Goal: Download file/media: Download file/media

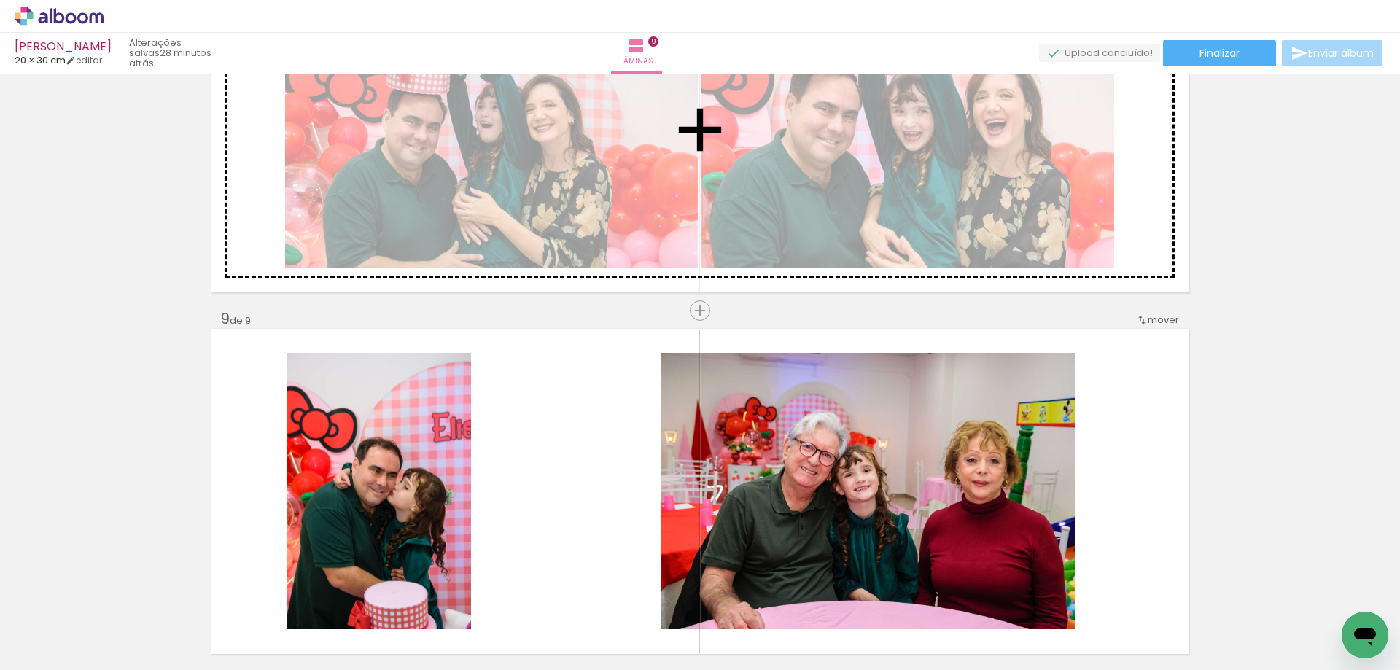
scroll to position [2699, 0]
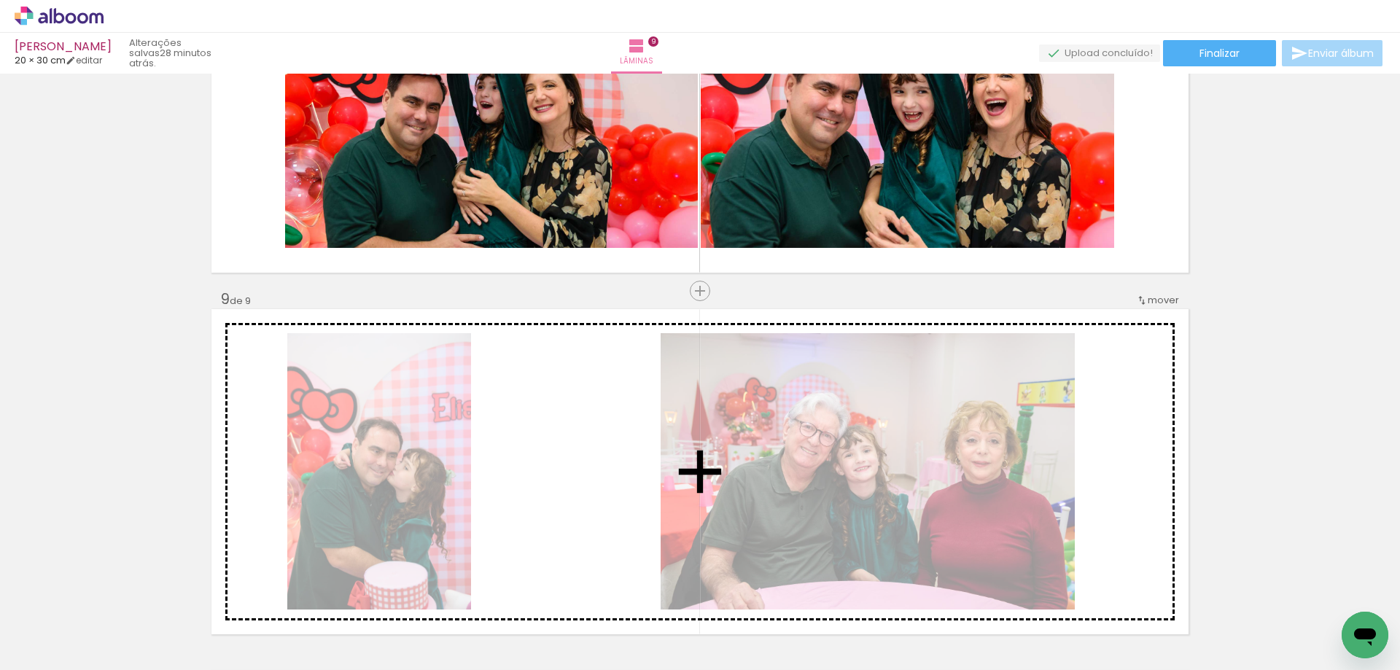
drag, startPoint x: 534, startPoint y: 384, endPoint x: 597, endPoint y: 484, distance: 117.9
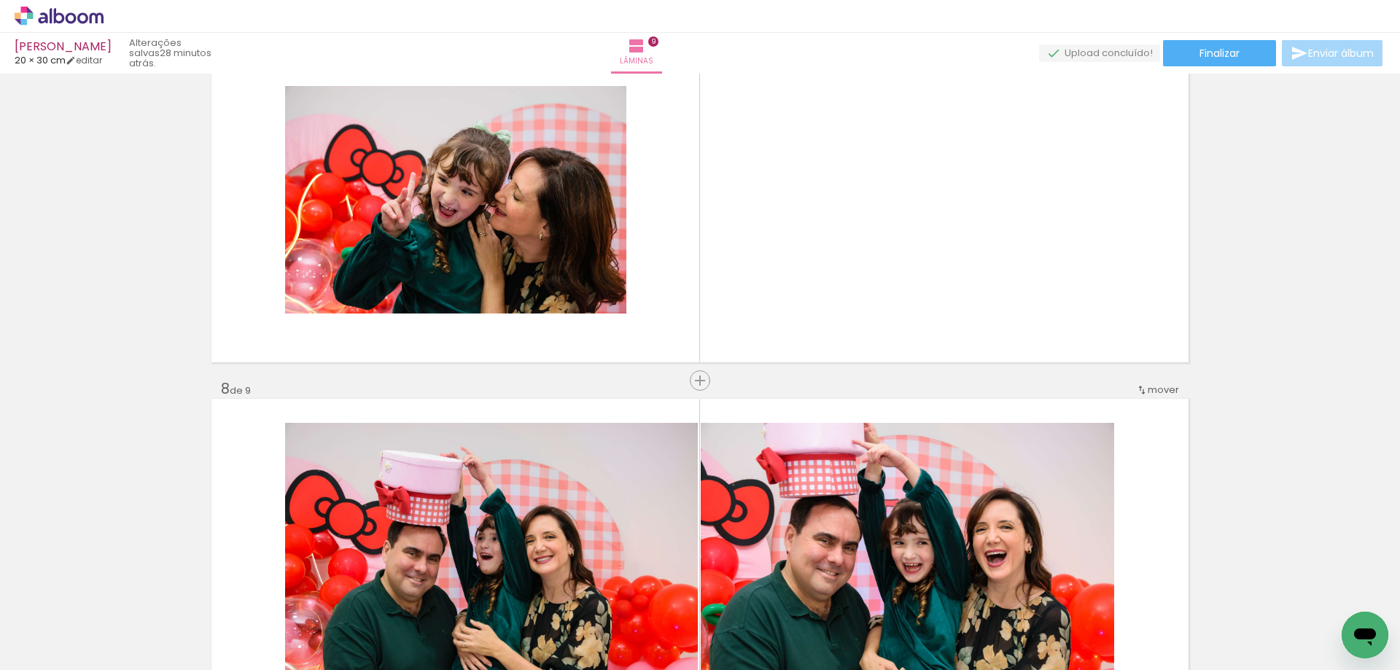
scroll to position [2116, 0]
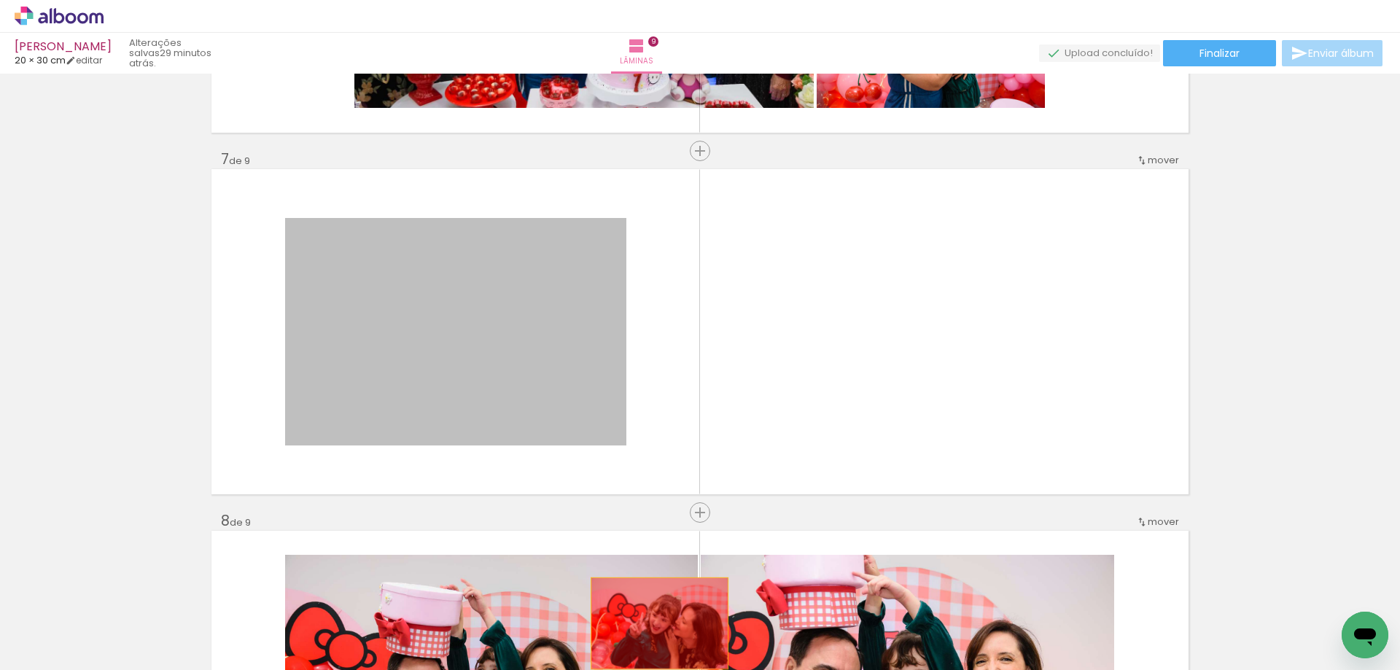
drag, startPoint x: 531, startPoint y: 327, endPoint x: 654, endPoint y: 623, distance: 320.3
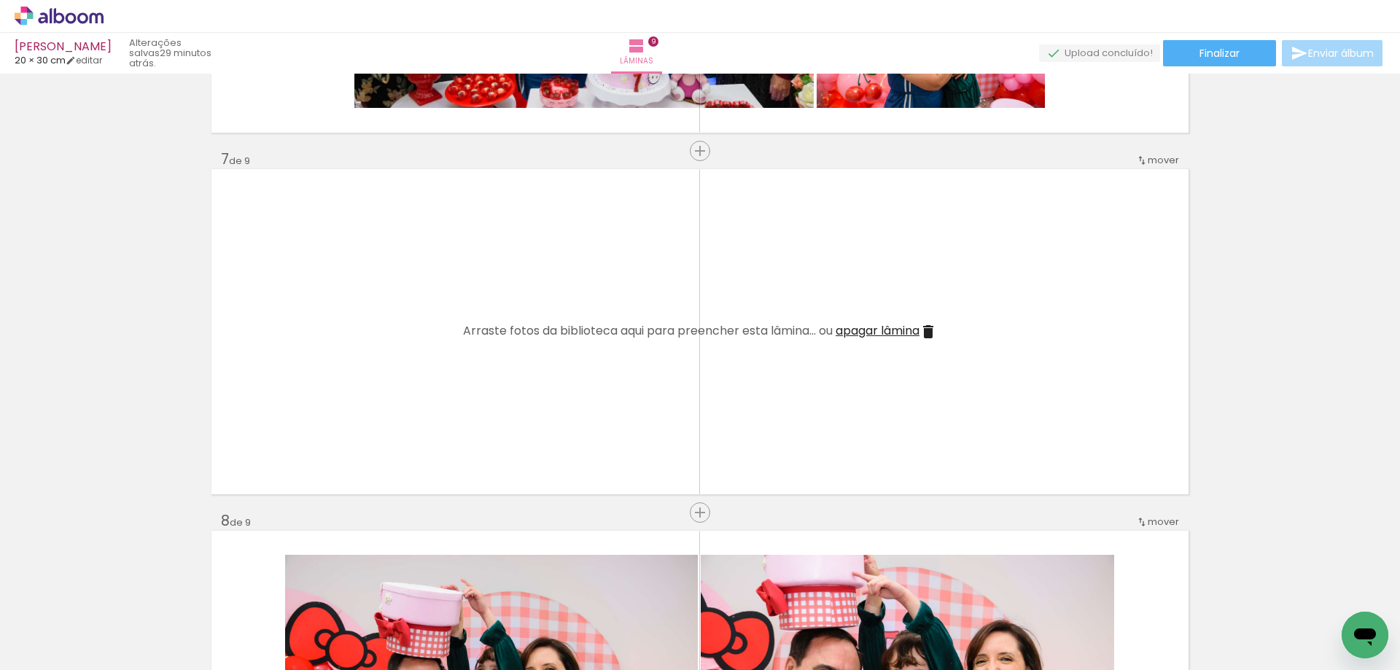
click at [921, 340] on iron-icon at bounding box center [927, 331] width 17 height 17
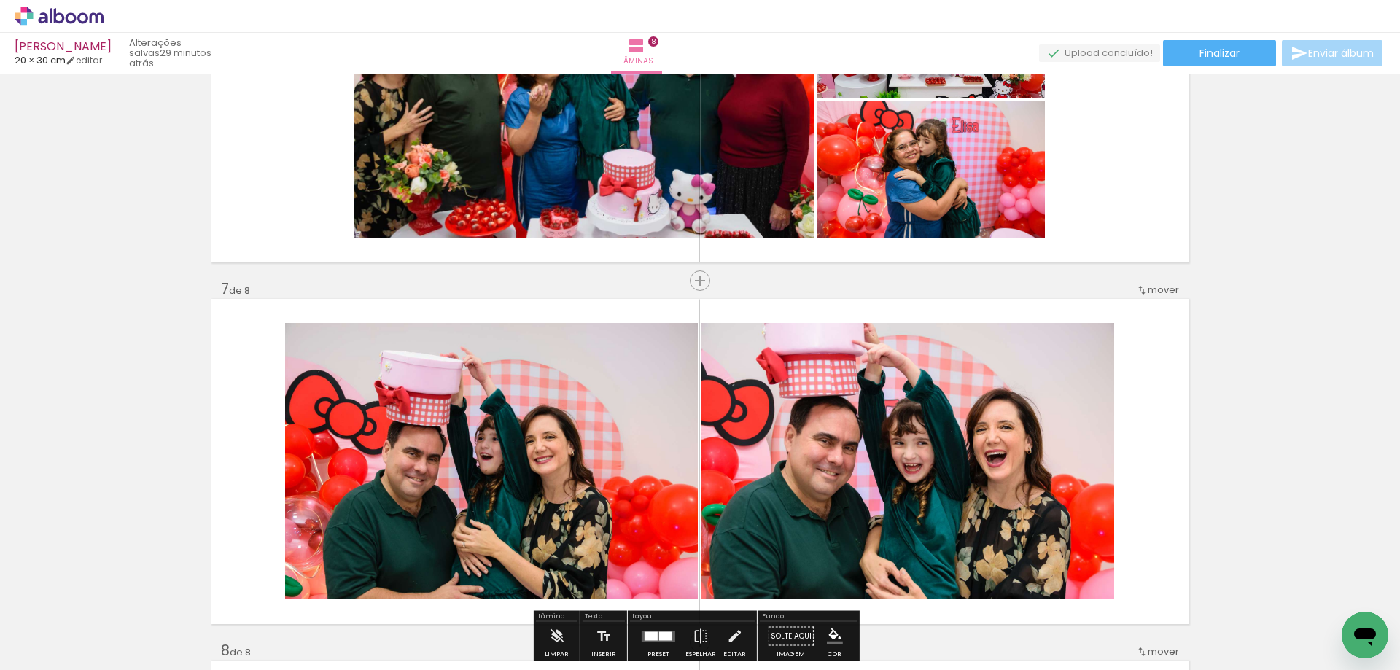
scroll to position [2189, 0]
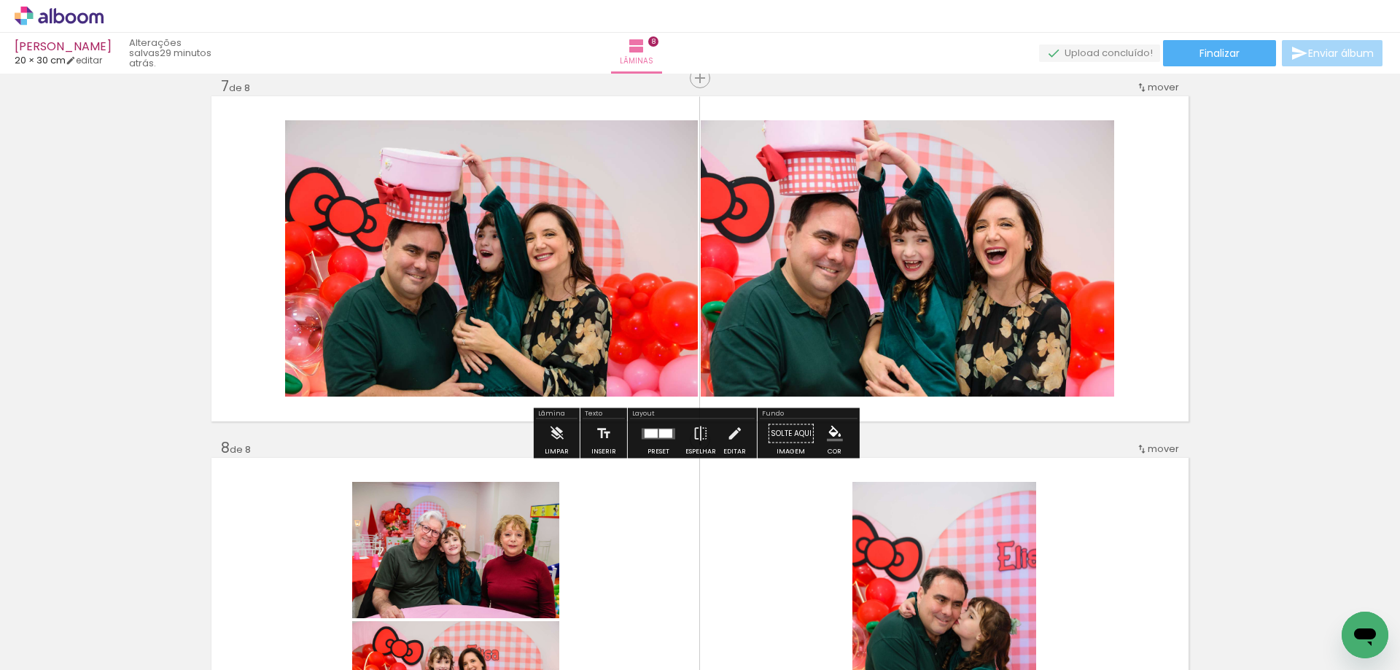
click at [657, 444] on div at bounding box center [658, 433] width 39 height 29
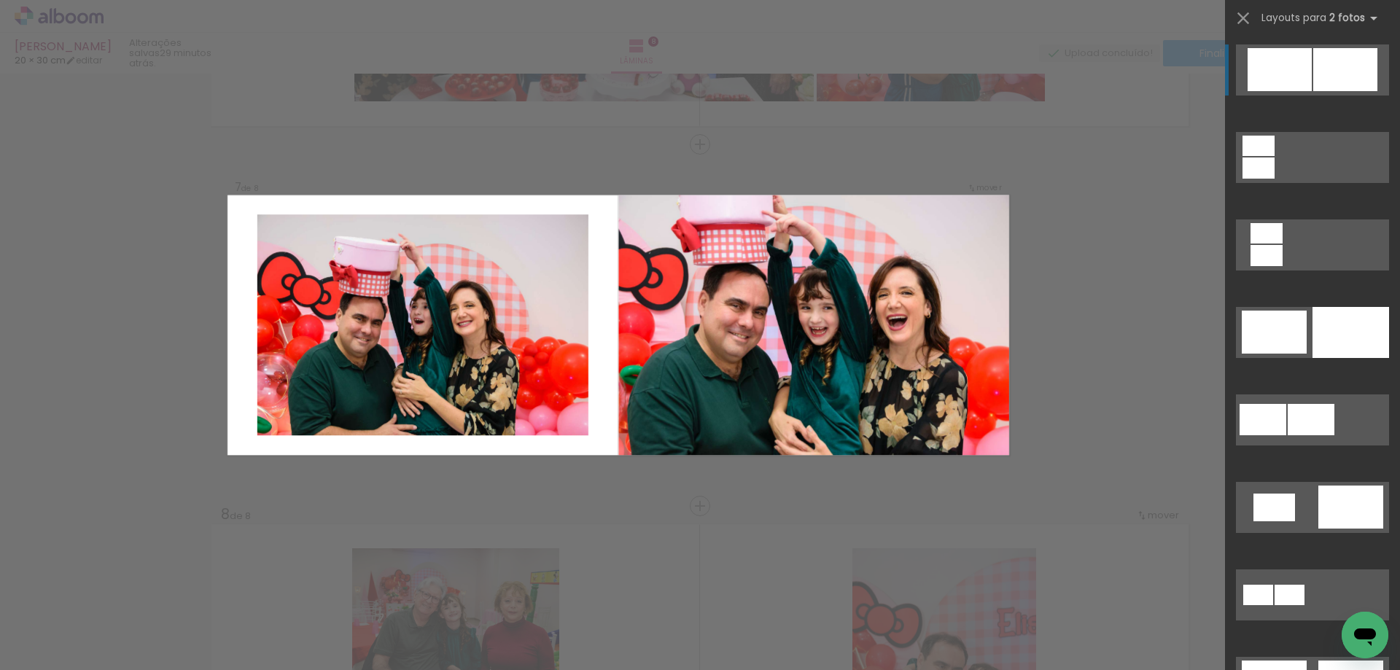
scroll to position [2122, 0]
click at [1274, 179] on div at bounding box center [1258, 167] width 32 height 21
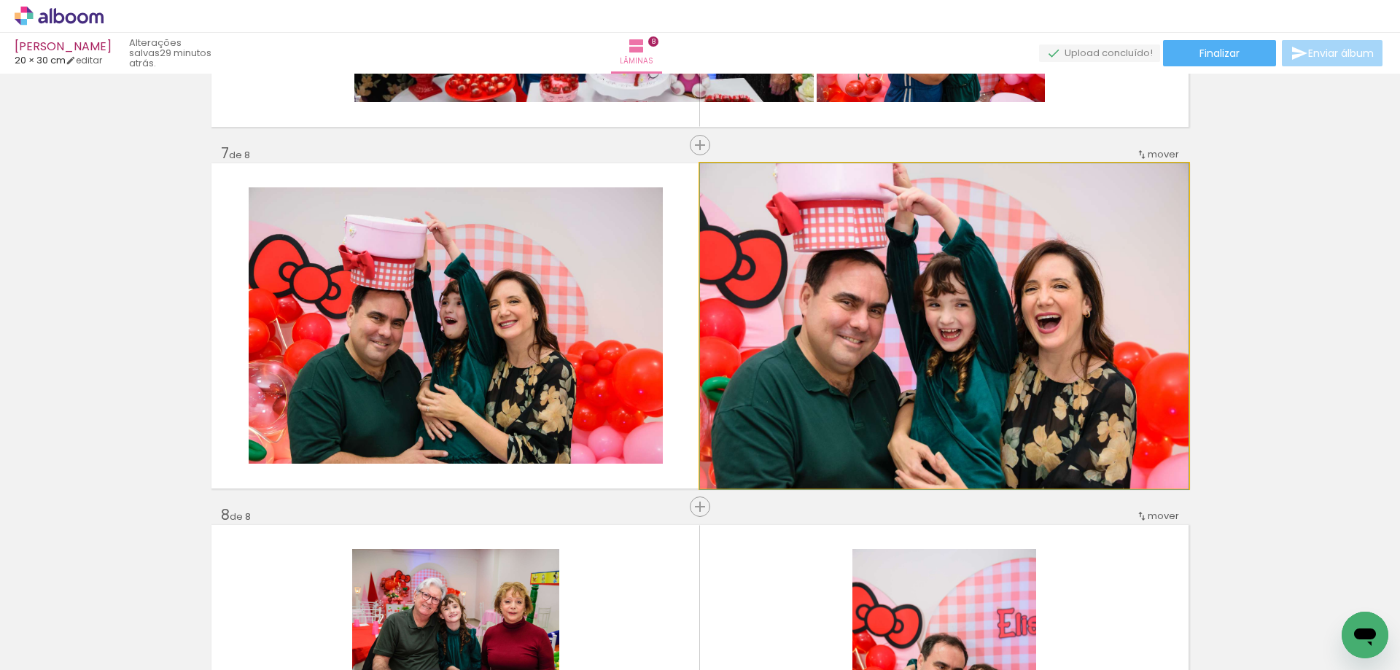
drag, startPoint x: 1091, startPoint y: 354, endPoint x: 1086, endPoint y: 391, distance: 37.5
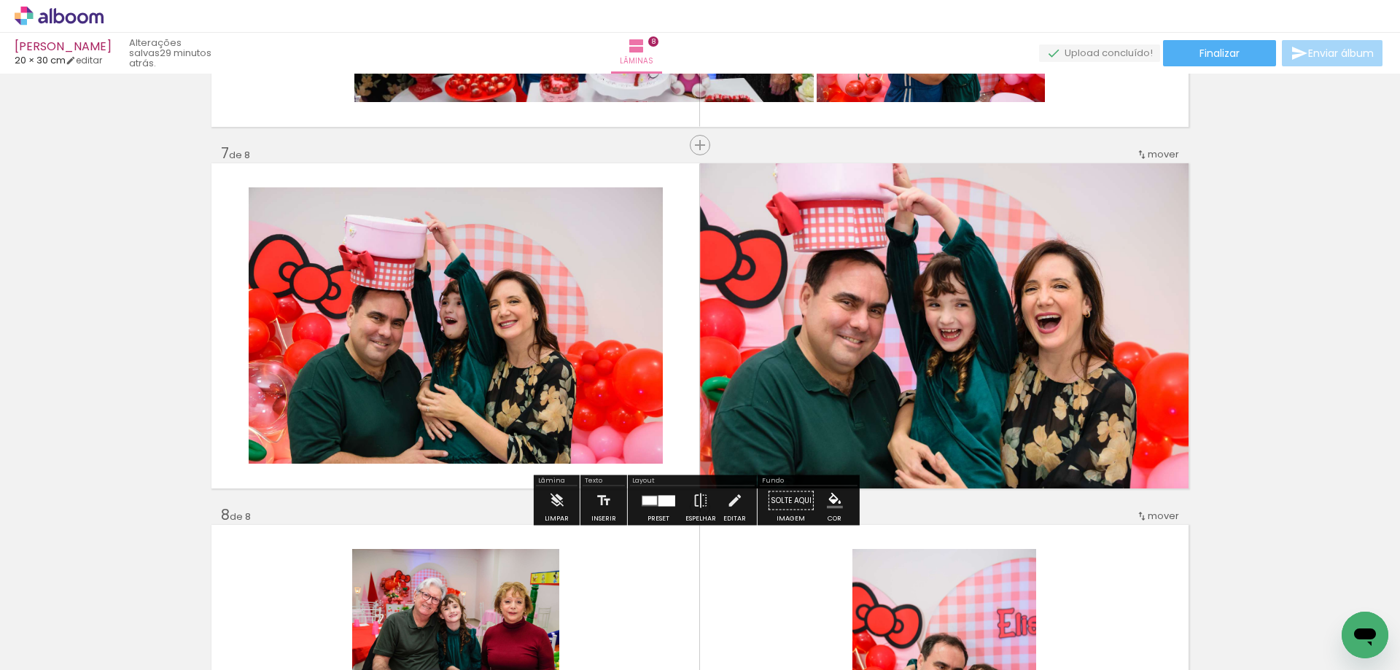
scroll to position [2559, 0]
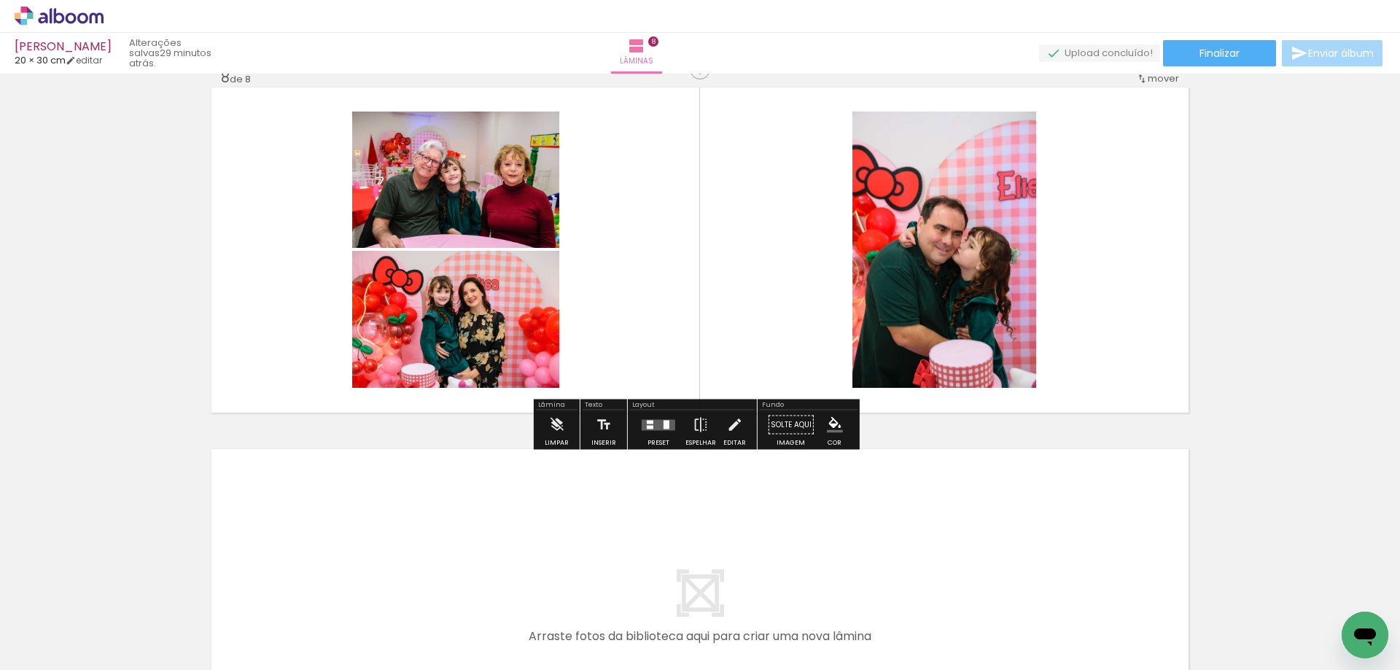
click at [647, 422] on div at bounding box center [650, 422] width 7 height 4
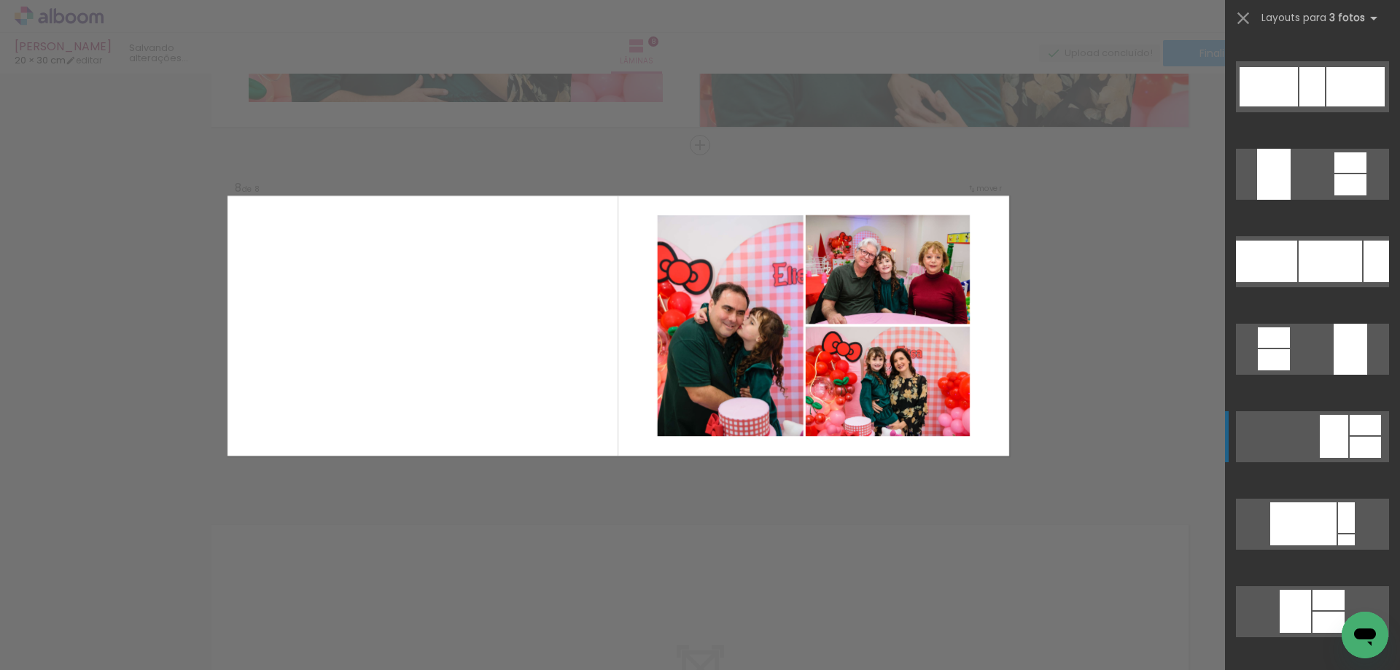
scroll to position [1822, 0]
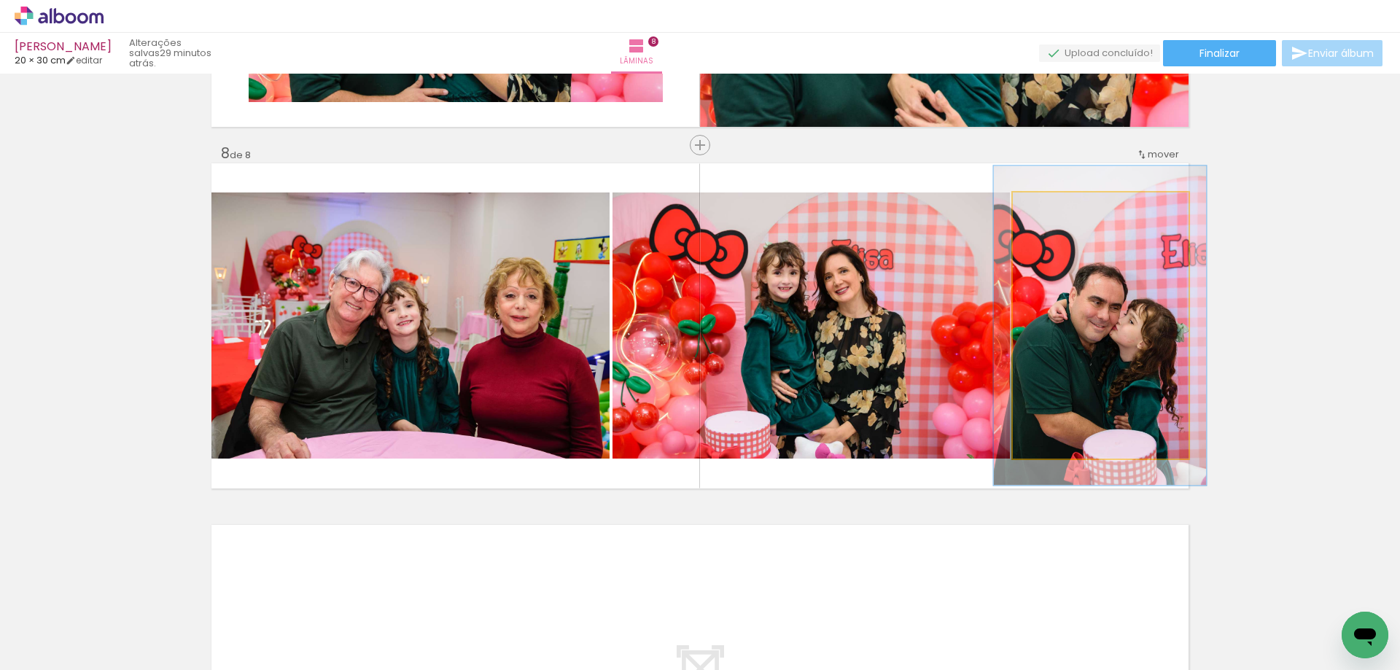
drag, startPoint x: 1045, startPoint y: 214, endPoint x: 1056, endPoint y: 213, distance: 10.2
click at [1056, 213] on div at bounding box center [1056, 207] width 23 height 23
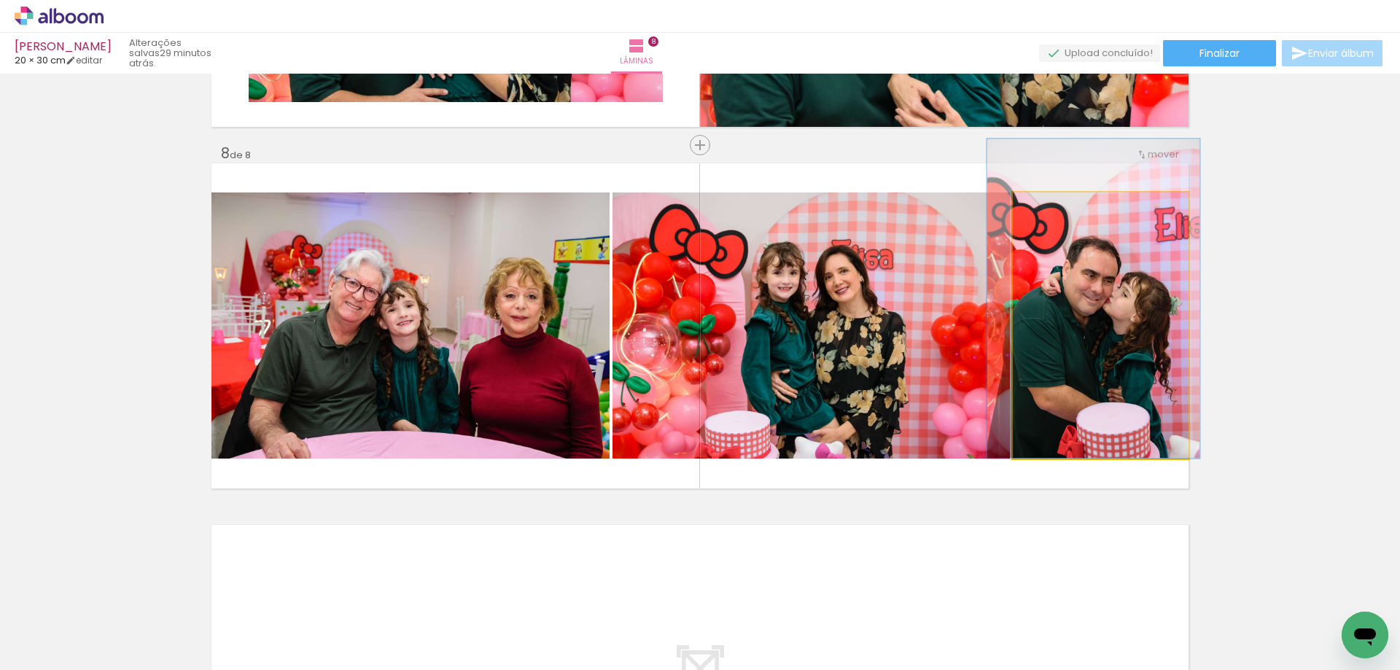
drag, startPoint x: 1092, startPoint y: 300, endPoint x: 1085, endPoint y: 260, distance: 40.6
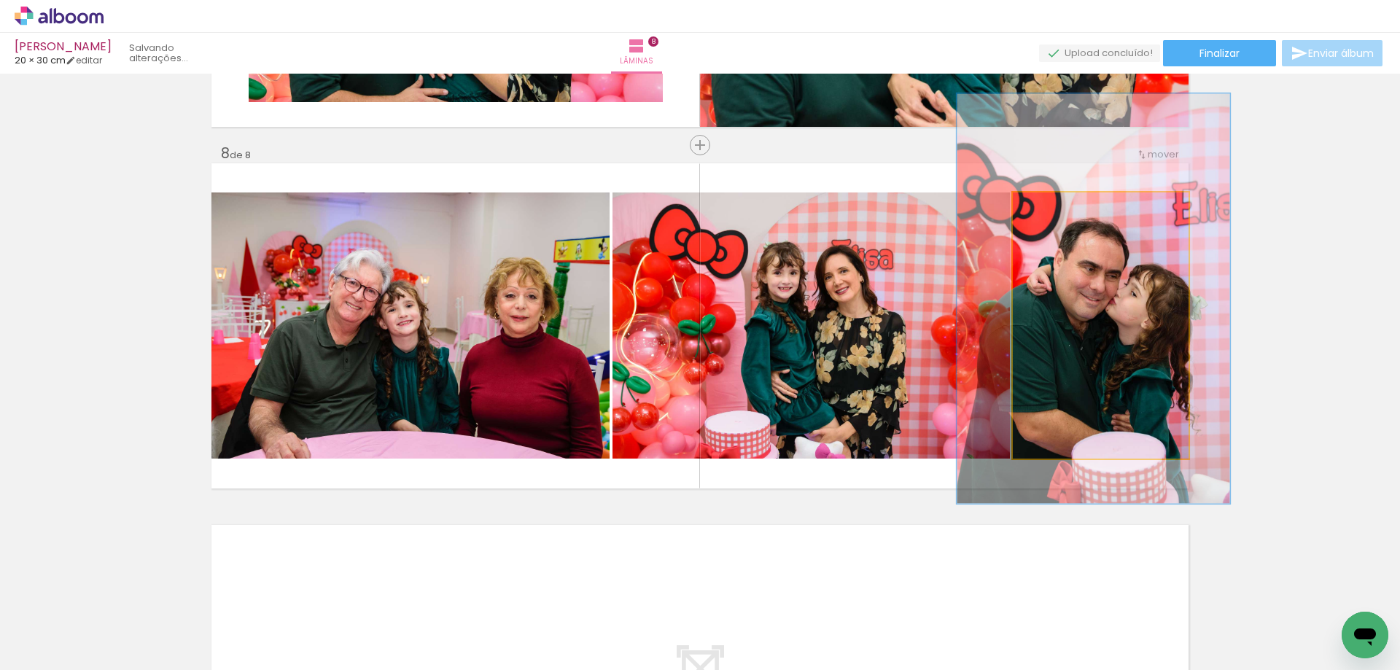
click at [1077, 205] on div at bounding box center [1075, 207] width 57 height 23
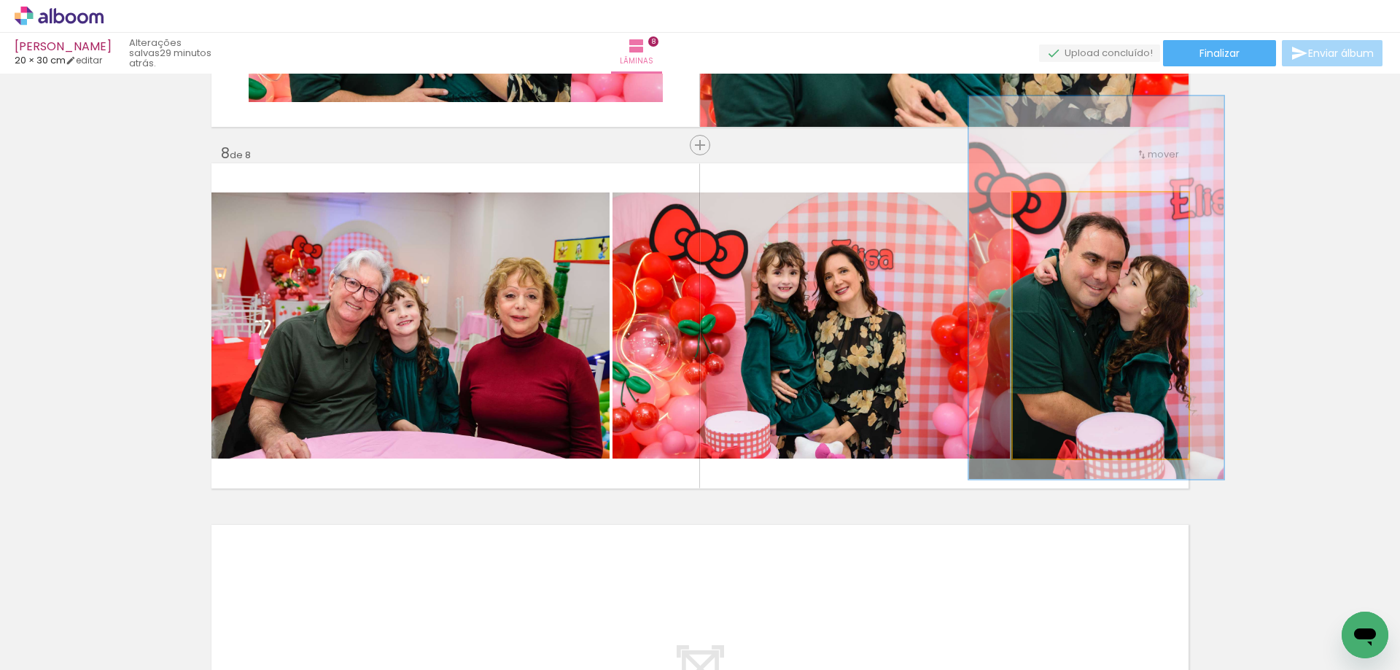
type paper-slider "144"
click at [1067, 214] on div at bounding box center [1071, 207] width 23 height 23
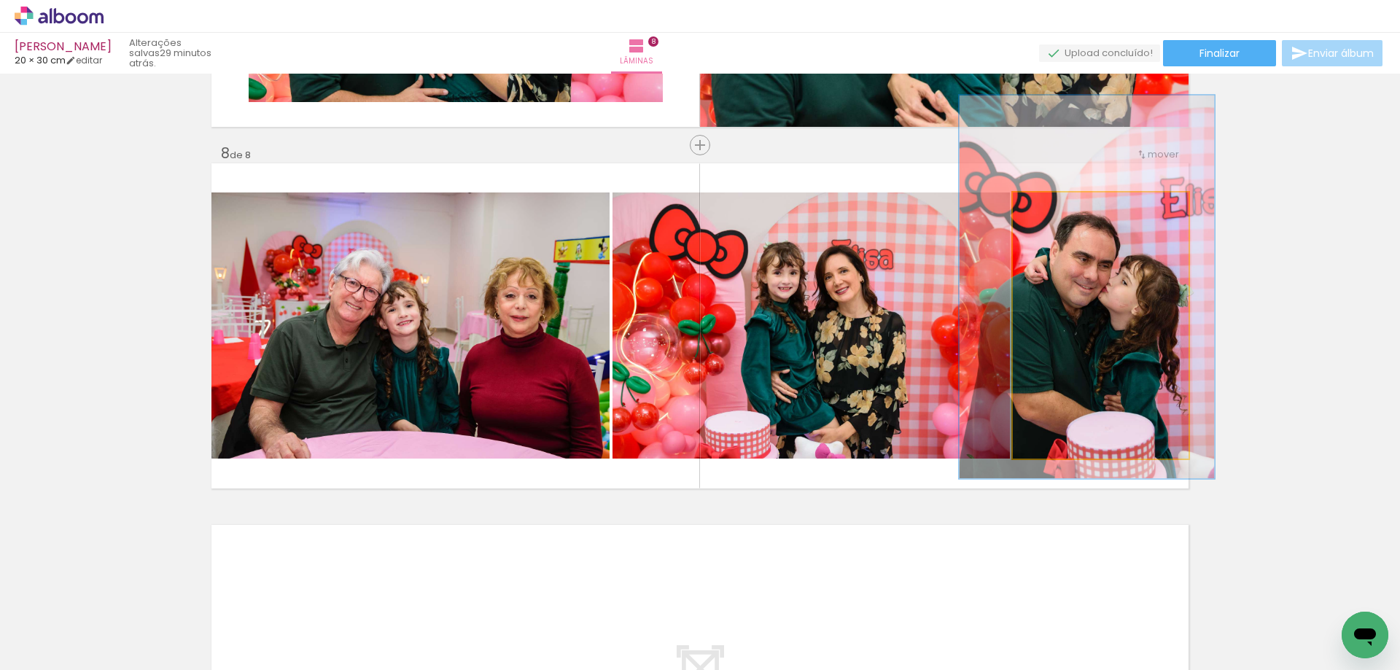
drag, startPoint x: 1153, startPoint y: 323, endPoint x: 1144, endPoint y: 322, distance: 9.5
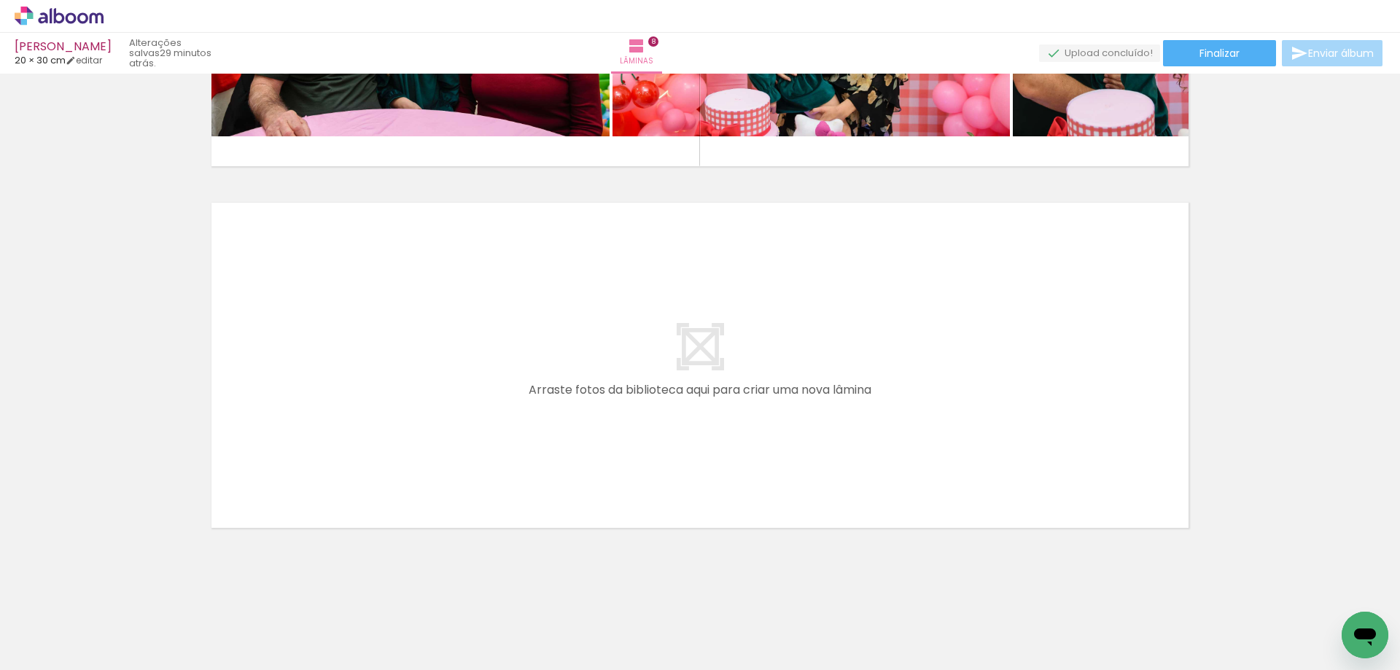
scroll to position [0, 1478]
drag, startPoint x: 547, startPoint y: 537, endPoint x: 634, endPoint y: 599, distance: 107.0
click at [538, 426] on quentale-workspace at bounding box center [700, 335] width 1400 height 670
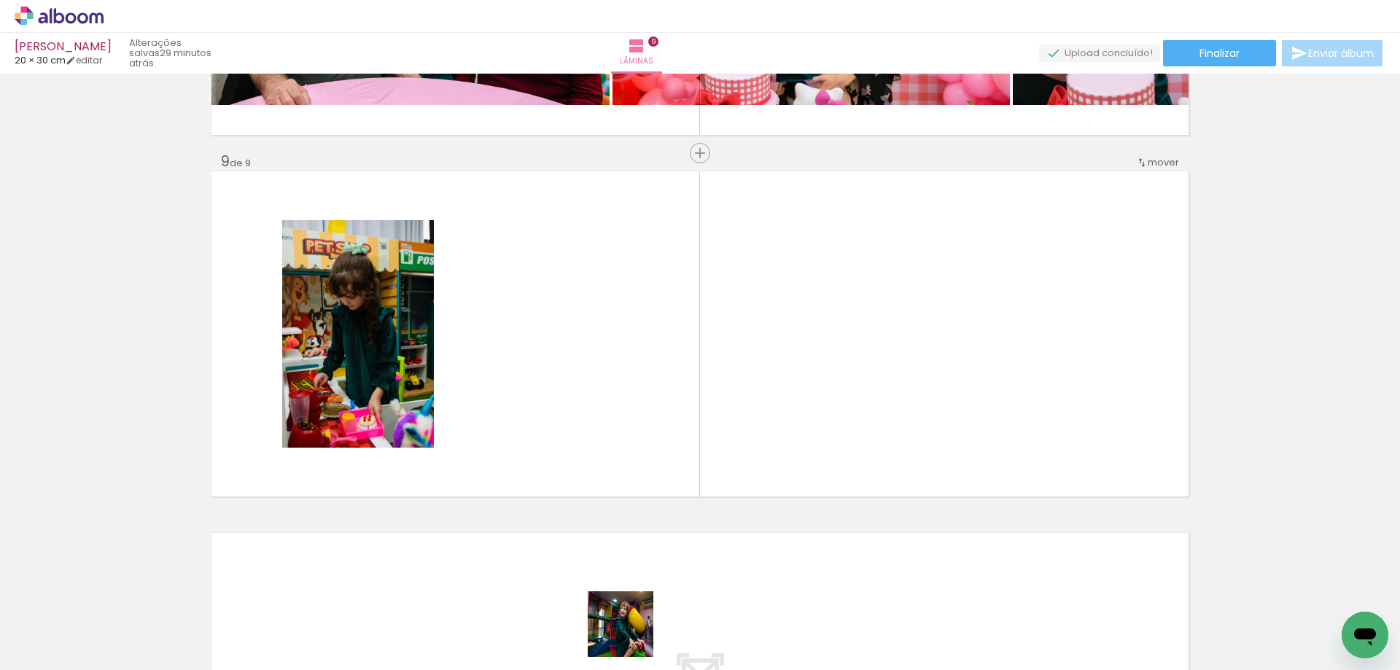
scroll to position [2845, 0]
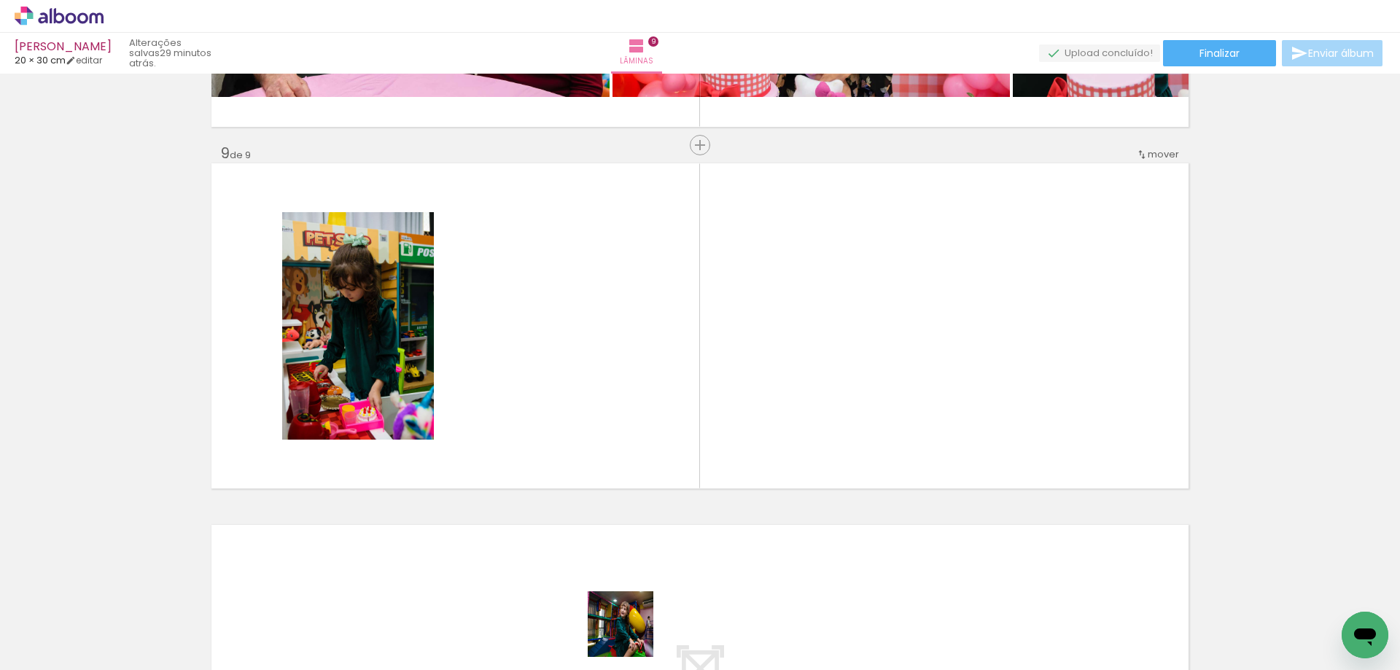
drag, startPoint x: 631, startPoint y: 643, endPoint x: 636, endPoint y: 404, distance: 239.2
click at [636, 404] on quentale-workspace at bounding box center [700, 335] width 1400 height 670
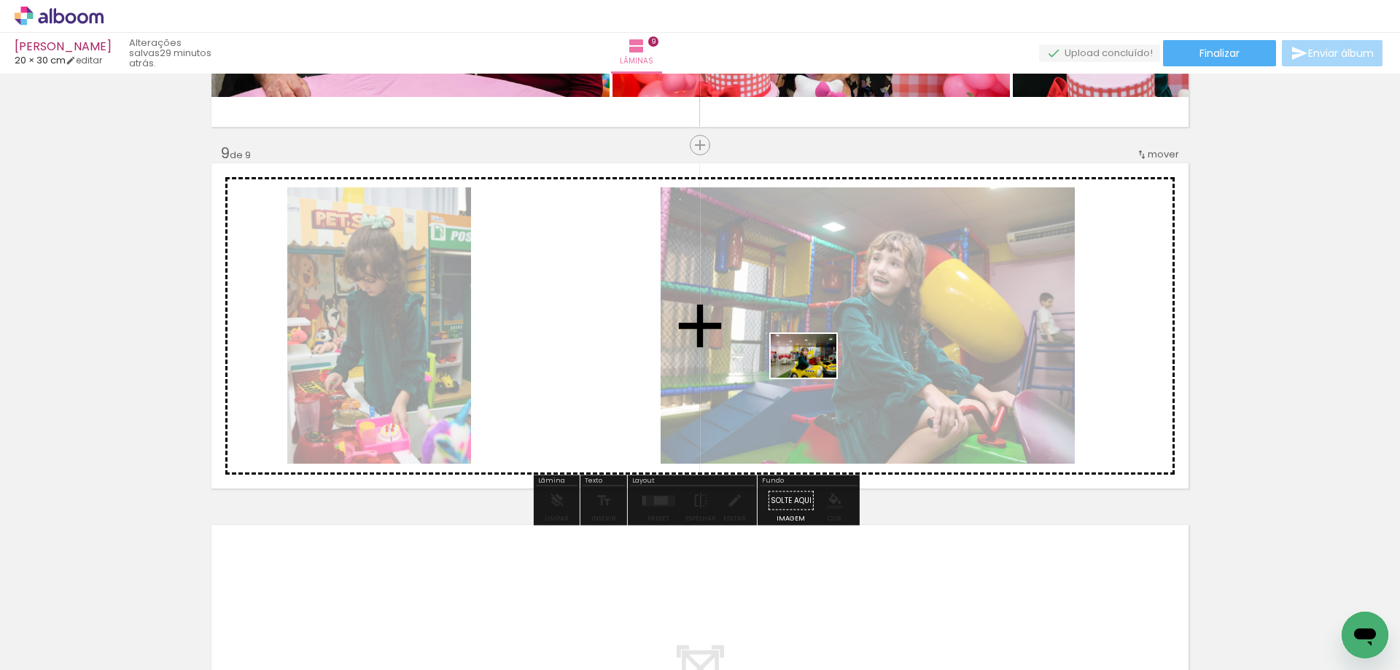
drag, startPoint x: 869, startPoint y: 642, endPoint x: 814, endPoint y: 378, distance: 269.5
click at [814, 378] on quentale-workspace at bounding box center [700, 335] width 1400 height 670
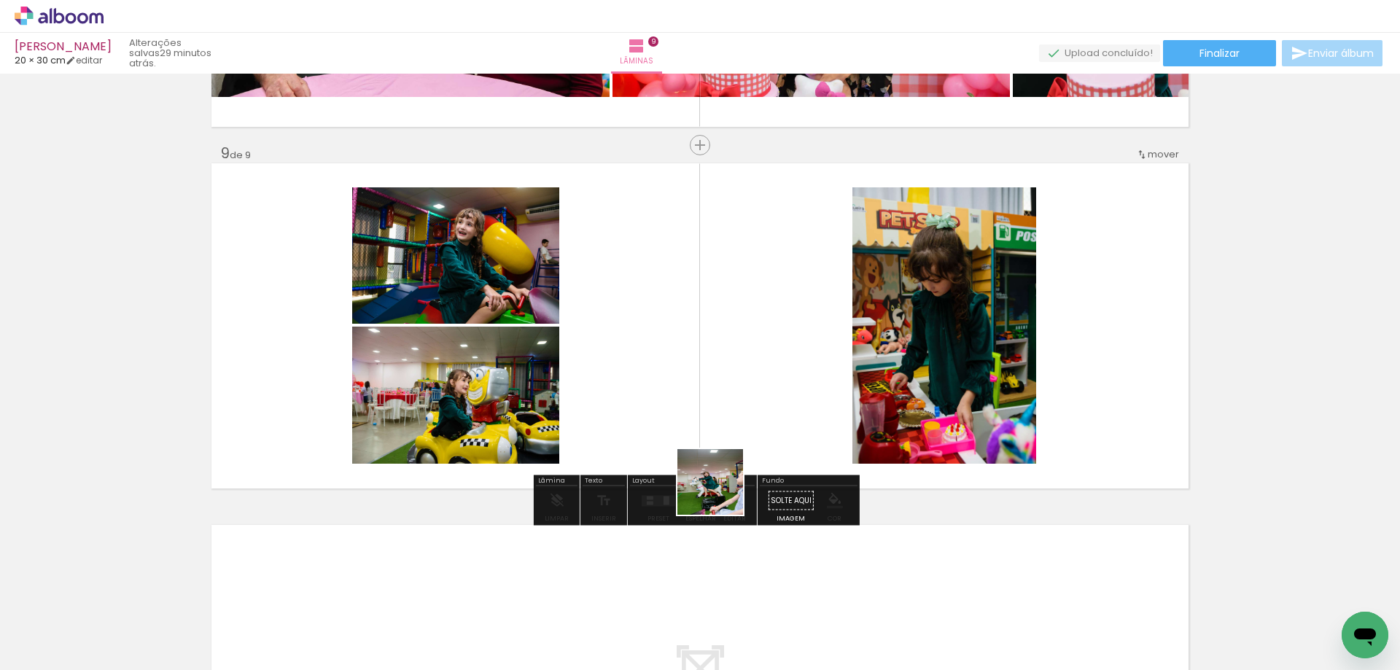
drag, startPoint x: 725, startPoint y: 638, endPoint x: 749, endPoint y: 401, distance: 238.1
click at [749, 401] on quentale-workspace at bounding box center [700, 335] width 1400 height 670
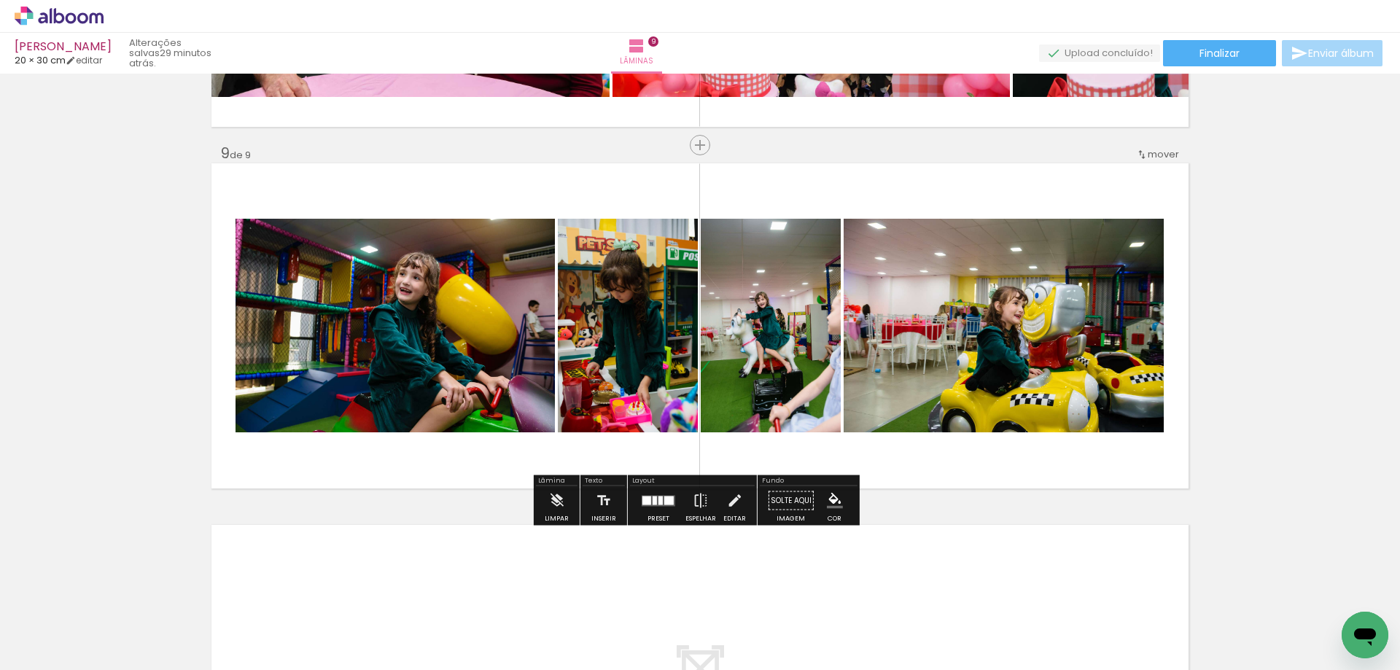
click at [646, 501] on div at bounding box center [646, 500] width 9 height 9
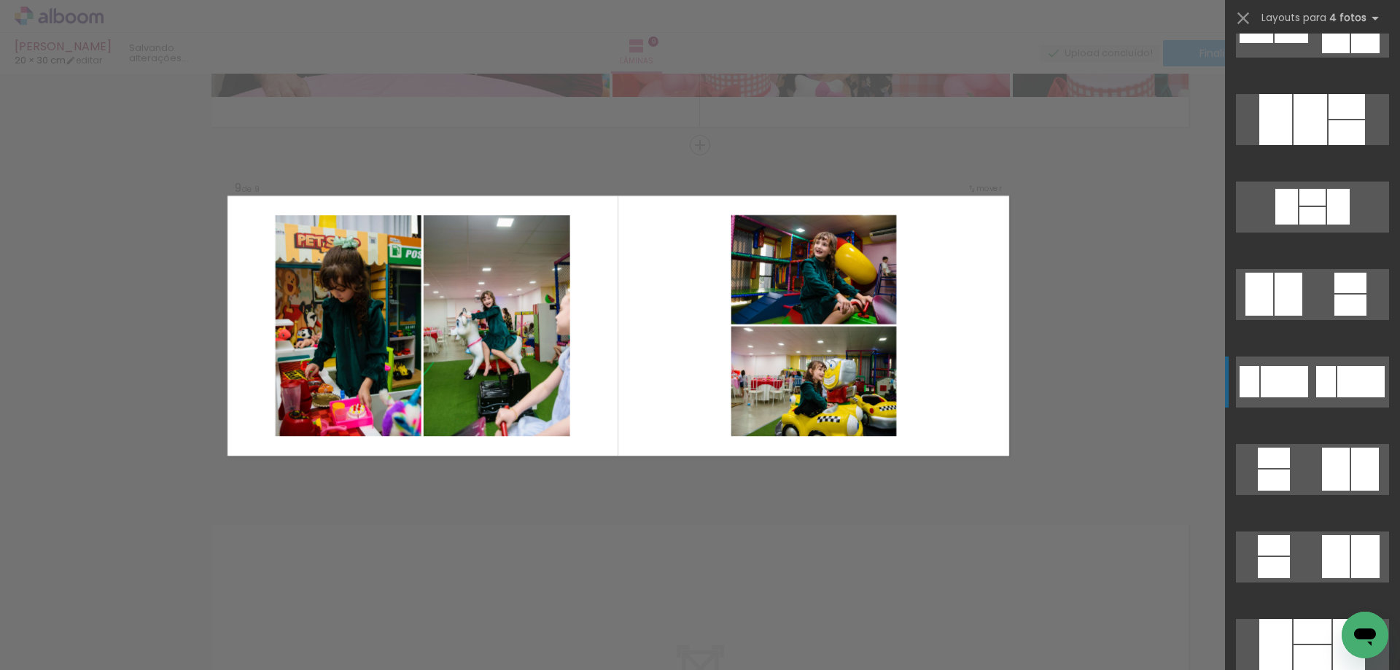
scroll to position [1458, 0]
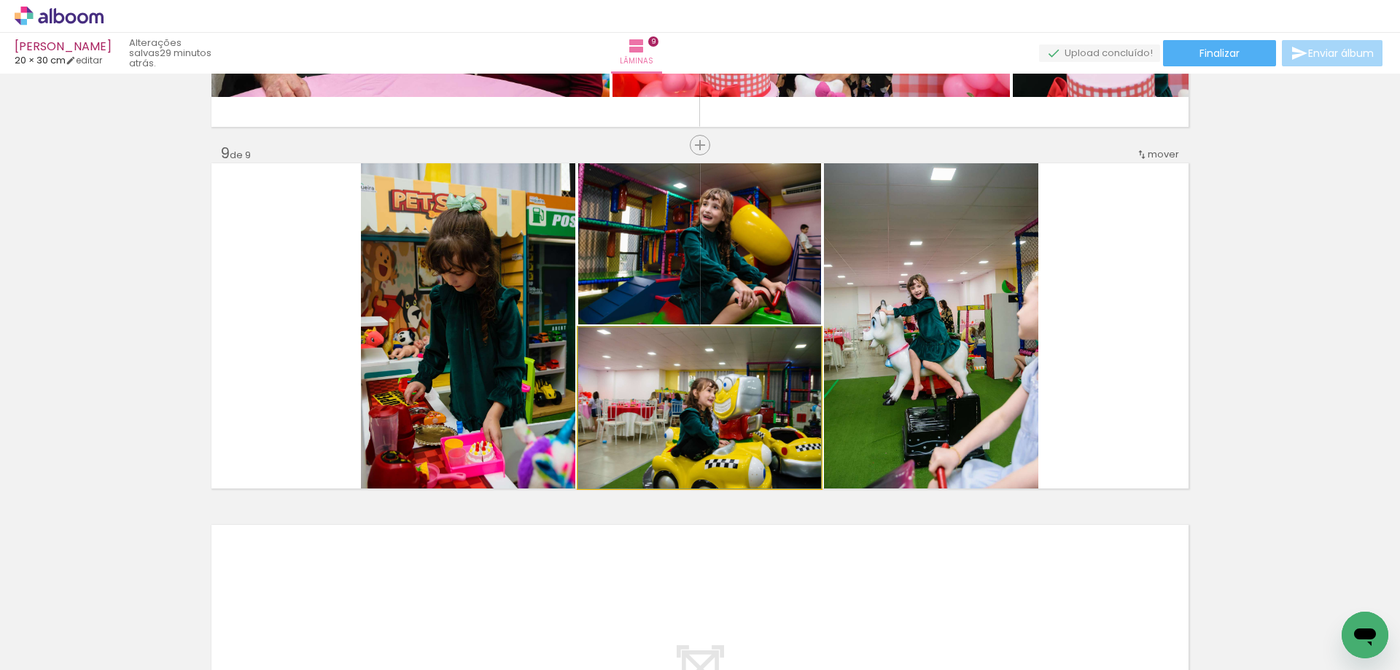
drag, startPoint x: 756, startPoint y: 415, endPoint x: 774, endPoint y: 394, distance: 27.9
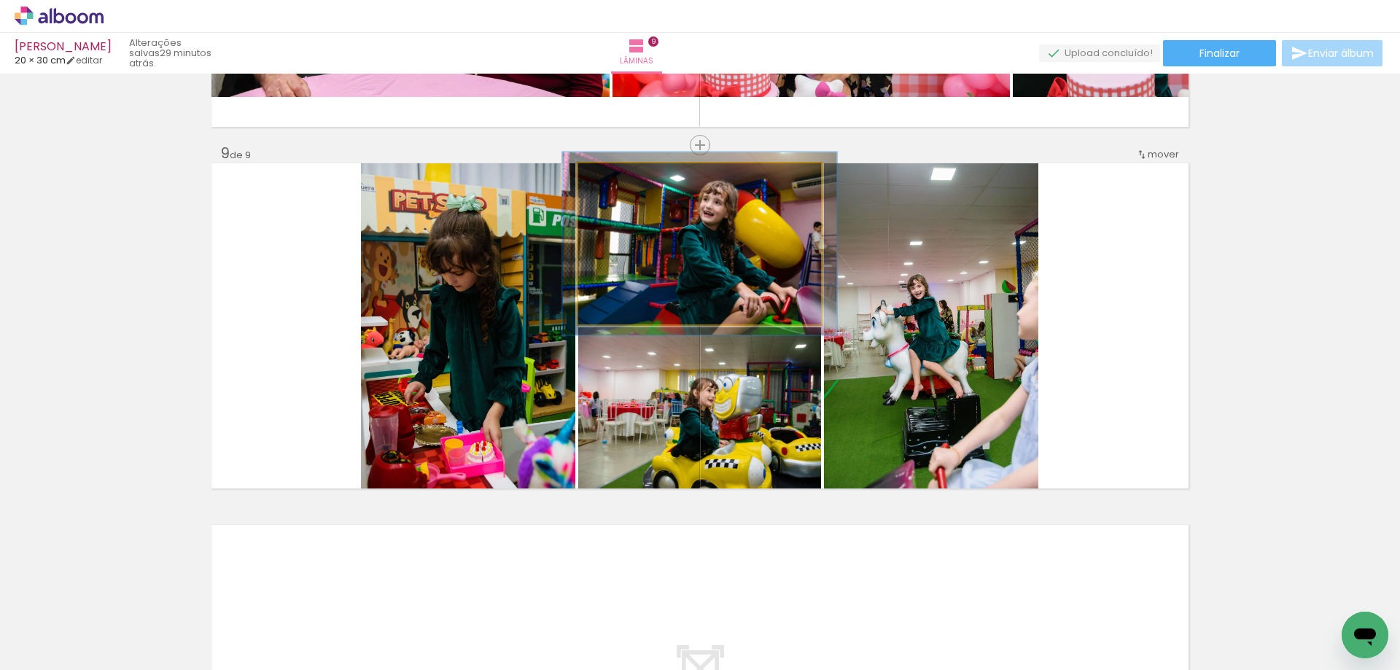
type paper-slider "113"
click at [623, 182] on div at bounding box center [618, 178] width 23 height 23
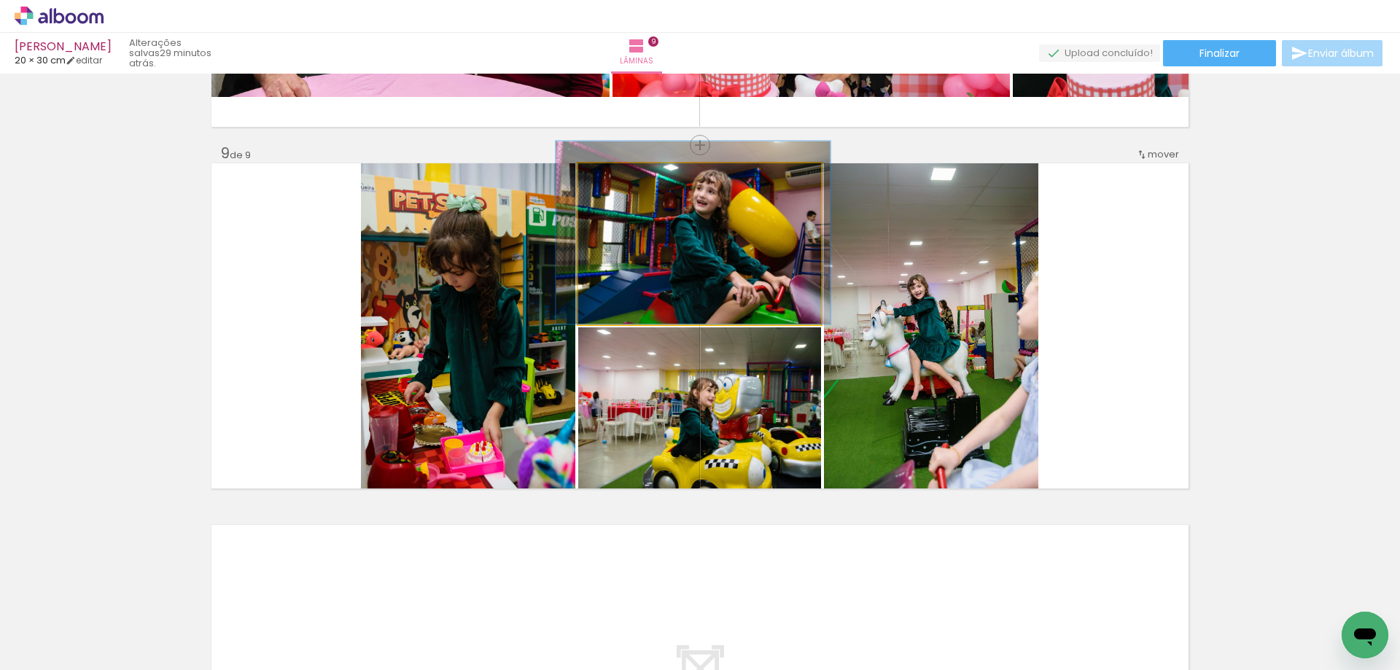
drag, startPoint x: 745, startPoint y: 279, endPoint x: 728, endPoint y: 273, distance: 17.8
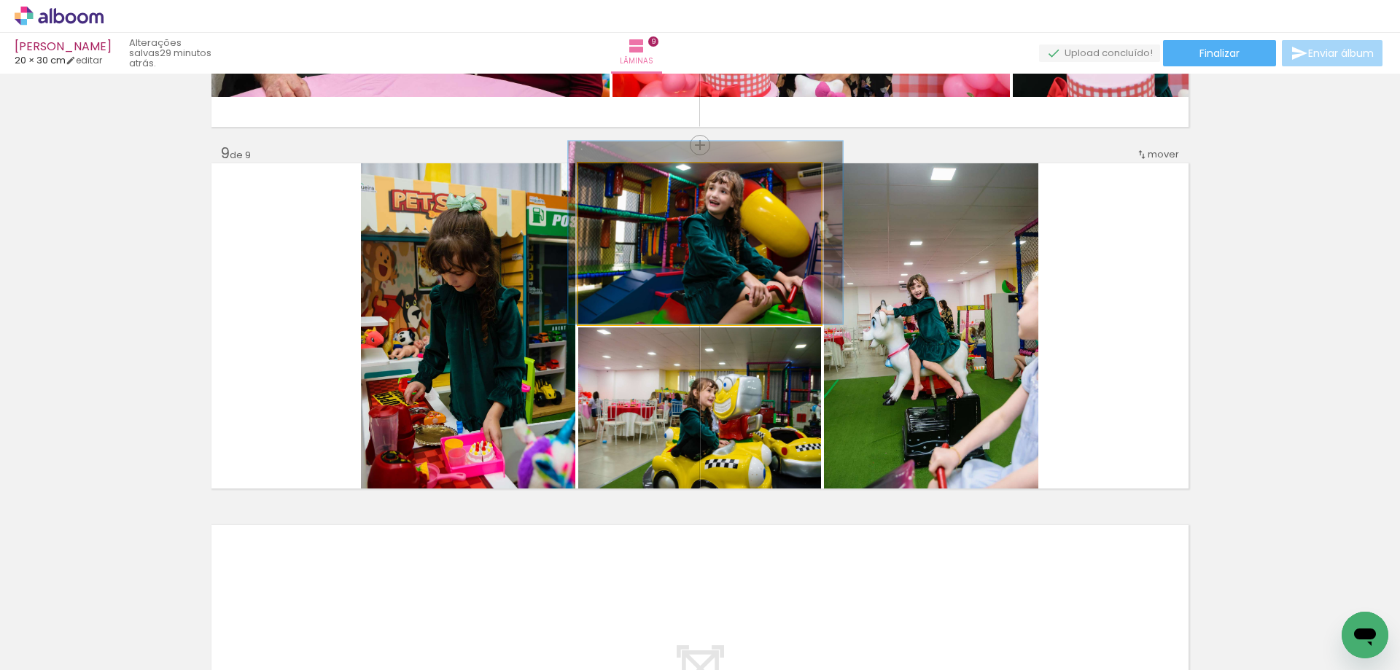
drag, startPoint x: 739, startPoint y: 272, endPoint x: 751, endPoint y: 268, distance: 12.2
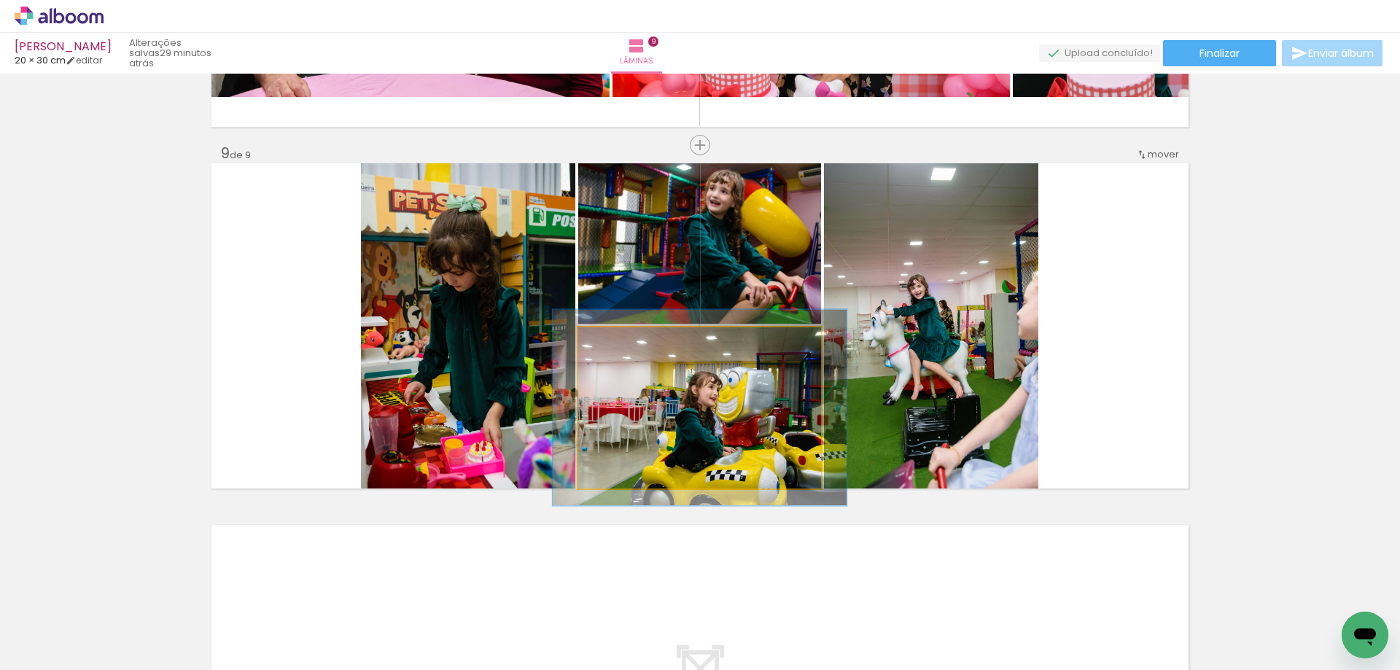
drag, startPoint x: 625, startPoint y: 341, endPoint x: 632, endPoint y: 340, distance: 7.4
type paper-slider "129"
click at [632, 340] on div at bounding box center [623, 342] width 23 height 23
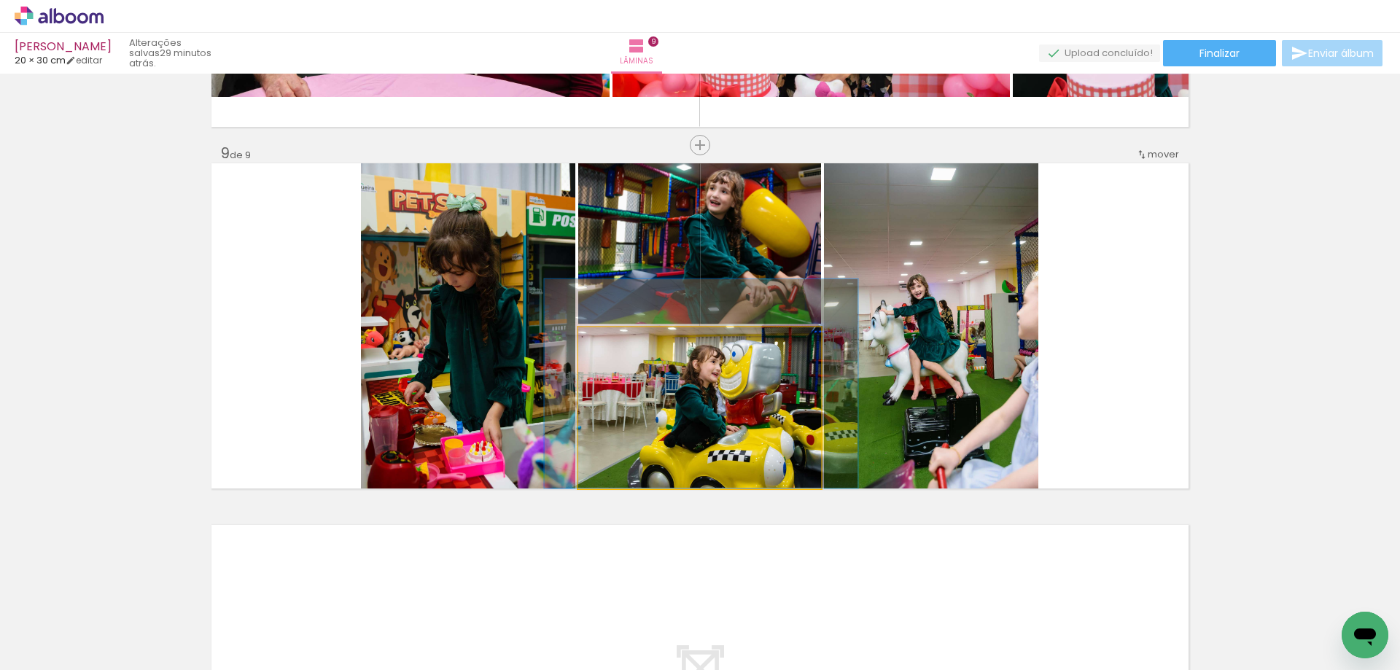
drag, startPoint x: 658, startPoint y: 394, endPoint x: 659, endPoint y: 362, distance: 32.1
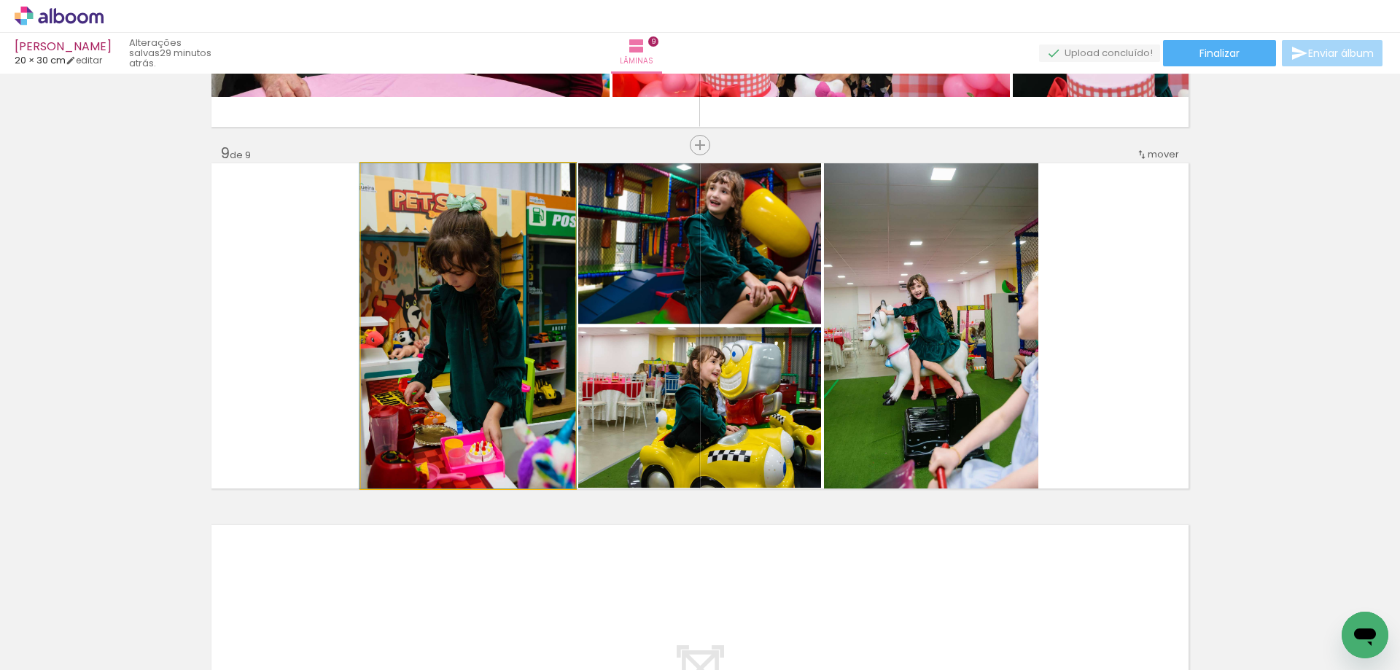
drag, startPoint x: 507, startPoint y: 348, endPoint x: 507, endPoint y: 327, distance: 20.4
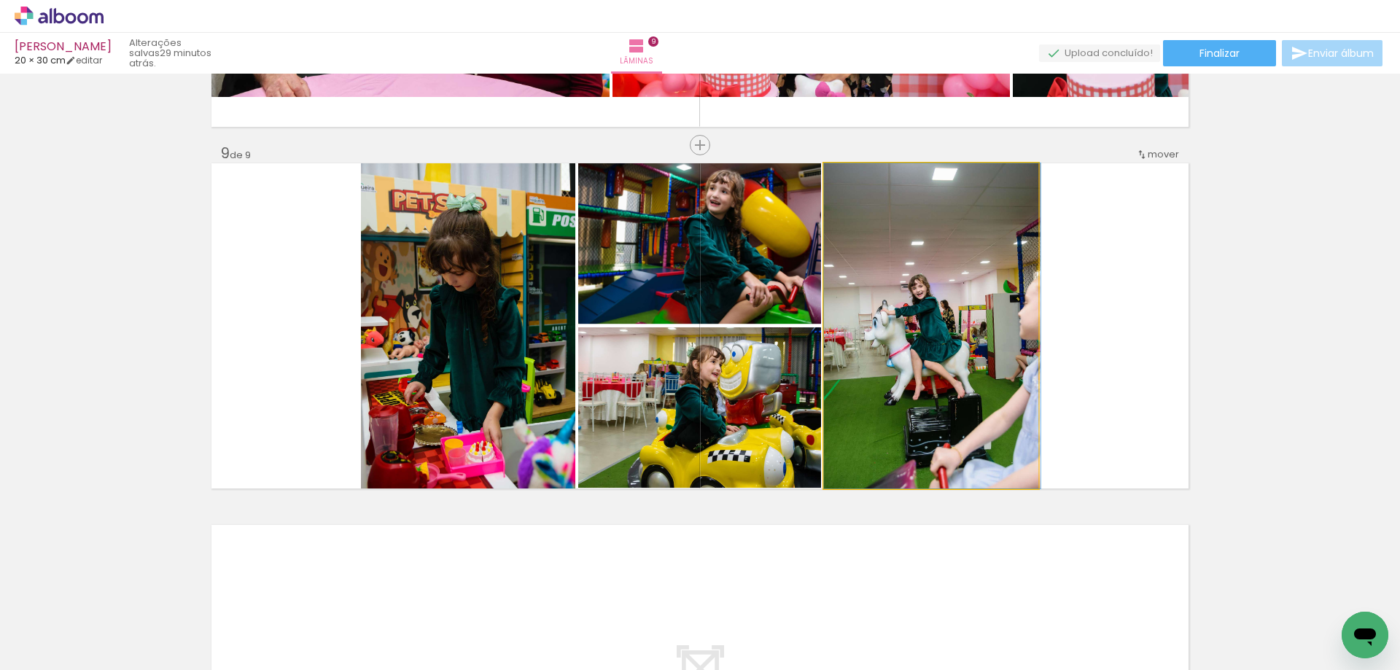
drag, startPoint x: 921, startPoint y: 325, endPoint x: 920, endPoint y: 289, distance: 35.8
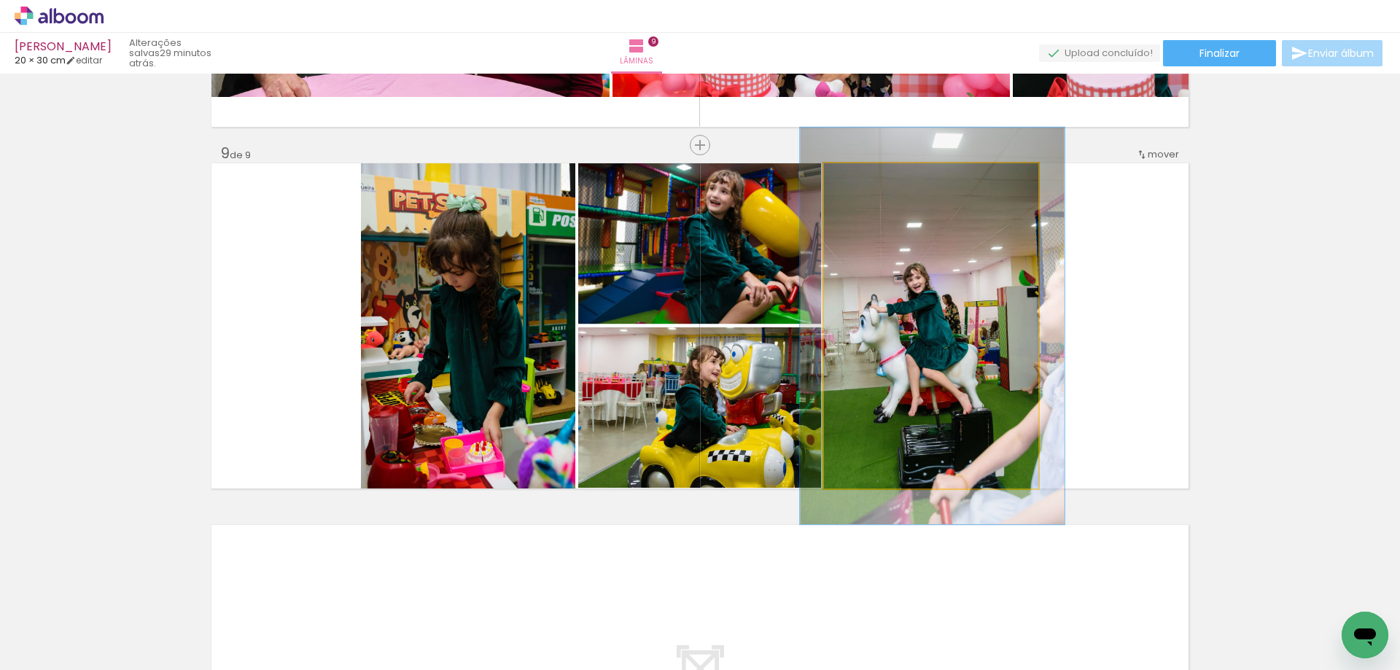
drag, startPoint x: 851, startPoint y: 181, endPoint x: 862, endPoint y: 181, distance: 10.9
click at [862, 181] on div at bounding box center [868, 178] width 13 height 13
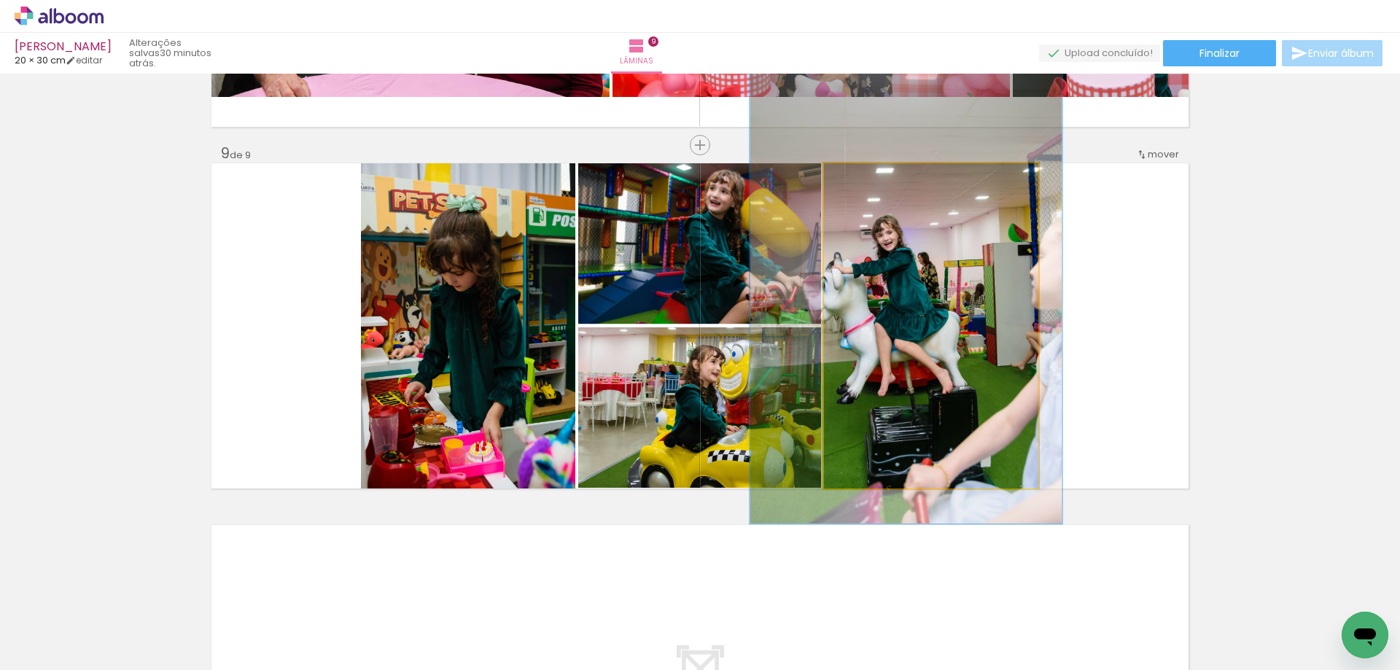
drag, startPoint x: 875, startPoint y: 179, endPoint x: 887, endPoint y: 176, distance: 12.7
click at [887, 176] on div at bounding box center [882, 178] width 23 height 23
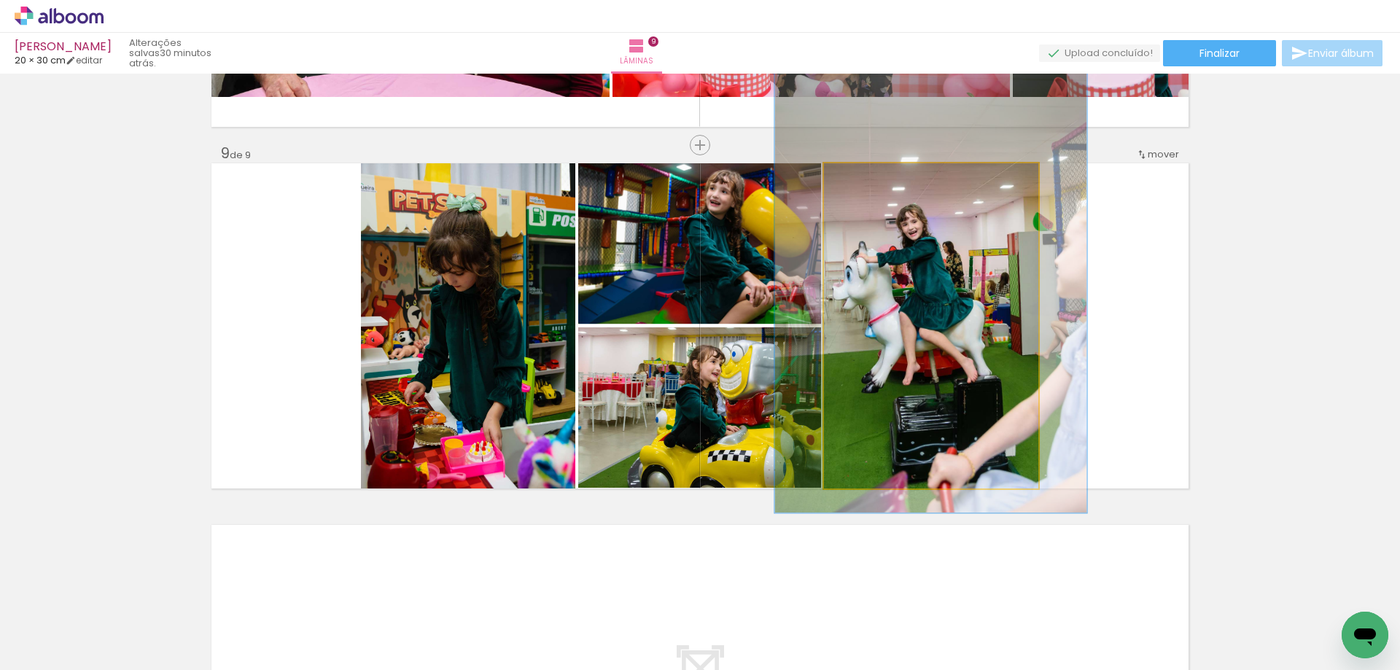
drag, startPoint x: 918, startPoint y: 237, endPoint x: 943, endPoint y: 226, distance: 27.1
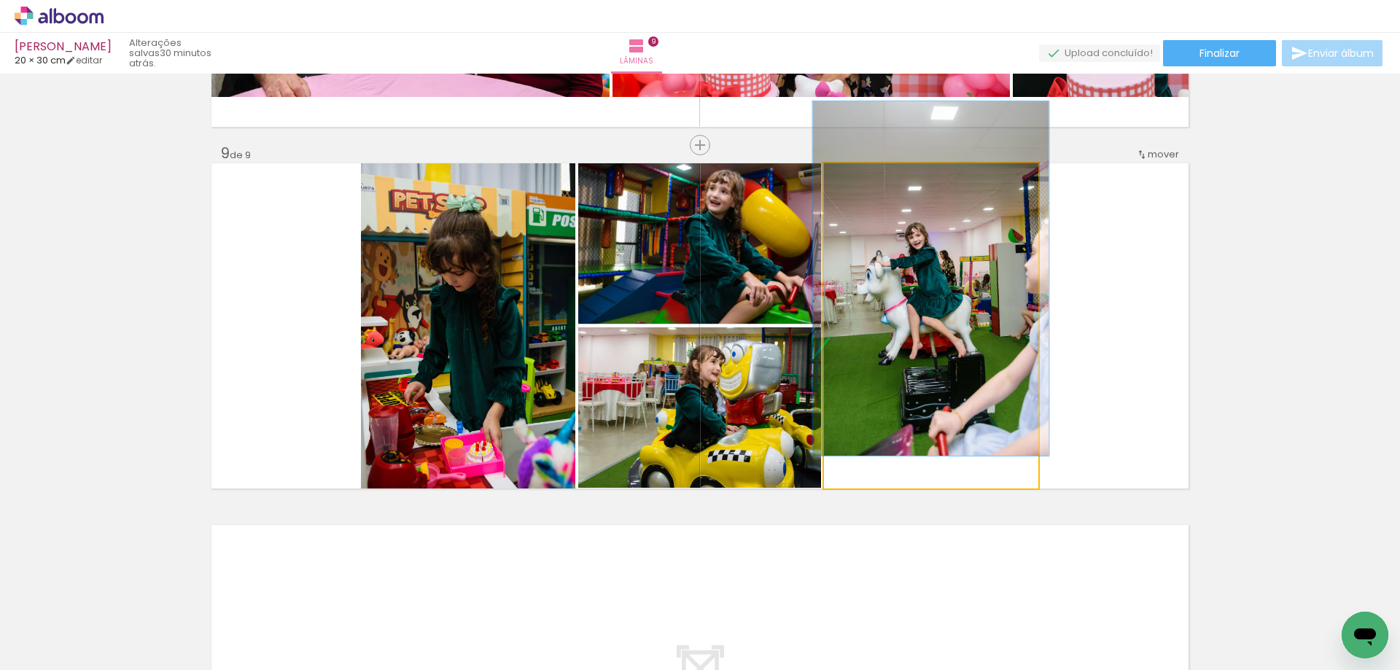
drag, startPoint x: 884, startPoint y: 190, endPoint x: 905, endPoint y: 228, distance: 44.0
click at [865, 187] on div at bounding box center [862, 178] width 23 height 23
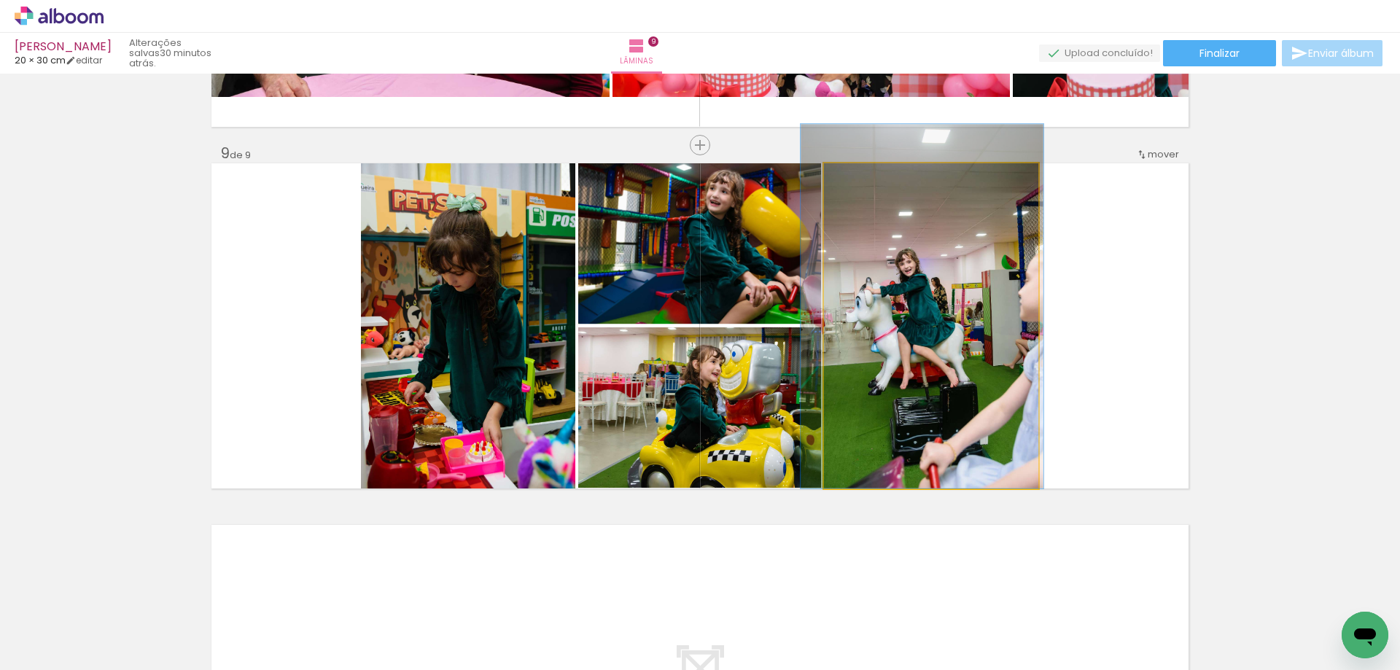
drag, startPoint x: 935, startPoint y: 282, endPoint x: 924, endPoint y: 297, distance: 18.7
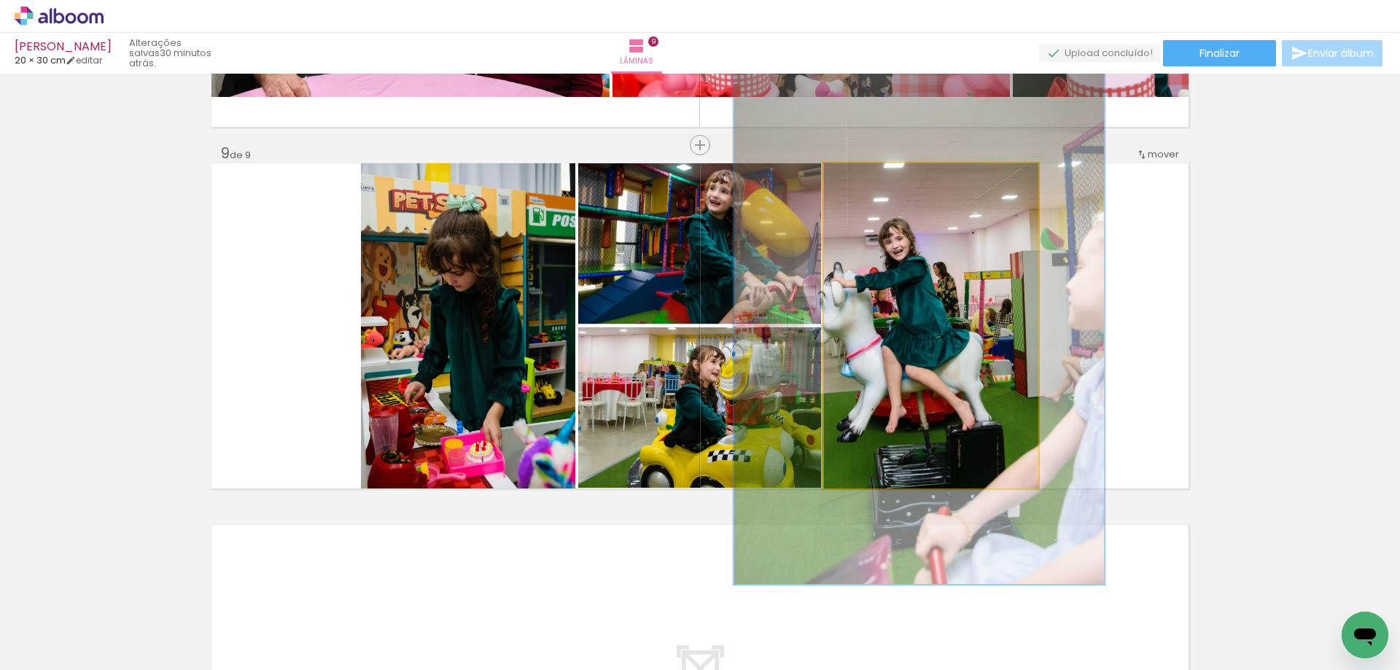
drag, startPoint x: 871, startPoint y: 179, endPoint x: 897, endPoint y: 184, distance: 26.7
type paper-slider "173"
click at [894, 179] on div at bounding box center [886, 178] width 57 height 23
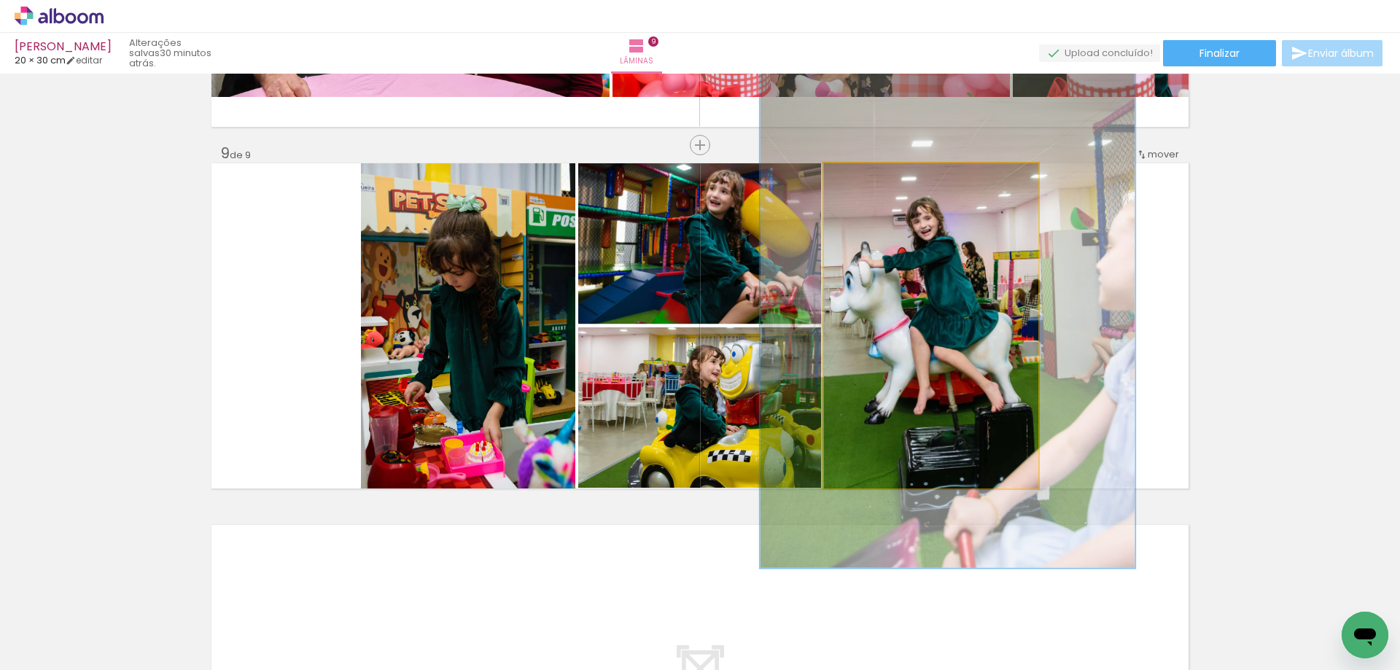
drag, startPoint x: 944, startPoint y: 247, endPoint x: 968, endPoint y: 227, distance: 31.1
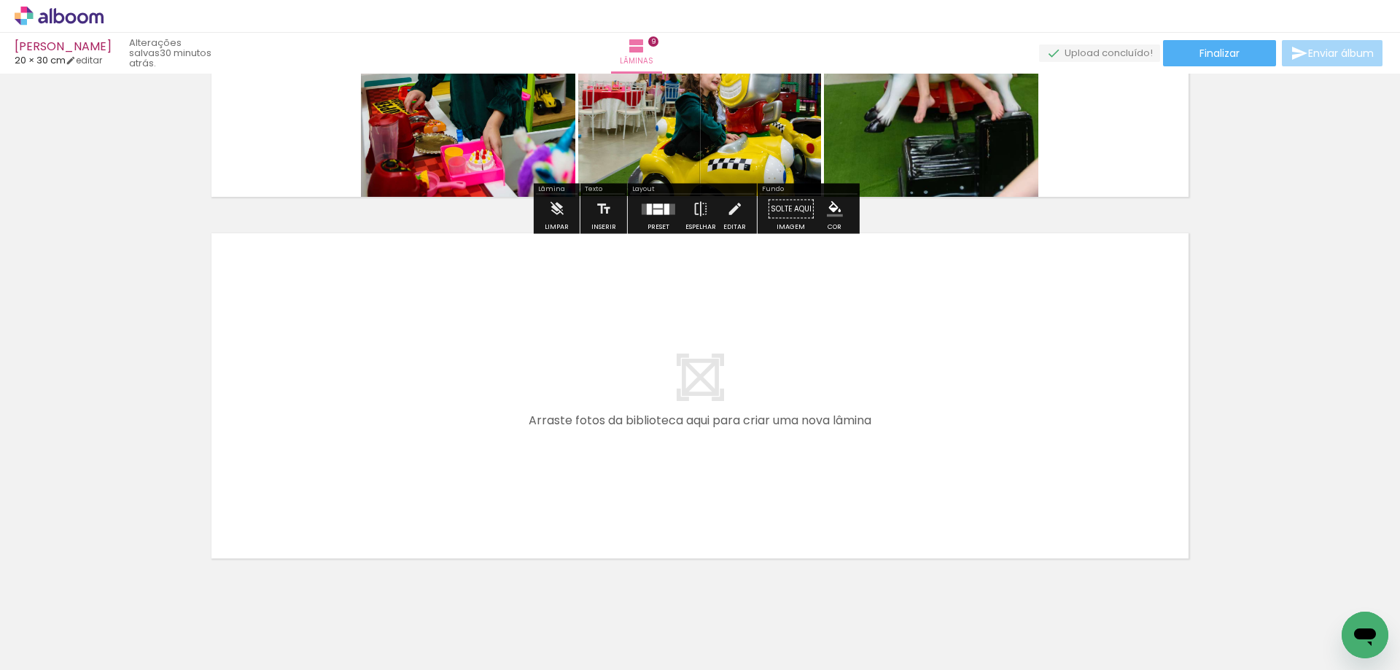
scroll to position [0, 1937]
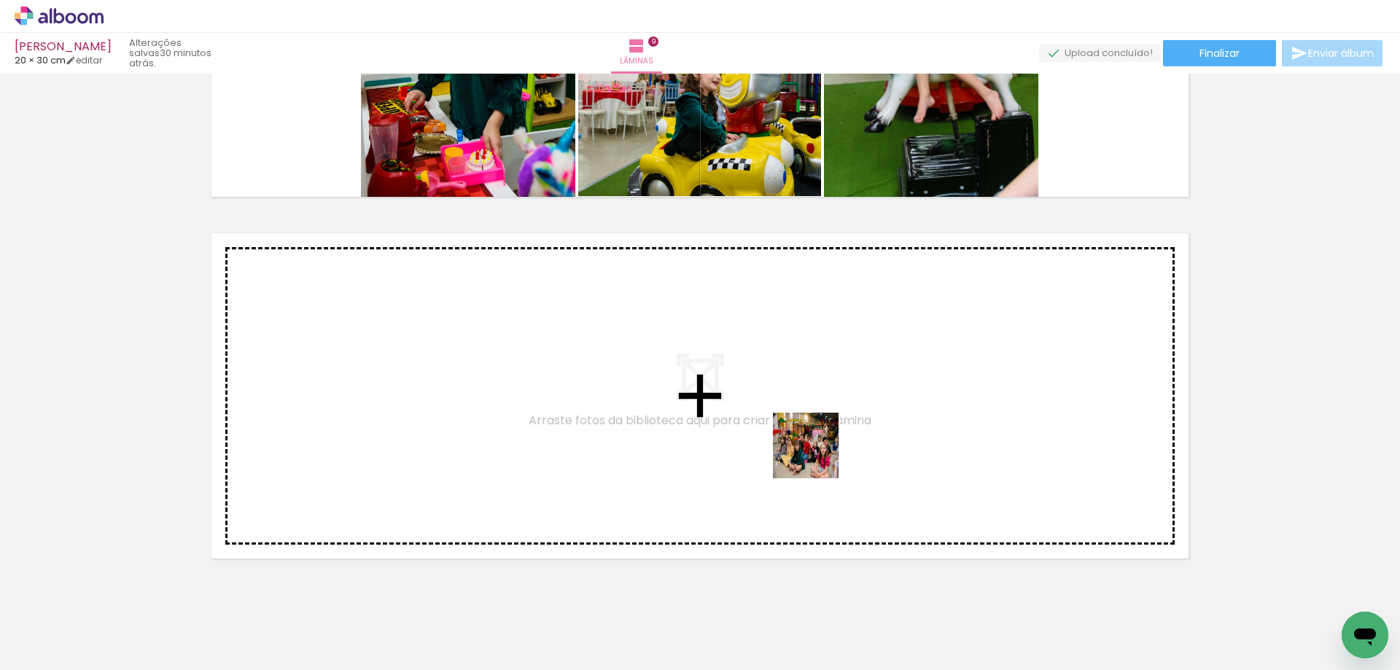
drag, startPoint x: 854, startPoint y: 629, endPoint x: 816, endPoint y: 456, distance: 176.7
click at [816, 456] on quentale-workspace at bounding box center [700, 335] width 1400 height 670
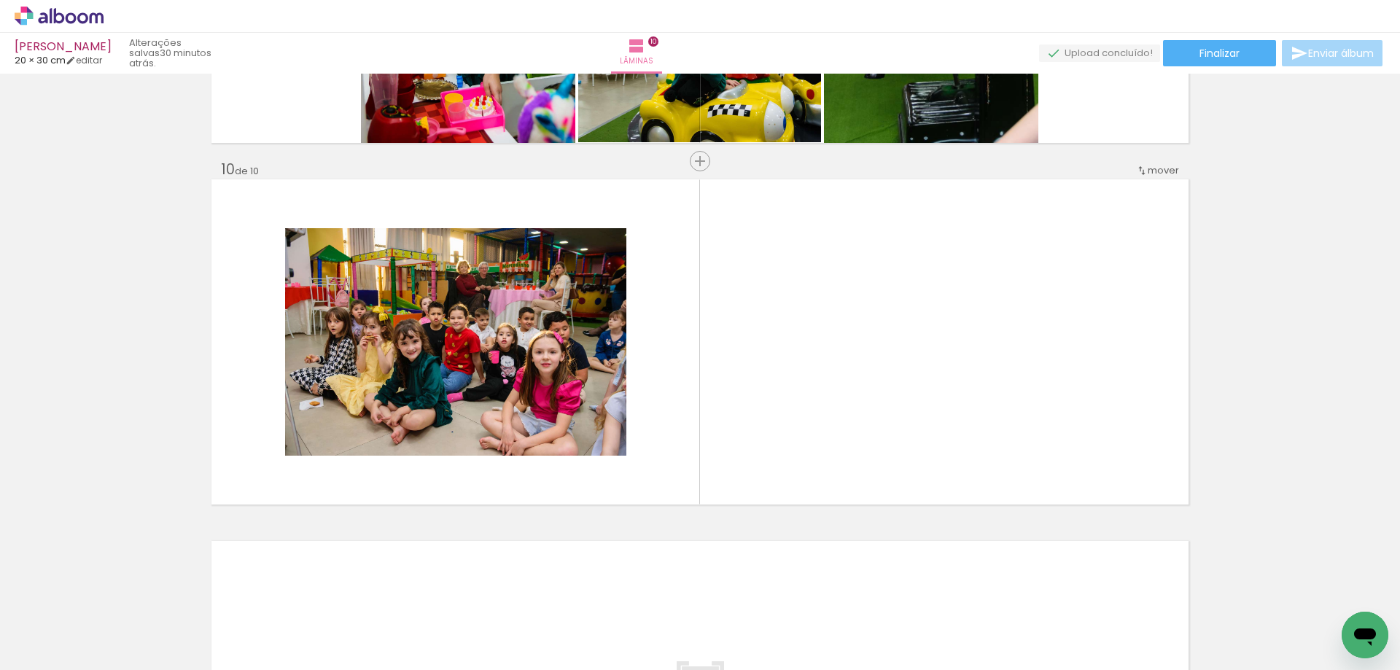
scroll to position [3207, 0]
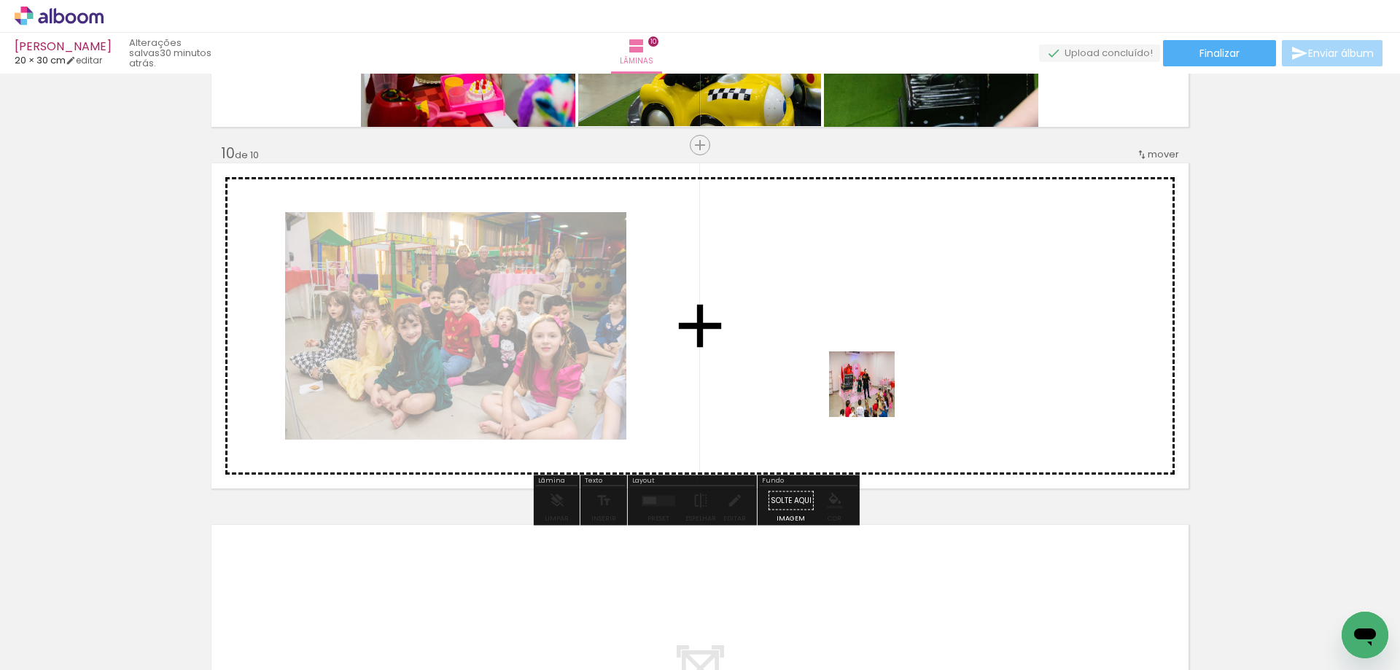
drag, startPoint x: 911, startPoint y: 639, endPoint x: 916, endPoint y: 504, distance: 135.7
click at [873, 394] on quentale-workspace at bounding box center [700, 335] width 1400 height 670
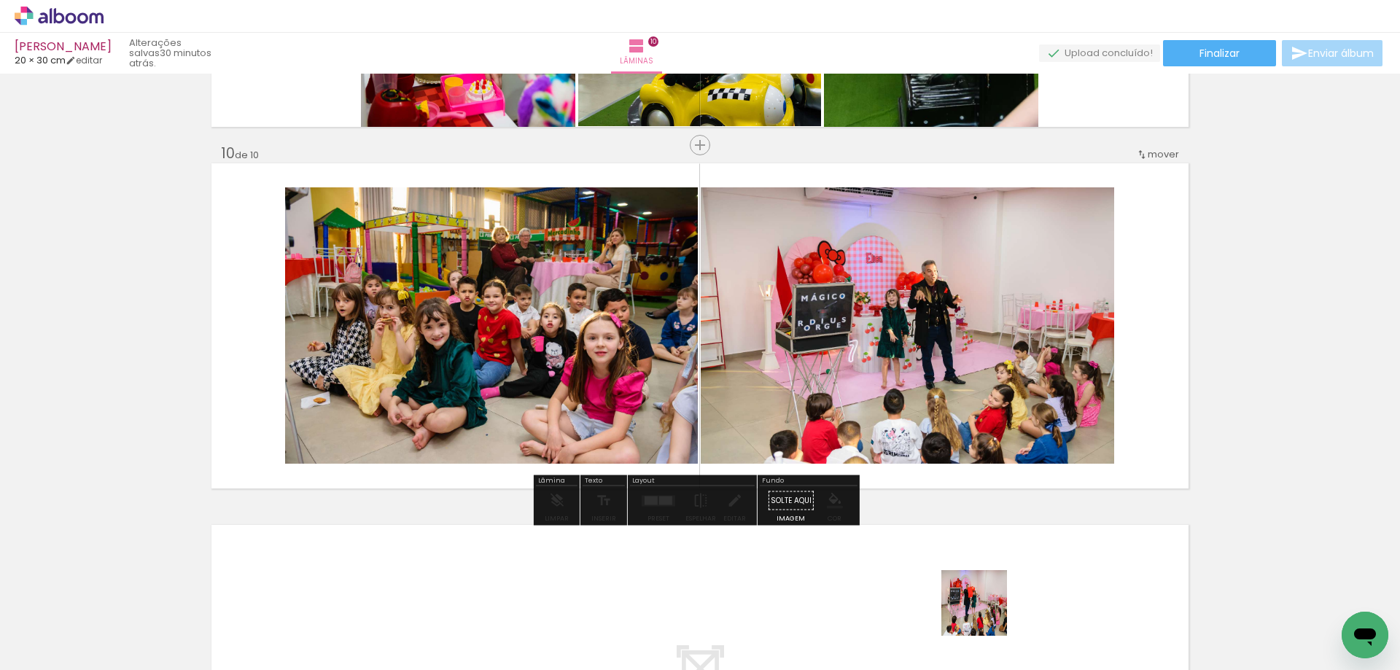
drag, startPoint x: 975, startPoint y: 627, endPoint x: 1030, endPoint y: 524, distance: 116.8
click at [950, 381] on quentale-workspace at bounding box center [700, 335] width 1400 height 670
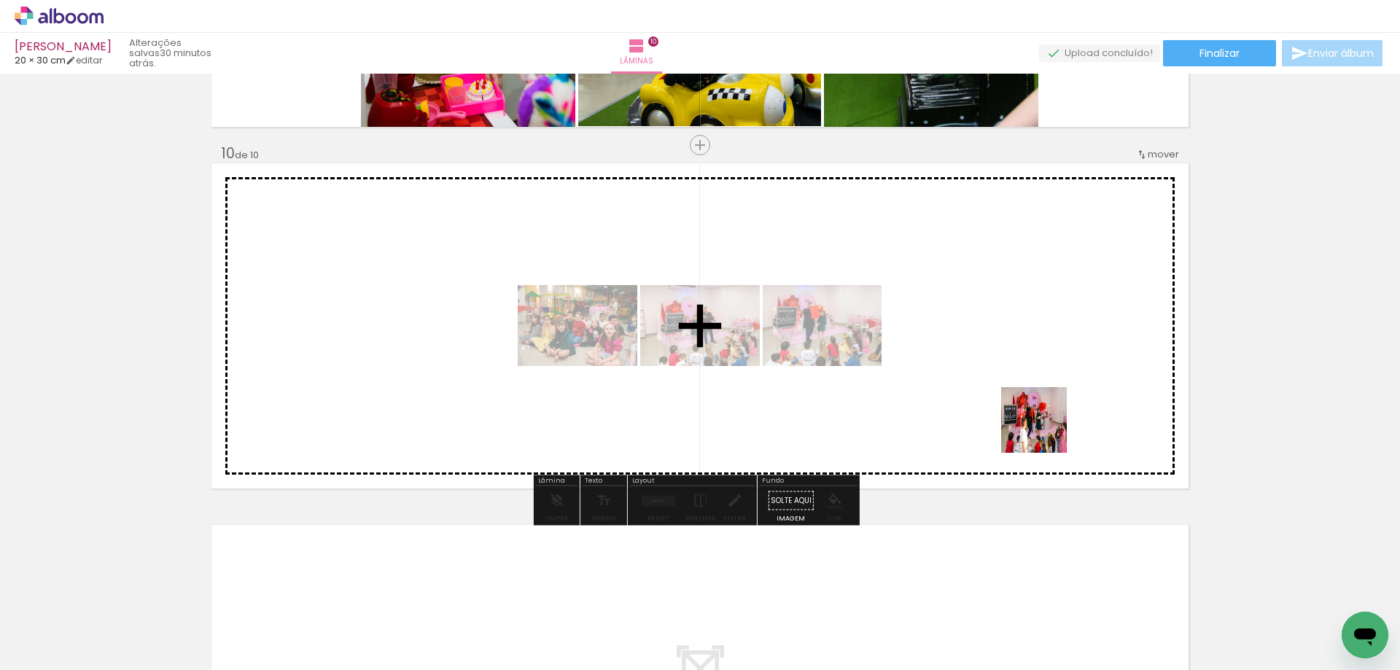
drag, startPoint x: 1068, startPoint y: 638, endPoint x: 877, endPoint y: 459, distance: 261.5
click at [1043, 426] on quentale-workspace at bounding box center [700, 335] width 1400 height 670
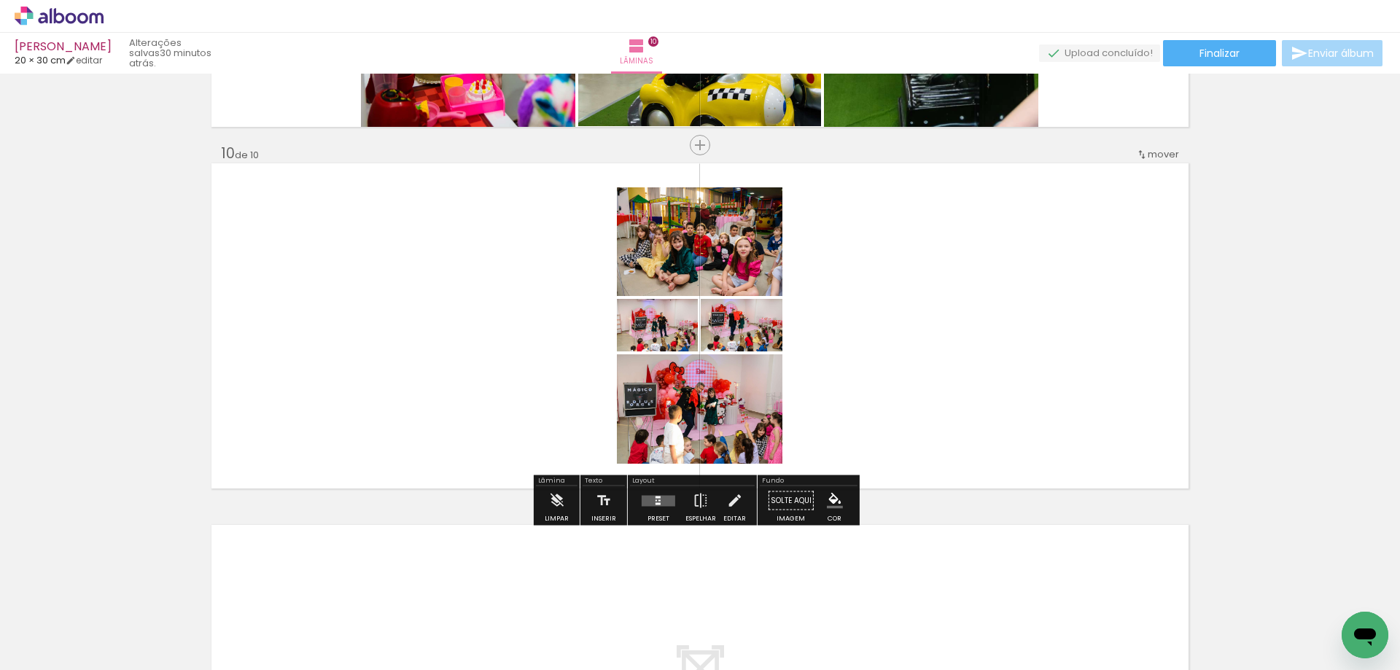
click at [674, 497] on div at bounding box center [658, 500] width 39 height 29
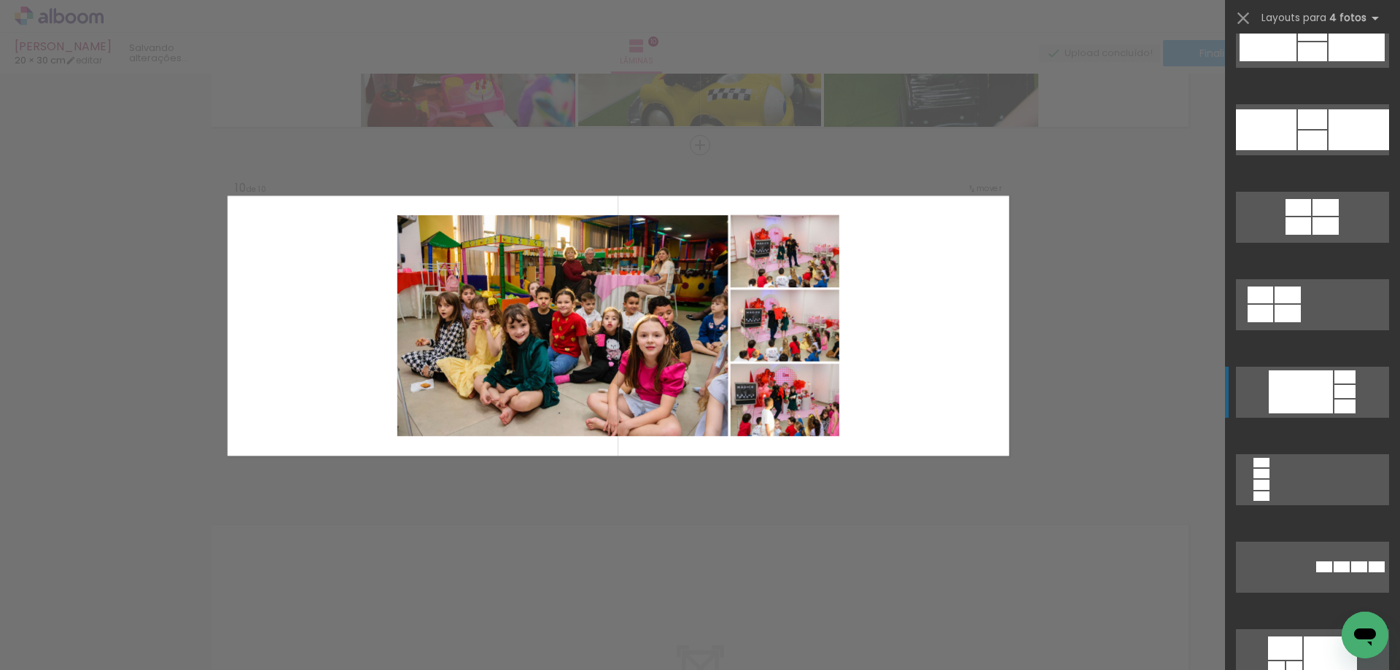
scroll to position [2916, 0]
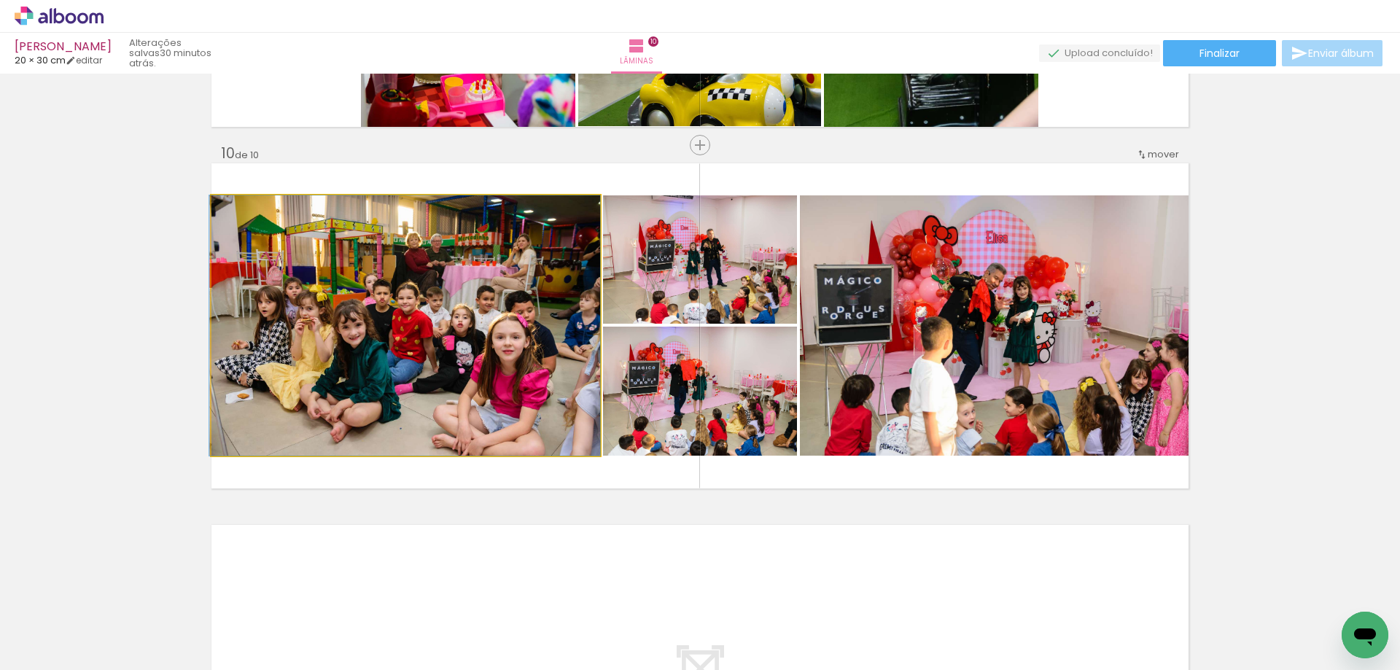
drag, startPoint x: 511, startPoint y: 376, endPoint x: 504, endPoint y: 344, distance: 32.9
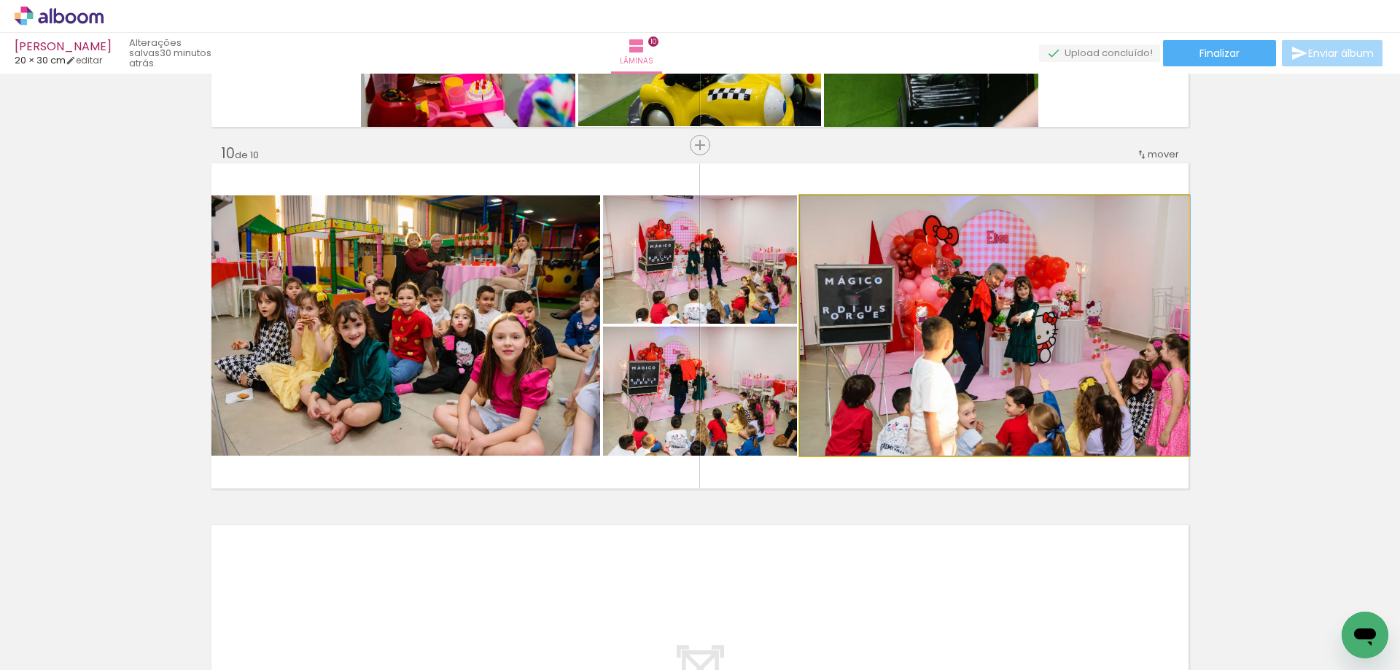
drag, startPoint x: 1053, startPoint y: 414, endPoint x: 1075, endPoint y: 410, distance: 22.2
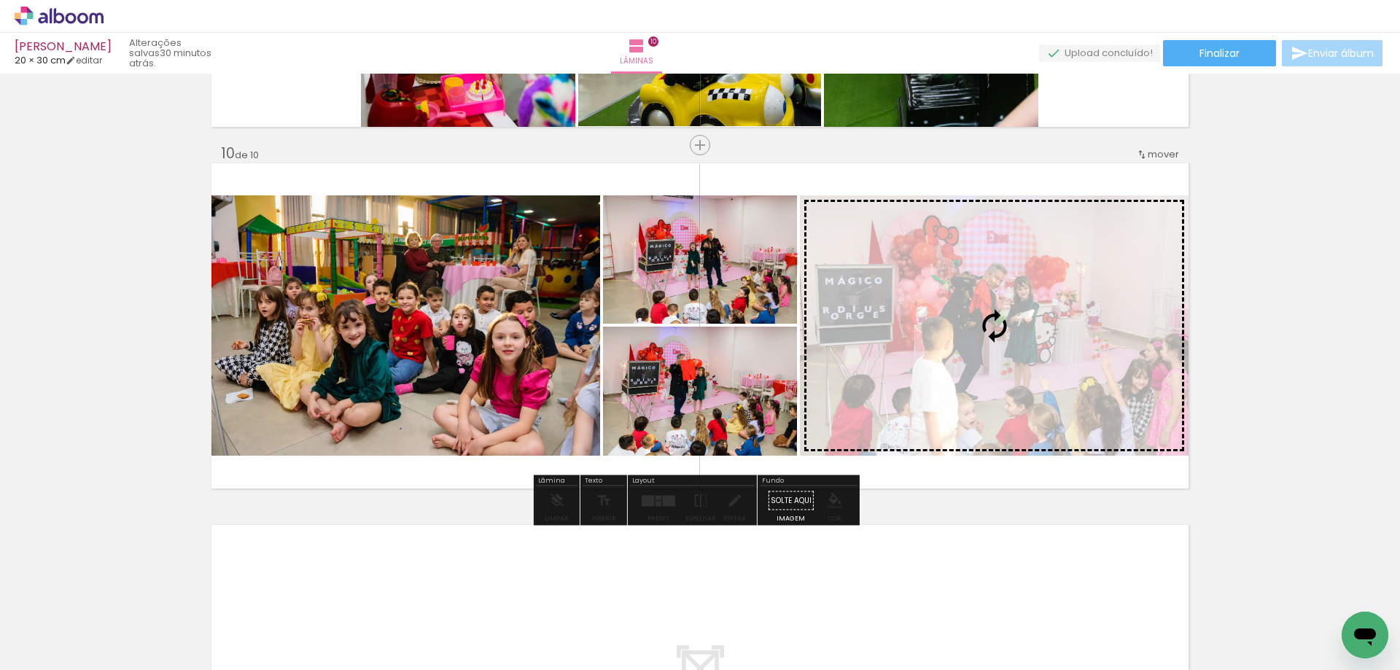
drag, startPoint x: 761, startPoint y: 394, endPoint x: 886, endPoint y: 365, distance: 128.7
click at [0, 0] on slot at bounding box center [0, 0] width 0 height 0
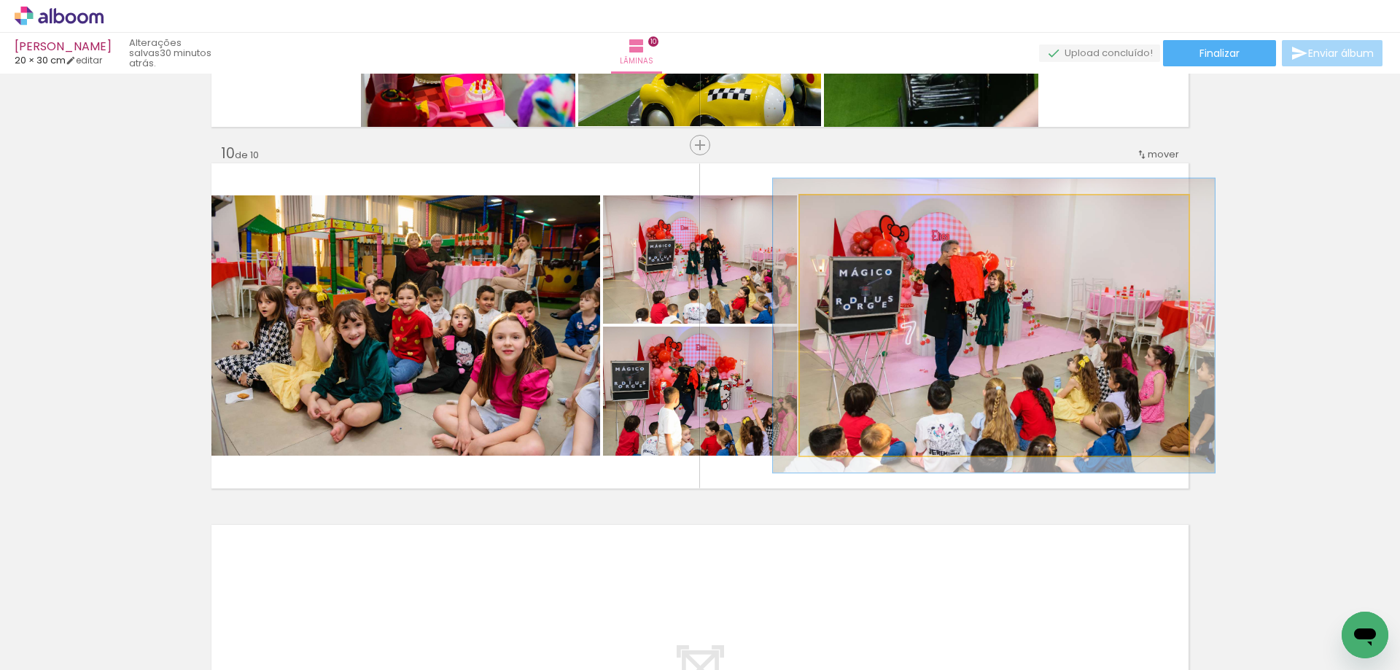
drag, startPoint x: 846, startPoint y: 211, endPoint x: 838, endPoint y: 213, distance: 8.2
type paper-slider "112"
click at [838, 213] on div at bounding box center [862, 210] width 57 height 23
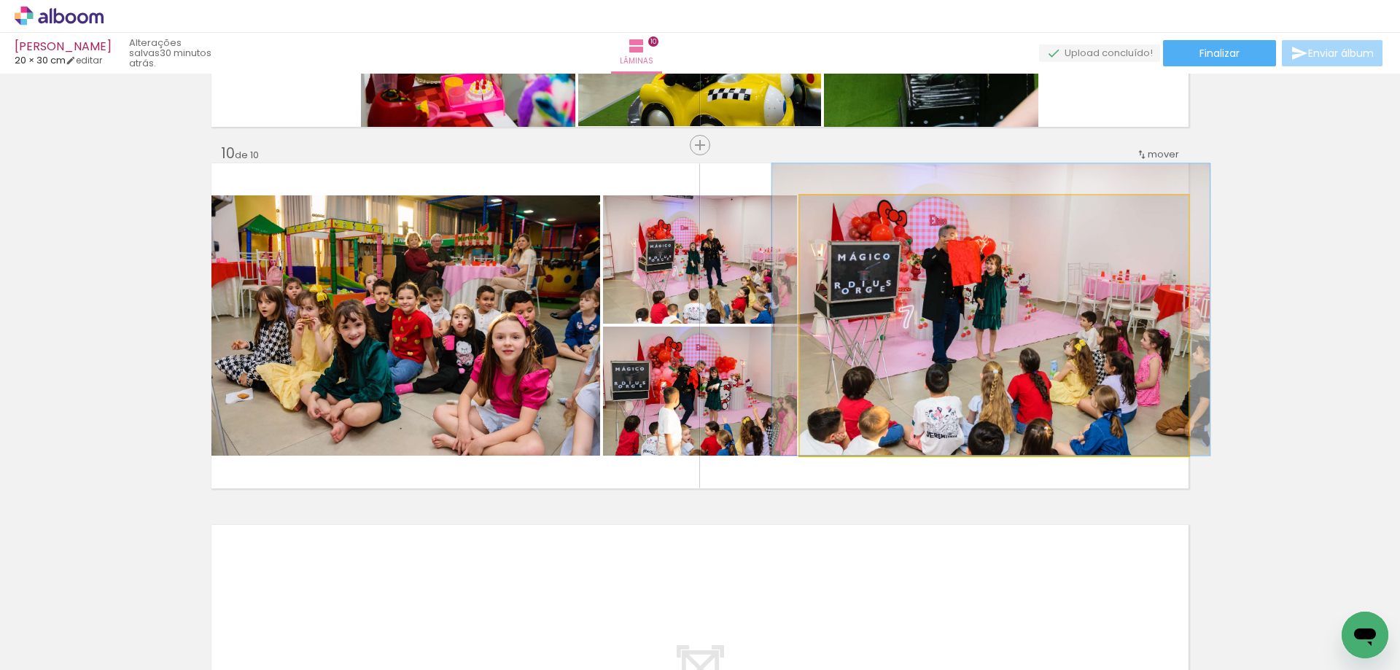
drag, startPoint x: 989, startPoint y: 310, endPoint x: 986, endPoint y: 280, distance: 30.0
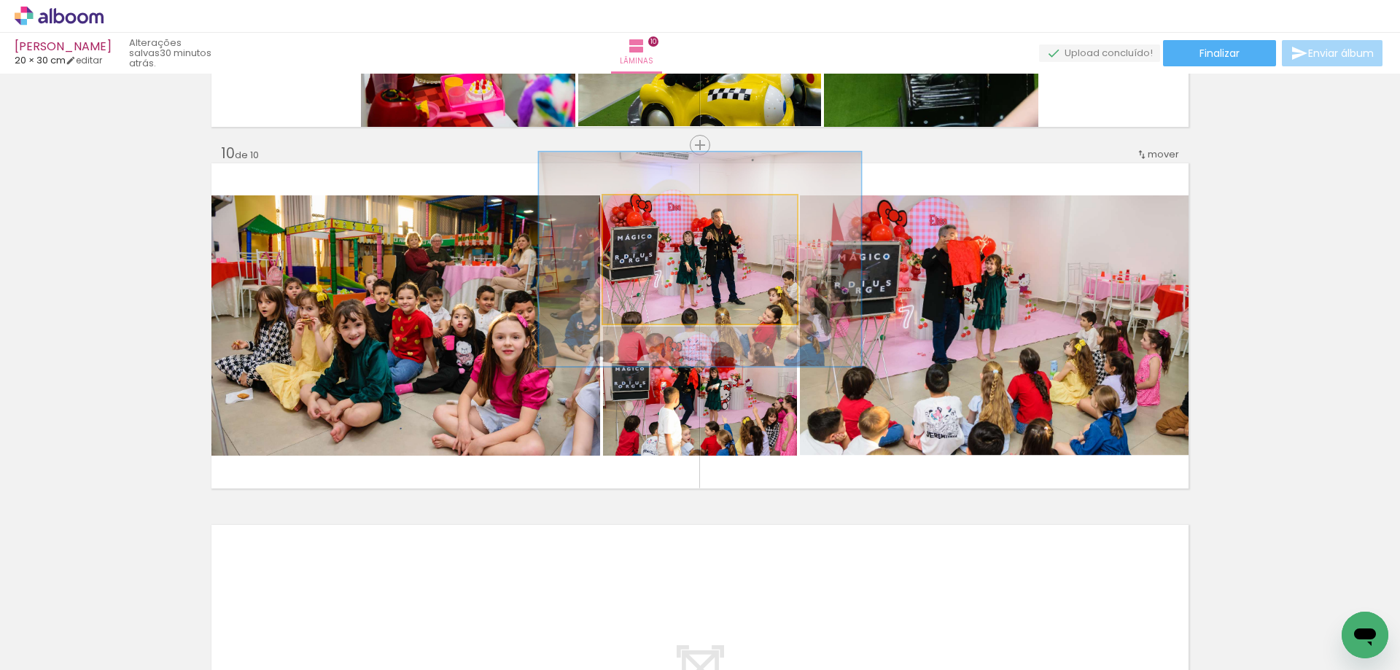
drag, startPoint x: 652, startPoint y: 219, endPoint x: 675, endPoint y: 216, distance: 22.8
type paper-slider "171"
click at [675, 216] on div at bounding box center [665, 210] width 57 height 23
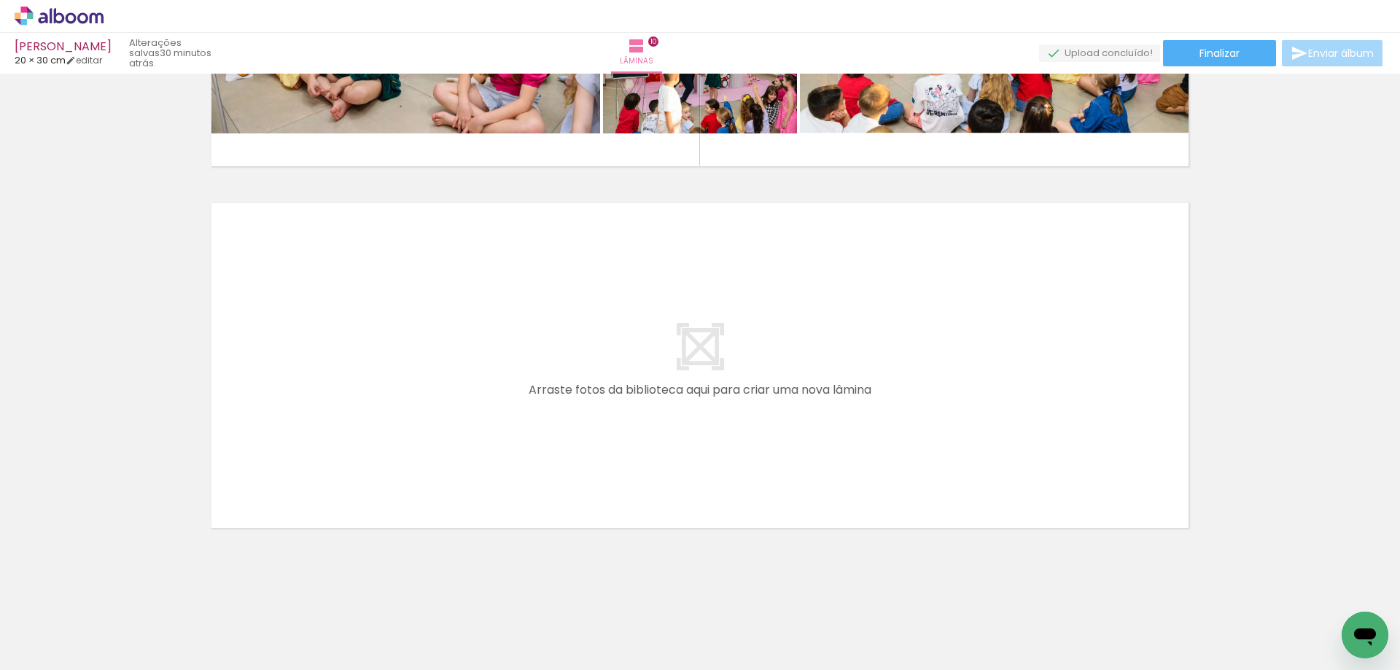
scroll to position [0, 2428]
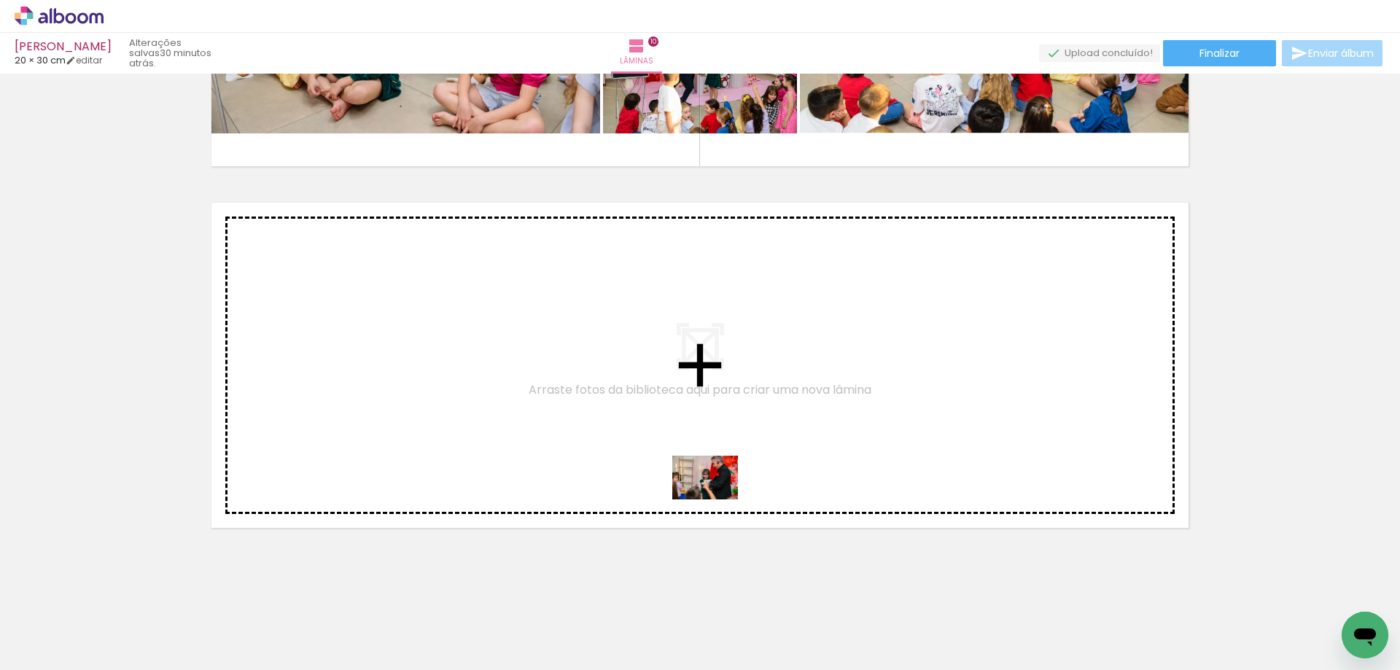
drag, startPoint x: 732, startPoint y: 632, endPoint x: 716, endPoint y: 499, distance: 133.6
click at [716, 499] on quentale-workspace at bounding box center [700, 335] width 1400 height 670
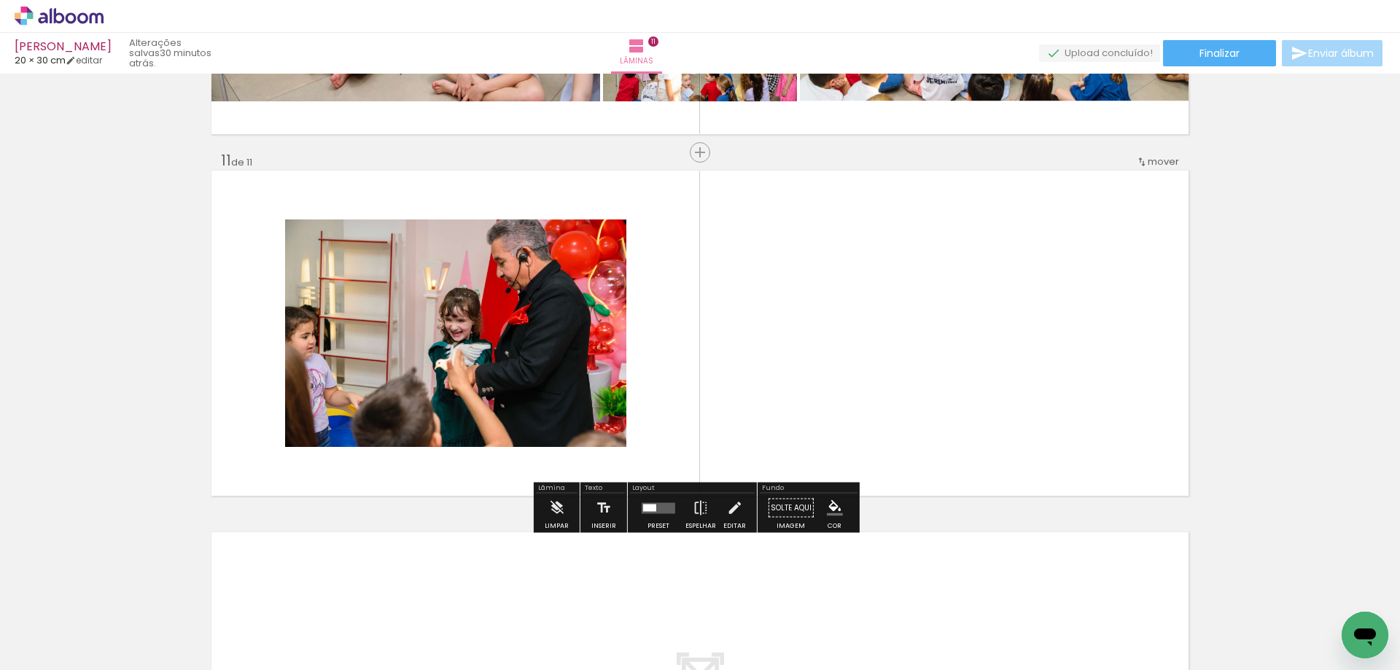
scroll to position [3568, 0]
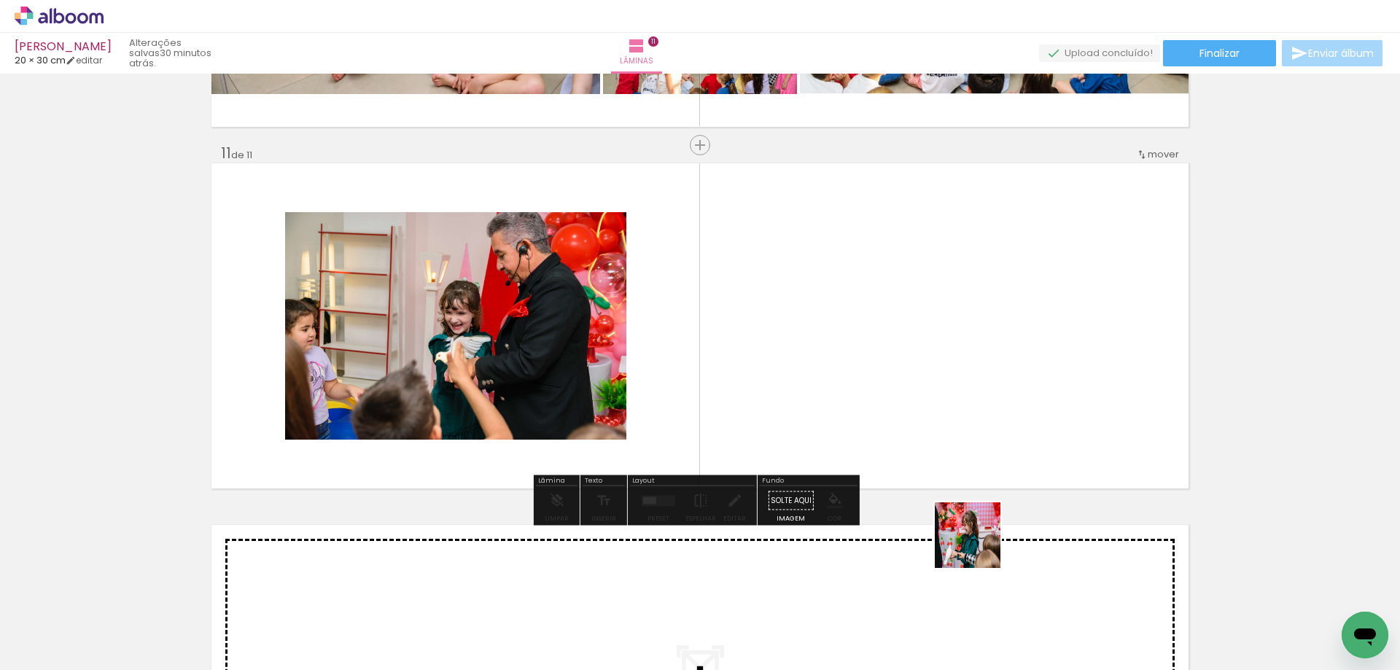
drag, startPoint x: 986, startPoint y: 633, endPoint x: 932, endPoint y: 386, distance: 252.2
click at [932, 386] on quentale-workspace at bounding box center [700, 335] width 1400 height 670
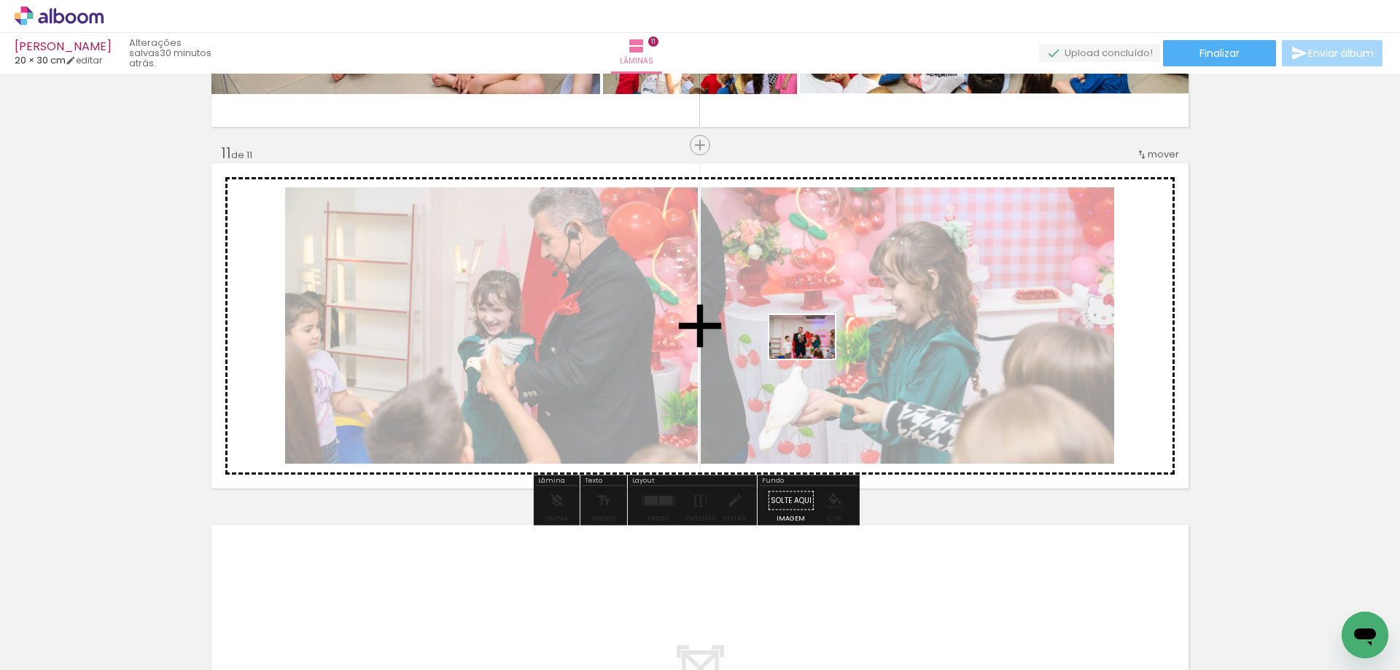
drag, startPoint x: 927, startPoint y: 645, endPoint x: 813, endPoint y: 359, distance: 308.5
click at [813, 359] on quentale-workspace at bounding box center [700, 335] width 1400 height 670
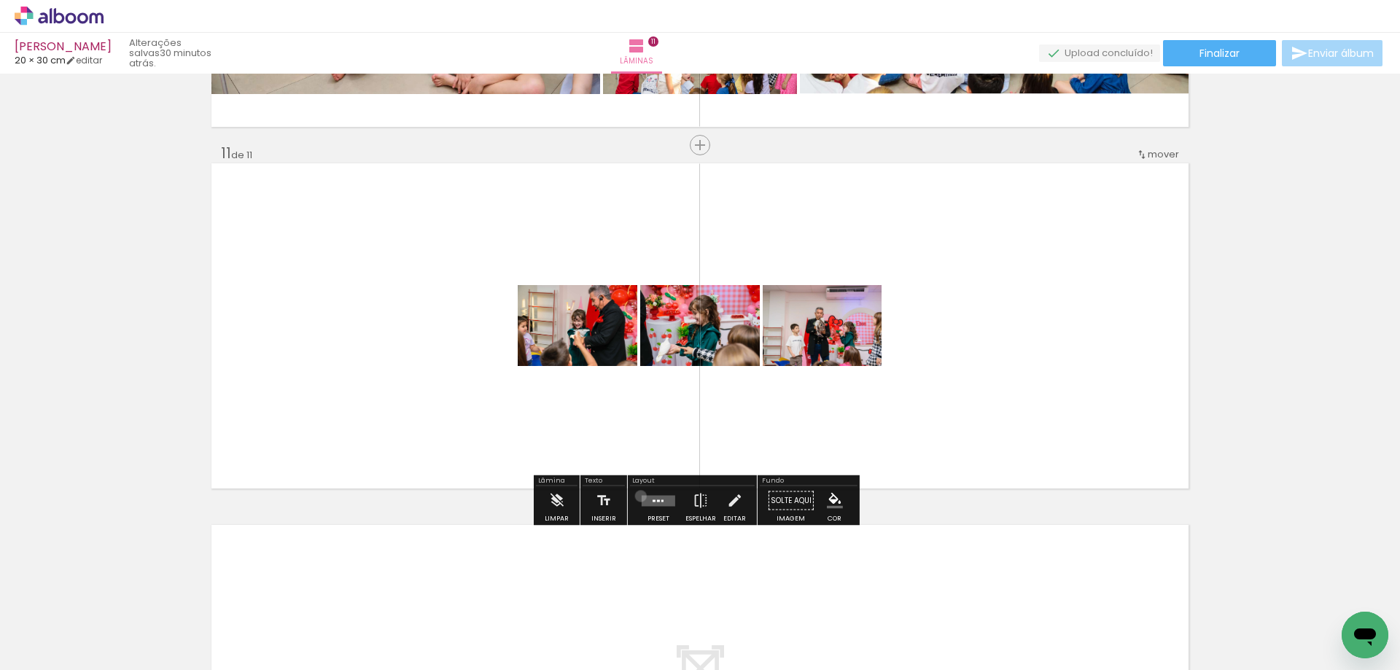
click at [639, 496] on div at bounding box center [658, 500] width 39 height 29
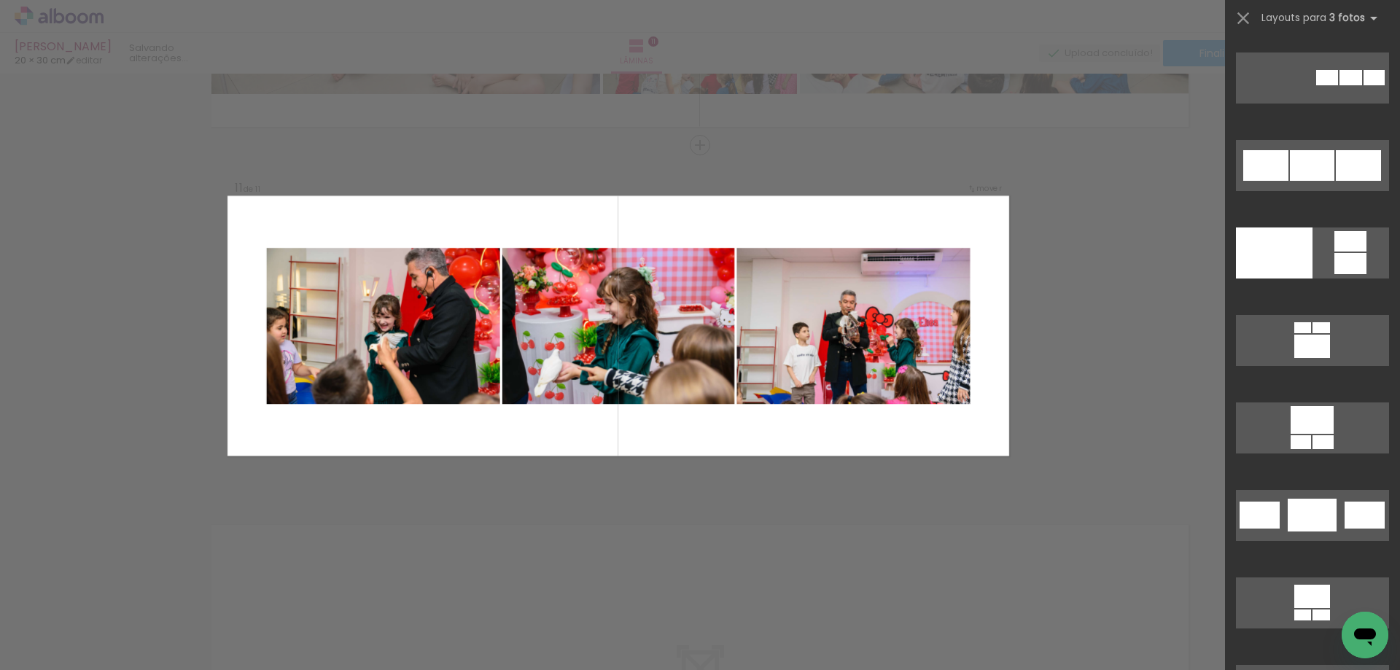
scroll to position [2479, 0]
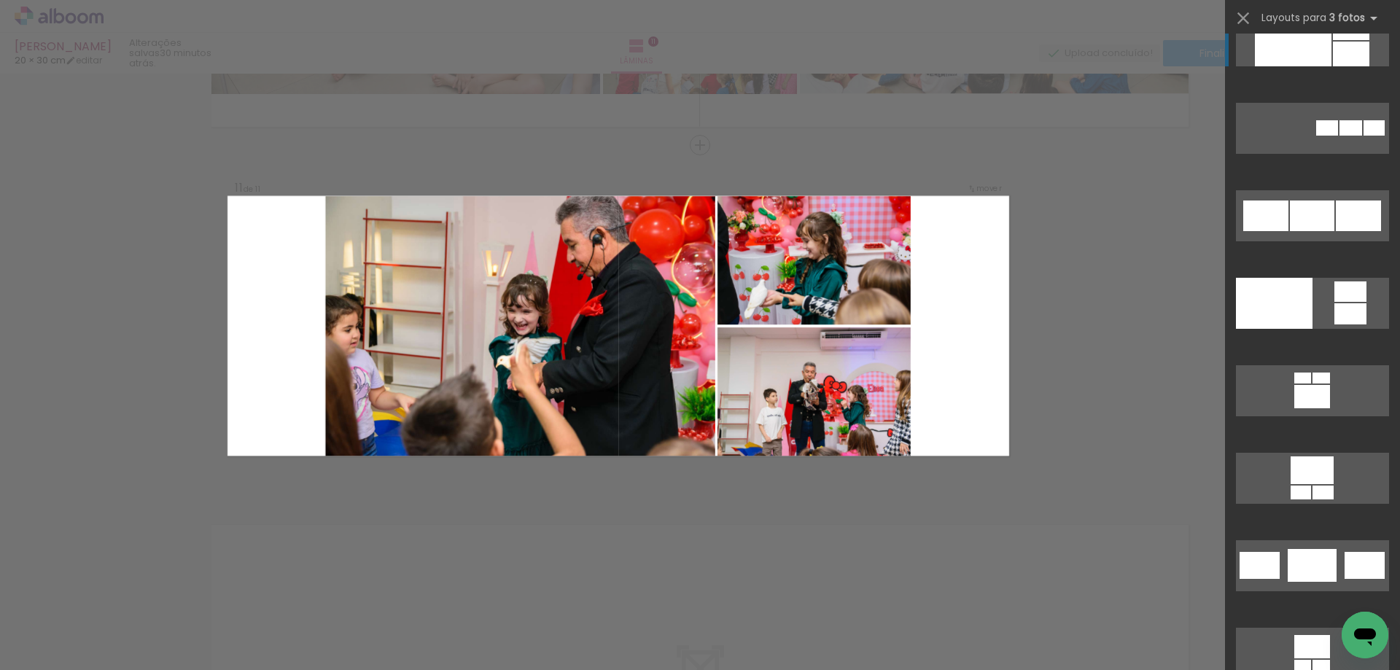
click at [1300, 50] on div at bounding box center [1293, 40] width 77 height 51
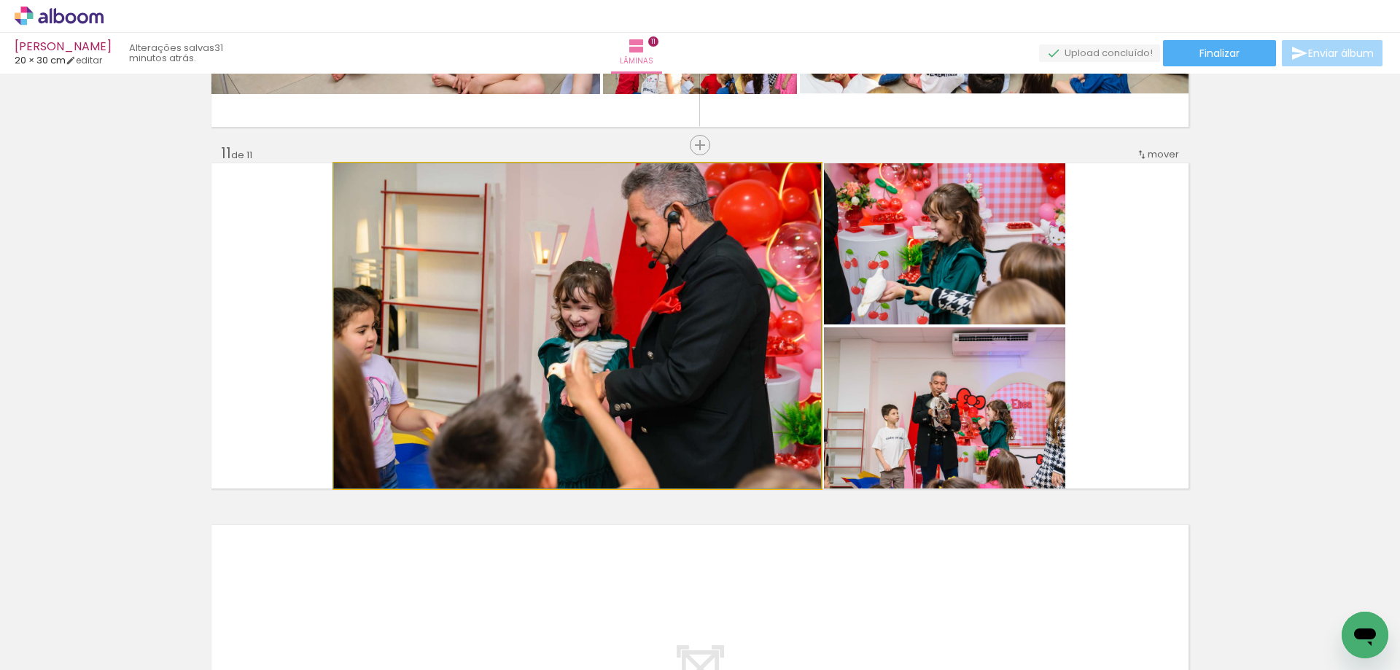
drag, startPoint x: 660, startPoint y: 446, endPoint x: 644, endPoint y: 401, distance: 47.7
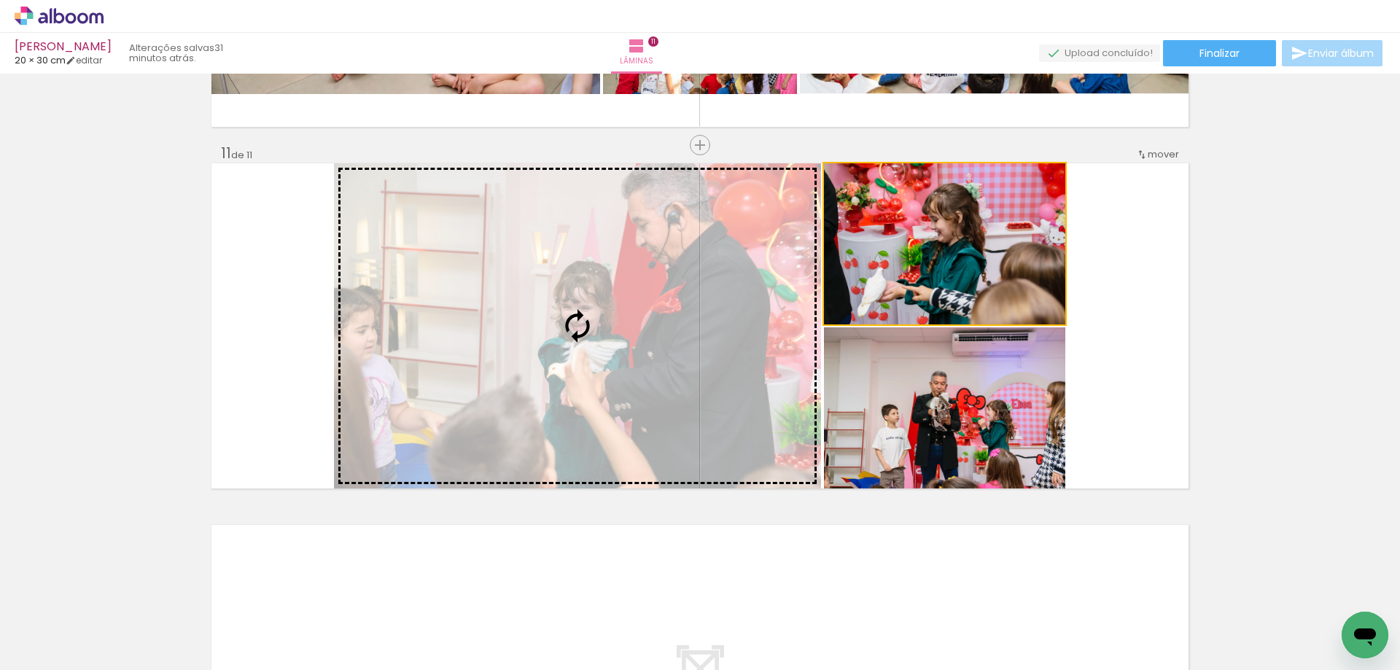
drag, startPoint x: 915, startPoint y: 281, endPoint x: 728, endPoint y: 294, distance: 187.8
click at [0, 0] on slot at bounding box center [0, 0] width 0 height 0
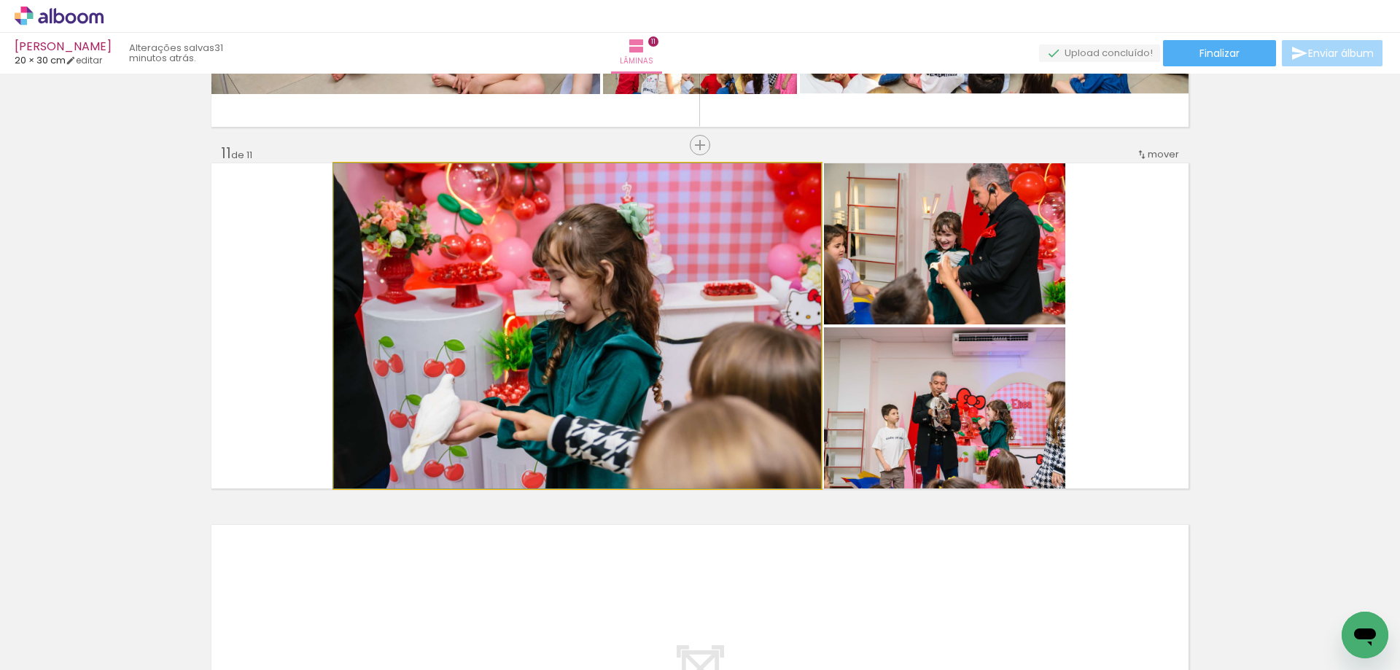
drag, startPoint x: 789, startPoint y: 433, endPoint x: 780, endPoint y: 410, distance: 24.9
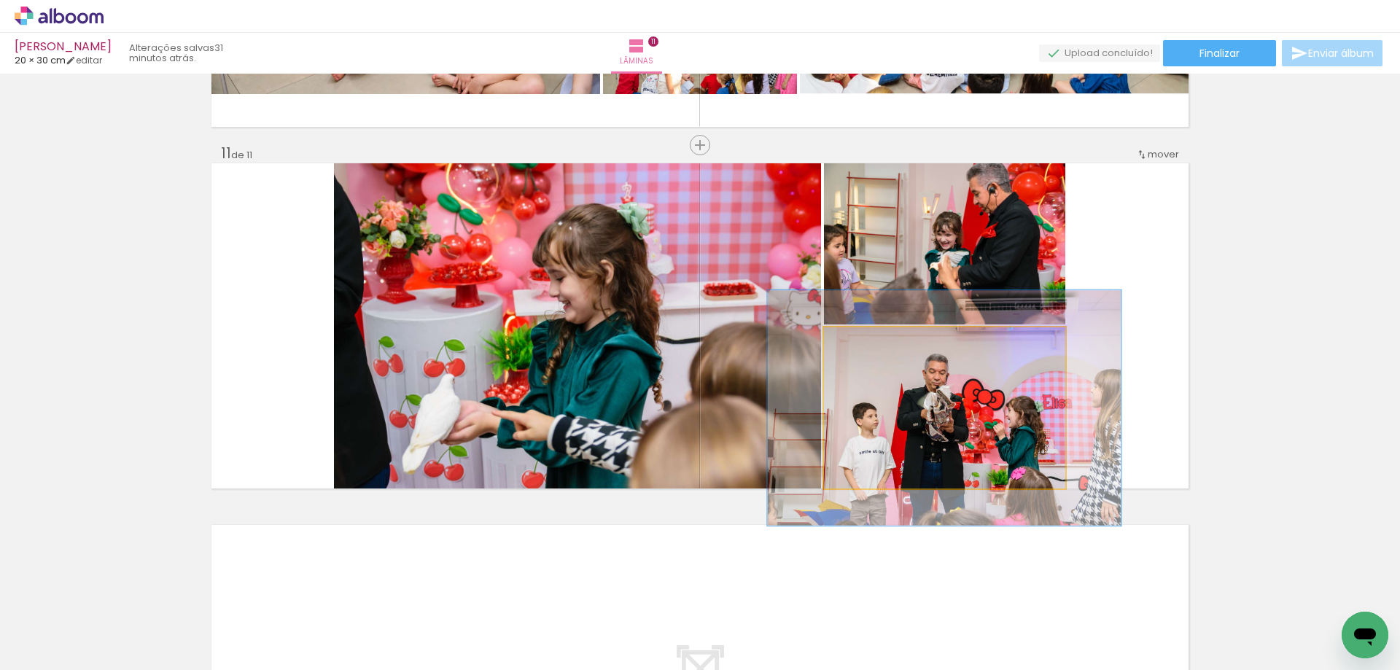
drag, startPoint x: 860, startPoint y: 343, endPoint x: 884, endPoint y: 341, distance: 24.1
type paper-slider "146"
click at [884, 341] on div at bounding box center [881, 342] width 23 height 23
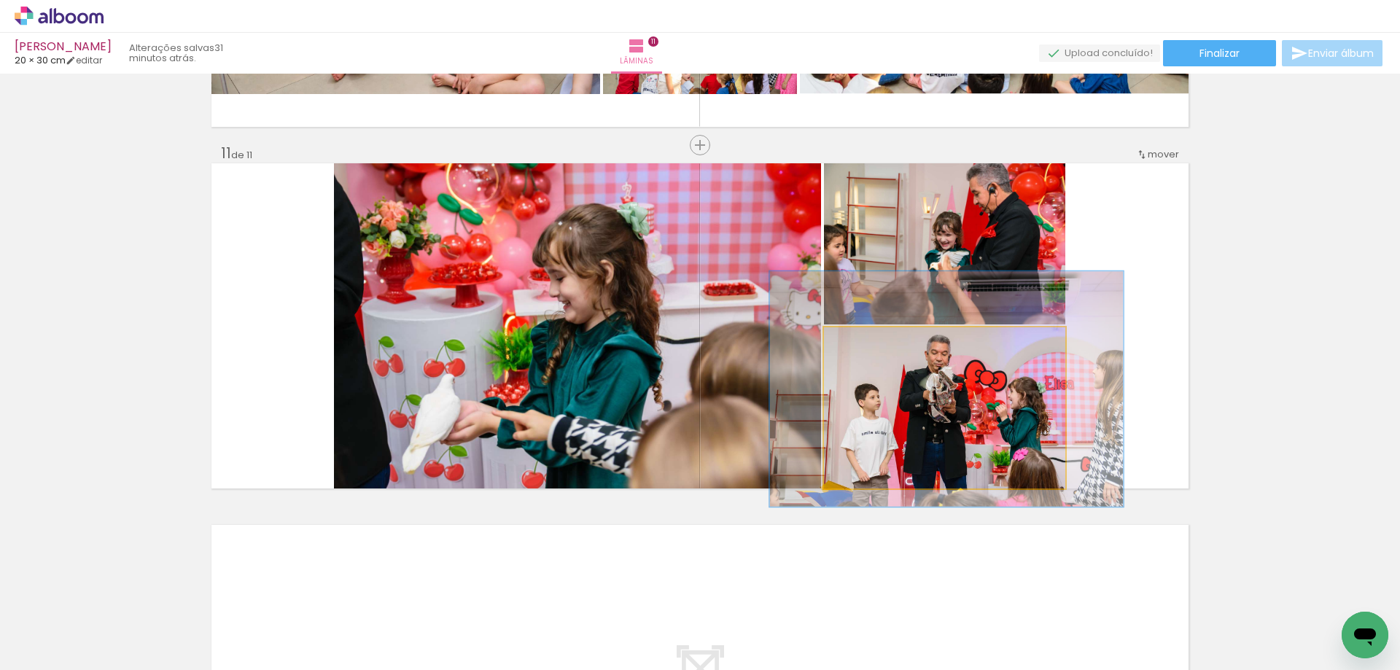
drag, startPoint x: 925, startPoint y: 399, endPoint x: 919, endPoint y: 374, distance: 25.5
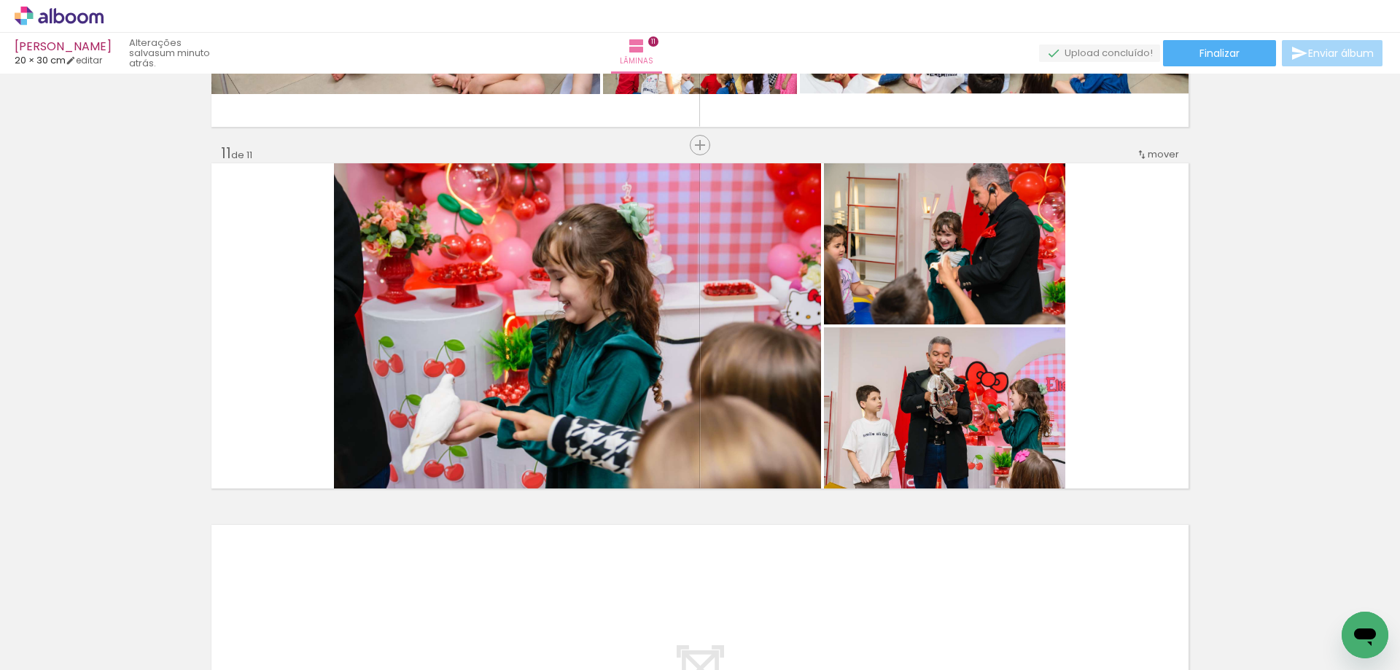
scroll to position [0, 2428]
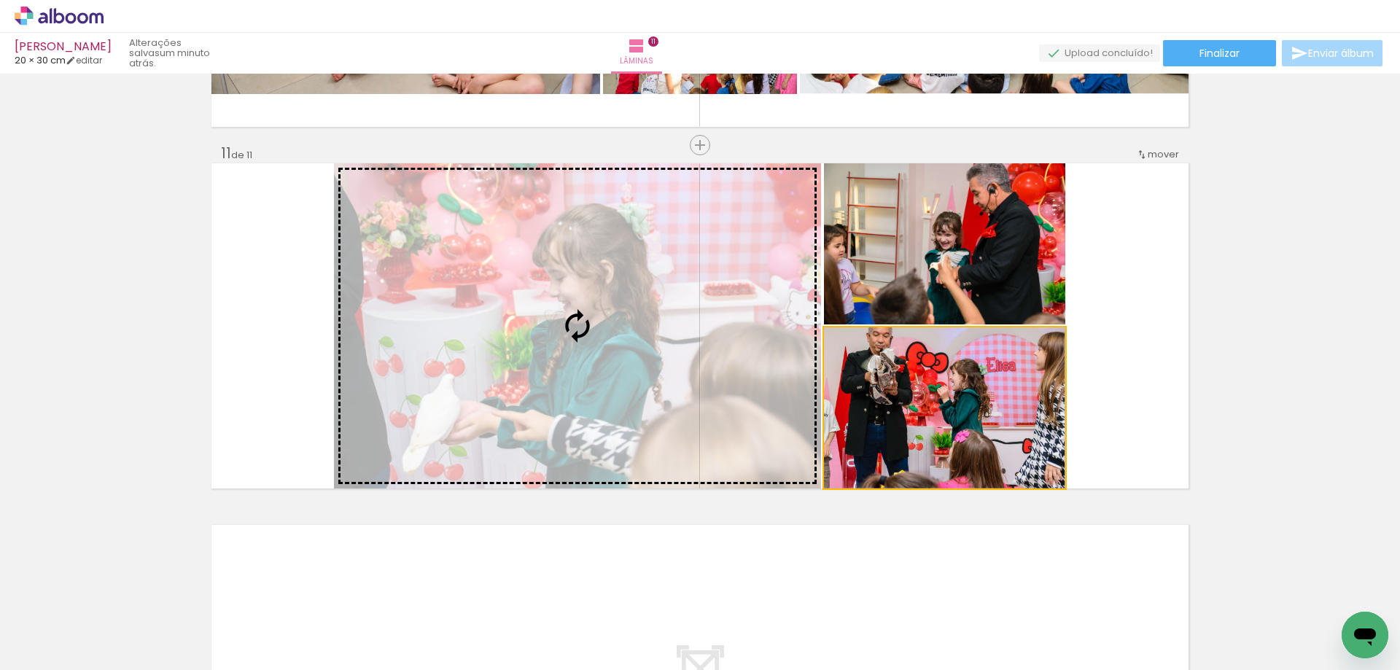
drag, startPoint x: 957, startPoint y: 451, endPoint x: 689, endPoint y: 389, distance: 275.5
click at [0, 0] on slot at bounding box center [0, 0] width 0 height 0
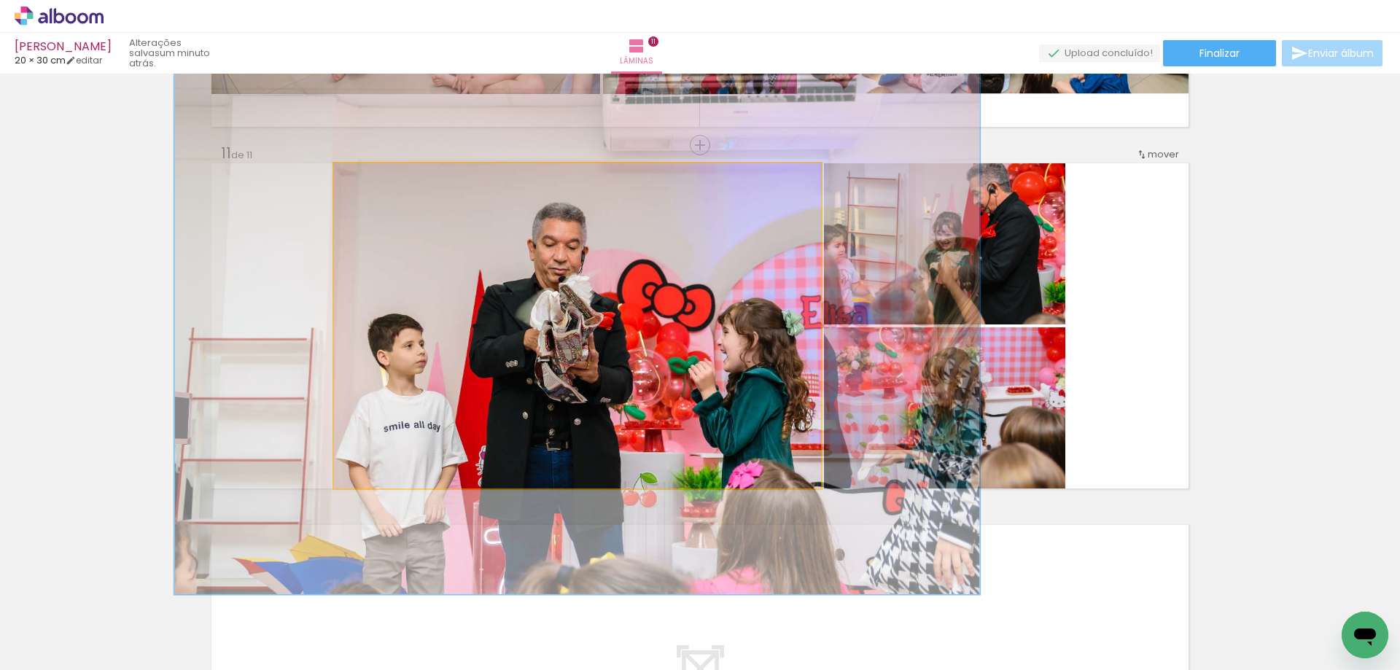
drag, startPoint x: 391, startPoint y: 182, endPoint x: 405, endPoint y: 180, distance: 13.9
click at [405, 180] on div at bounding box center [396, 178] width 57 height 23
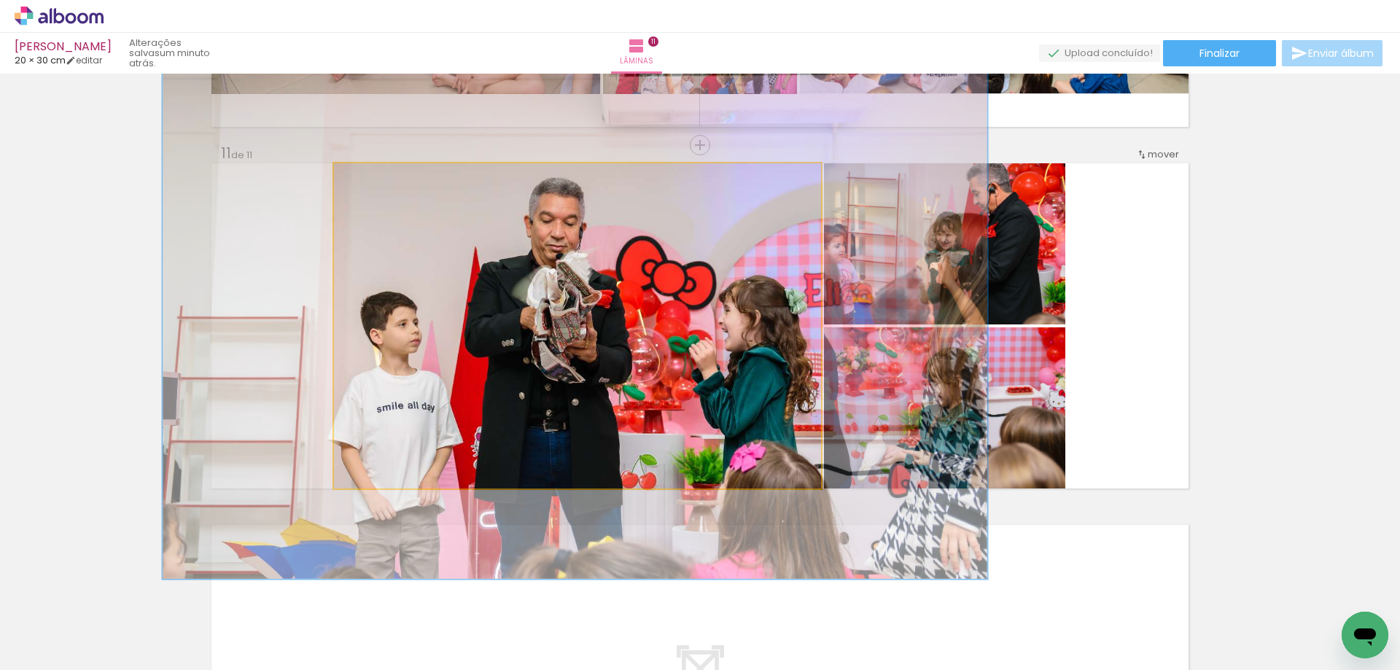
drag, startPoint x: 663, startPoint y: 351, endPoint x: 663, endPoint y: 335, distance: 16.8
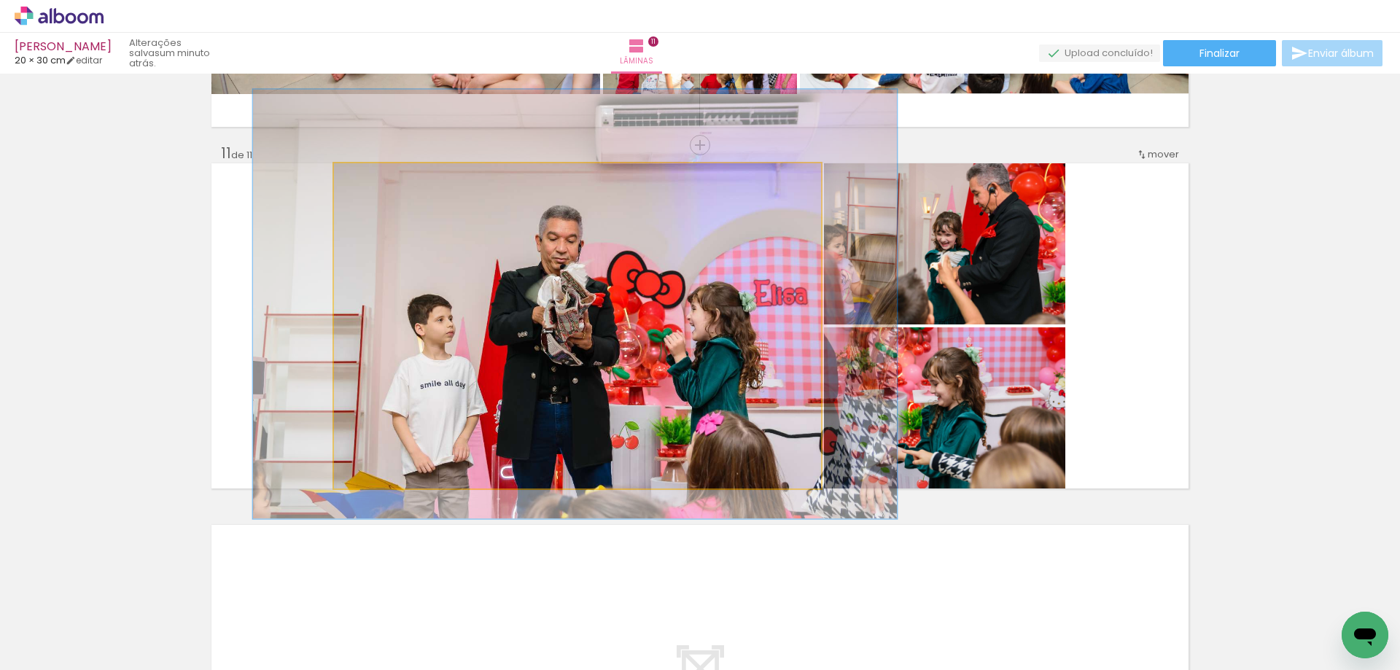
drag, startPoint x: 402, startPoint y: 184, endPoint x: 381, endPoint y: 186, distance: 21.2
type paper-slider "132"
click at [381, 186] on div at bounding box center [386, 178] width 23 height 23
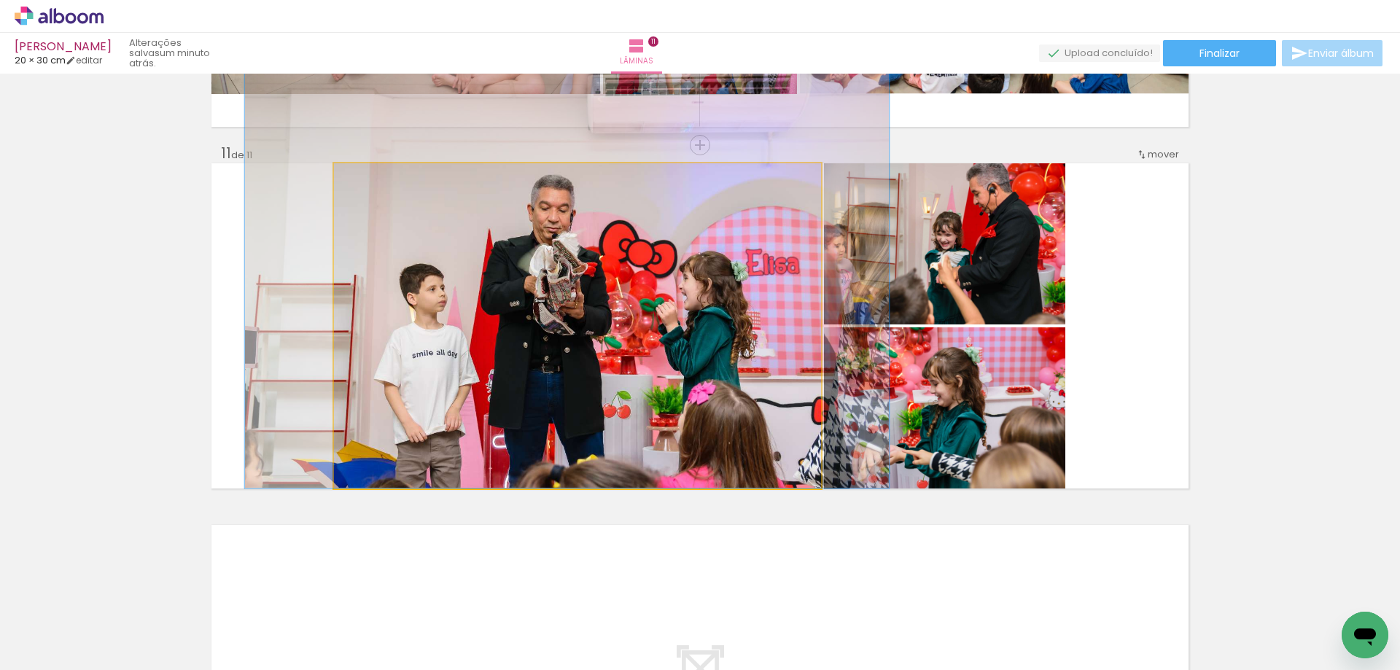
drag, startPoint x: 748, startPoint y: 364, endPoint x: 740, endPoint y: 323, distance: 42.3
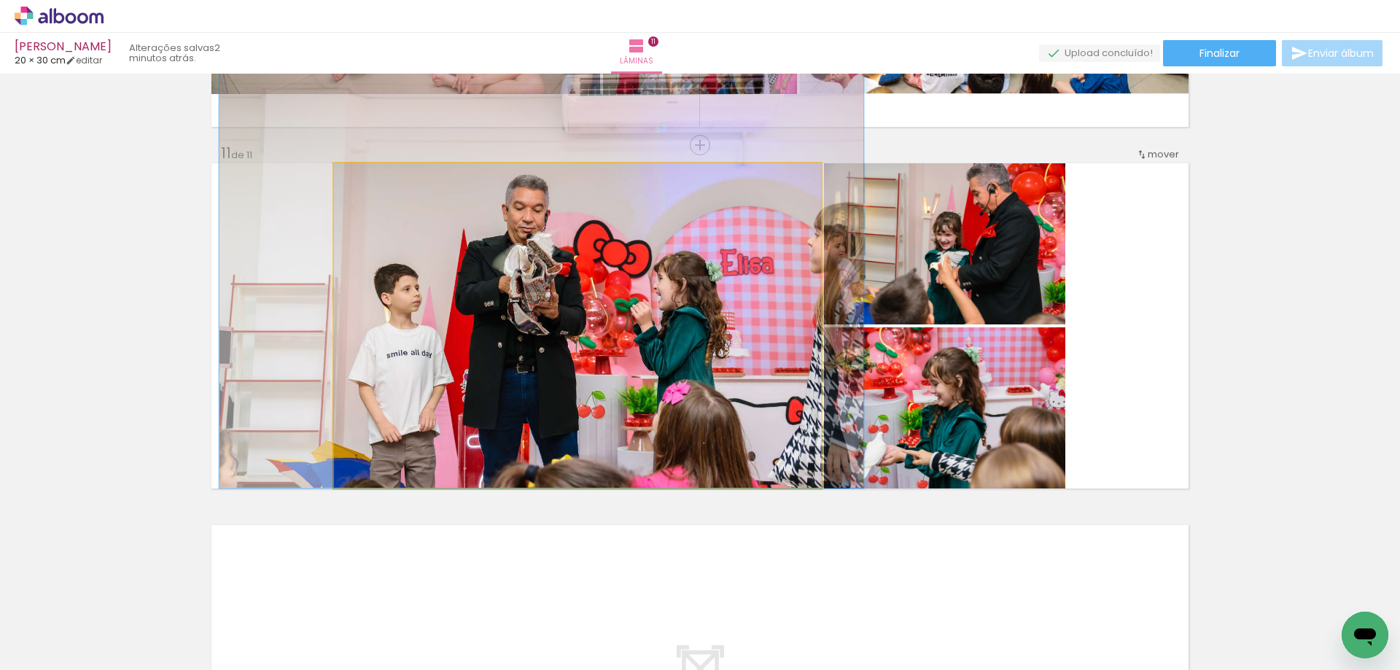
drag, startPoint x: 717, startPoint y: 395, endPoint x: 690, endPoint y: 383, distance: 28.7
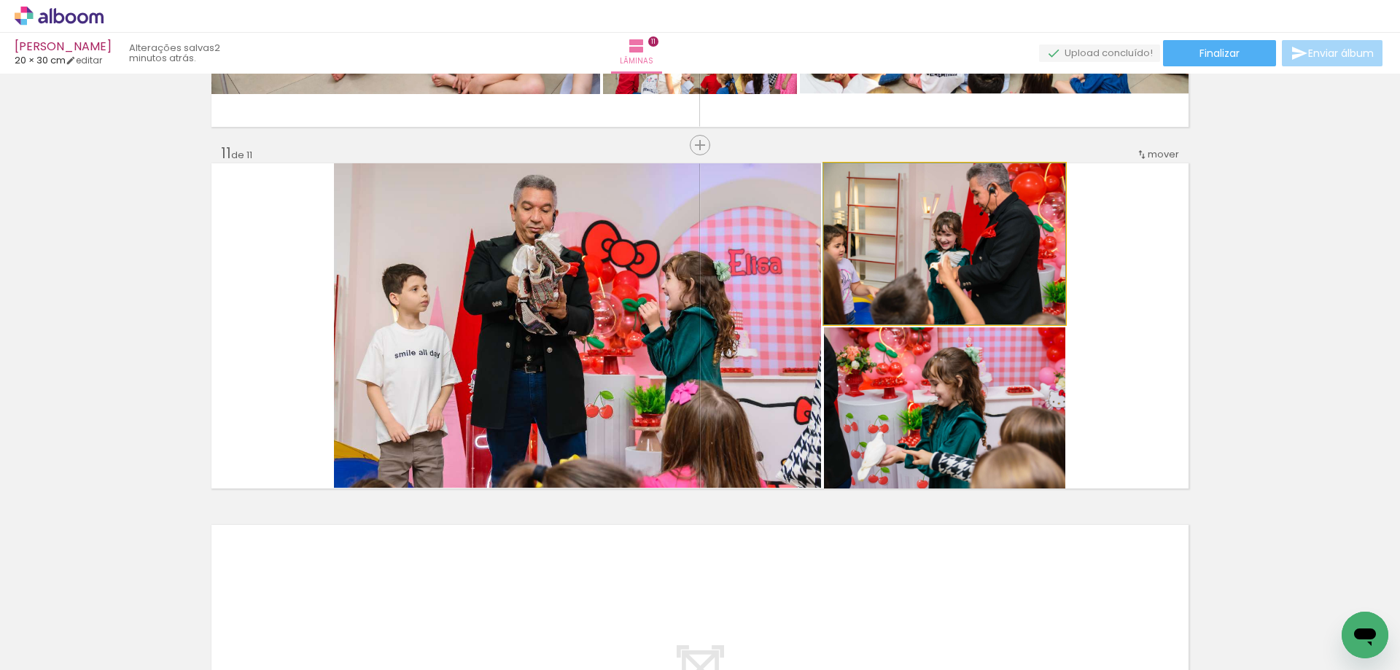
drag, startPoint x: 991, startPoint y: 252, endPoint x: 648, endPoint y: 268, distance: 343.7
click at [0, 0] on slot at bounding box center [0, 0] width 0 height 0
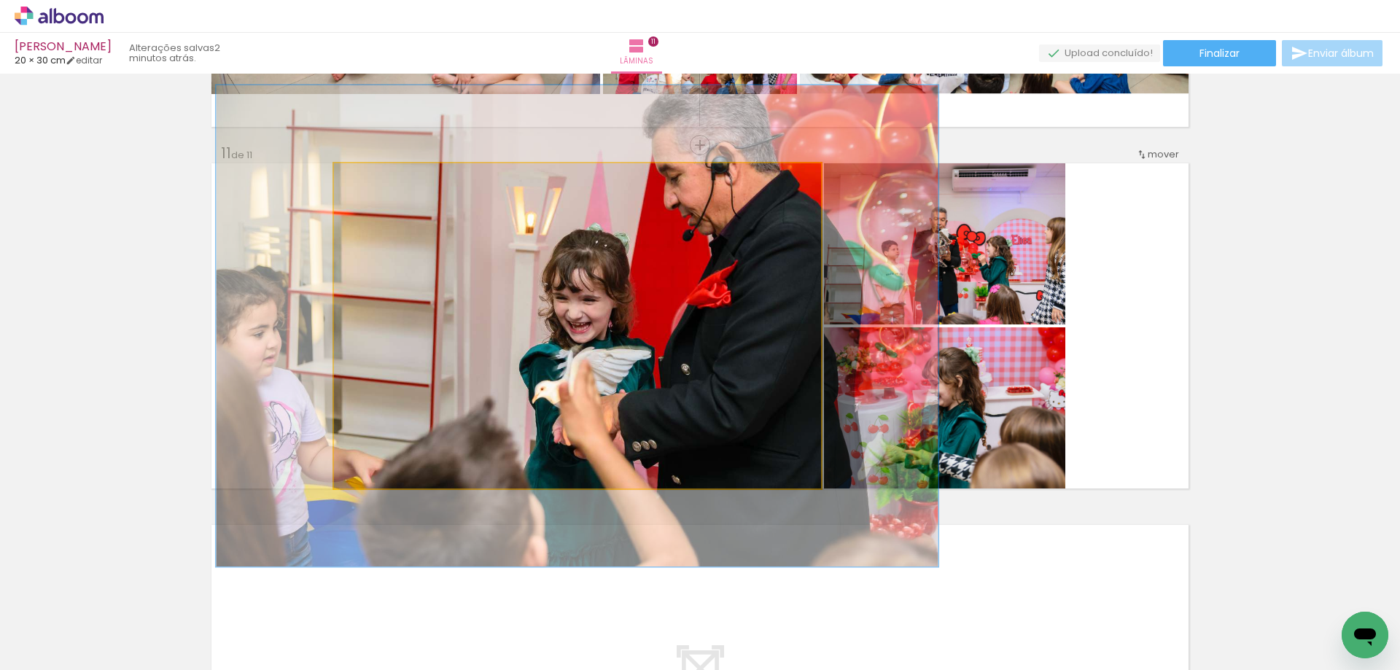
drag, startPoint x: 385, startPoint y: 171, endPoint x: 393, endPoint y: 171, distance: 8.0
click at [393, 171] on div at bounding box center [396, 178] width 57 height 23
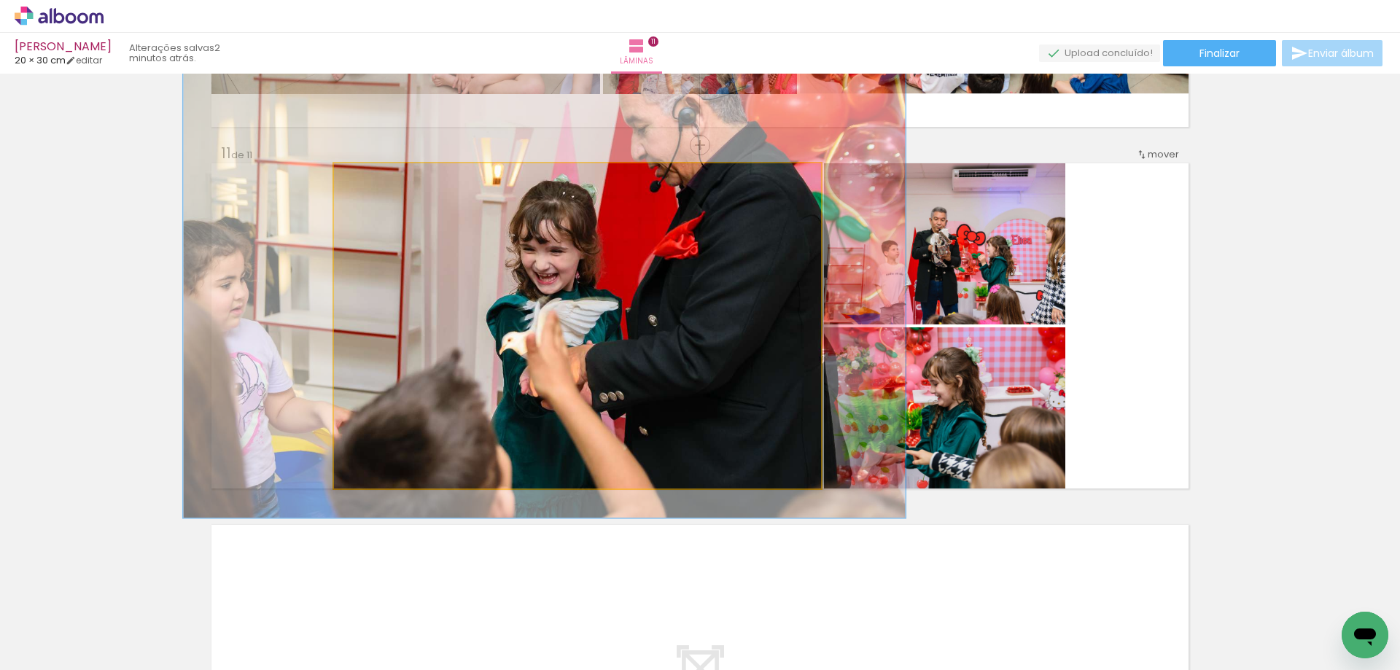
drag, startPoint x: 607, startPoint y: 292, endPoint x: 580, endPoint y: 243, distance: 55.8
drag, startPoint x: 395, startPoint y: 176, endPoint x: 340, endPoint y: 176, distance: 54.7
type paper-slider "100"
click at [341, 176] on div at bounding box center [388, 179] width 101 height 22
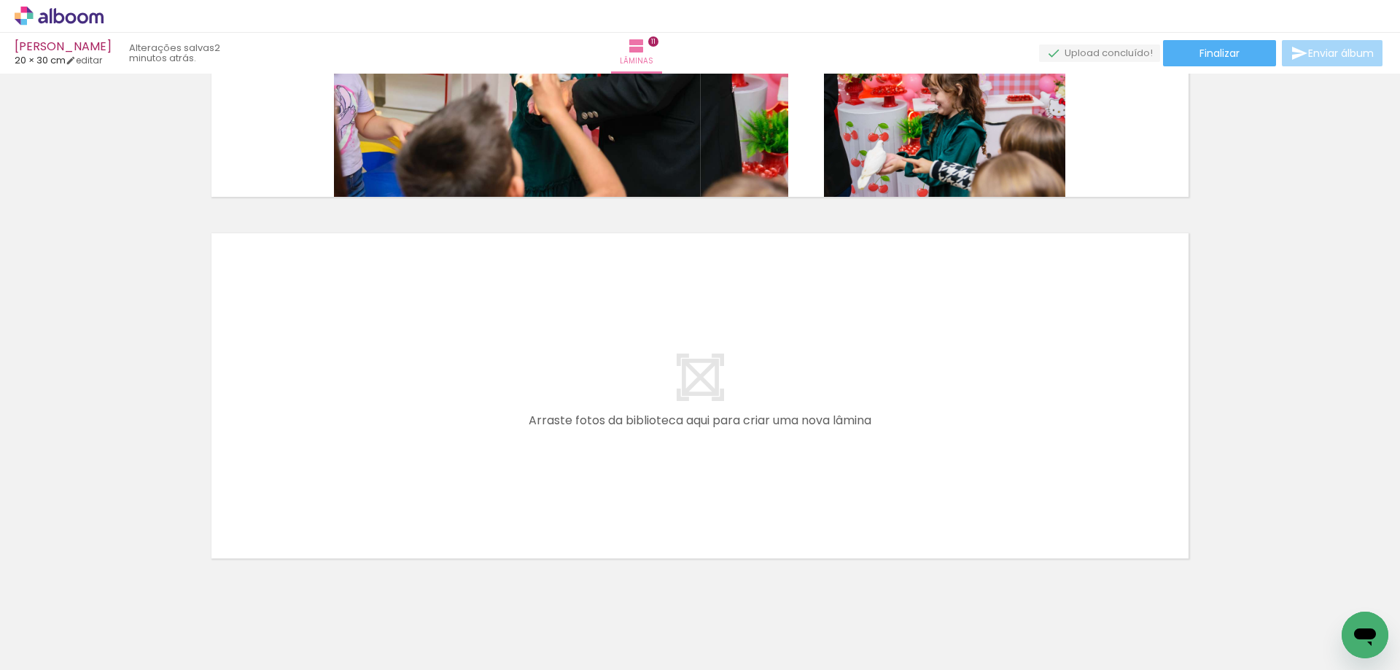
scroll to position [0, 2678]
drag, startPoint x: 985, startPoint y: 619, endPoint x: 924, endPoint y: 448, distance: 181.9
click at [924, 448] on quentale-workspace at bounding box center [700, 335] width 1400 height 670
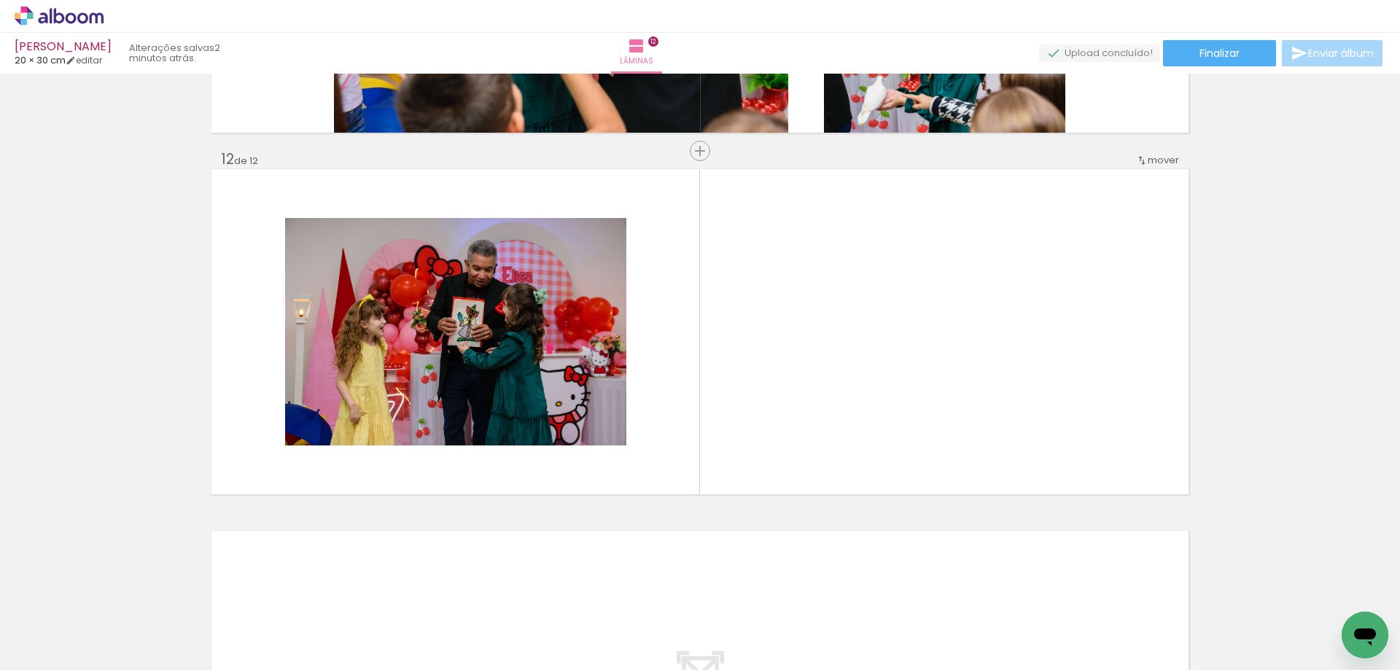
scroll to position [3930, 0]
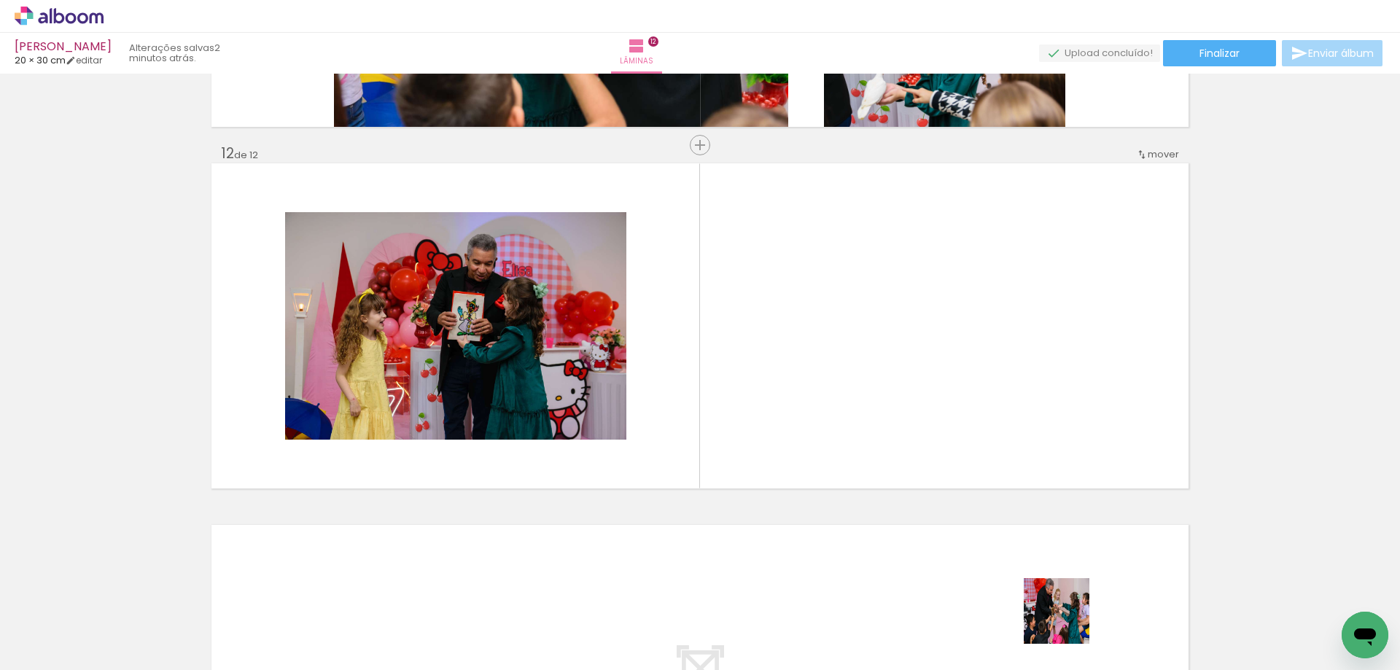
drag, startPoint x: 1067, startPoint y: 622, endPoint x: 982, endPoint y: 420, distance: 219.2
click at [982, 420] on quentale-workspace at bounding box center [700, 335] width 1400 height 670
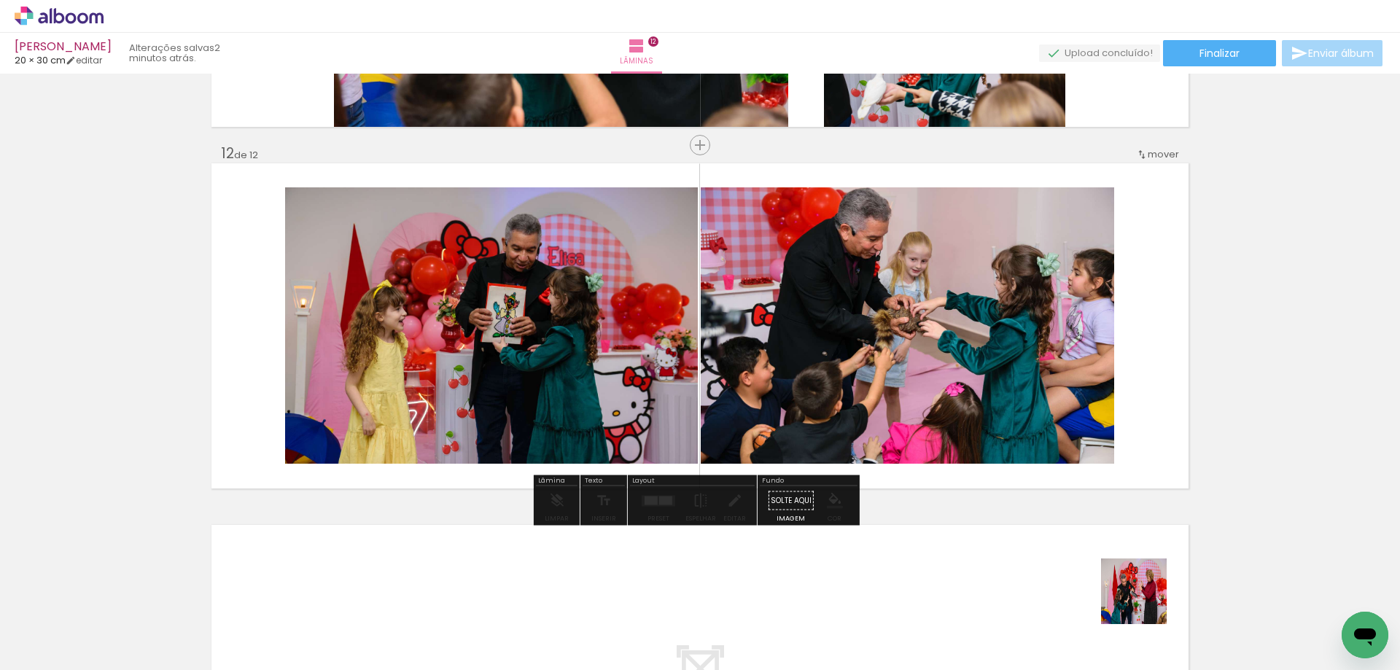
drag, startPoint x: 1153, startPoint y: 625, endPoint x: 1182, endPoint y: 539, distance: 90.4
click at [1118, 442] on quentale-workspace at bounding box center [700, 335] width 1400 height 670
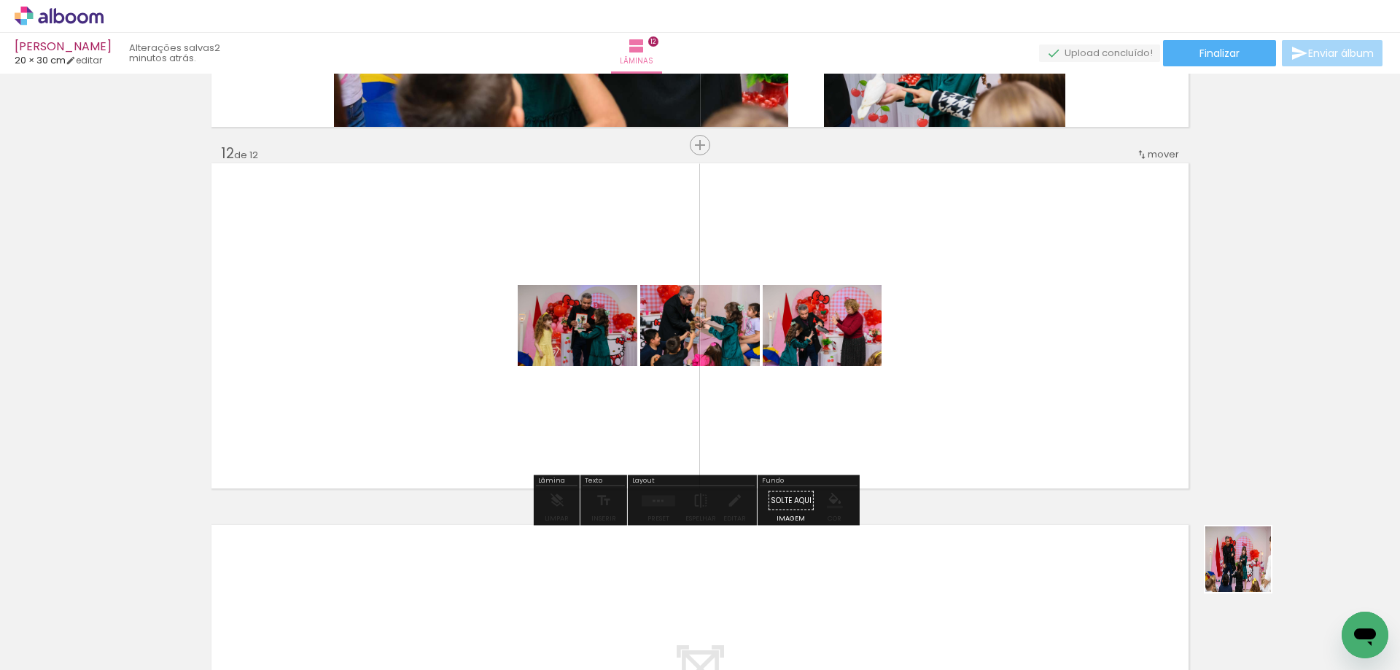
drag, startPoint x: 1292, startPoint y: 620, endPoint x: 983, endPoint y: 443, distance: 355.6
click at [995, 376] on quentale-workspace at bounding box center [700, 335] width 1400 height 670
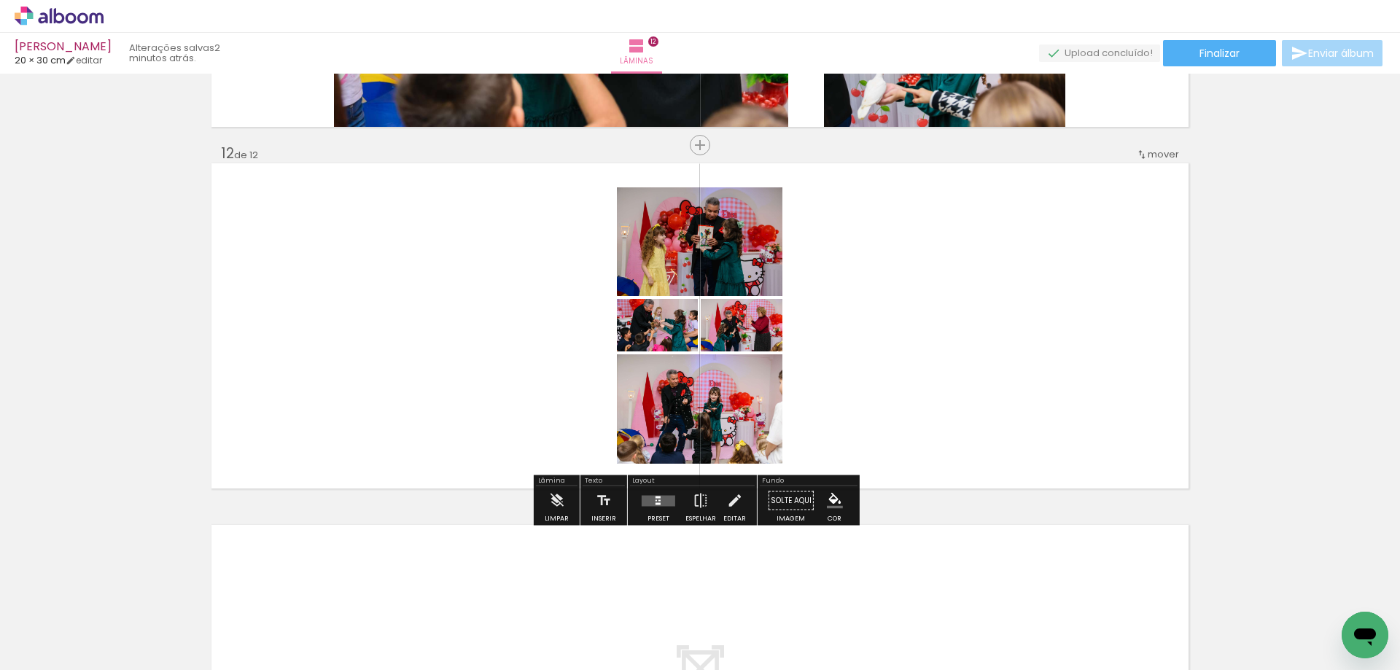
scroll to position [0, 3146]
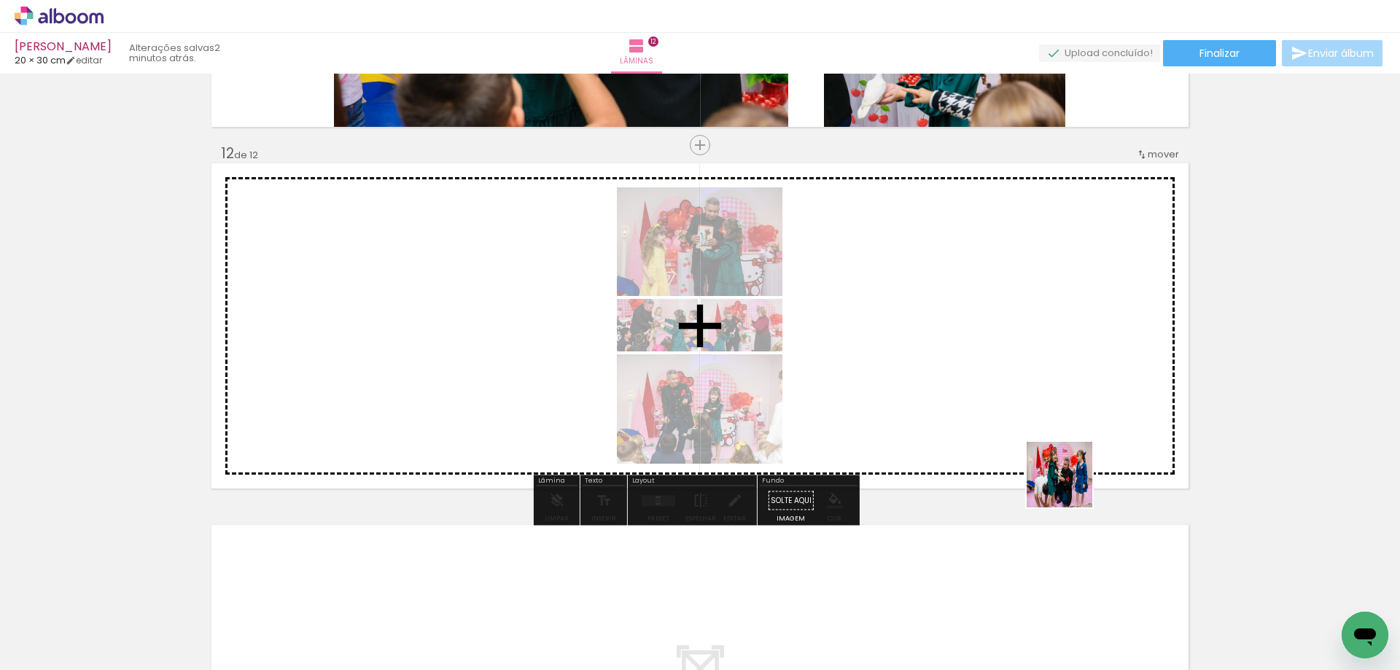
drag, startPoint x: 1099, startPoint y: 637, endPoint x: 1008, endPoint y: 369, distance: 283.1
click at [1008, 369] on quentale-workspace at bounding box center [700, 335] width 1400 height 670
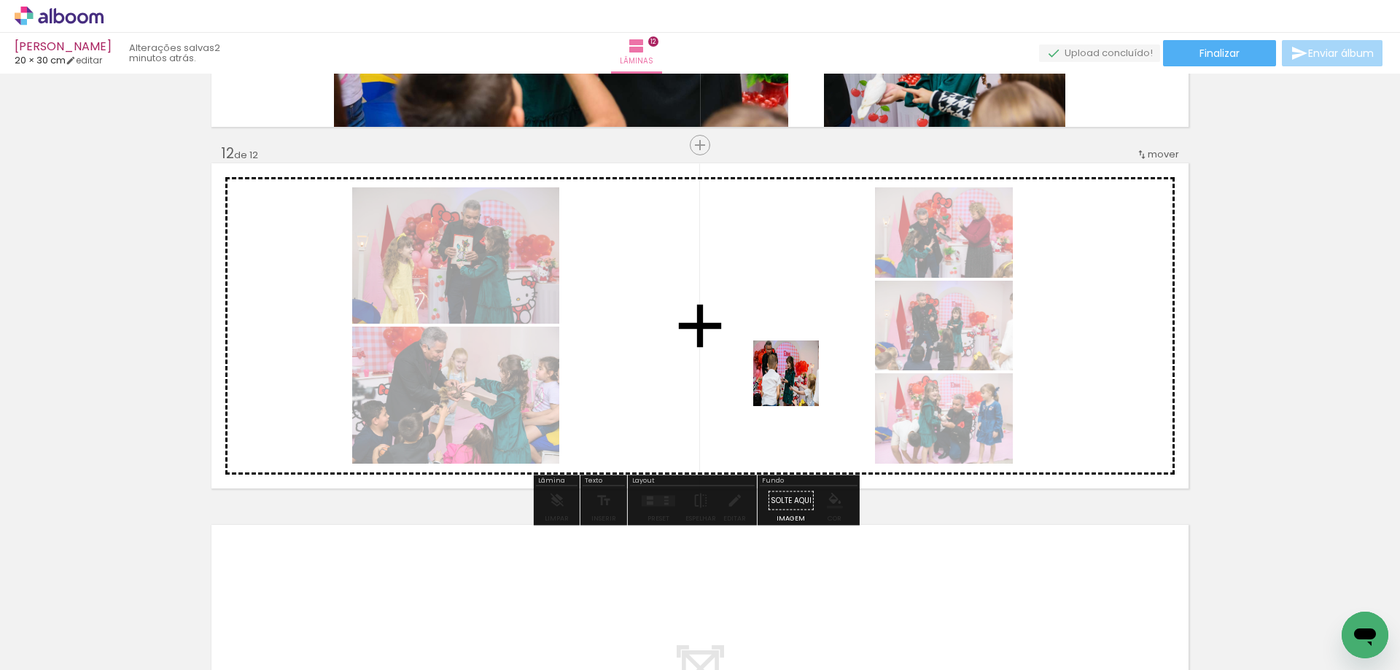
drag, startPoint x: 946, startPoint y: 634, endPoint x: 797, endPoint y: 384, distance: 291.3
click at [797, 384] on quentale-workspace at bounding box center [700, 335] width 1400 height 670
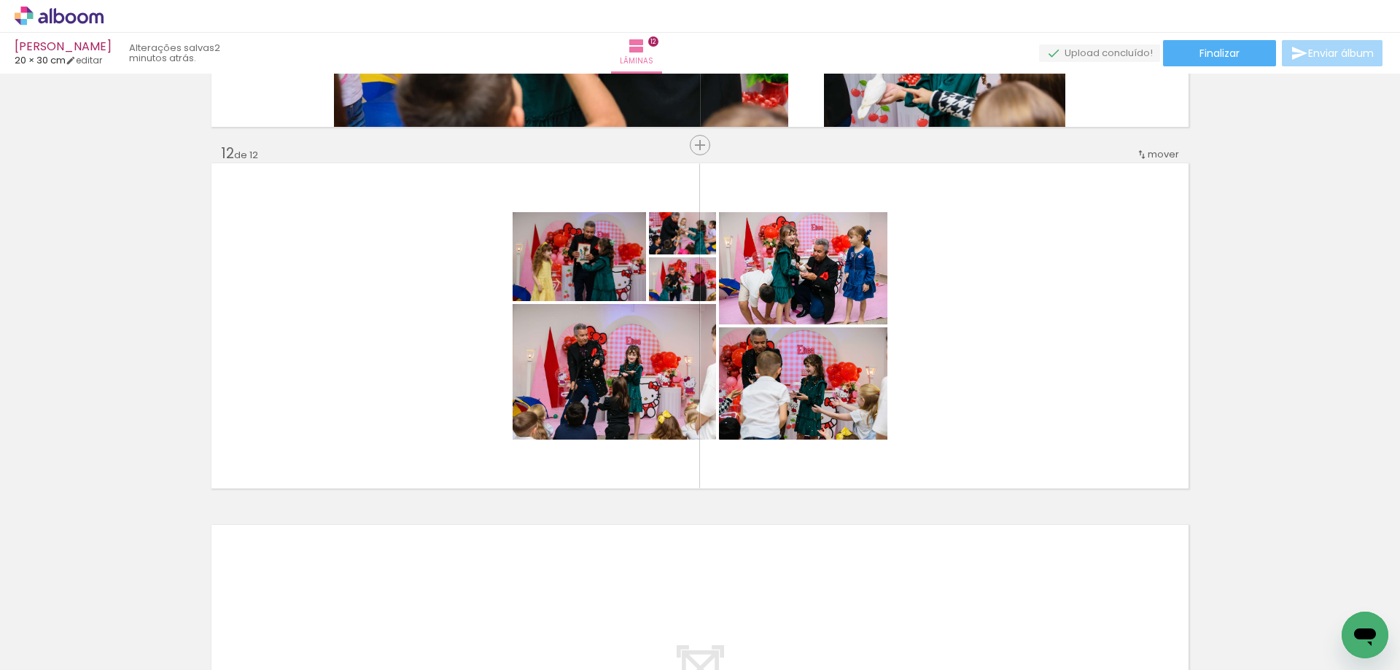
scroll to position [0, 3043]
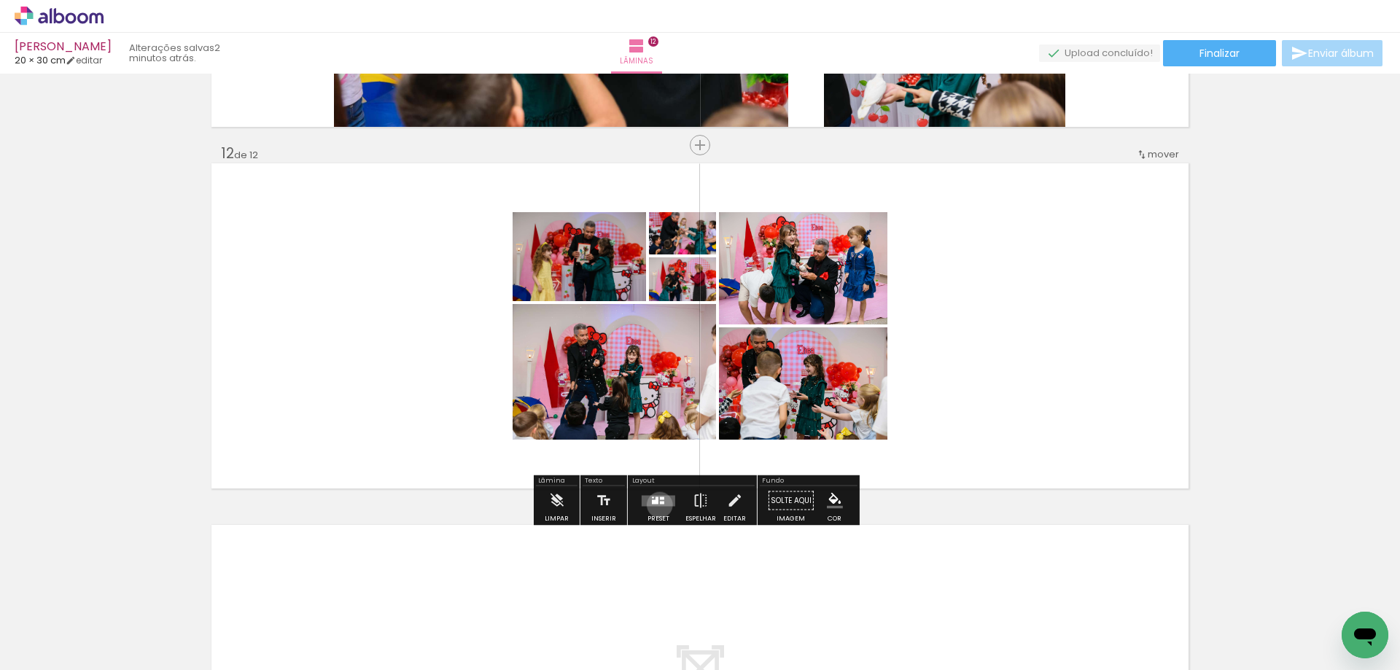
click at [656, 504] on quentale-layouter at bounding box center [659, 500] width 34 height 11
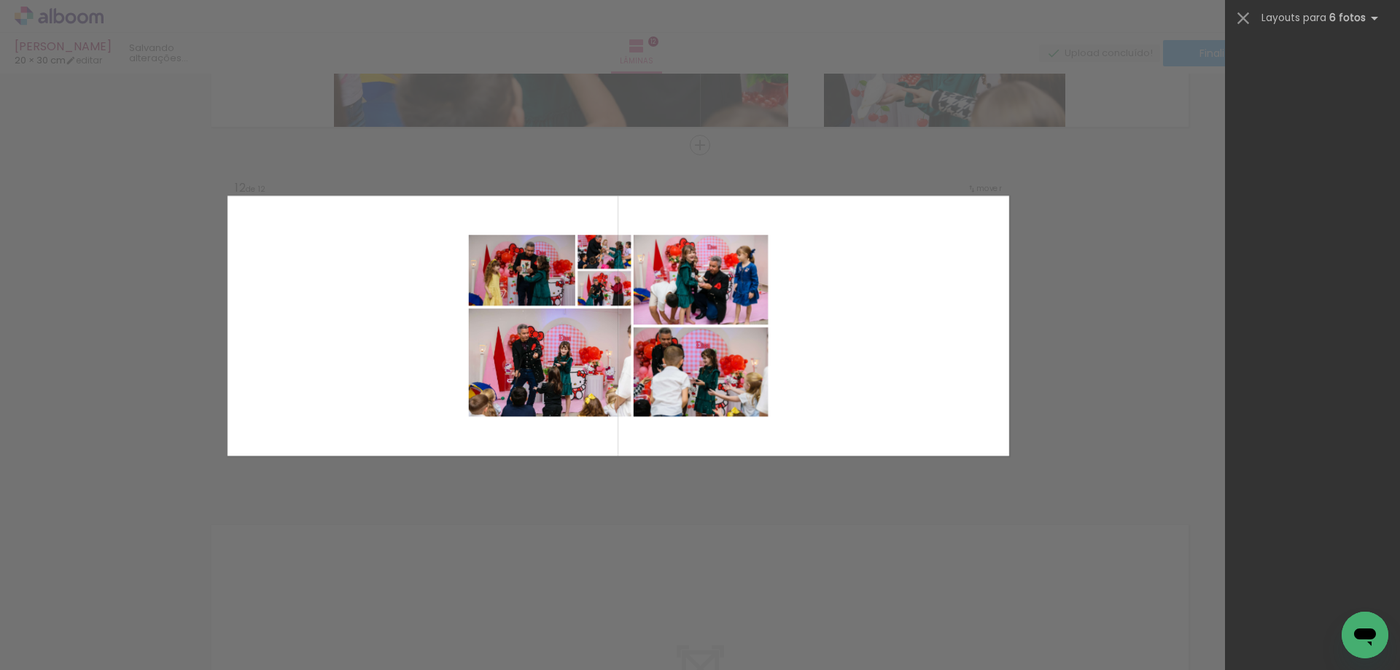
scroll to position [0, 0]
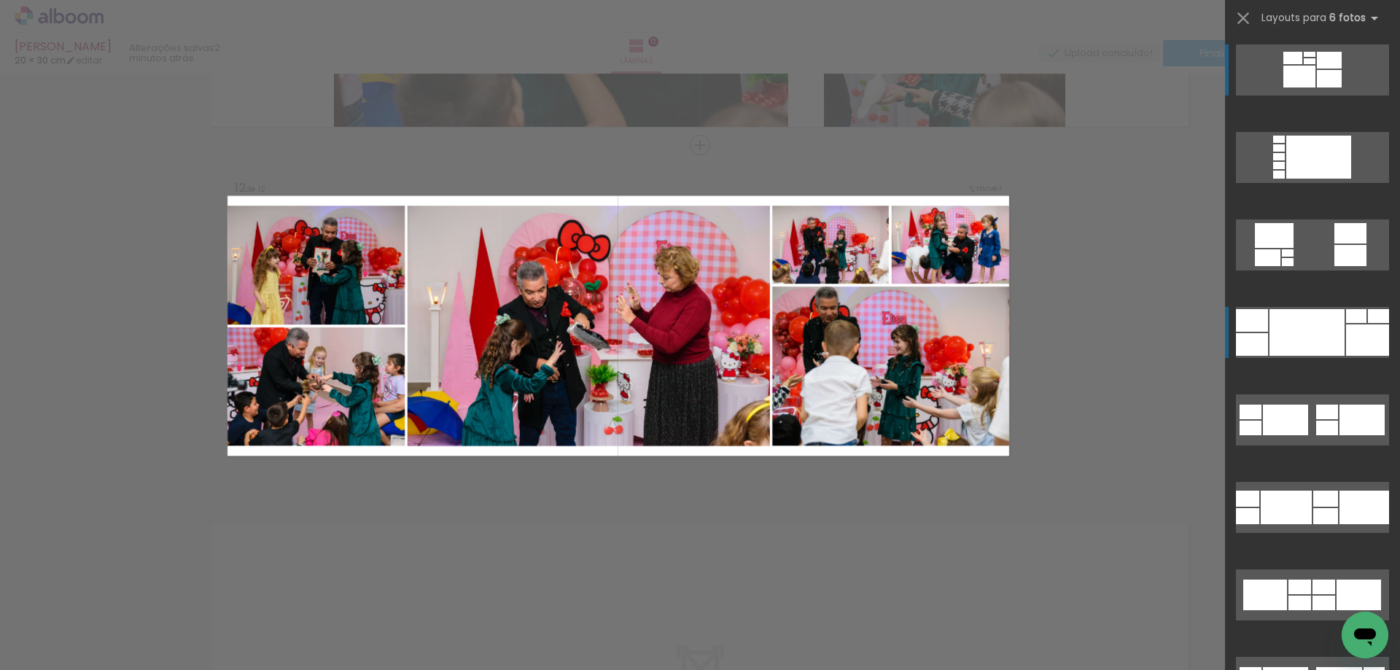
click at [1336, 326] on div at bounding box center [1306, 332] width 75 height 47
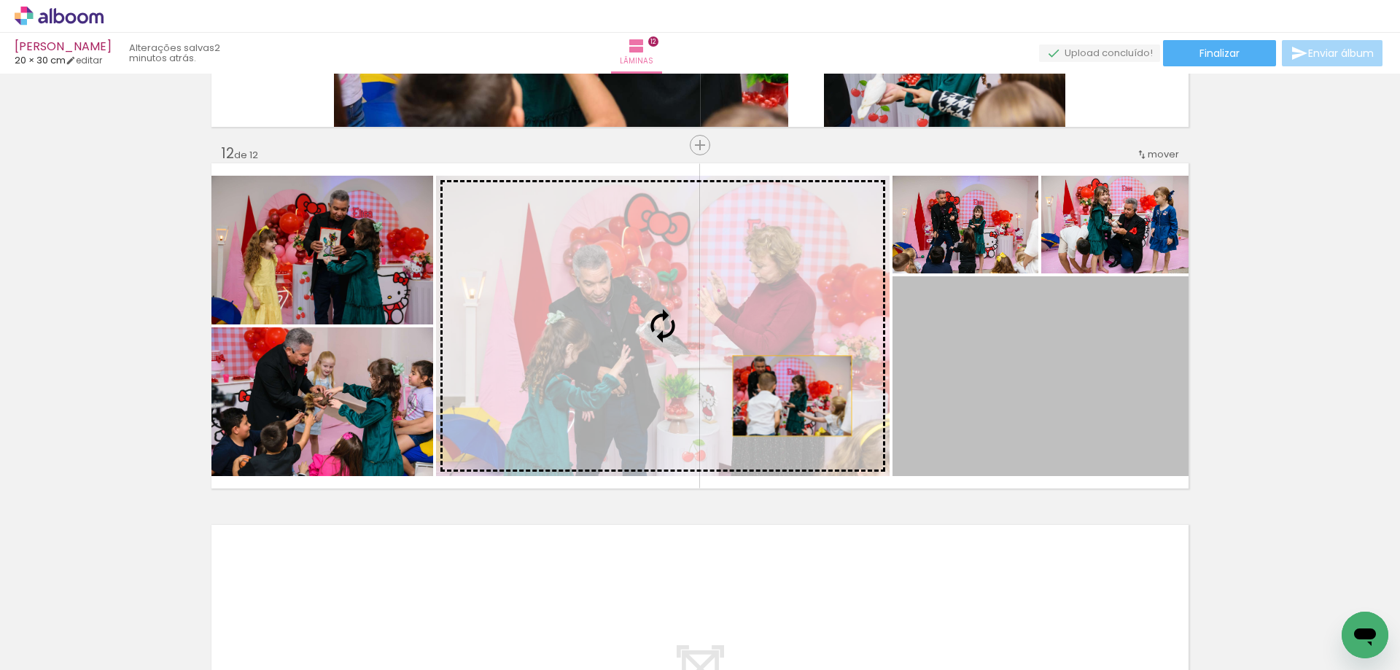
drag, startPoint x: 997, startPoint y: 431, endPoint x: 768, endPoint y: 394, distance: 231.2
click at [0, 0] on slot at bounding box center [0, 0] width 0 height 0
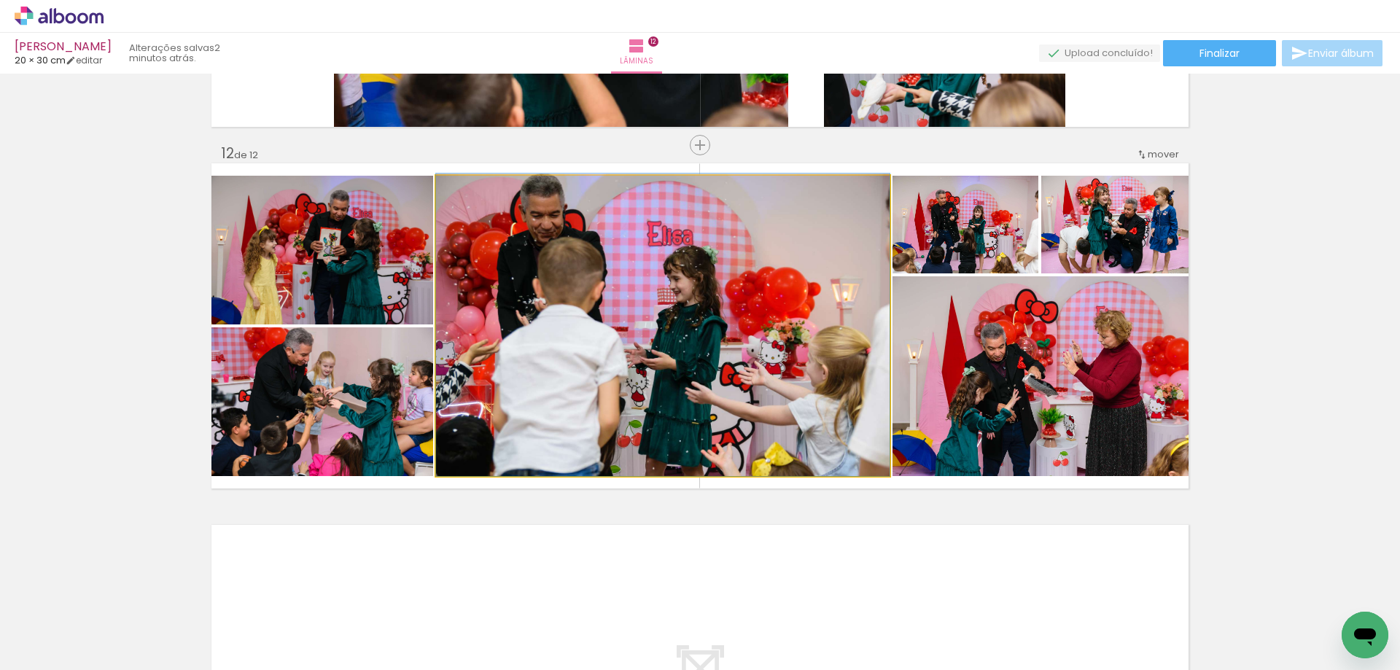
drag, startPoint x: 787, startPoint y: 392, endPoint x: 784, endPoint y: 369, distance: 23.6
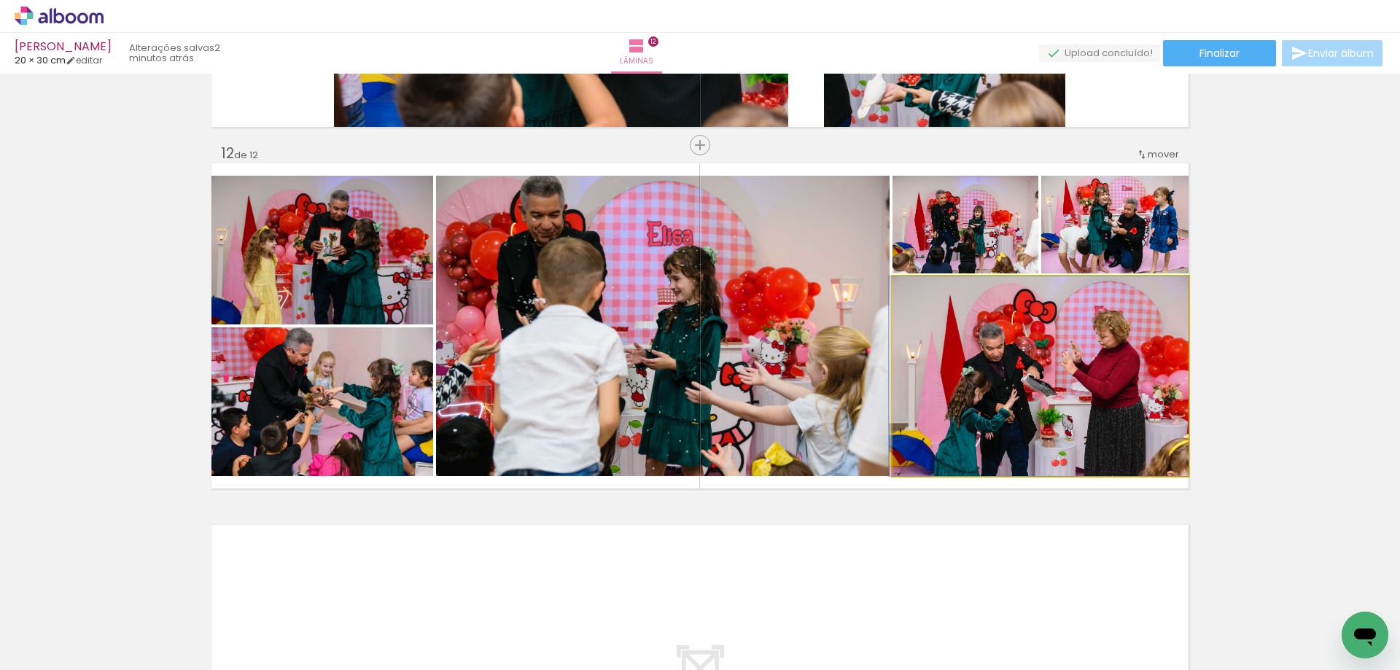
drag, startPoint x: 1001, startPoint y: 432, endPoint x: 996, endPoint y: 406, distance: 26.7
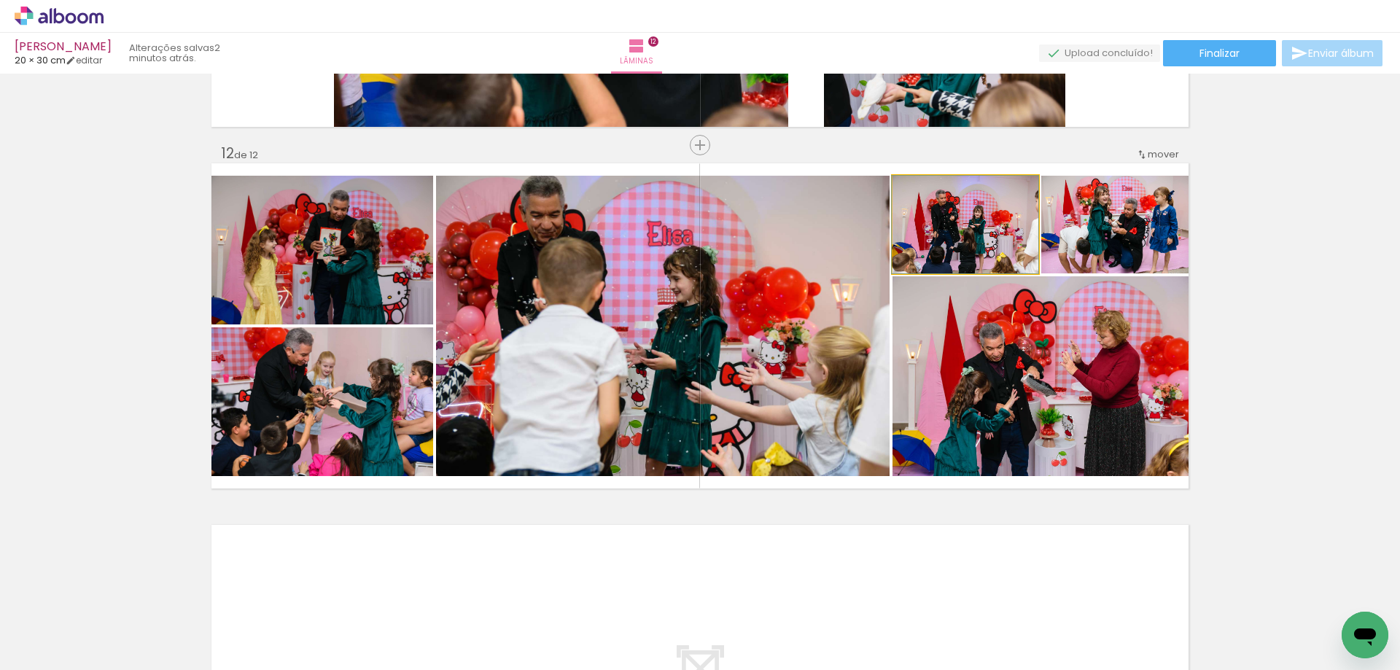
drag, startPoint x: 979, startPoint y: 243, endPoint x: 977, endPoint y: 229, distance: 14.0
drag, startPoint x: 1115, startPoint y: 257, endPoint x: 1117, endPoint y: 249, distance: 7.6
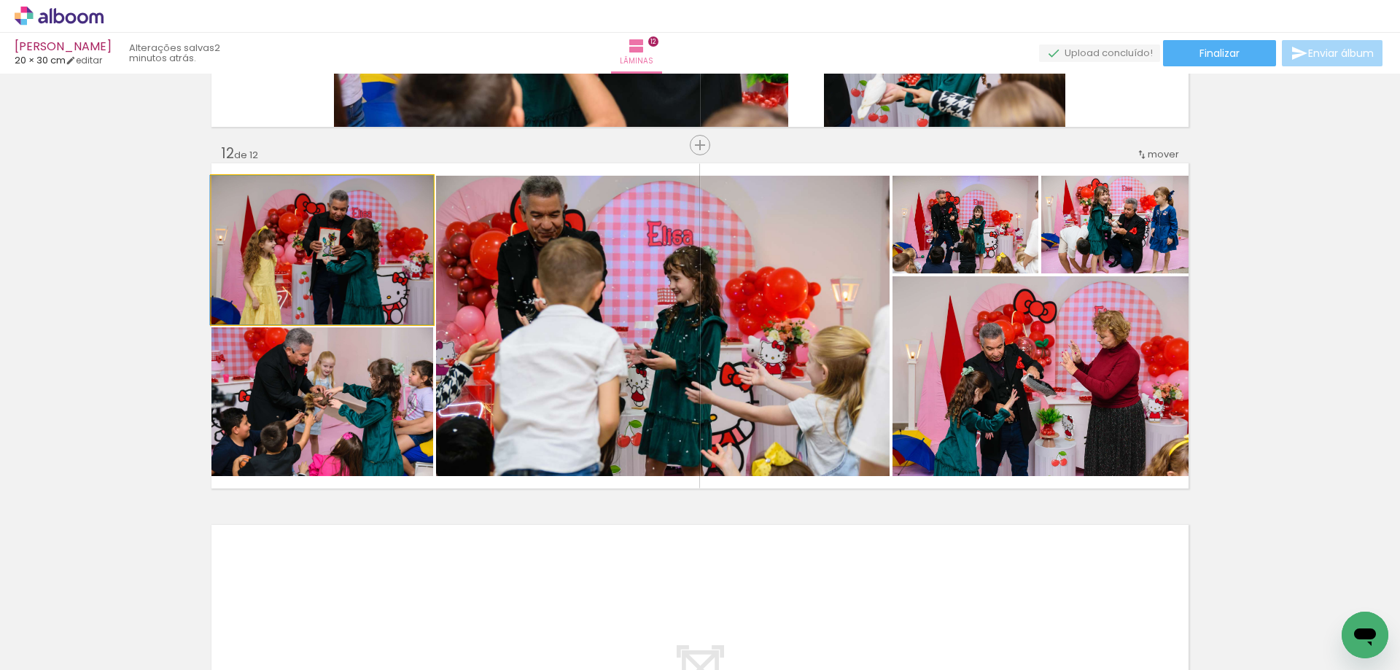
drag, startPoint x: 348, startPoint y: 318, endPoint x: 344, endPoint y: 299, distance: 19.3
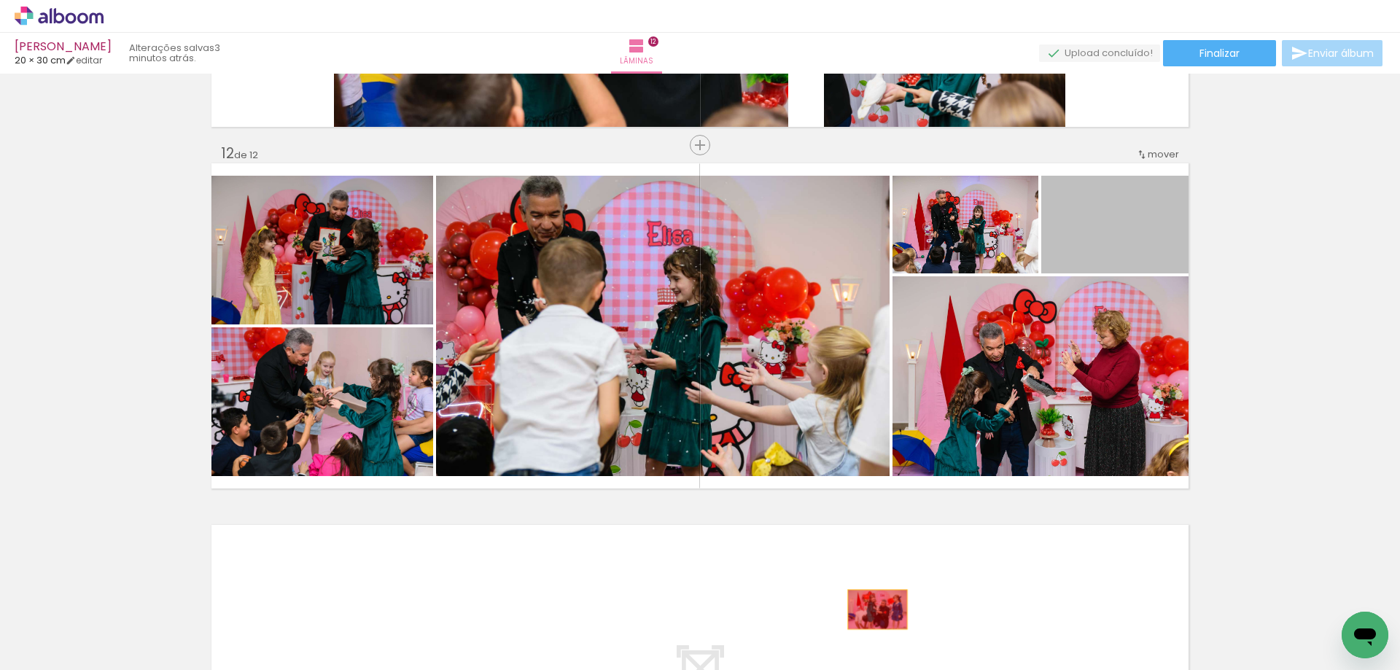
drag, startPoint x: 1118, startPoint y: 215, endPoint x: 872, endPoint y: 609, distance: 464.6
click at [872, 609] on quentale-workspace at bounding box center [700, 335] width 1400 height 670
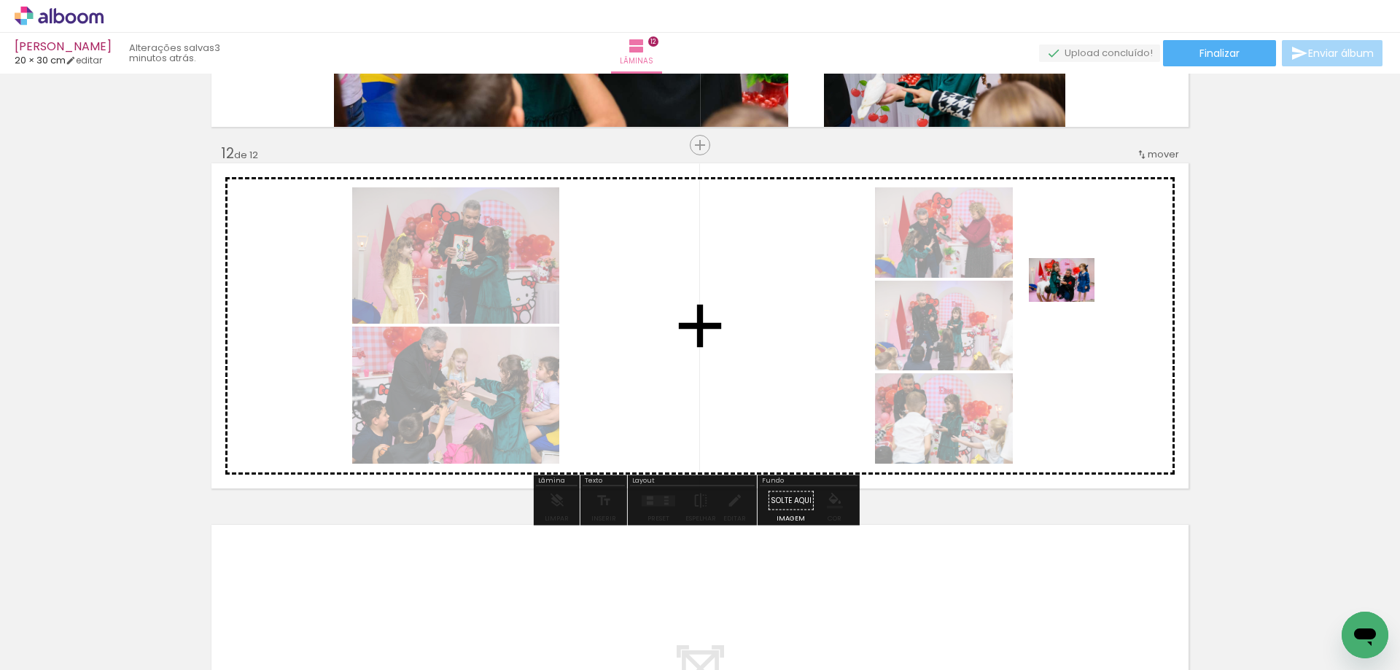
drag, startPoint x: 1211, startPoint y: 632, endPoint x: 1072, endPoint y: 302, distance: 358.1
click at [1072, 302] on quentale-workspace at bounding box center [700, 335] width 1400 height 670
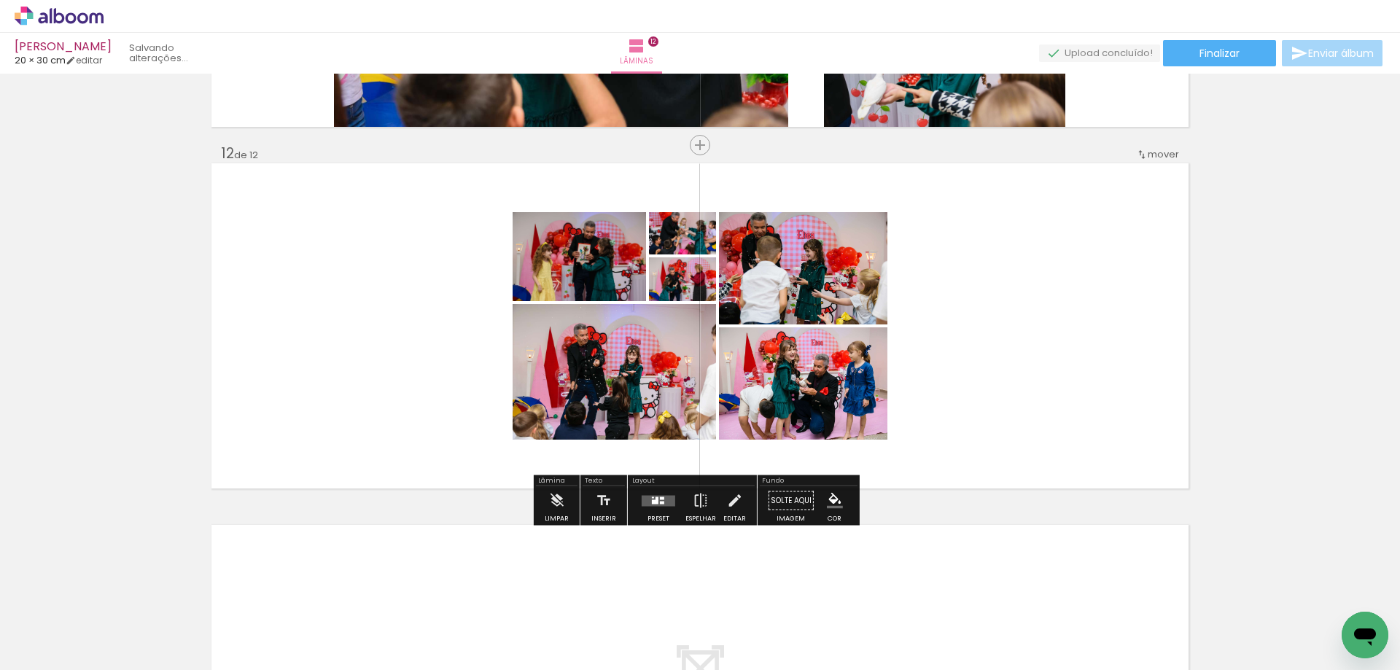
click at [647, 504] on quentale-layouter at bounding box center [659, 500] width 34 height 11
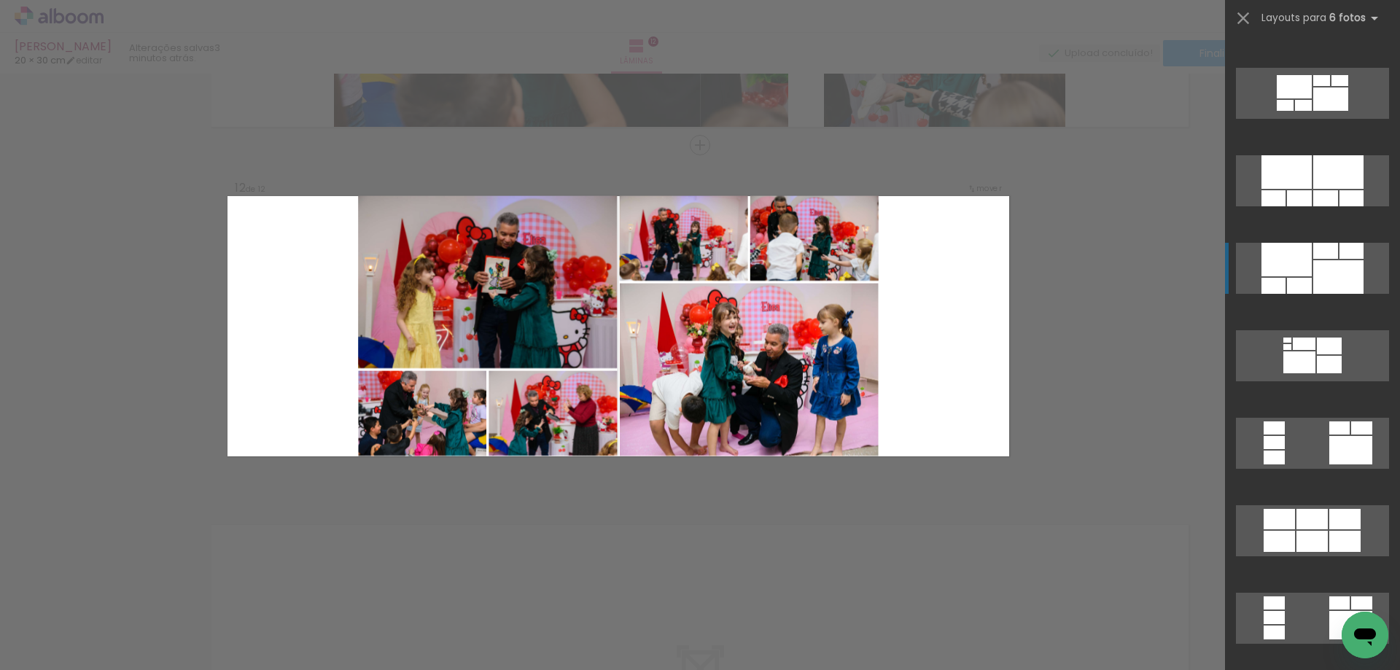
scroll to position [948, 0]
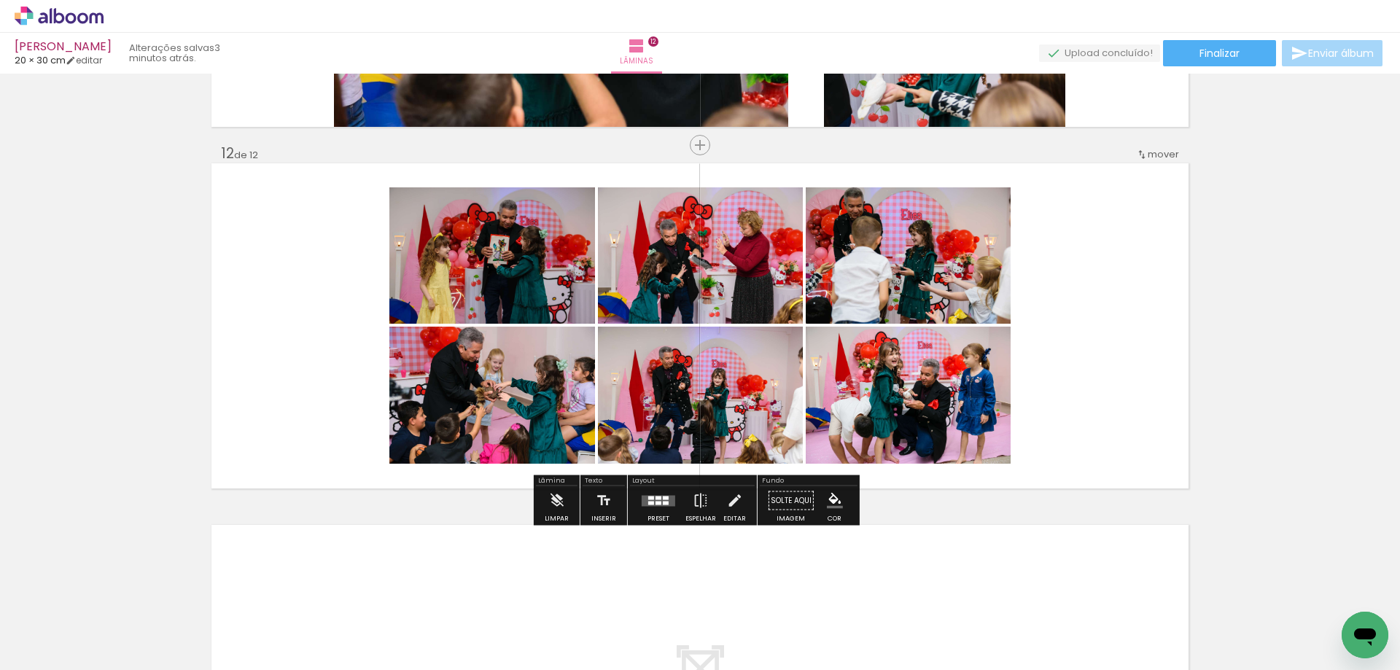
click at [445, 284] on quentale-photo at bounding box center [492, 255] width 206 height 136
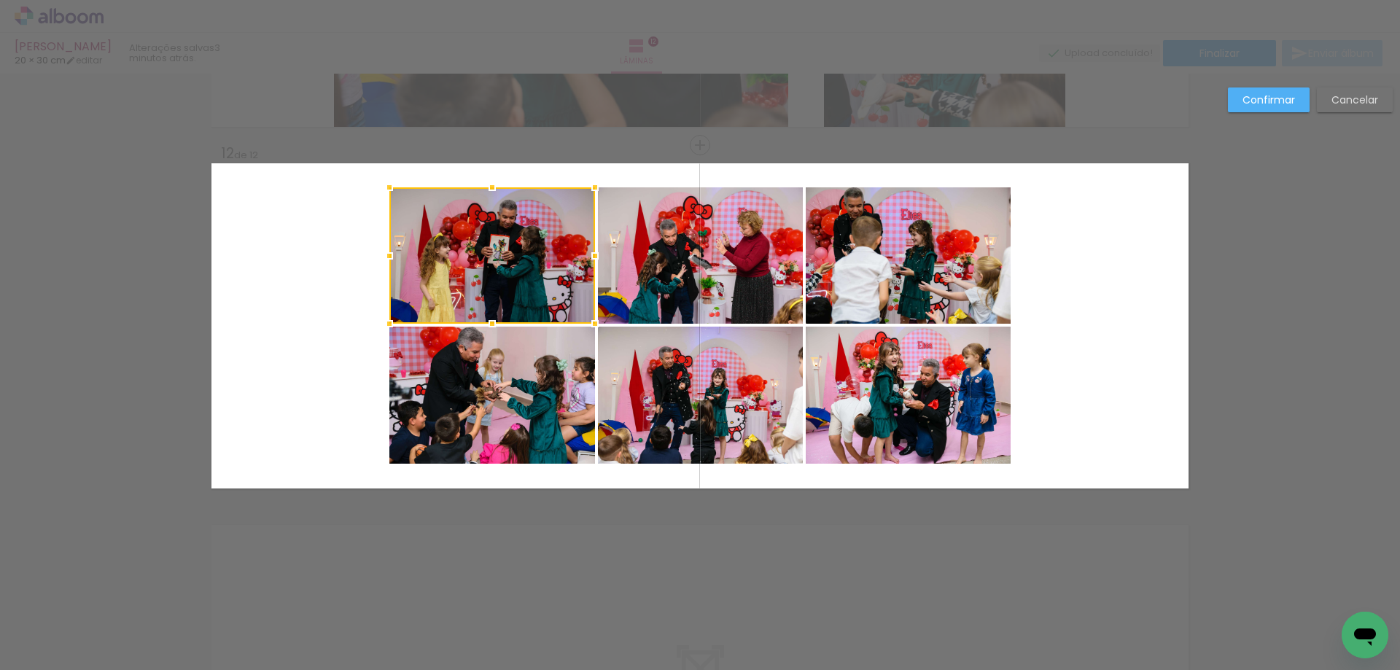
click at [545, 383] on quentale-photo at bounding box center [492, 395] width 206 height 137
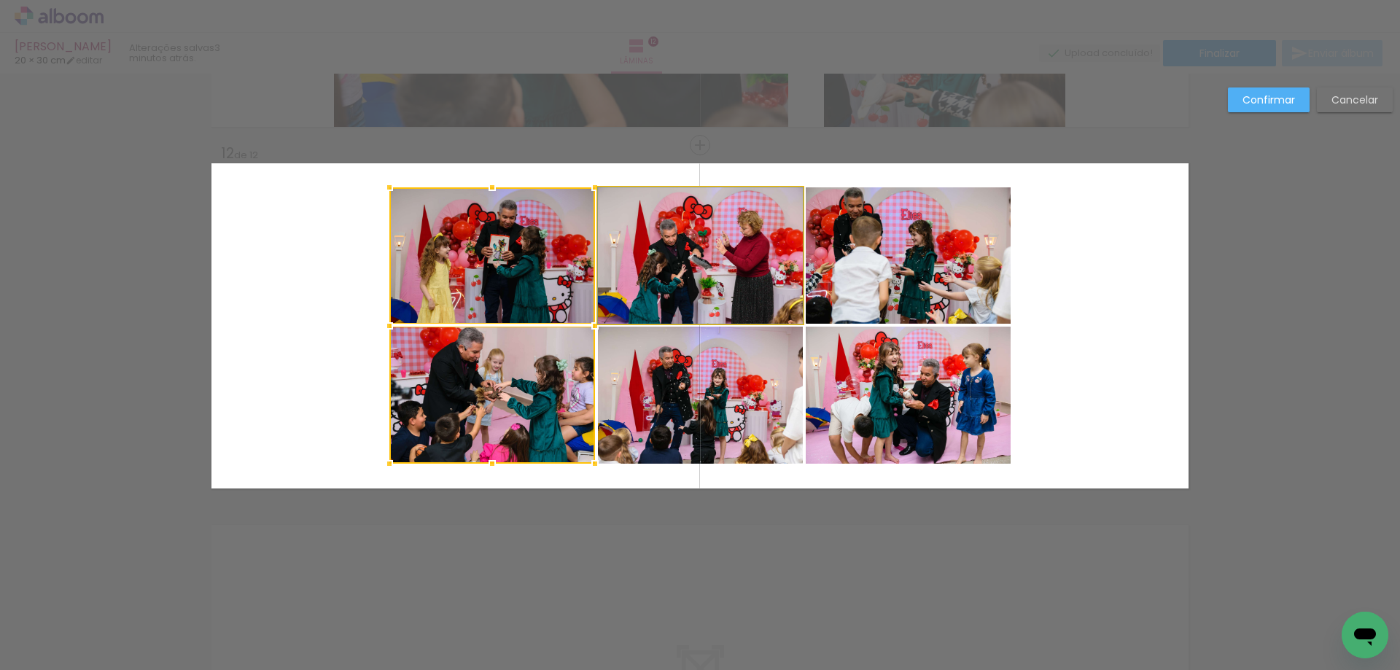
click at [619, 283] on quentale-photo at bounding box center [700, 255] width 205 height 136
click at [693, 387] on div at bounding box center [595, 325] width 413 height 276
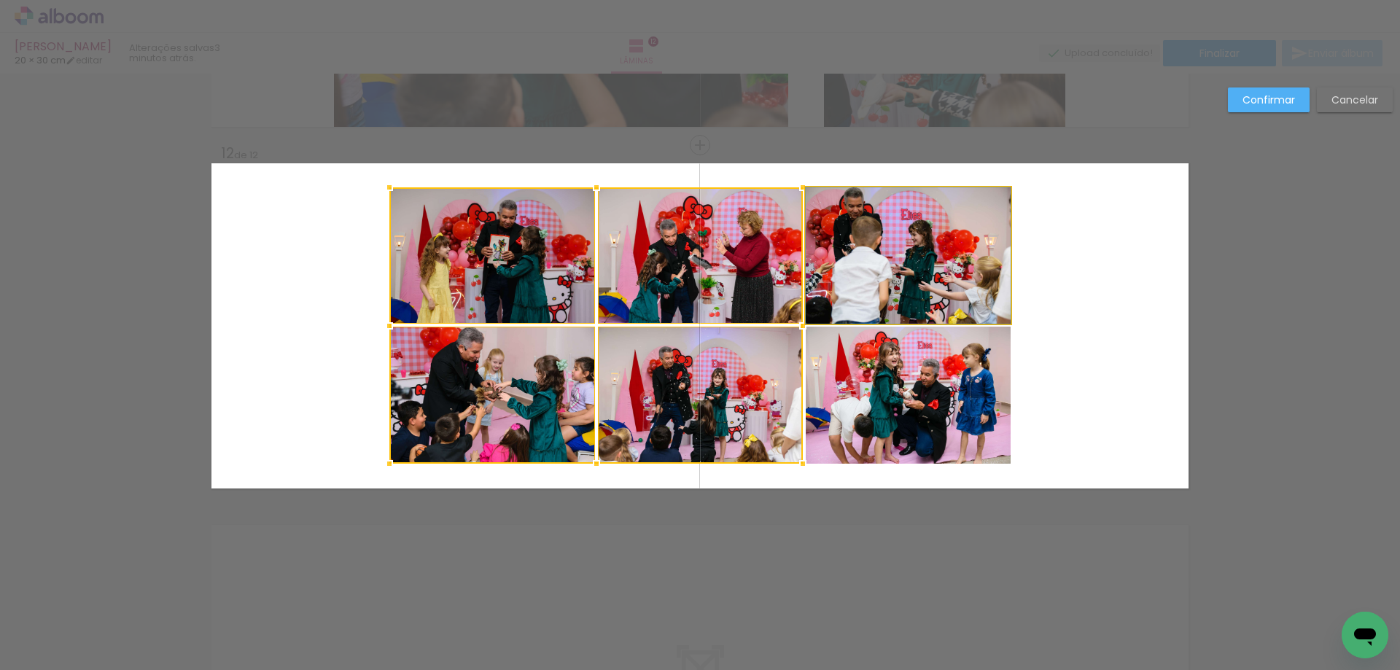
click at [890, 264] on quentale-photo at bounding box center [908, 255] width 205 height 136
click at [906, 359] on div at bounding box center [699, 325] width 621 height 276
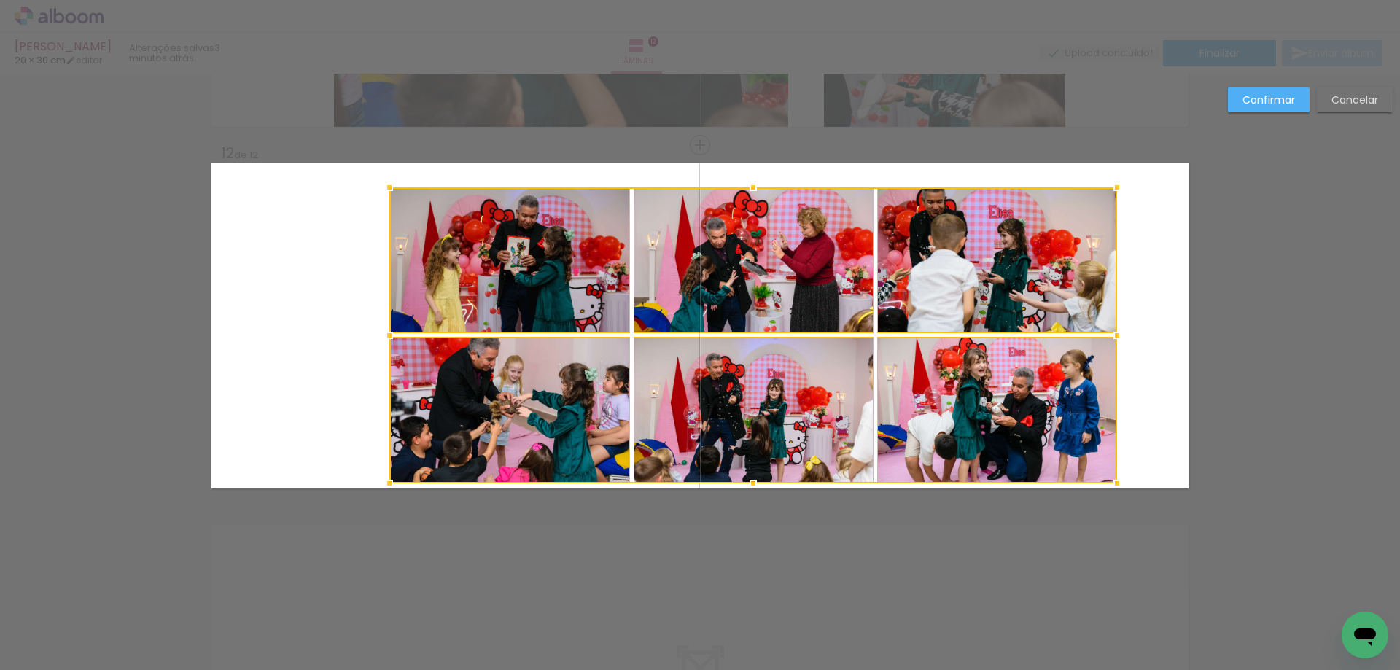
drag, startPoint x: 1012, startPoint y: 457, endPoint x: 1118, endPoint y: 472, distance: 107.5
click at [1118, 472] on div at bounding box center [1116, 483] width 29 height 29
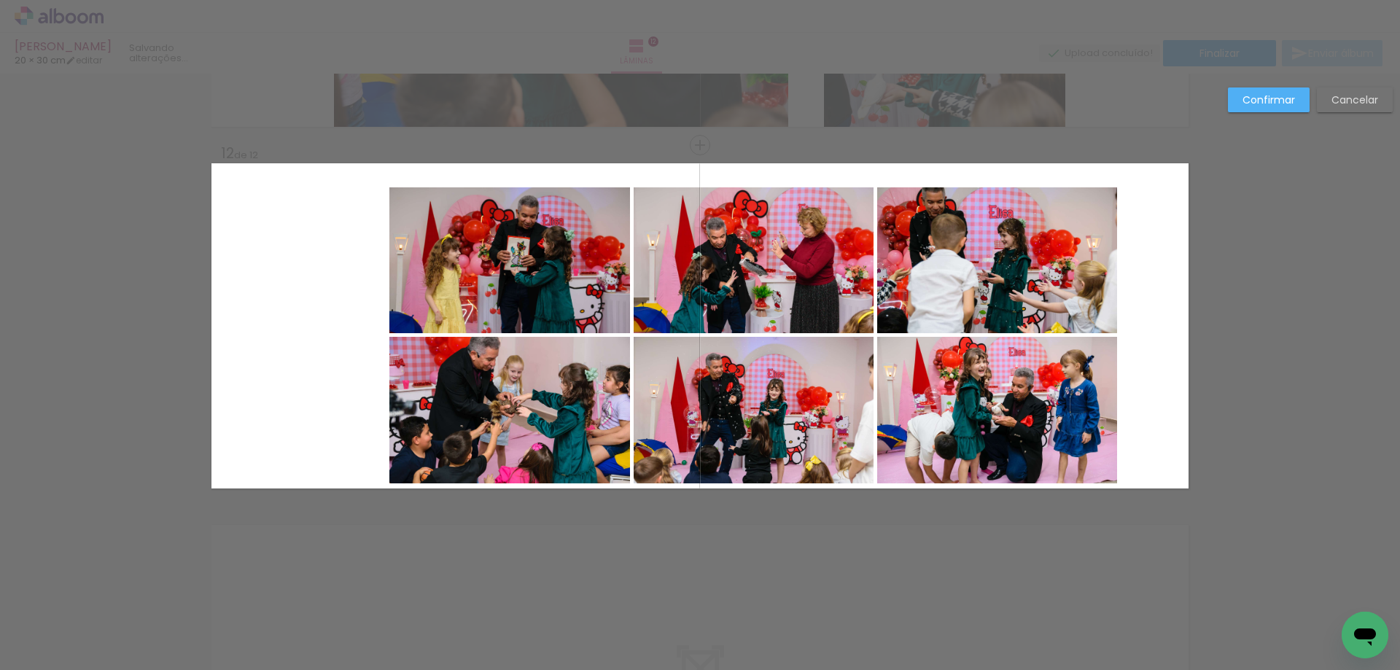
click at [1000, 440] on quentale-photo at bounding box center [997, 410] width 240 height 147
click at [961, 289] on quentale-photo at bounding box center [997, 260] width 240 height 146
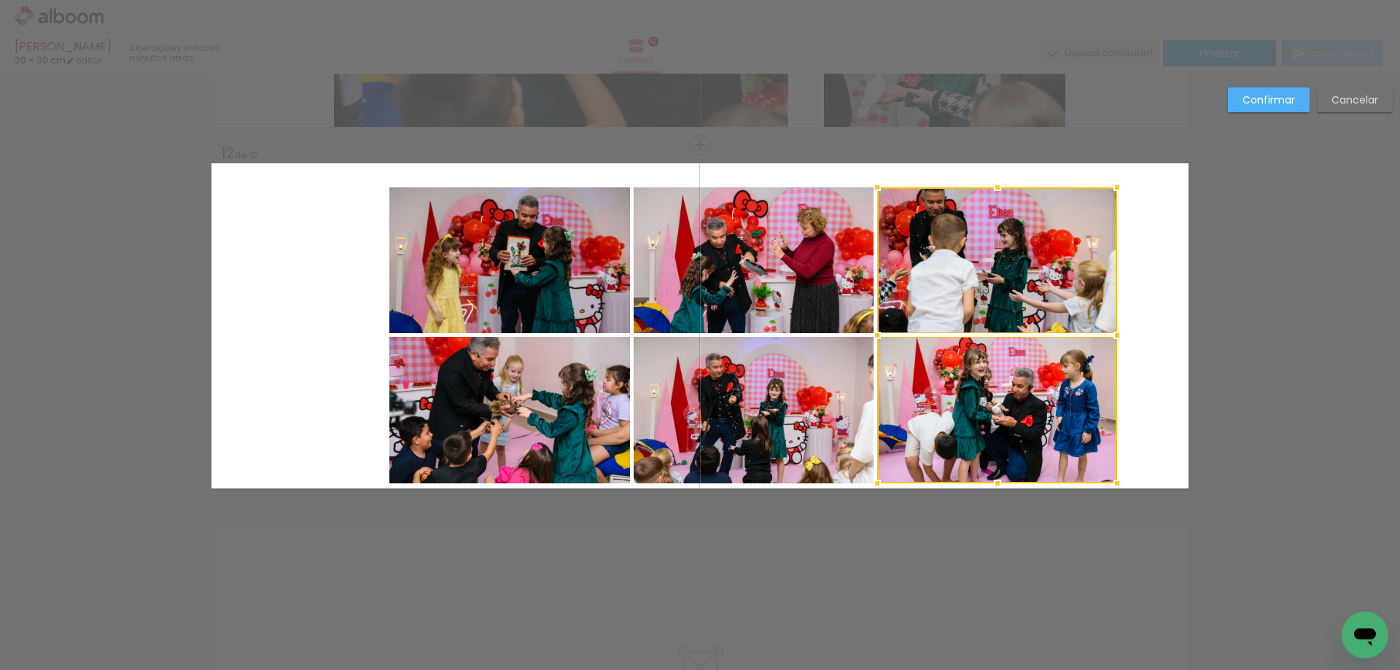
click at [833, 278] on quentale-photo at bounding box center [753, 260] width 240 height 146
click at [789, 405] on div at bounding box center [874, 335] width 483 height 296
click at [545, 391] on quentale-photo at bounding box center [509, 410] width 241 height 147
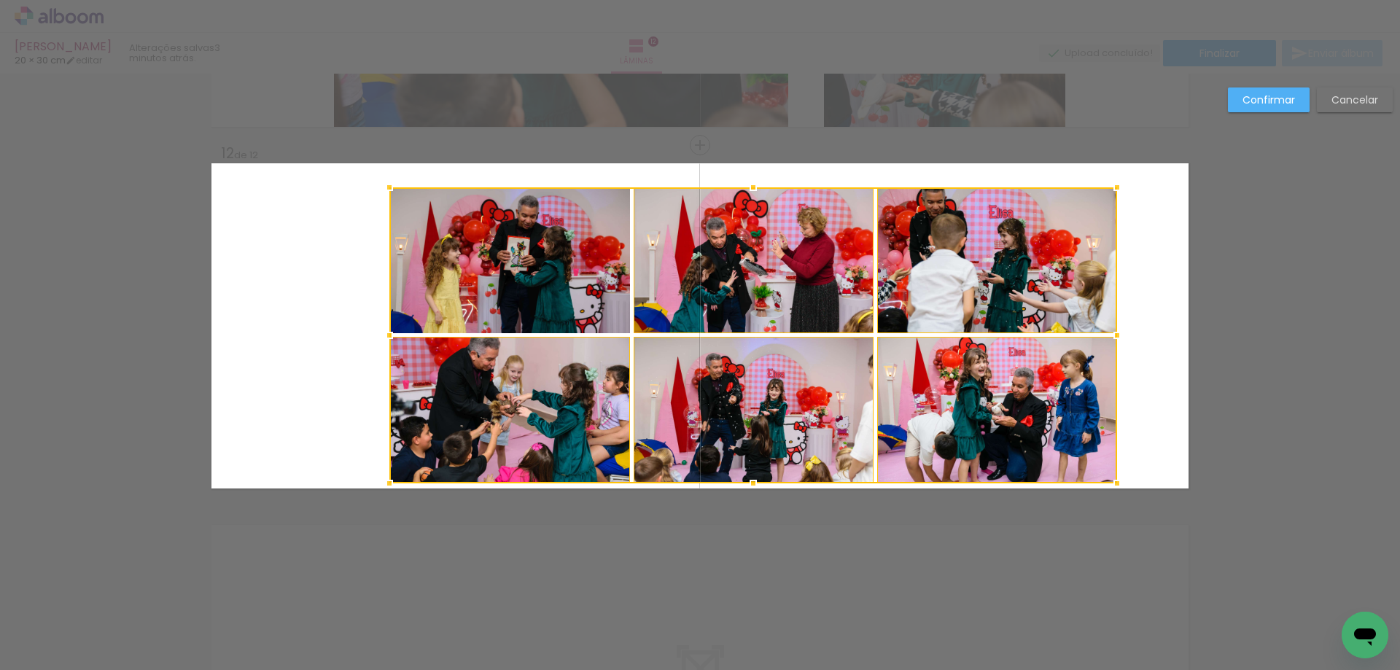
click at [535, 301] on div at bounding box center [753, 335] width 728 height 296
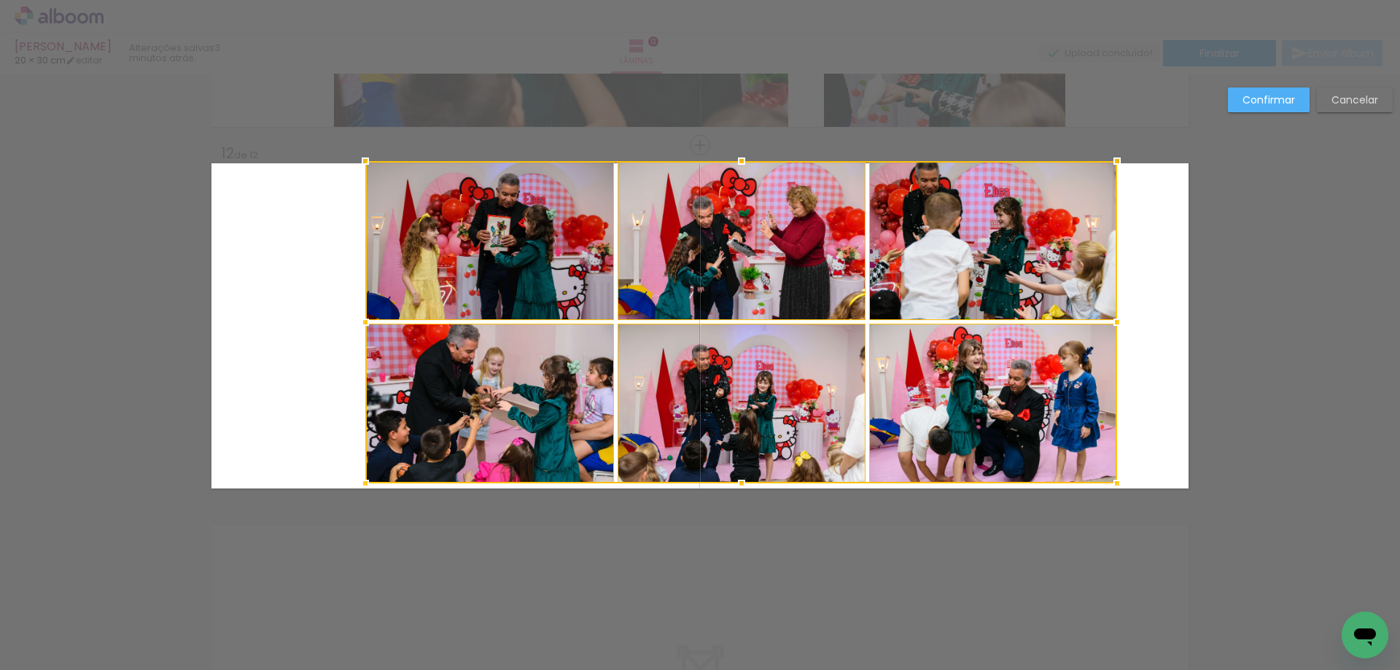
drag, startPoint x: 383, startPoint y: 190, endPoint x: 359, endPoint y: 163, distance: 35.6
click at [359, 163] on div at bounding box center [365, 161] width 29 height 29
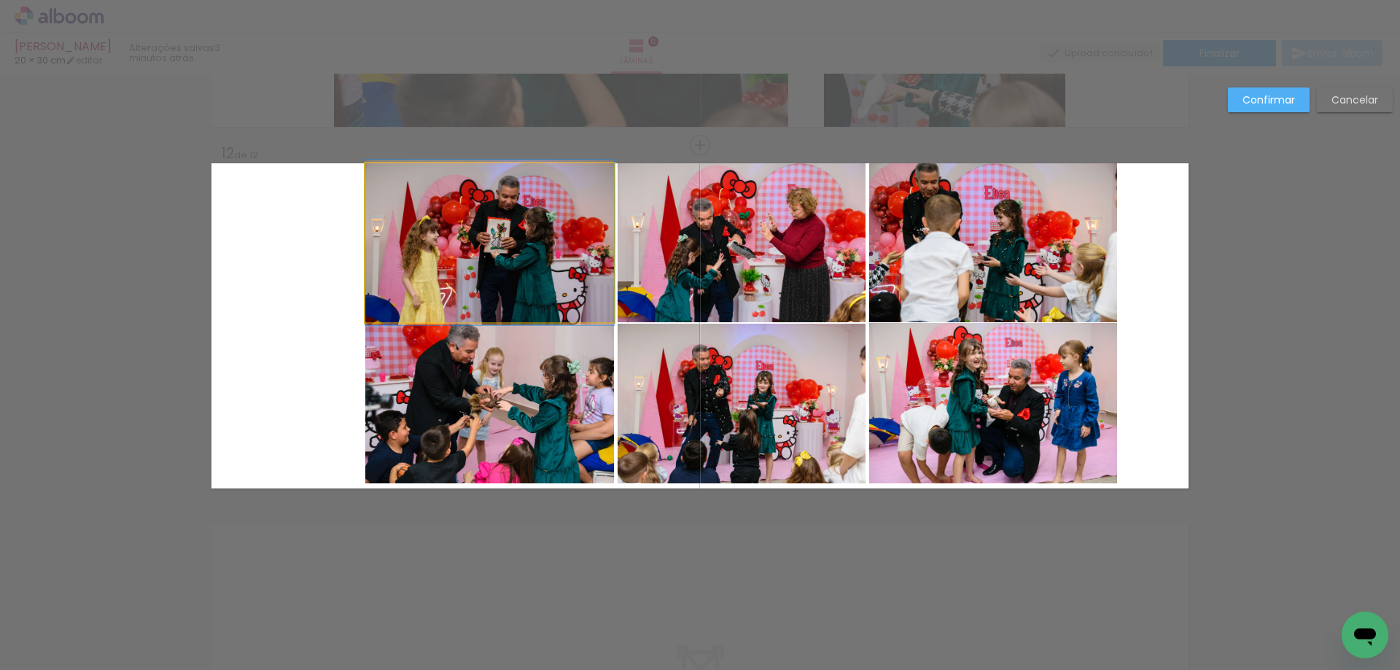
click at [458, 243] on quentale-photo at bounding box center [489, 242] width 249 height 159
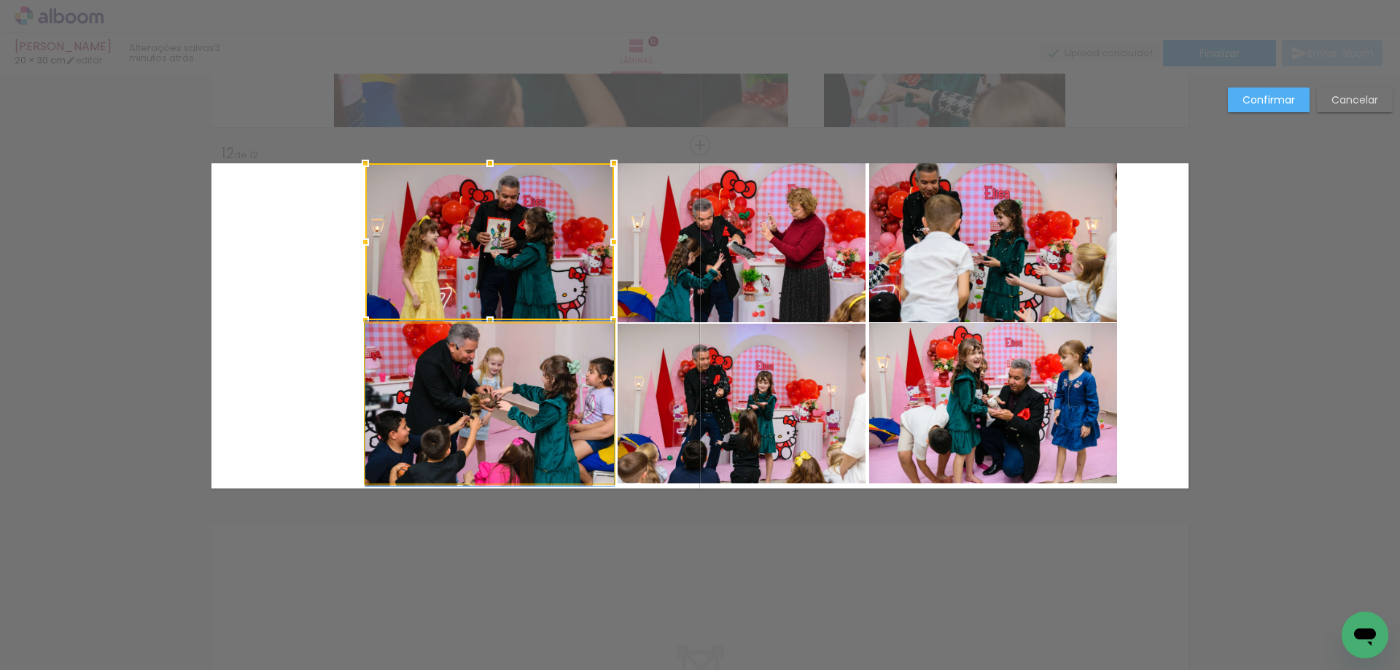
click at [484, 366] on quentale-photo at bounding box center [489, 404] width 249 height 160
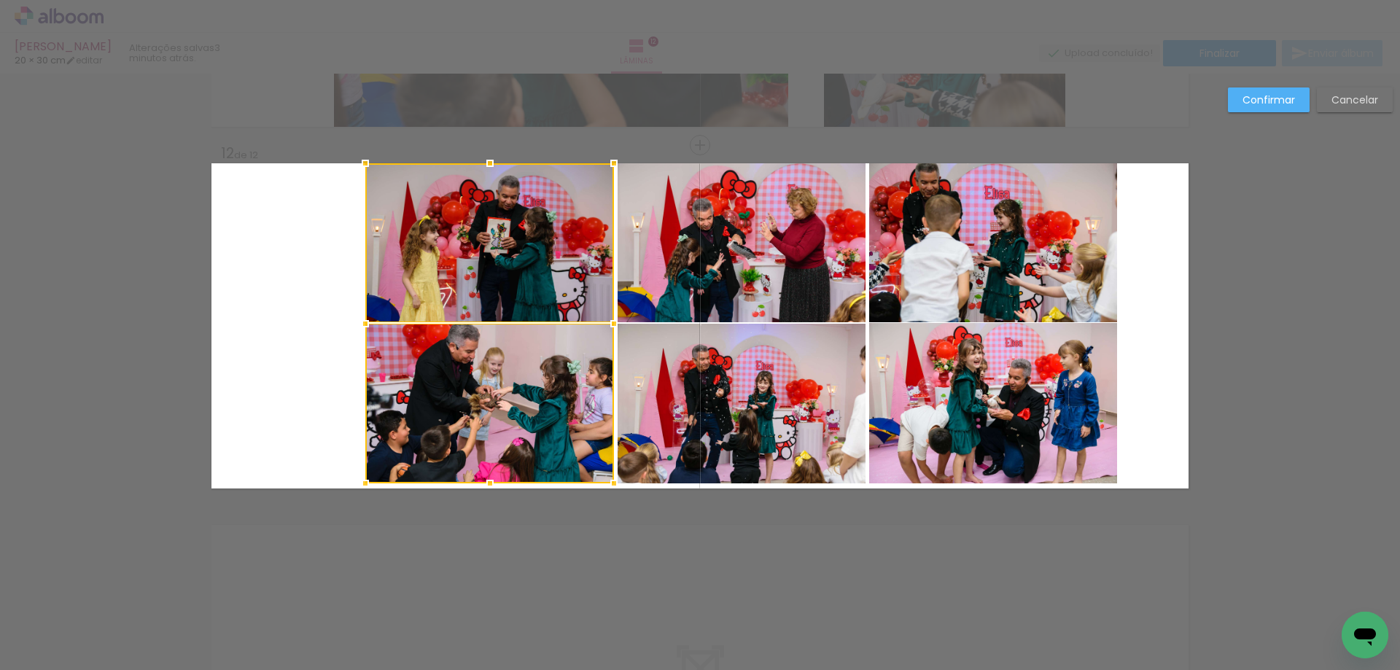
click at [744, 366] on quentale-photo at bounding box center [741, 404] width 248 height 160
click at [730, 281] on div at bounding box center [615, 323] width 500 height 320
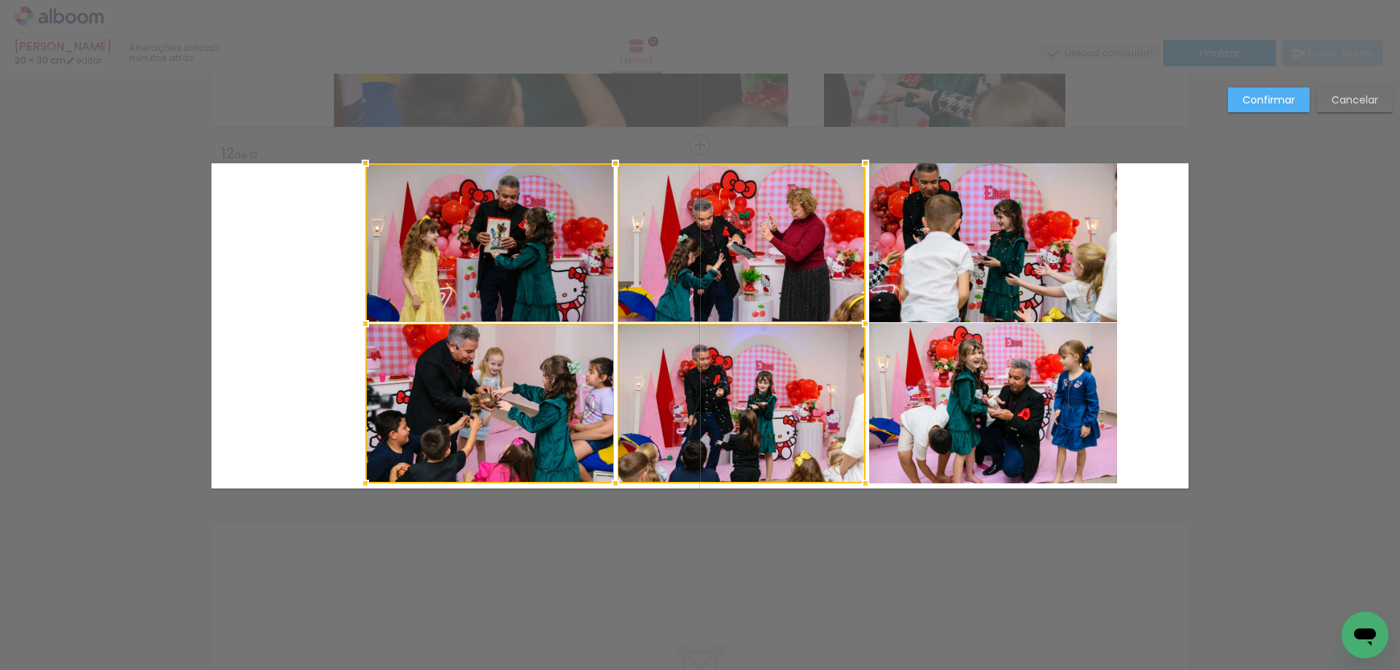
click at [946, 322] on quentale-photo at bounding box center [993, 242] width 248 height 159
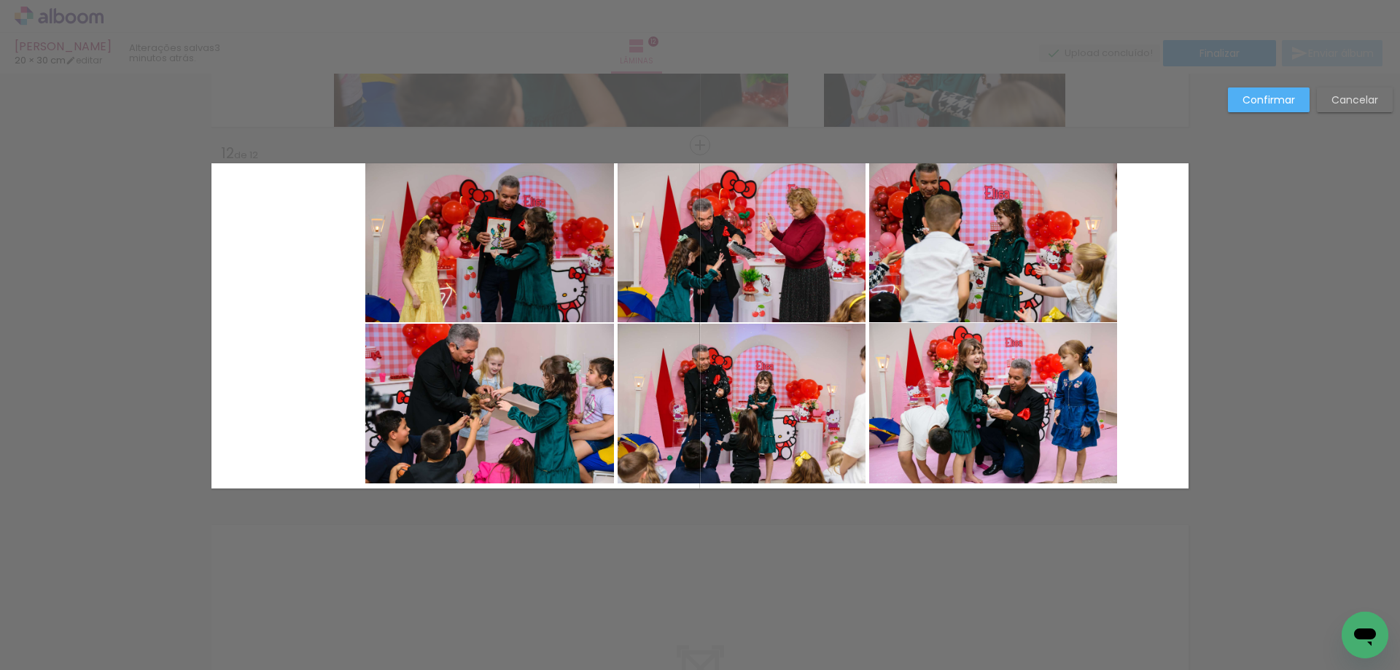
click at [942, 389] on quentale-photo at bounding box center [993, 403] width 248 height 160
click at [940, 280] on quentale-photo at bounding box center [993, 242] width 248 height 159
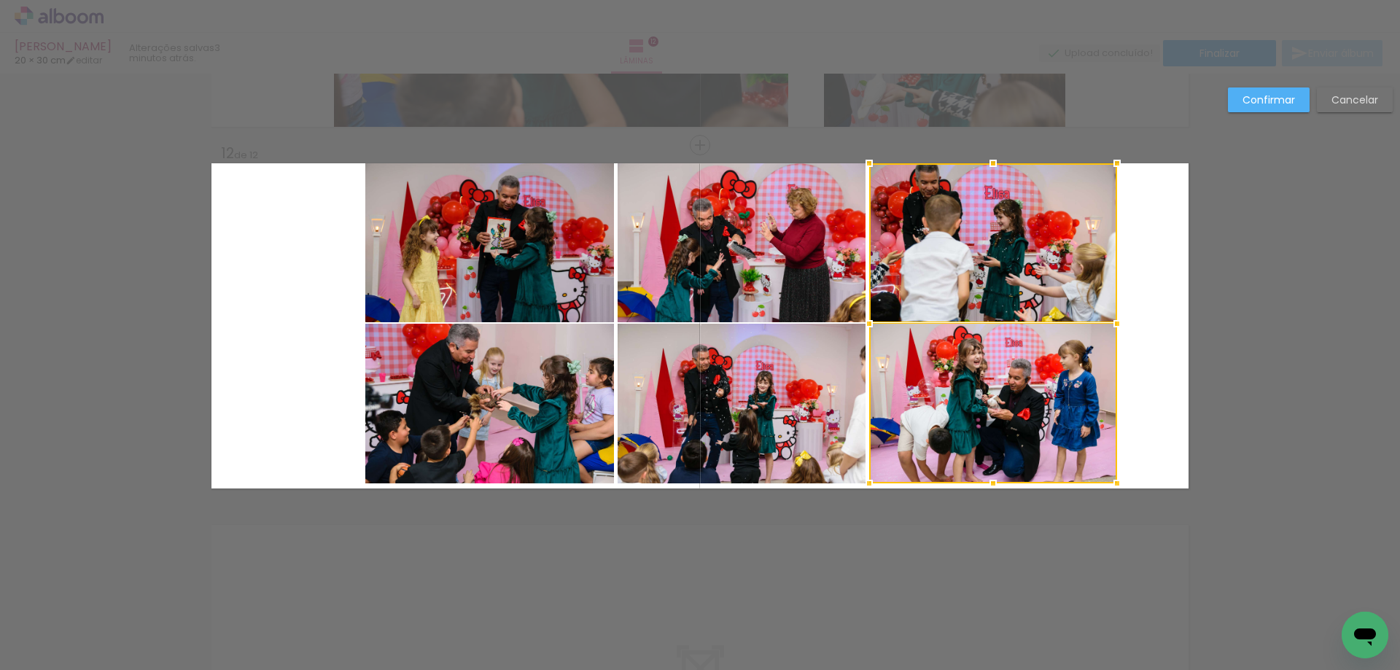
click at [752, 268] on quentale-photo at bounding box center [741, 242] width 248 height 159
click at [730, 402] on div at bounding box center [866, 323] width 499 height 320
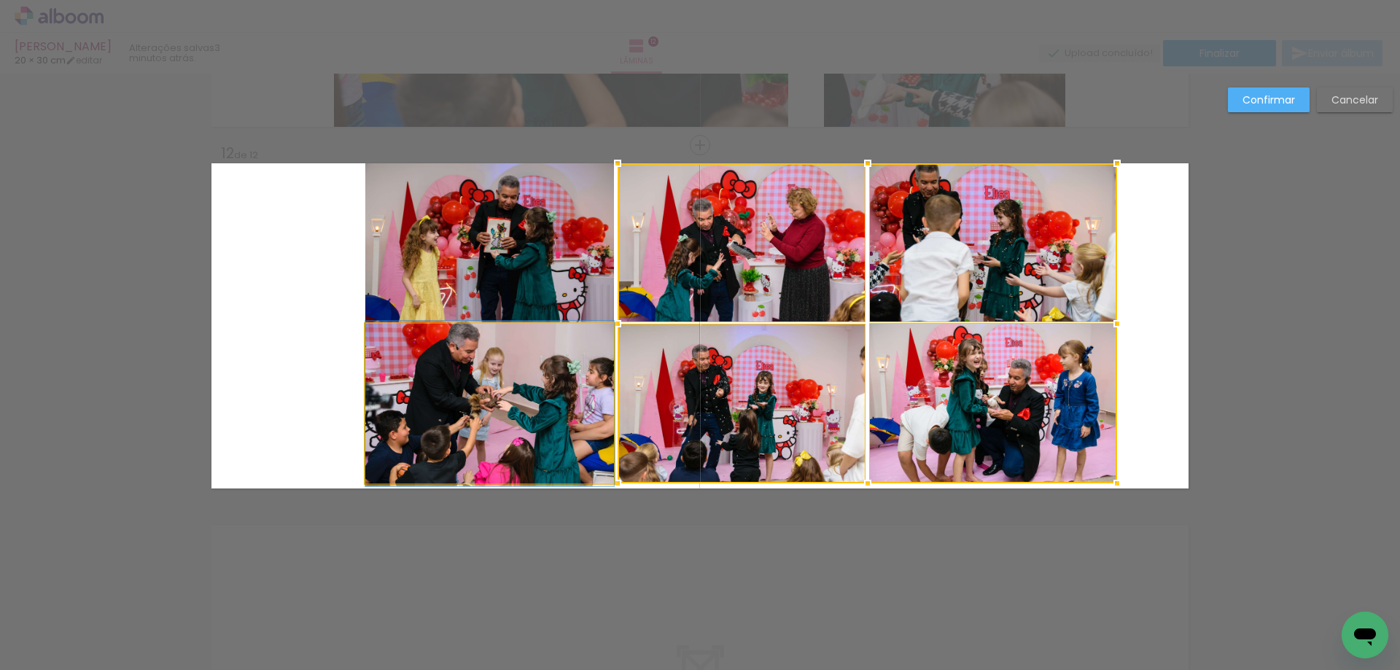
click at [452, 362] on quentale-photo at bounding box center [489, 404] width 249 height 160
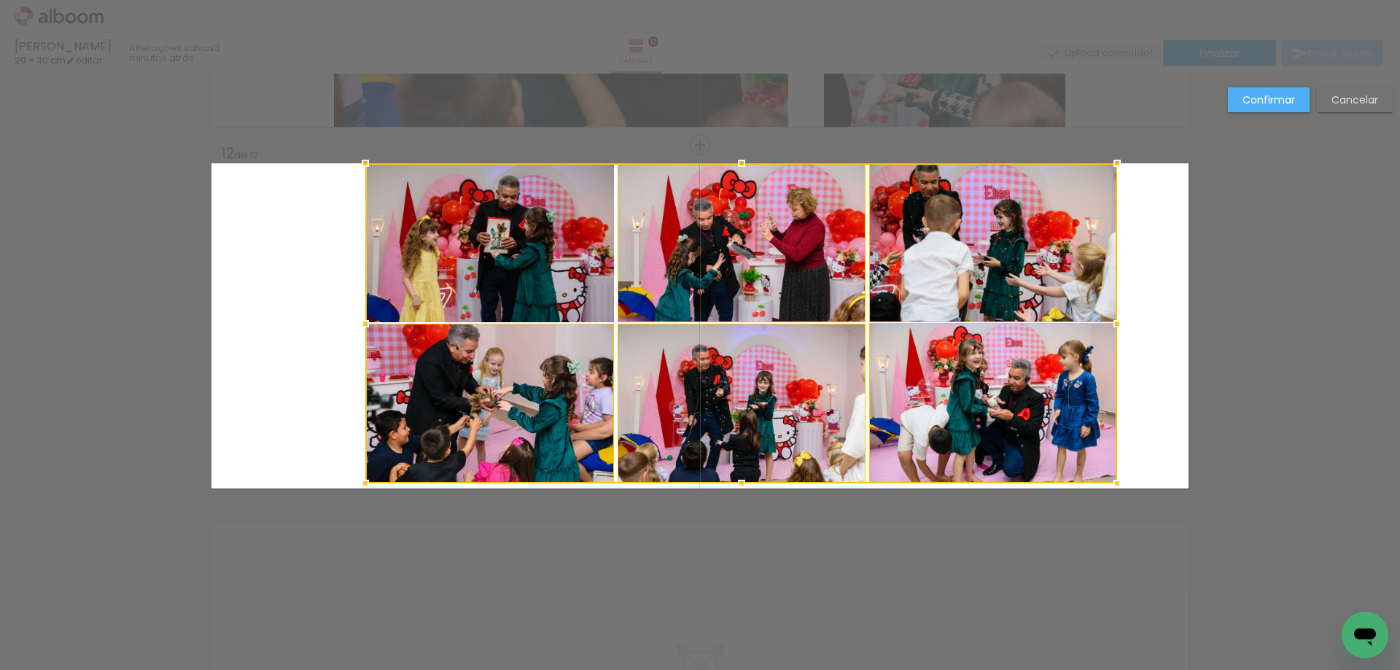
click at [451, 256] on div at bounding box center [741, 323] width 752 height 320
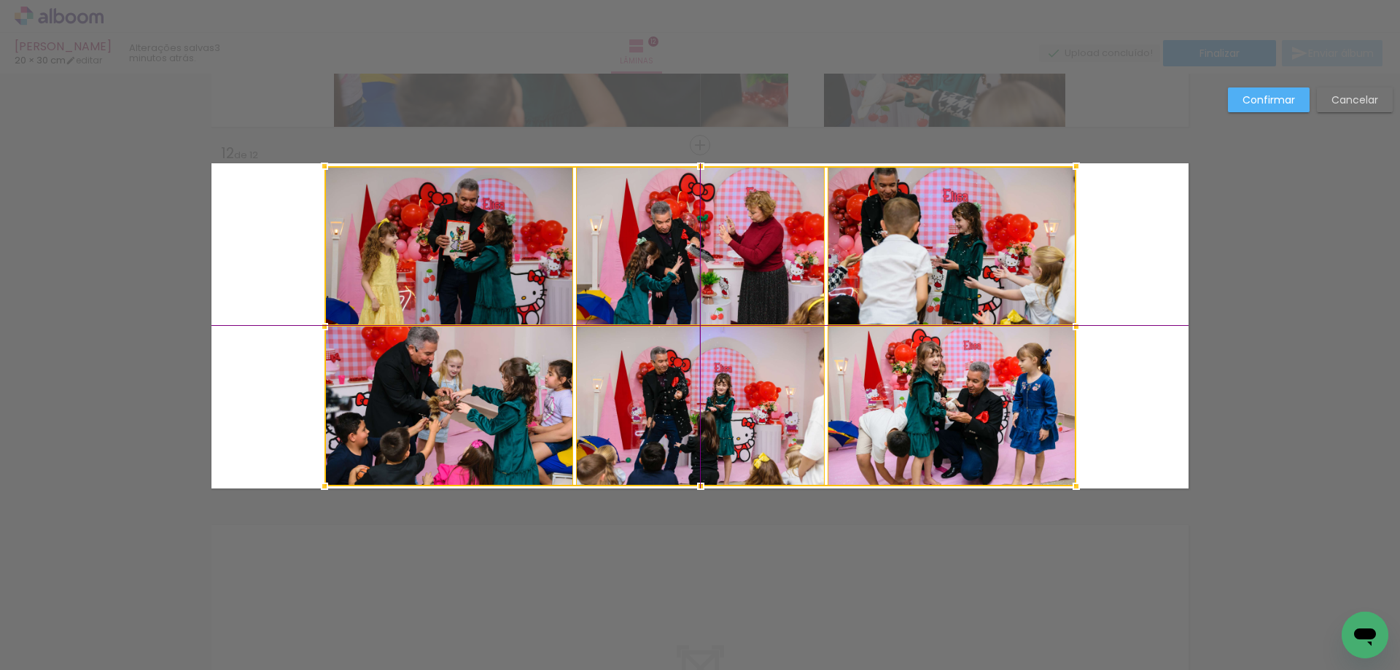
drag, startPoint x: 842, startPoint y: 333, endPoint x: 798, endPoint y: 338, distance: 44.7
click at [798, 338] on div at bounding box center [700, 326] width 752 height 320
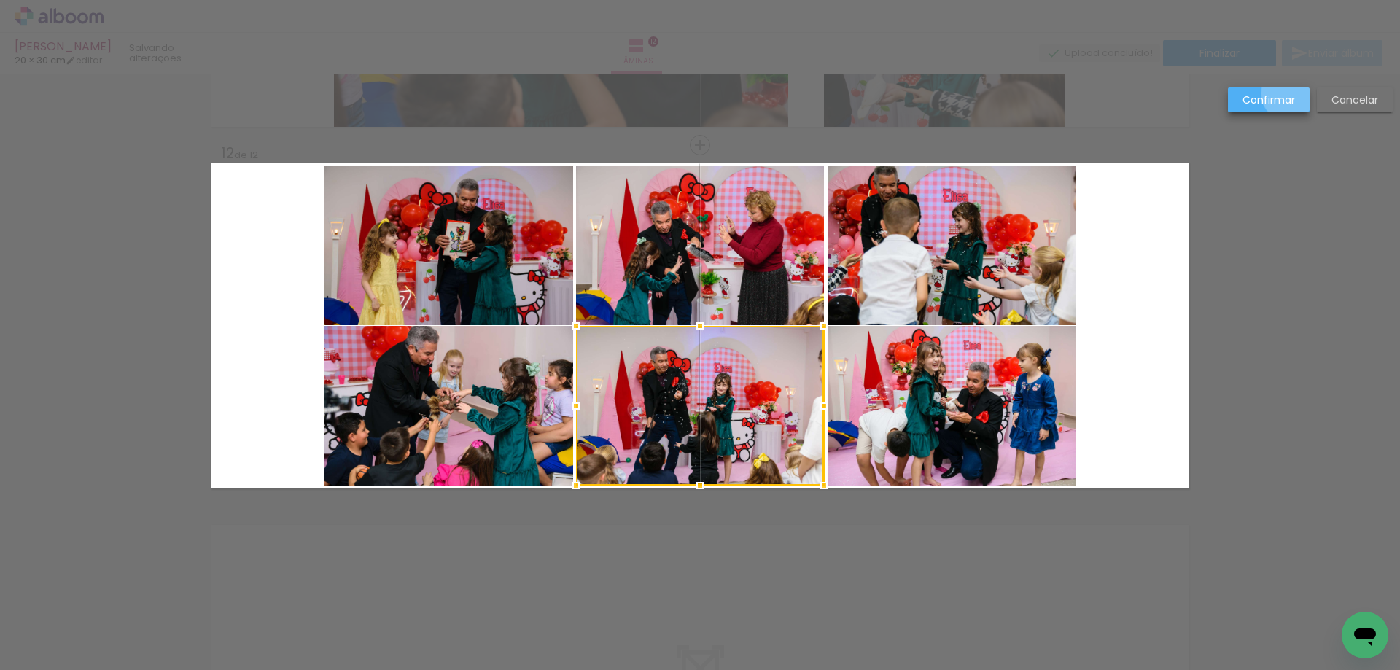
click at [0, 0] on slot "Confirmar" at bounding box center [0, 0] width 0 height 0
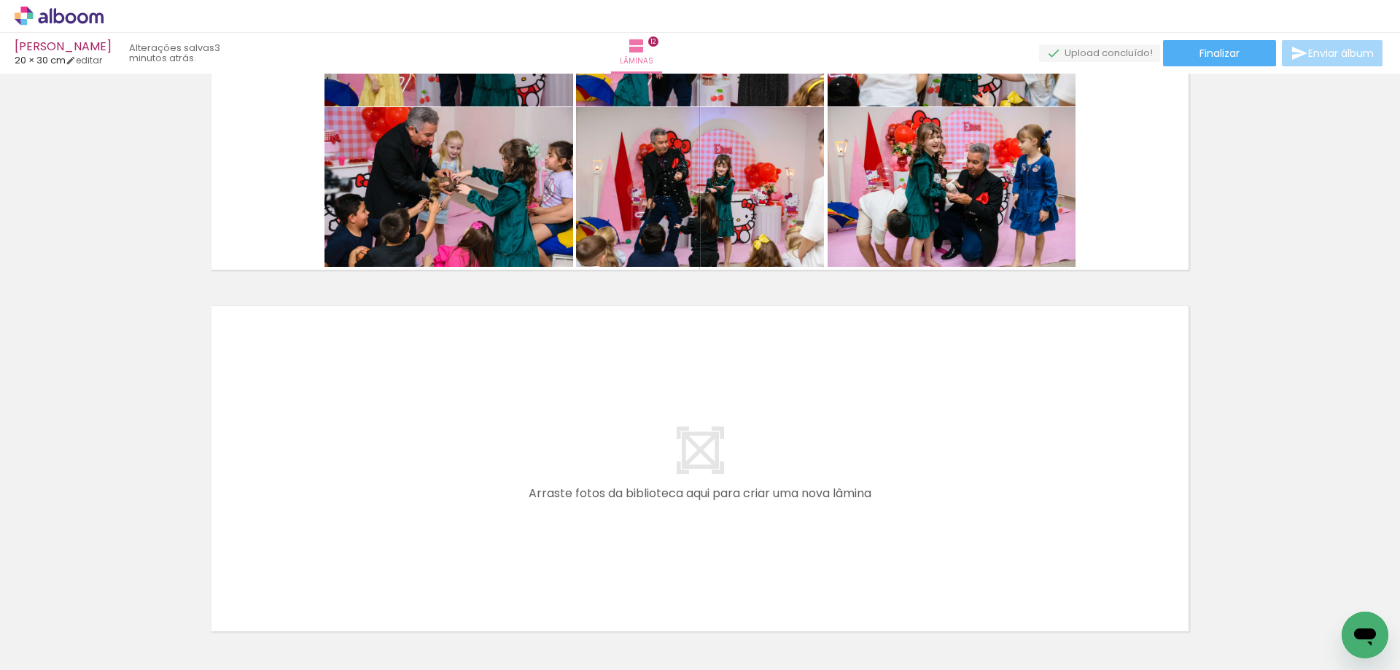
scroll to position [0, 3388]
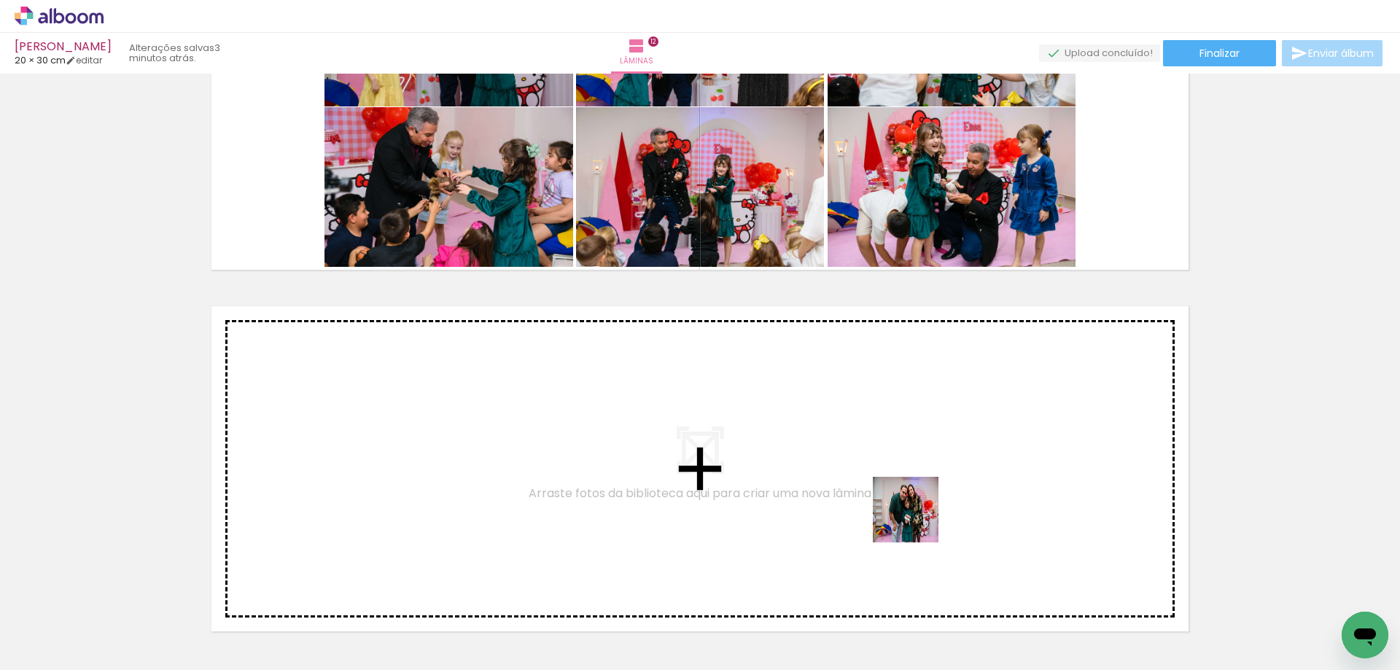
drag, startPoint x: 922, startPoint y: 572, endPoint x: 905, endPoint y: 486, distance: 88.4
click at [905, 486] on quentale-workspace at bounding box center [700, 335] width 1400 height 670
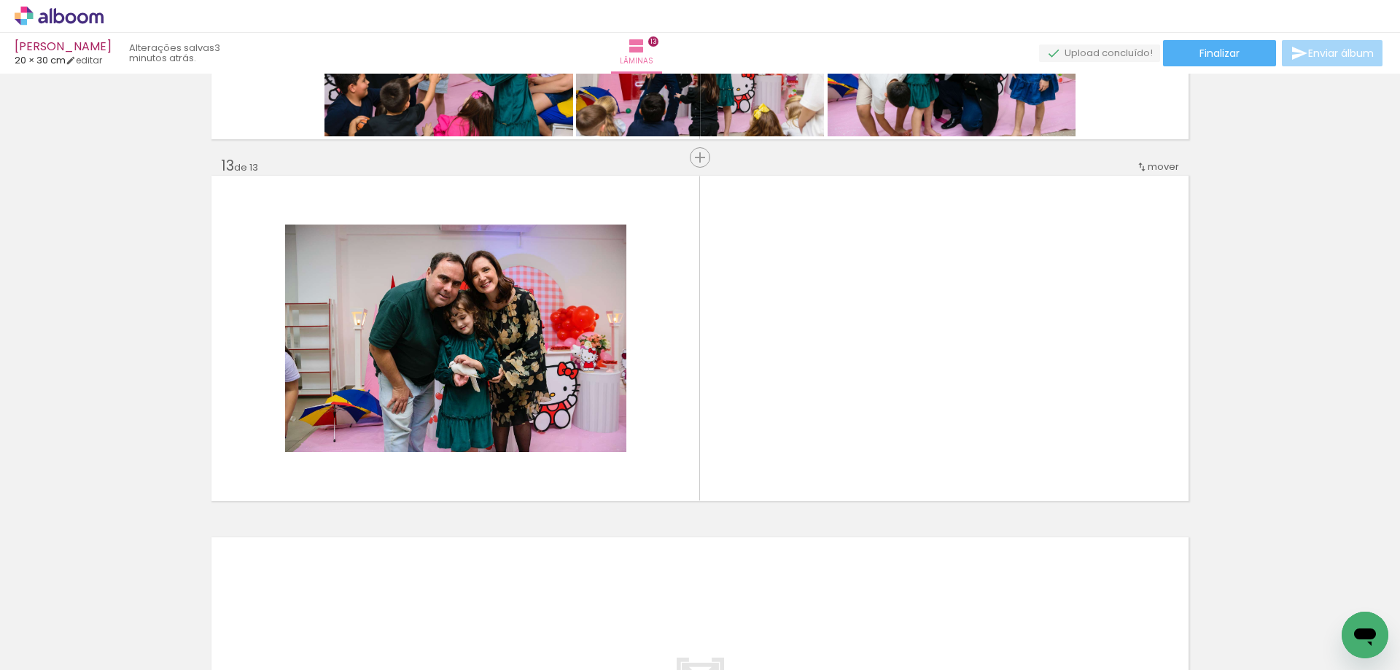
scroll to position [4292, 0]
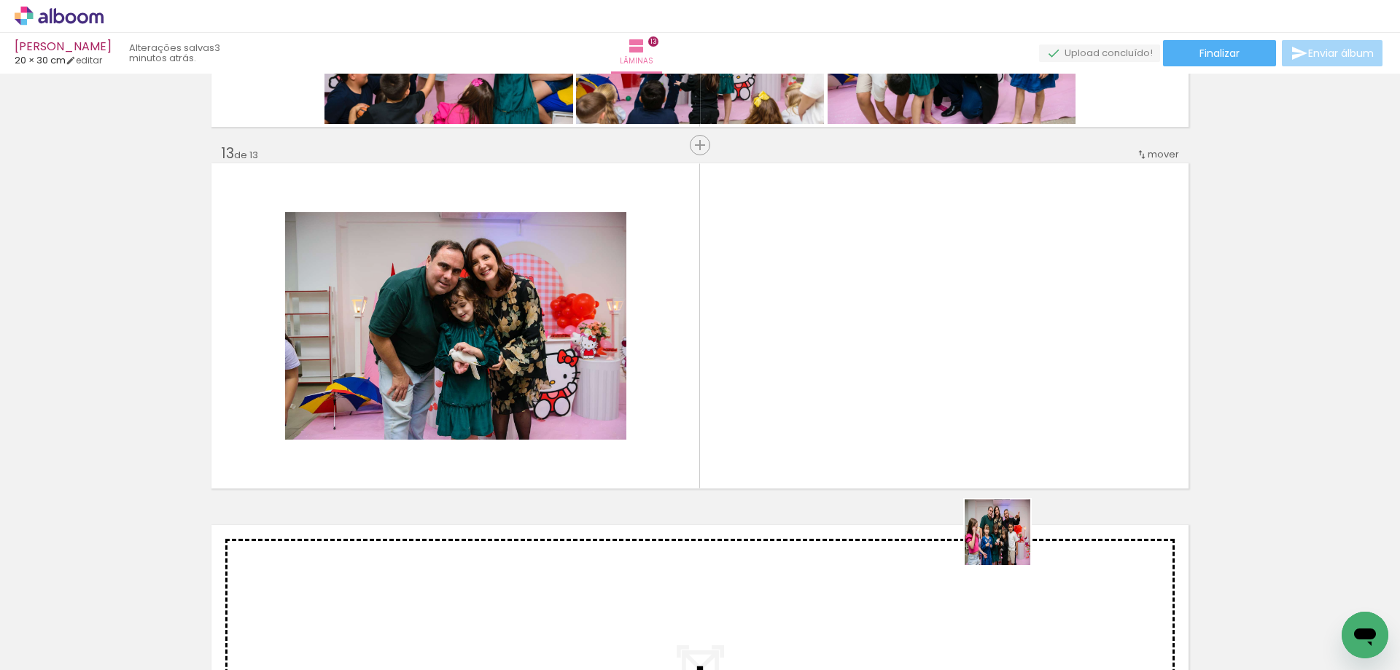
drag, startPoint x: 1012, startPoint y: 628, endPoint x: 996, endPoint y: 448, distance: 180.0
click at [996, 448] on quentale-workspace at bounding box center [700, 335] width 1400 height 670
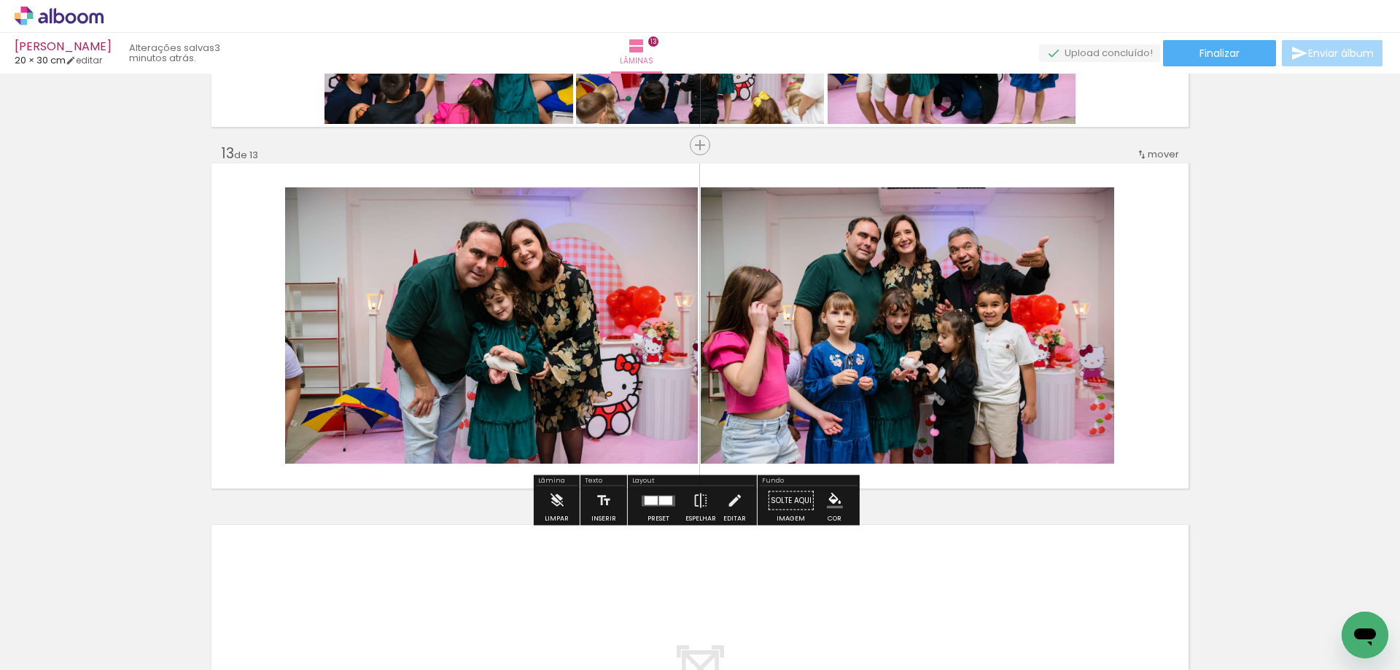
click at [653, 500] on div at bounding box center [650, 500] width 13 height 9
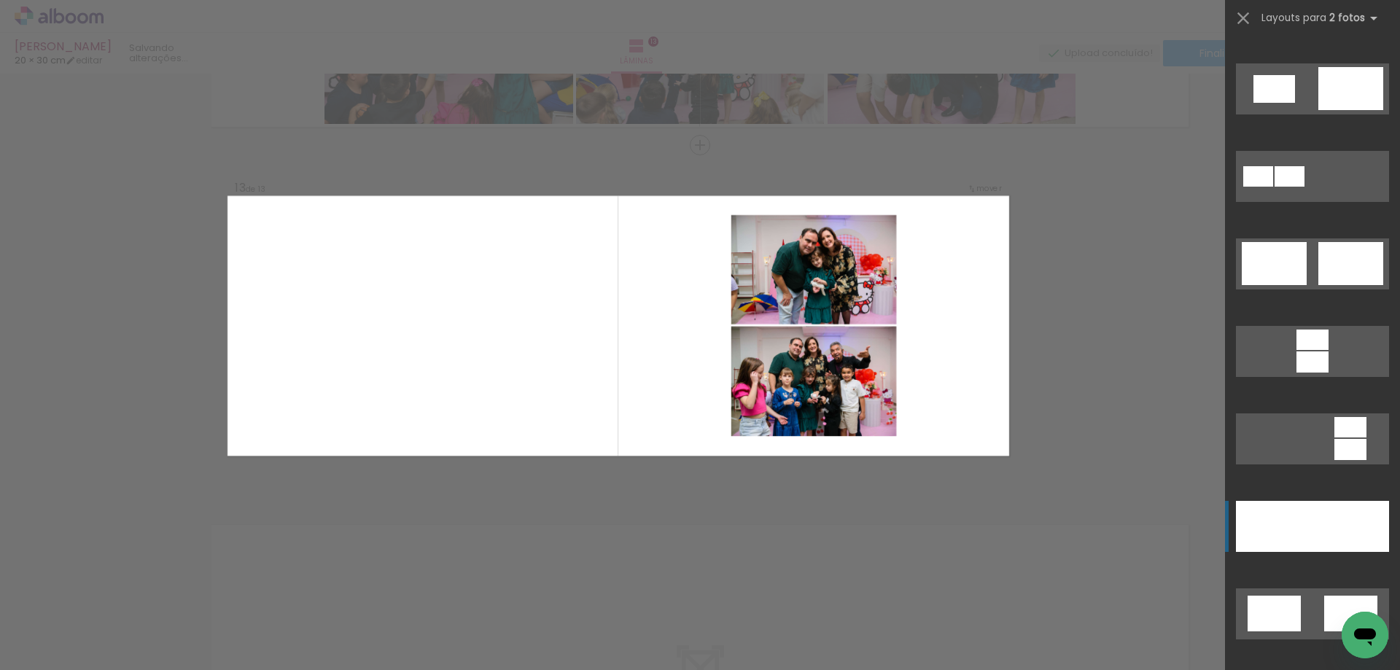
scroll to position [437, 0]
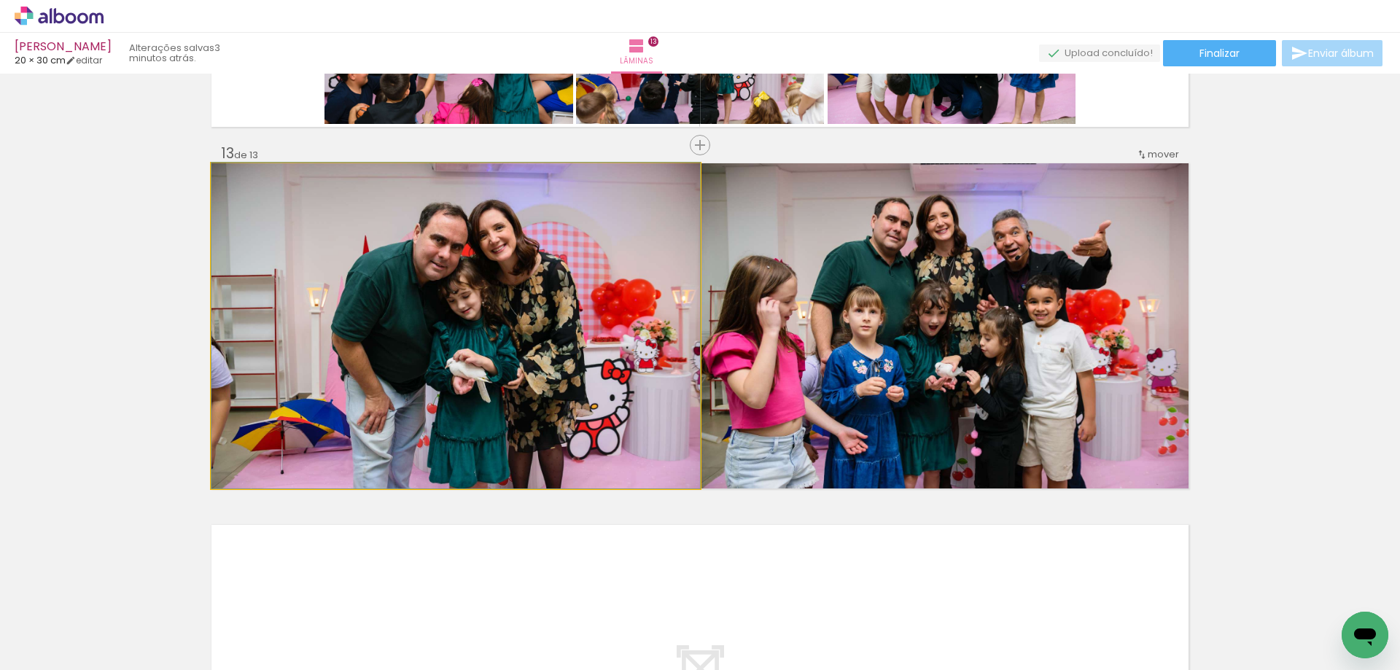
drag, startPoint x: 632, startPoint y: 437, endPoint x: 625, endPoint y: 422, distance: 16.7
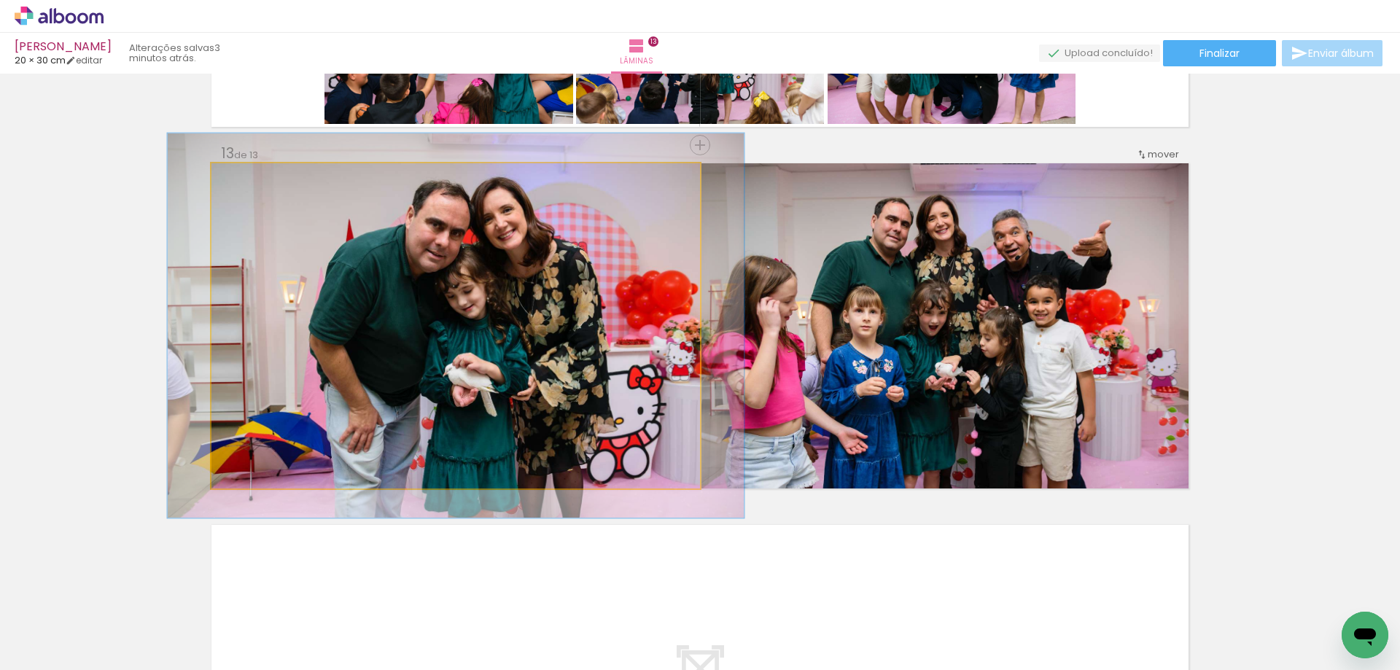
type paper-slider "118"
click at [254, 182] on div at bounding box center [274, 178] width 57 height 23
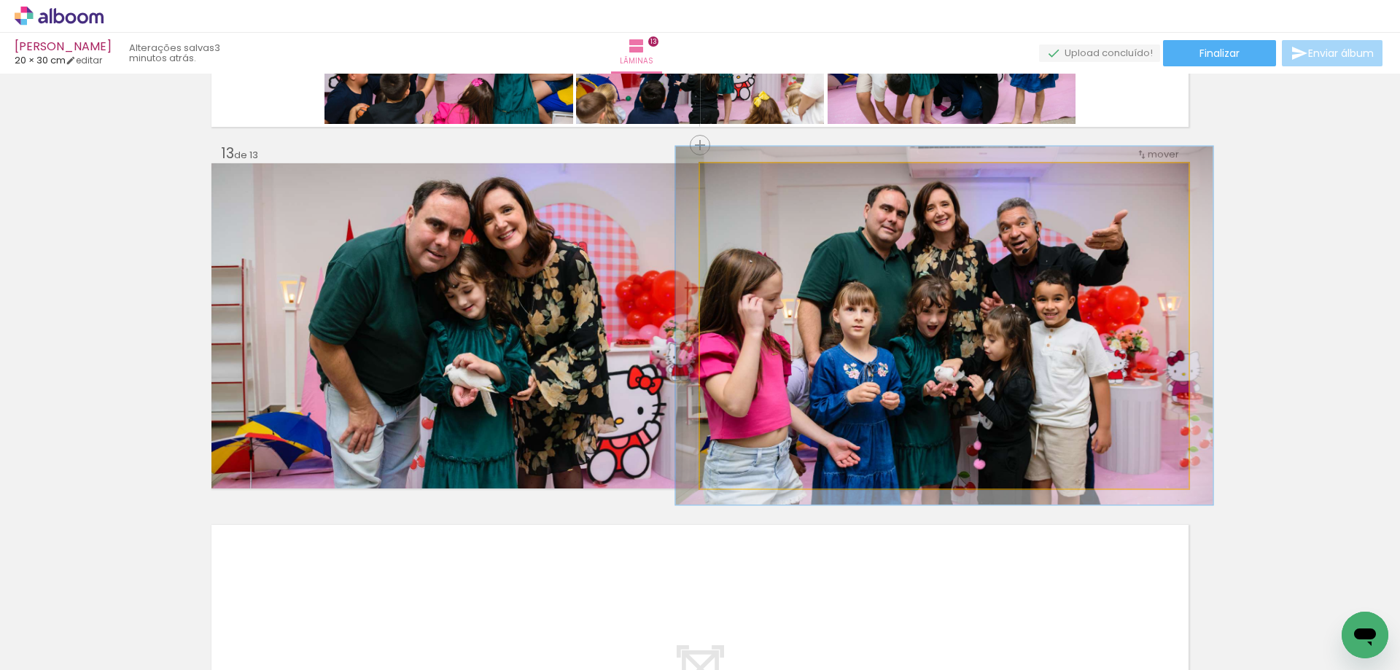
type paper-slider "110"
click at [742, 175] on div at bounding box center [739, 178] width 23 height 23
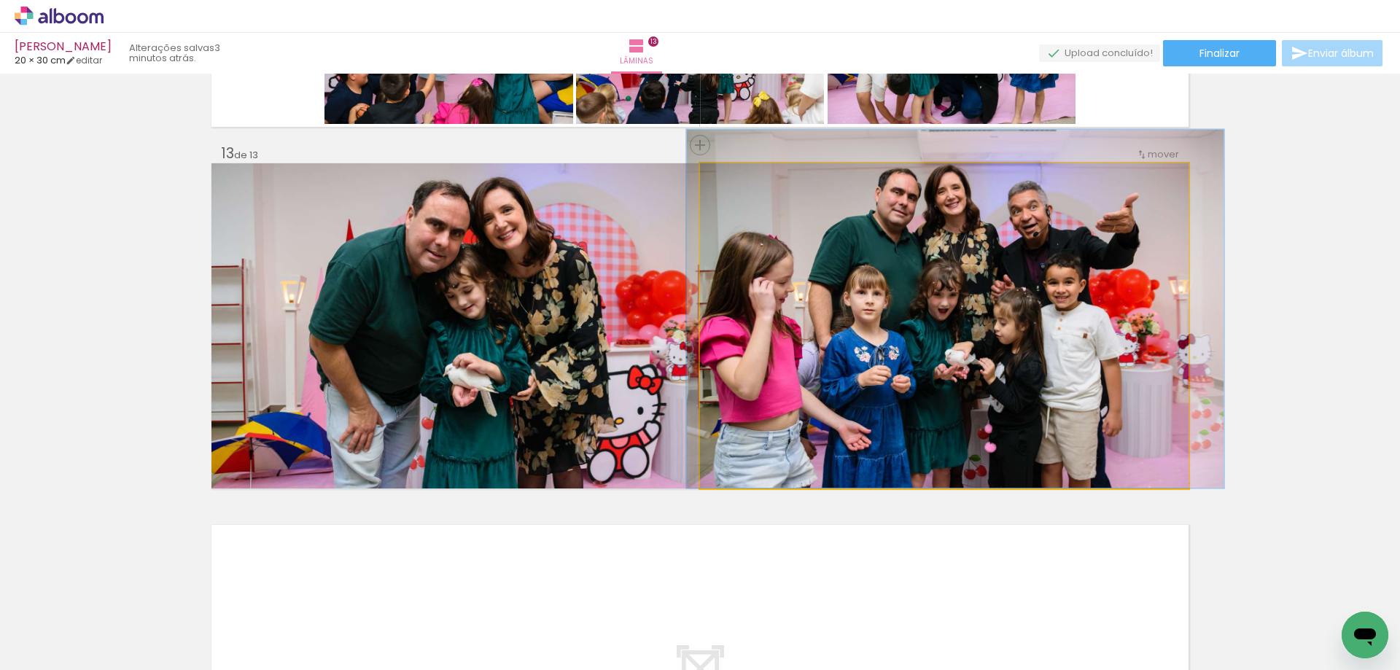
drag, startPoint x: 967, startPoint y: 284, endPoint x: 978, endPoint y: 261, distance: 25.1
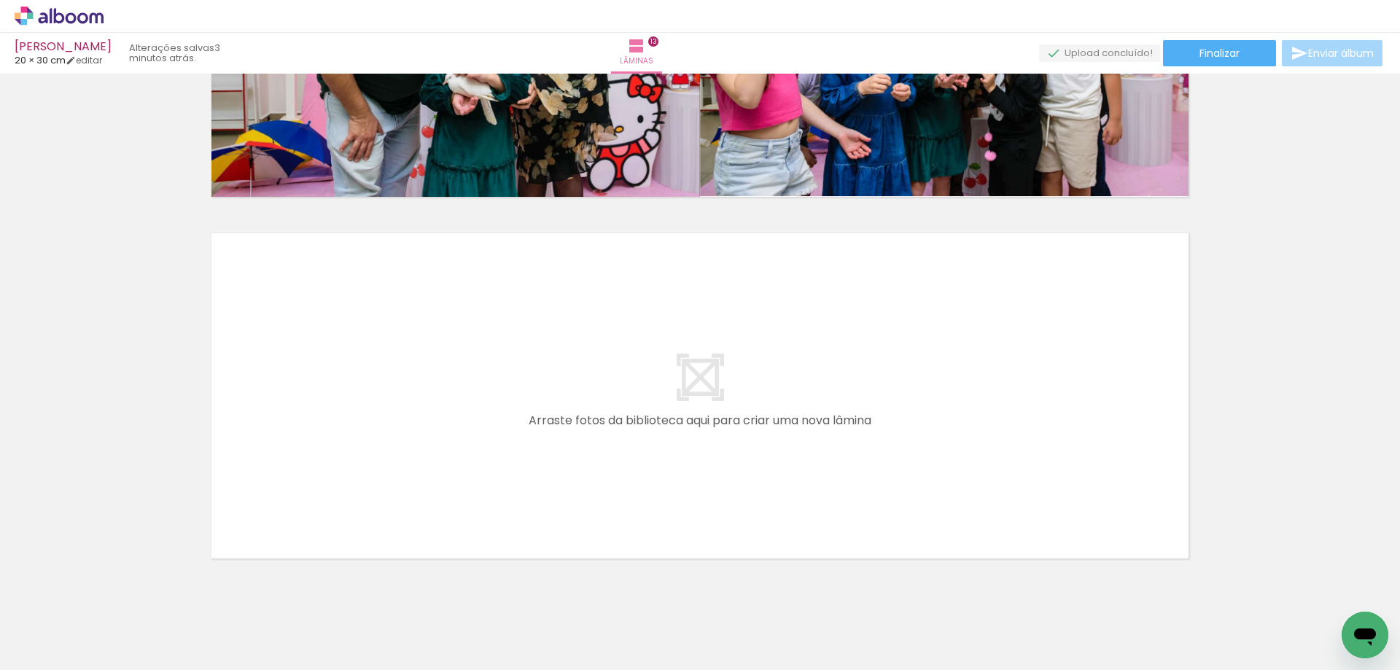
scroll to position [0, 3724]
drag, startPoint x: 754, startPoint y: 625, endPoint x: 729, endPoint y: 485, distance: 142.1
click at [729, 485] on quentale-workspace at bounding box center [700, 335] width 1400 height 670
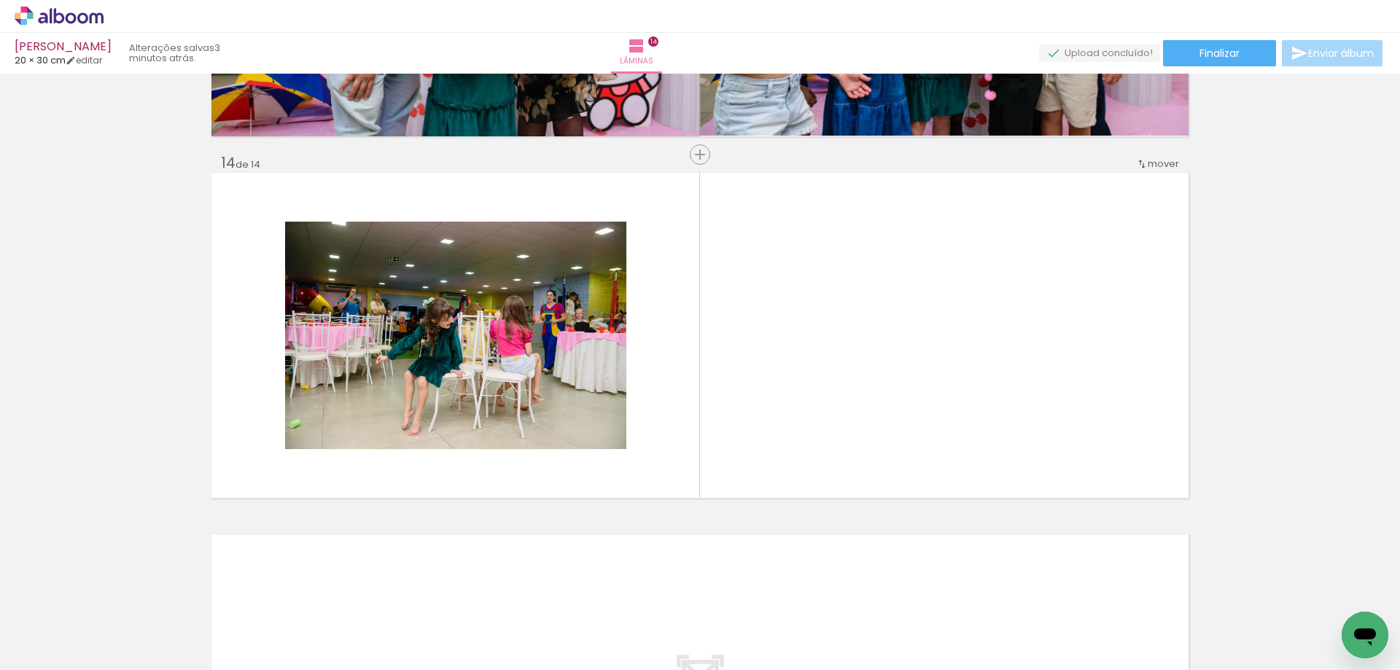
scroll to position [4653, 0]
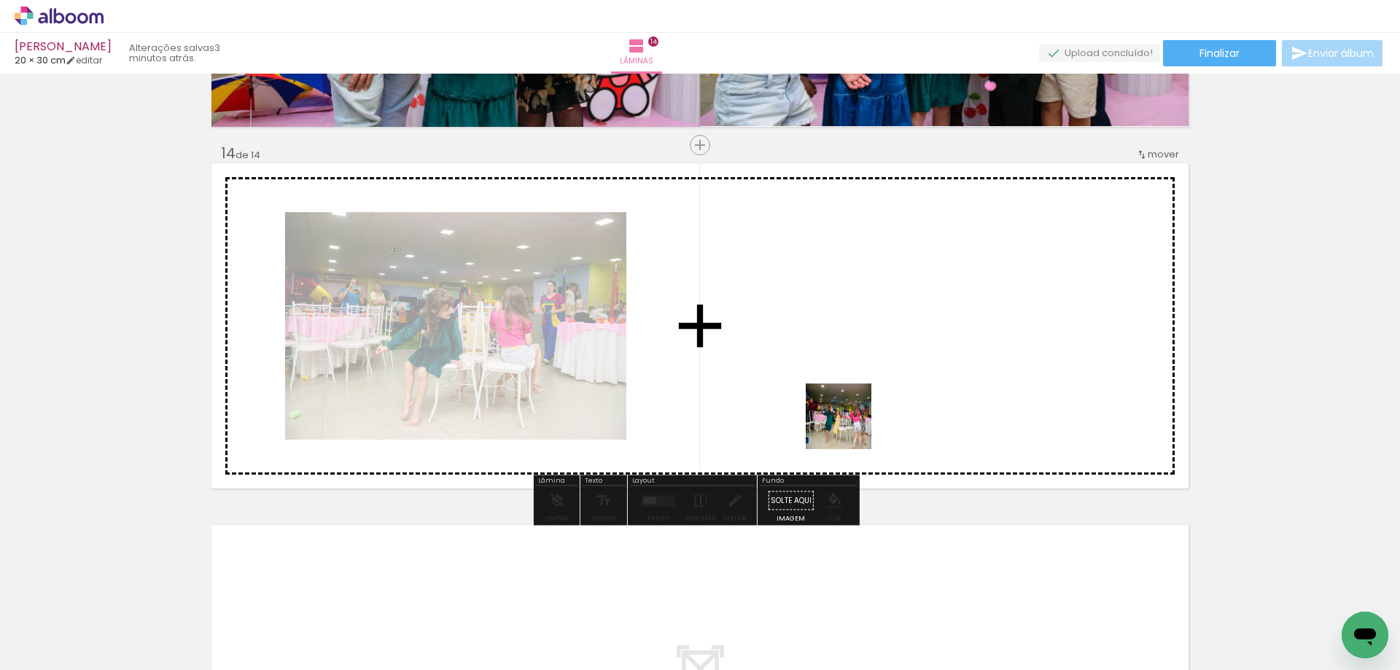
drag, startPoint x: 822, startPoint y: 625, endPoint x: 849, endPoint y: 427, distance: 200.2
click at [849, 427] on quentale-workspace at bounding box center [700, 335] width 1400 height 670
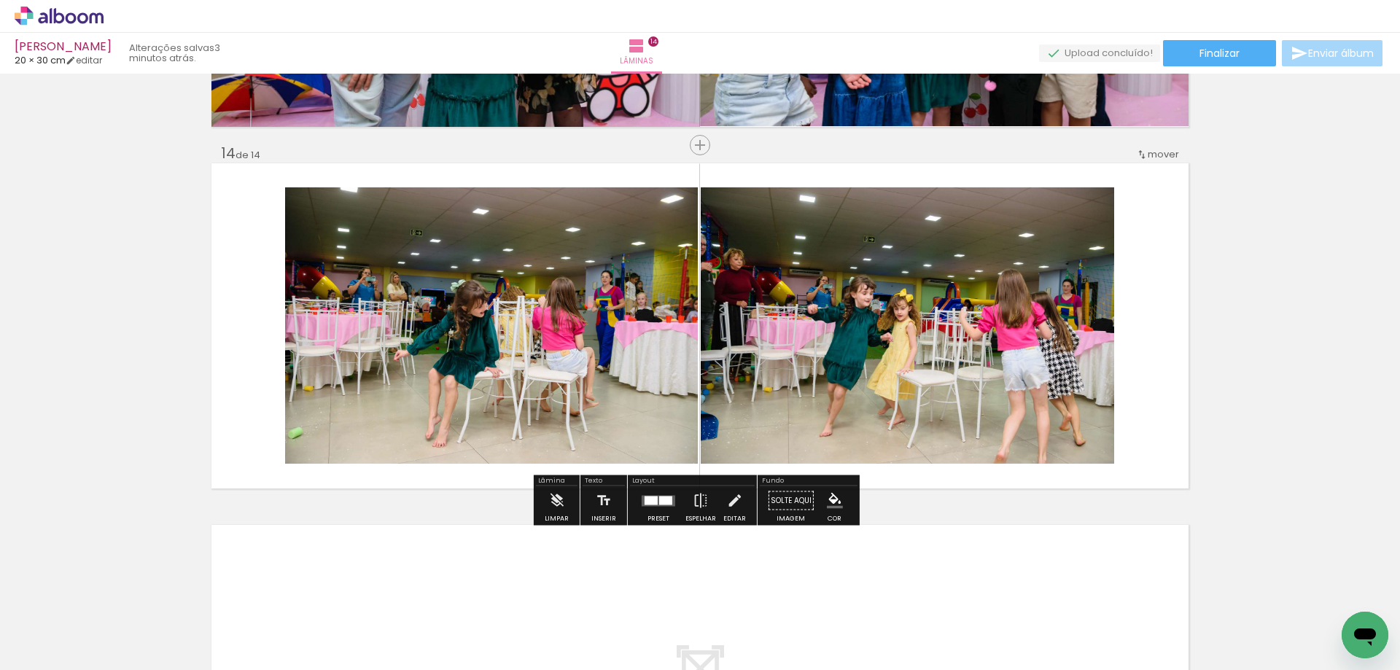
drag, startPoint x: 926, startPoint y: 610, endPoint x: 905, endPoint y: 424, distance: 187.7
click at [905, 424] on quentale-workspace at bounding box center [700, 335] width 1400 height 670
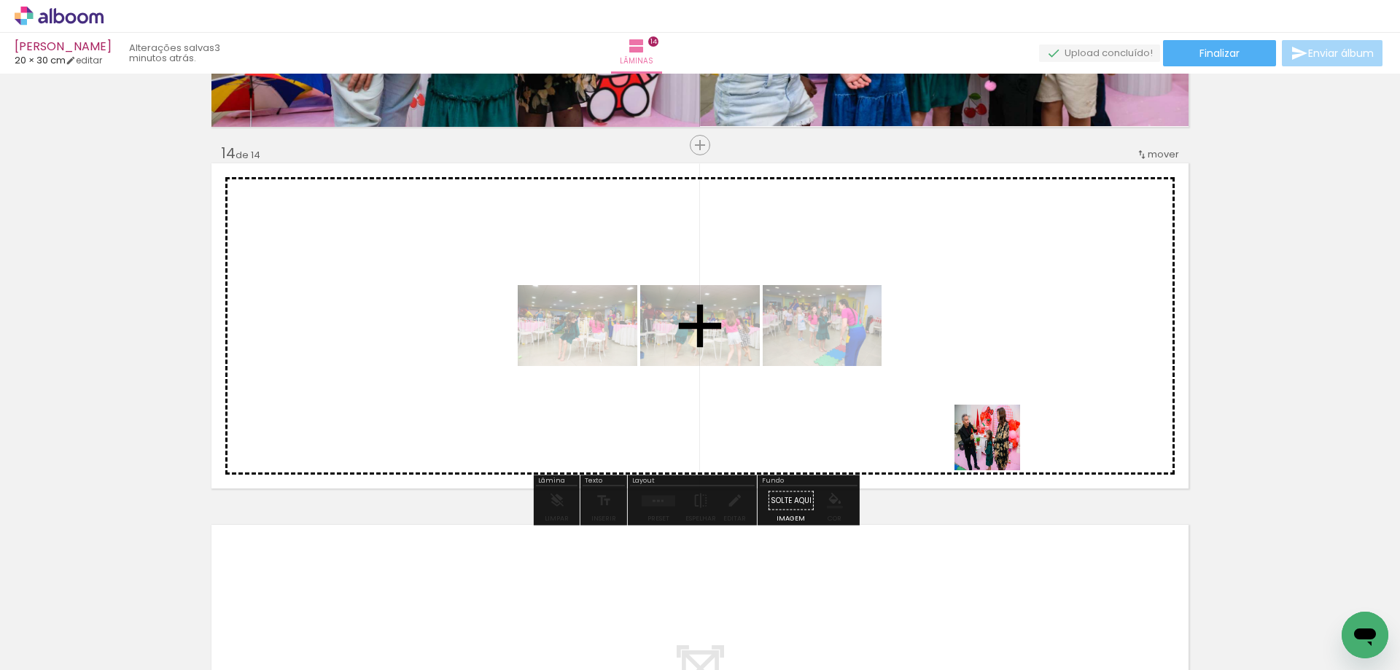
drag, startPoint x: 1018, startPoint y: 624, endPoint x: 998, endPoint y: 448, distance: 177.5
click at [998, 448] on quentale-workspace at bounding box center [700, 335] width 1400 height 670
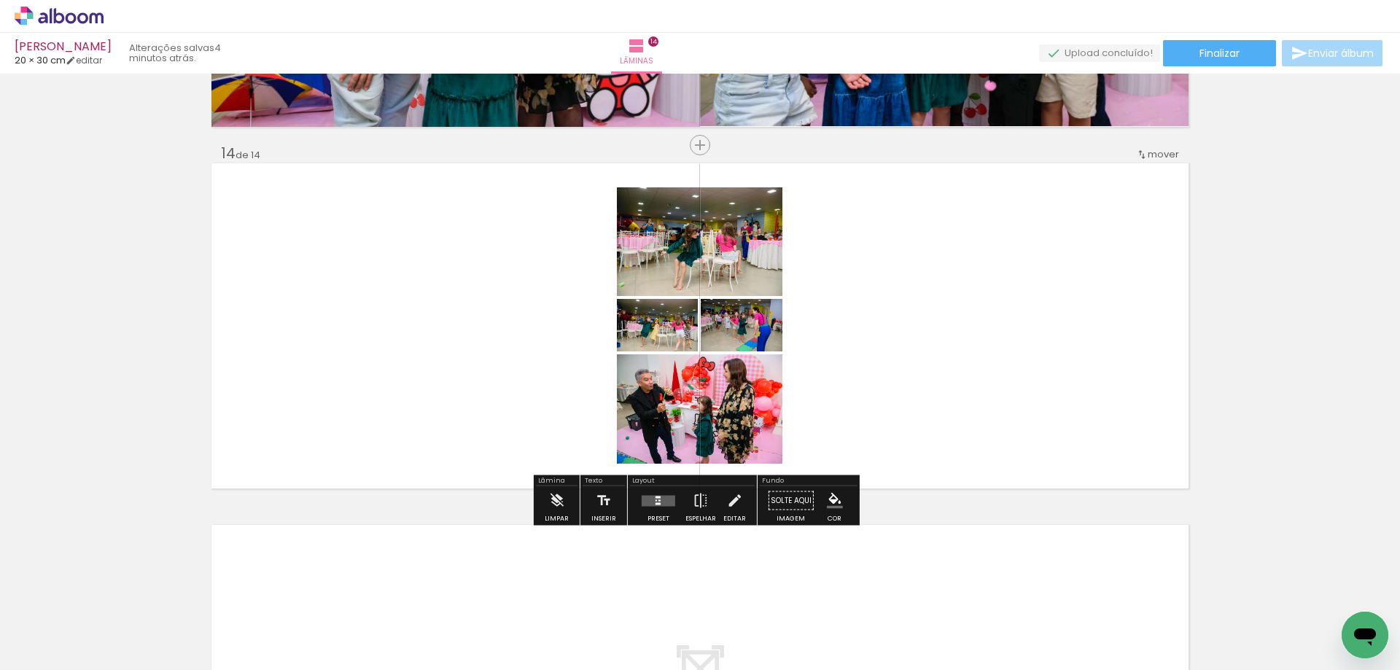
click at [658, 500] on div at bounding box center [659, 499] width 2 height 1
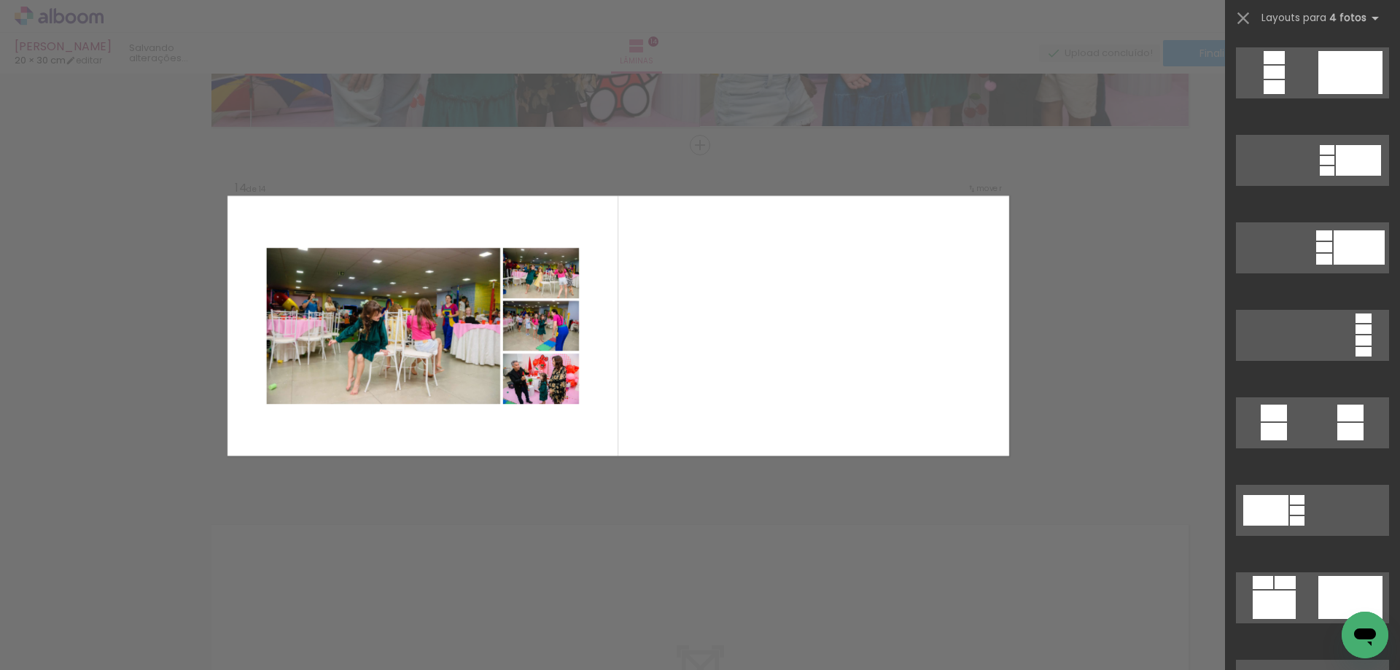
scroll to position [364, 0]
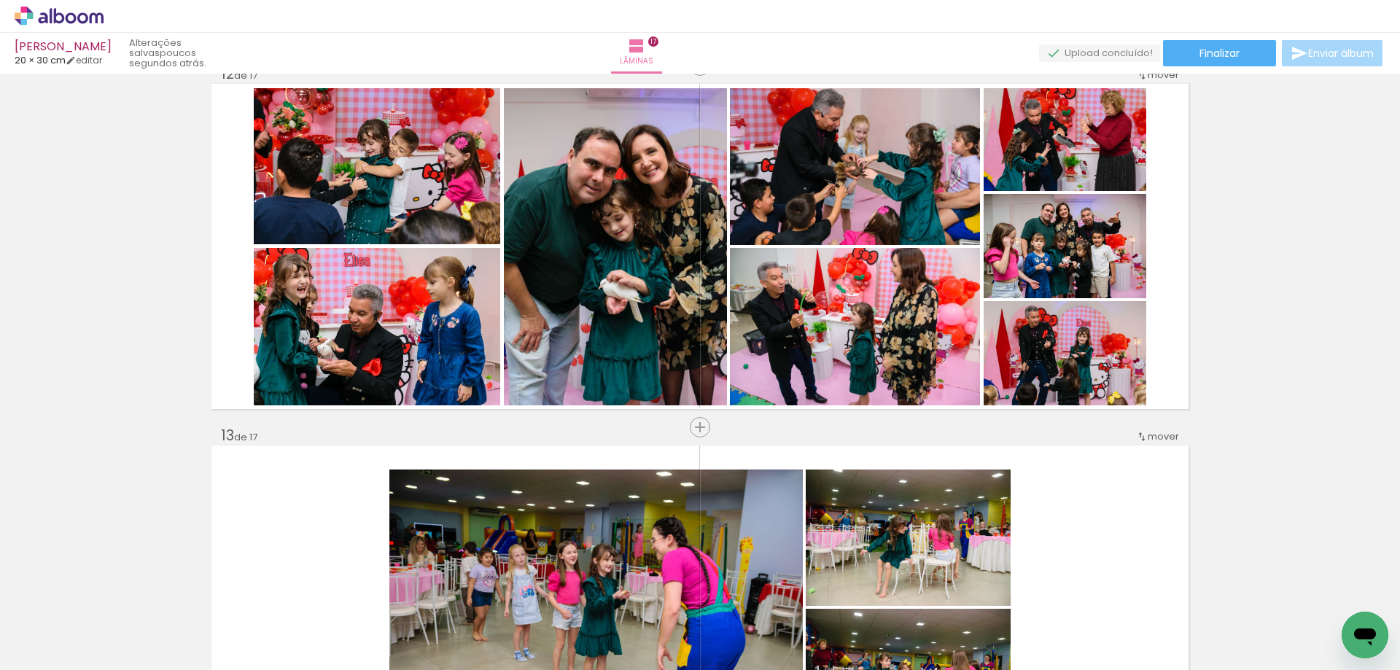
scroll to position [4301, 0]
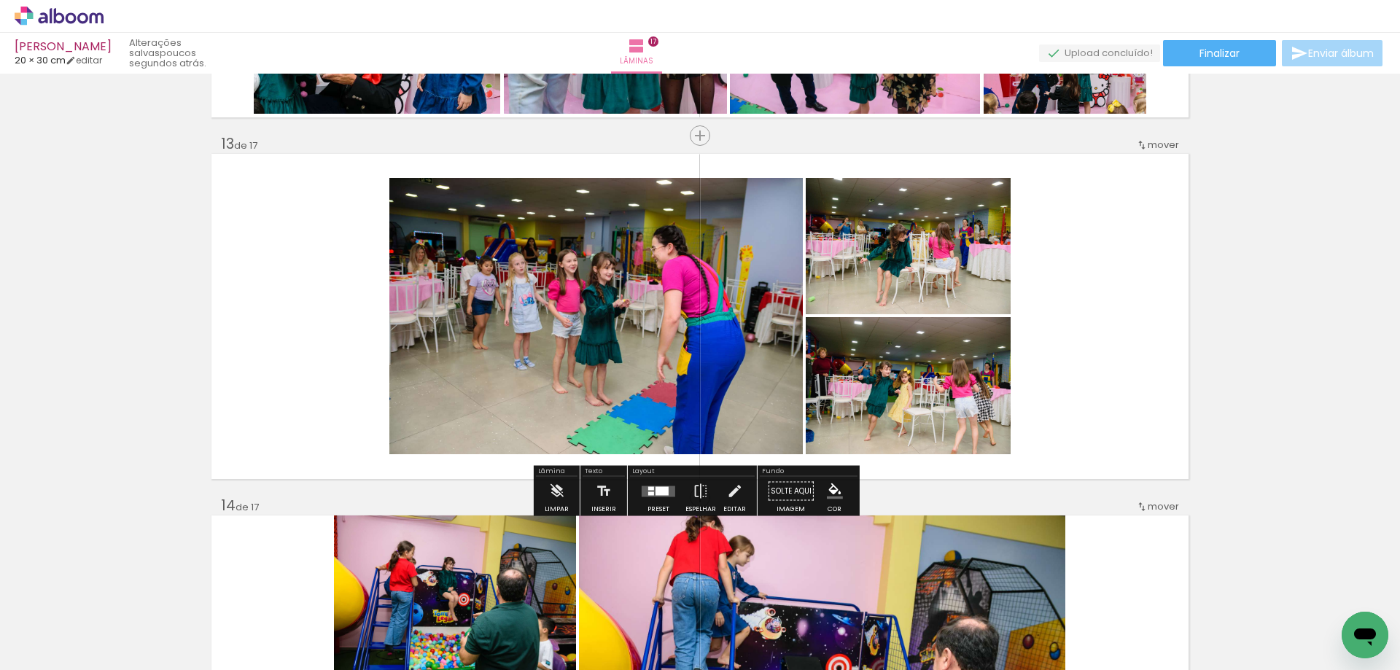
click at [667, 490] on quentale-layouter at bounding box center [659, 491] width 34 height 11
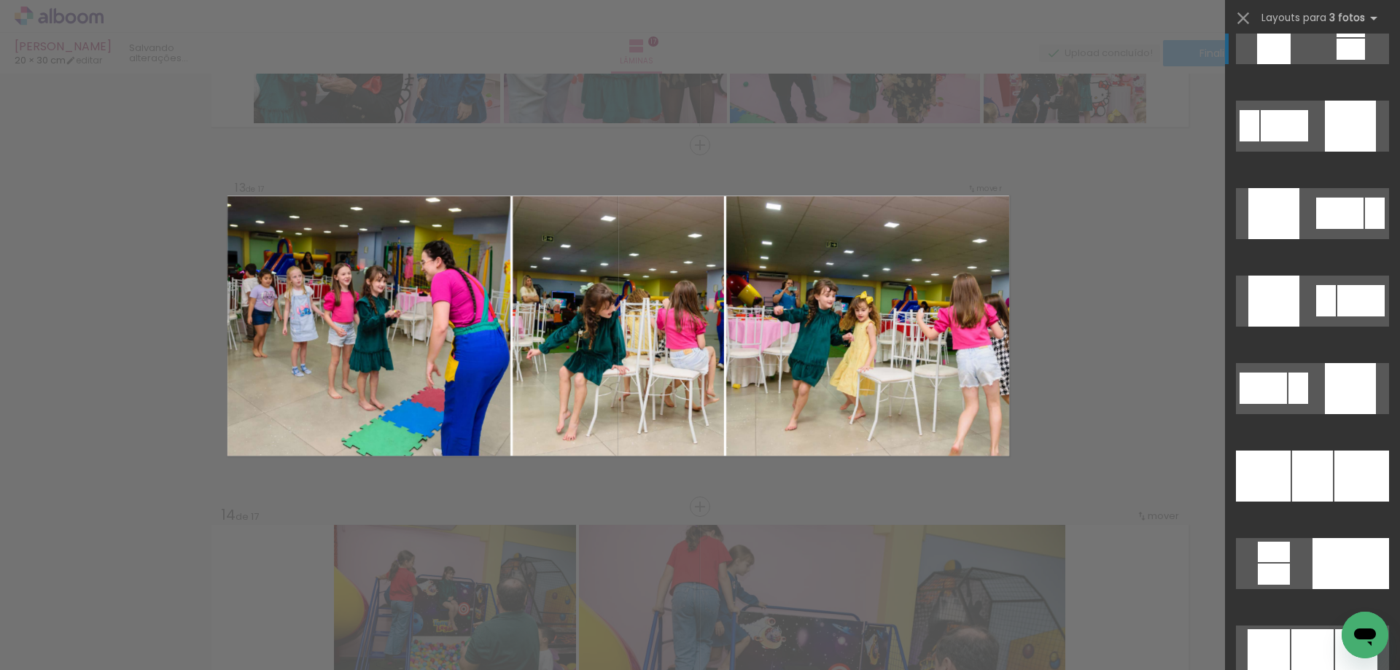
scroll to position [7334, 0]
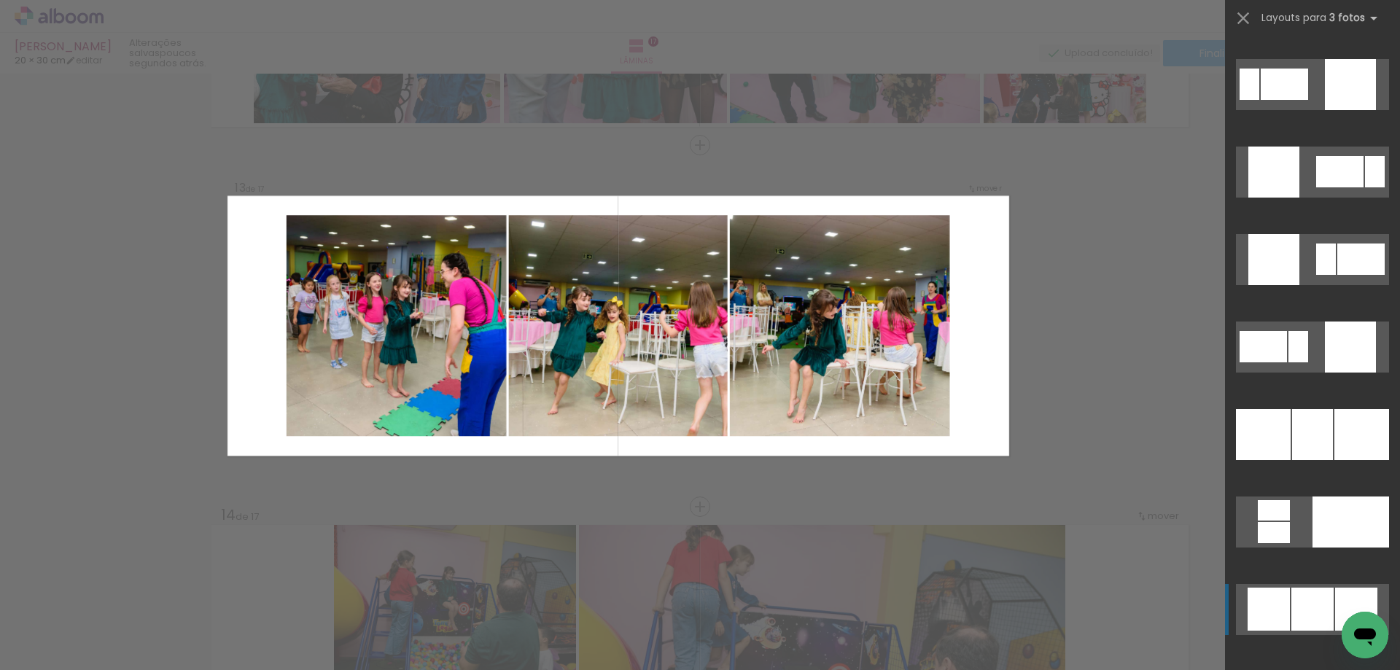
click at [1317, 460] on div at bounding box center [1312, 434] width 41 height 51
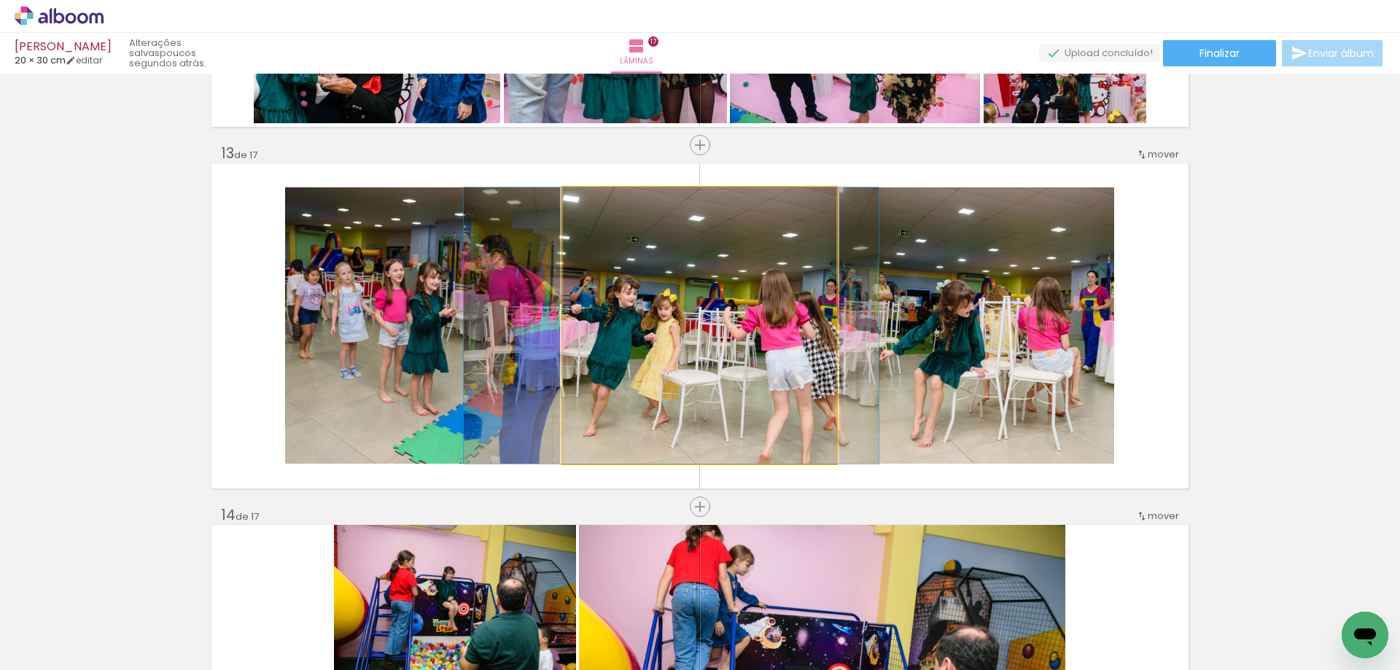
drag, startPoint x: 761, startPoint y: 376, endPoint x: 733, endPoint y: 378, distance: 27.7
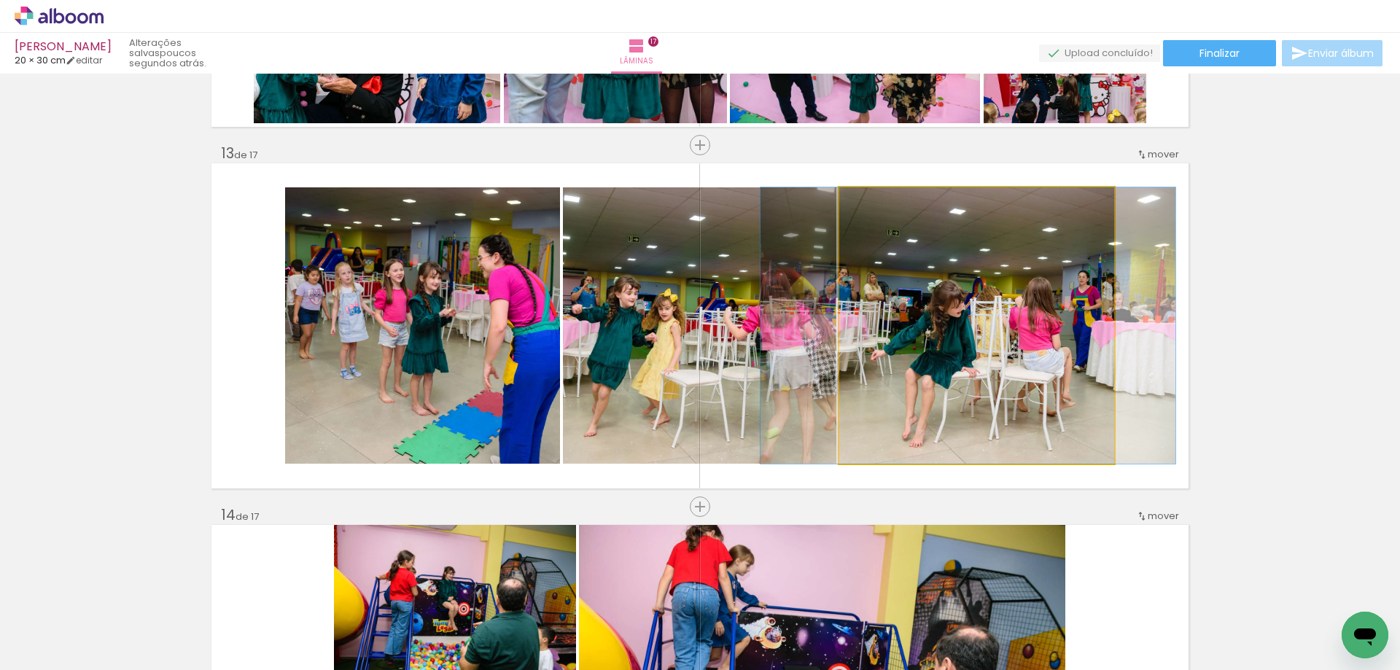
drag, startPoint x: 965, startPoint y: 399, endPoint x: 956, endPoint y: 395, distance: 9.5
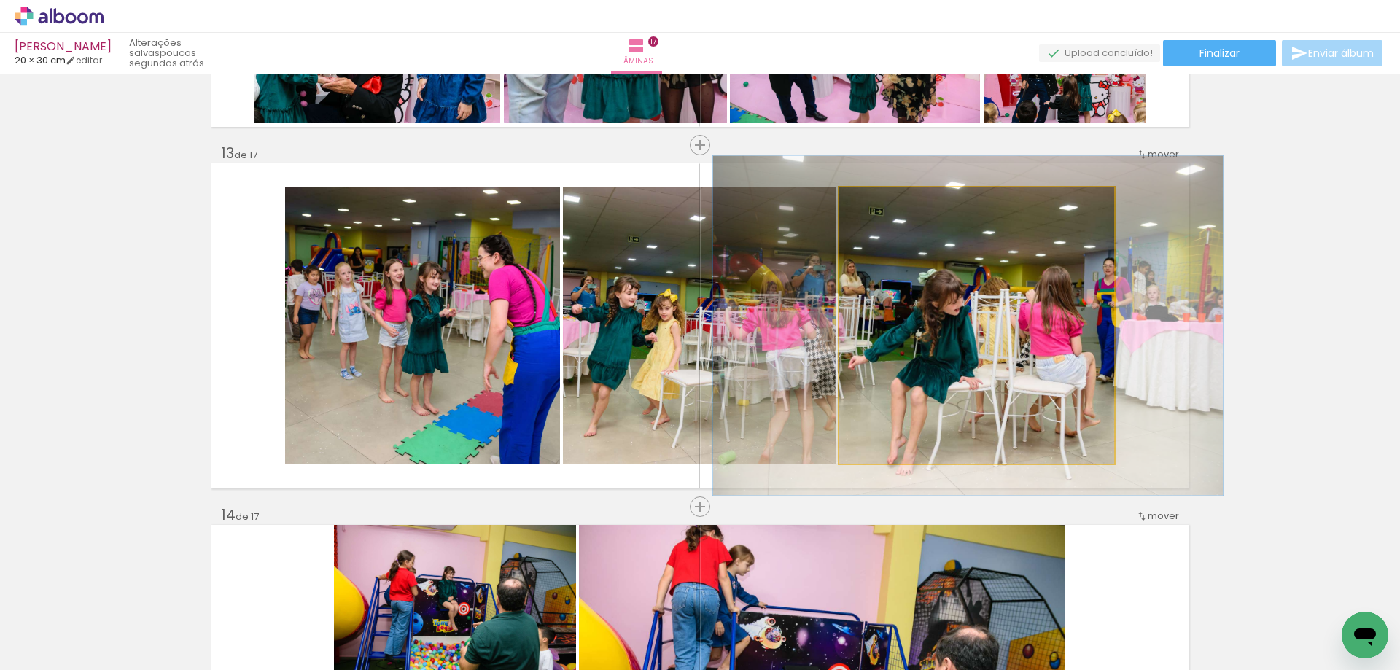
drag, startPoint x: 866, startPoint y: 199, endPoint x: 885, endPoint y: 202, distance: 19.2
click at [885, 202] on div at bounding box center [884, 202] width 13 height 13
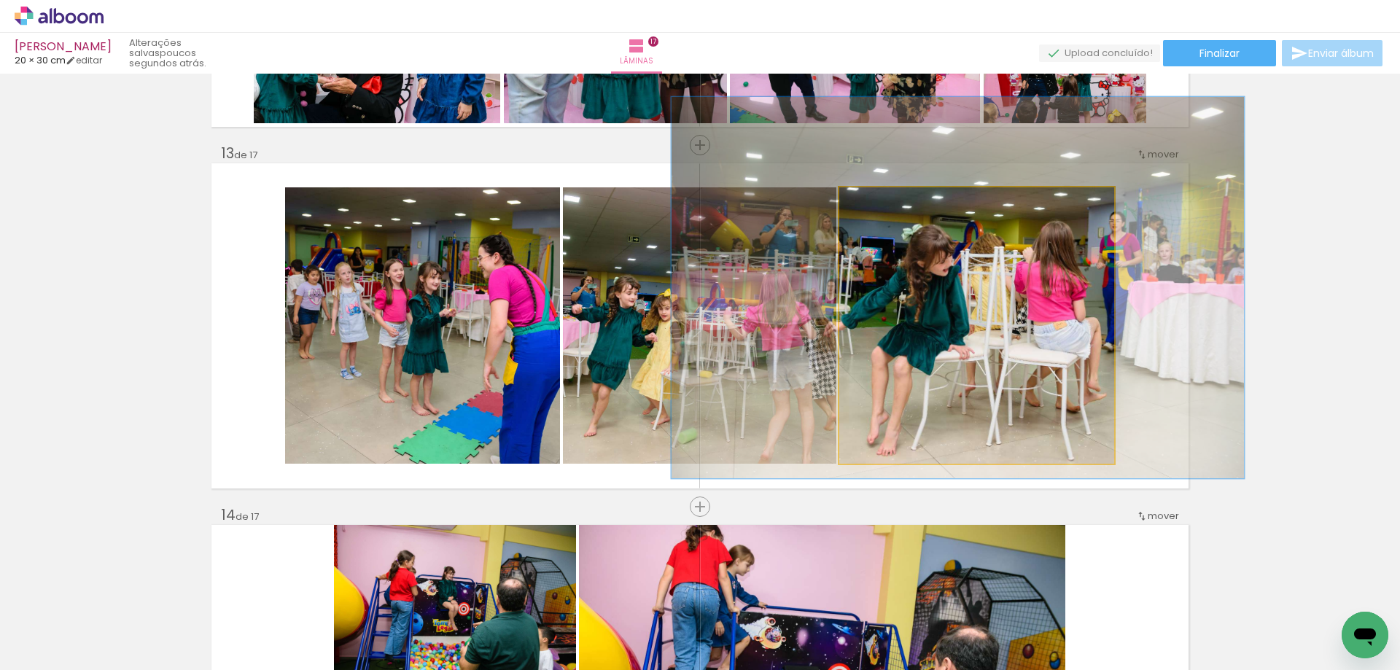
drag, startPoint x: 941, startPoint y: 304, endPoint x: 931, endPoint y: 266, distance: 39.3
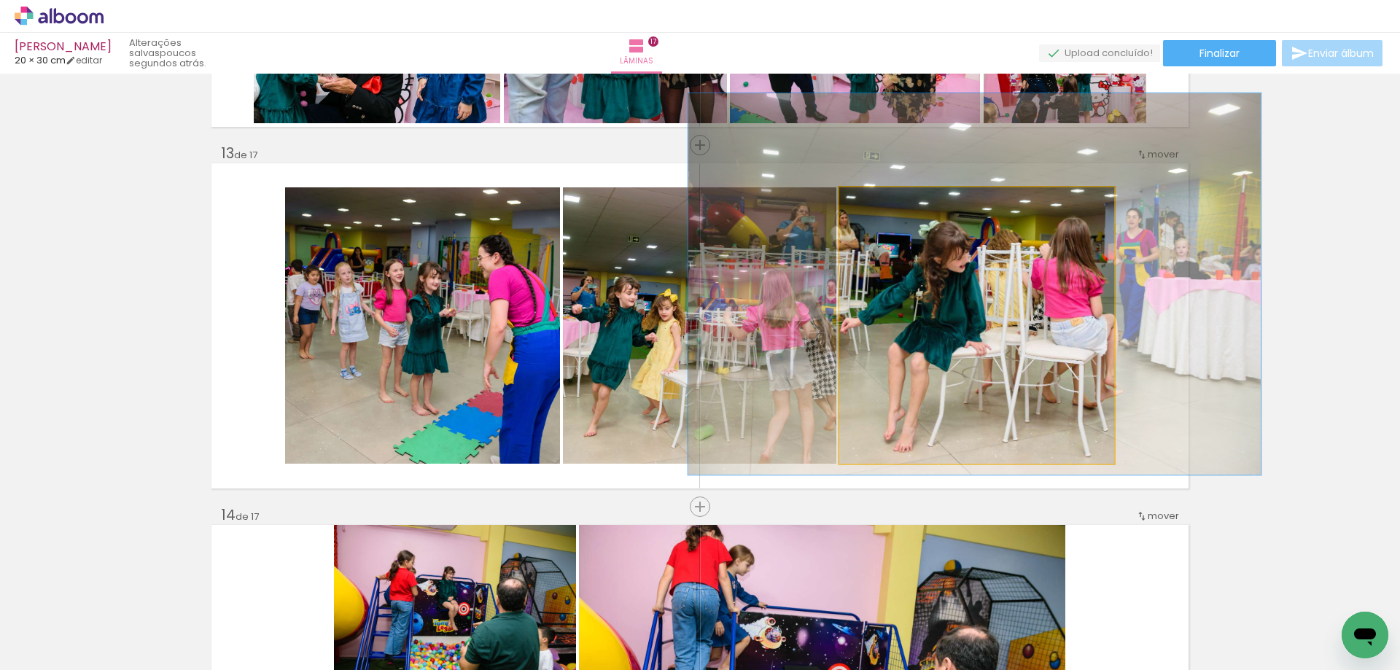
drag, startPoint x: 1009, startPoint y: 419, endPoint x: 1026, endPoint y: 416, distance: 17.0
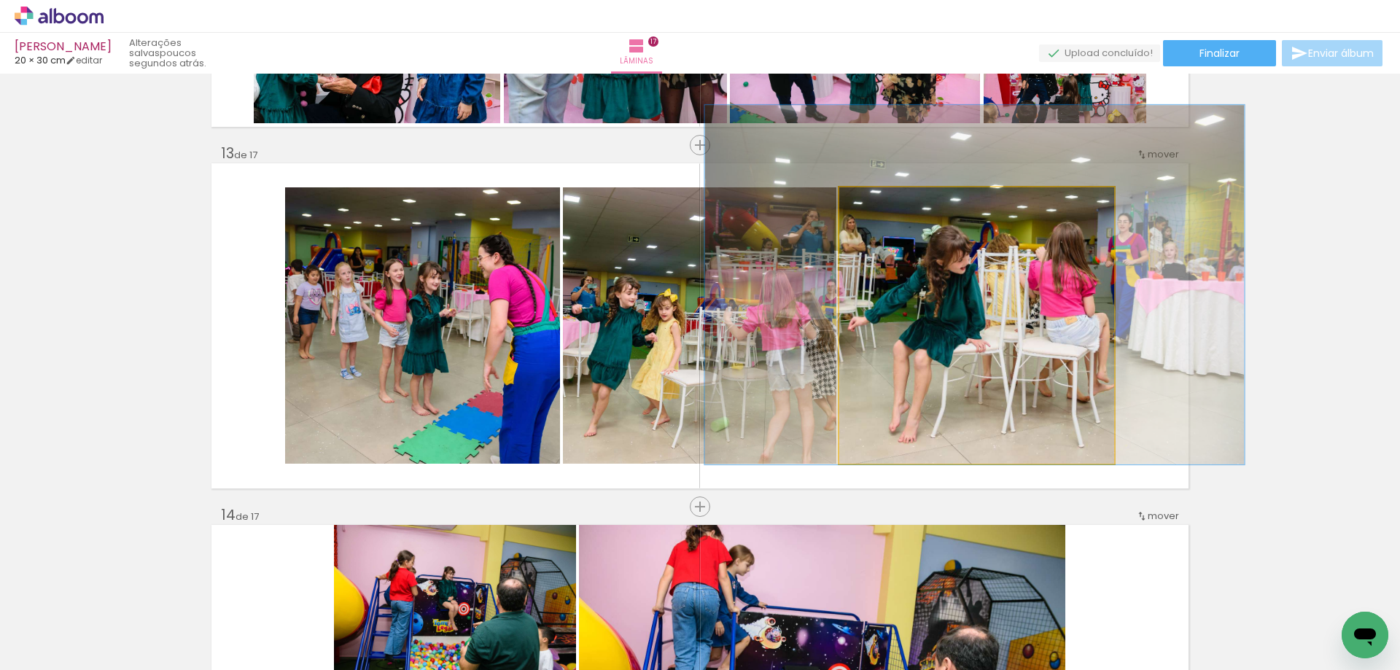
drag, startPoint x: 896, startPoint y: 208, endPoint x: 918, endPoint y: 230, distance: 30.9
type paper-slider "134"
click at [894, 209] on div at bounding box center [889, 202] width 23 height 23
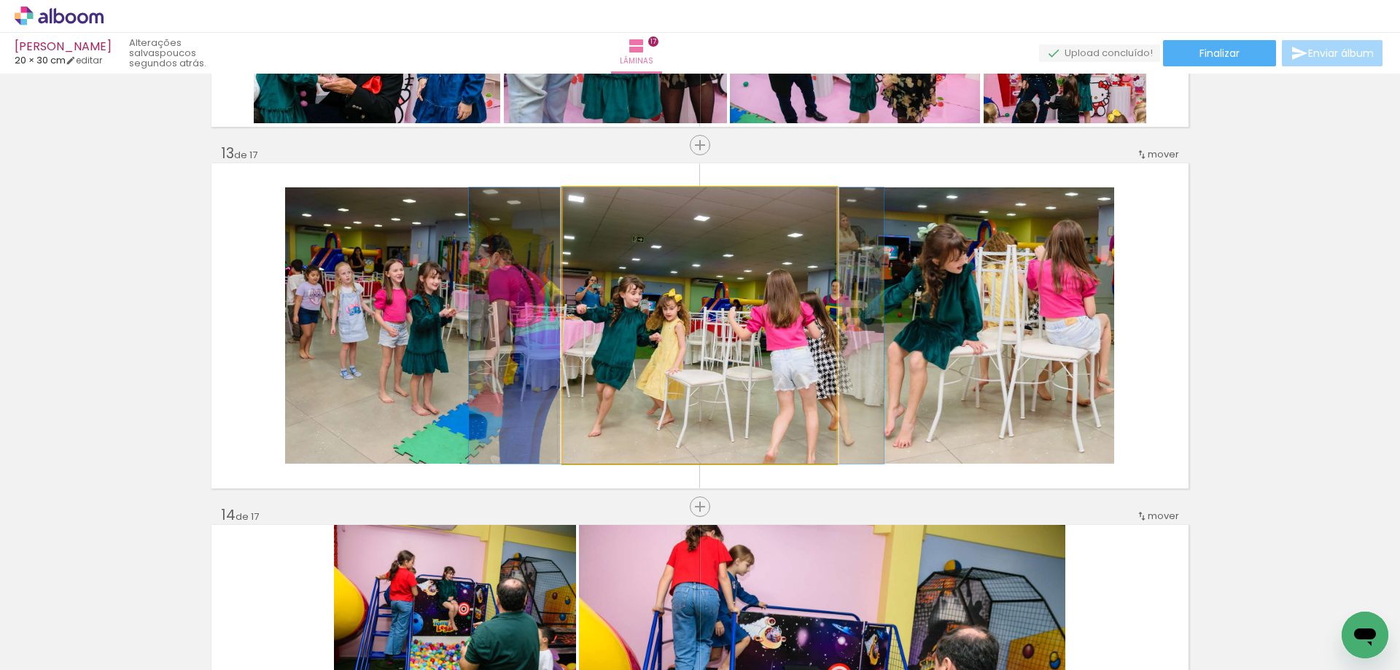
drag, startPoint x: 779, startPoint y: 369, endPoint x: 783, endPoint y: 338, distance: 30.9
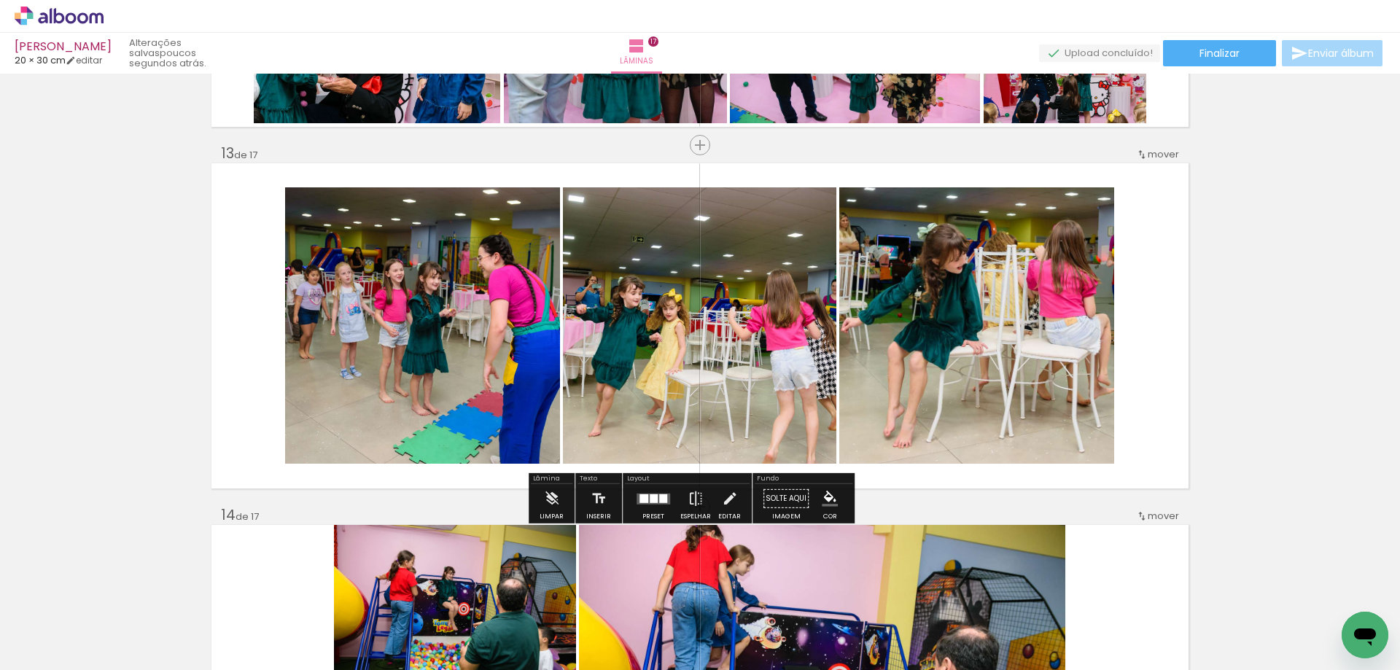
type paper-slider "120"
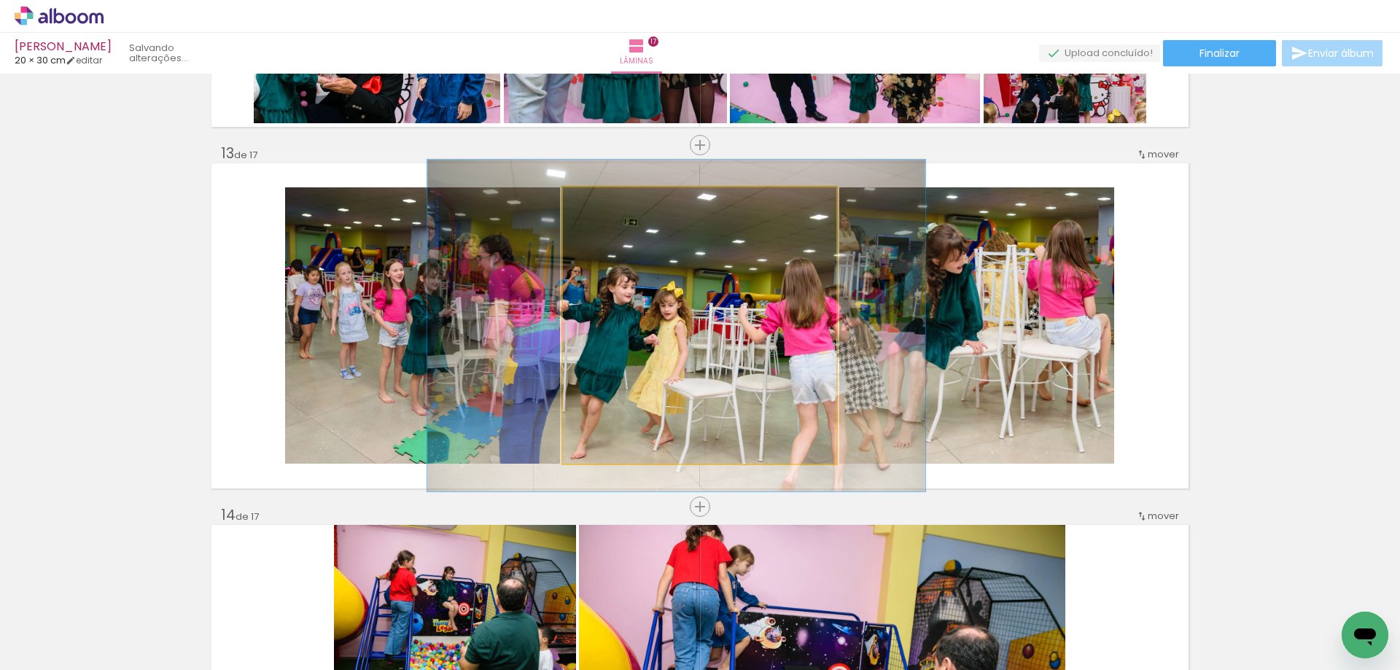
click at [612, 210] on div at bounding box center [625, 202] width 57 height 23
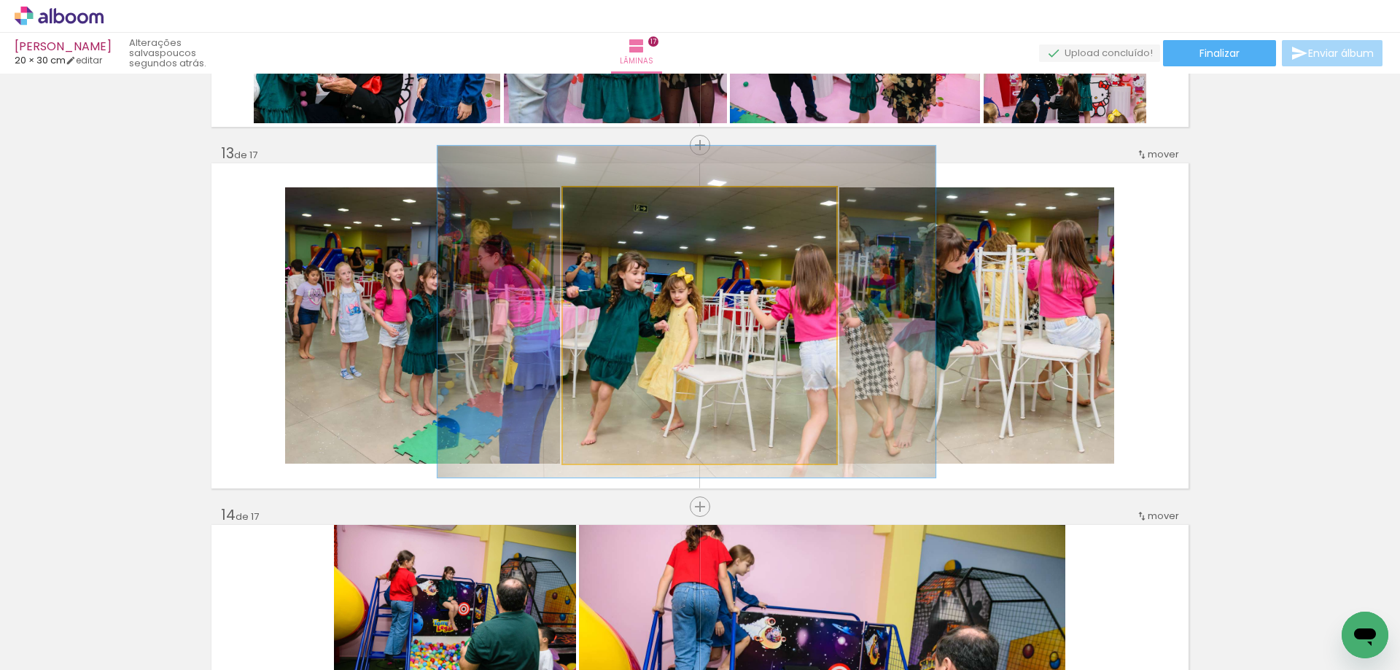
drag, startPoint x: 690, startPoint y: 314, endPoint x: 701, endPoint y: 300, distance: 17.2
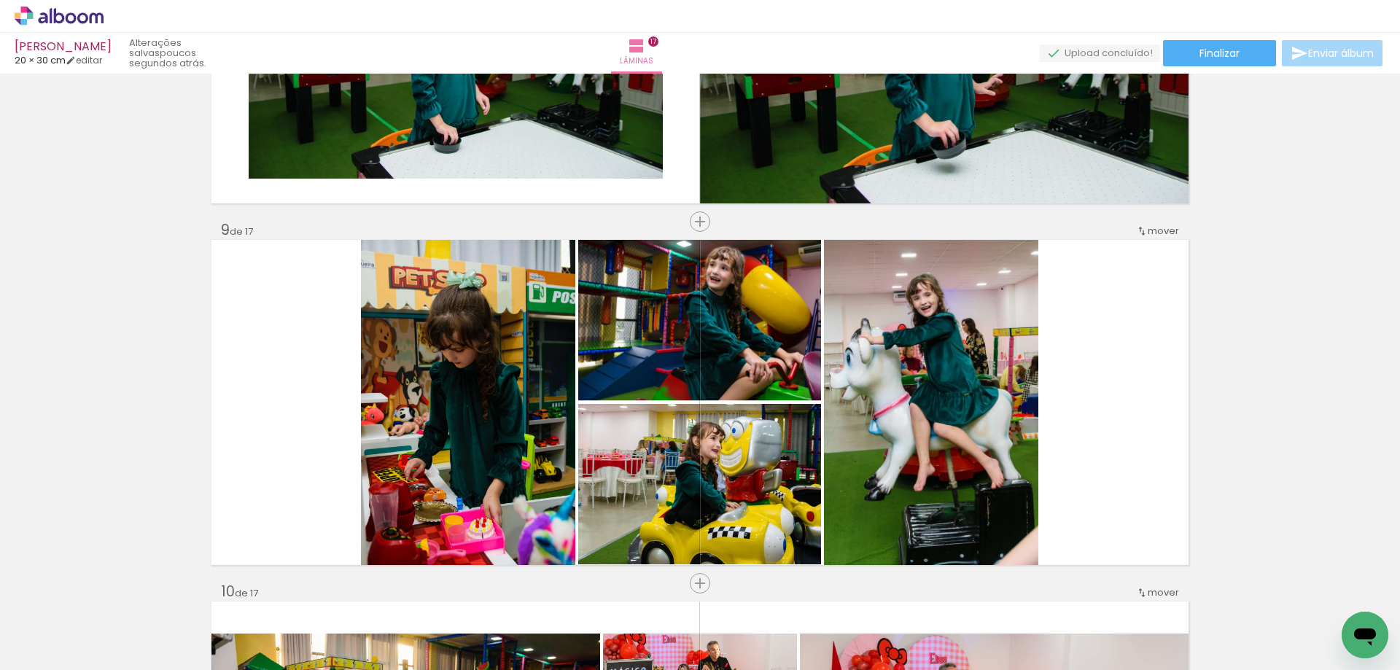
scroll to position [2906, 0]
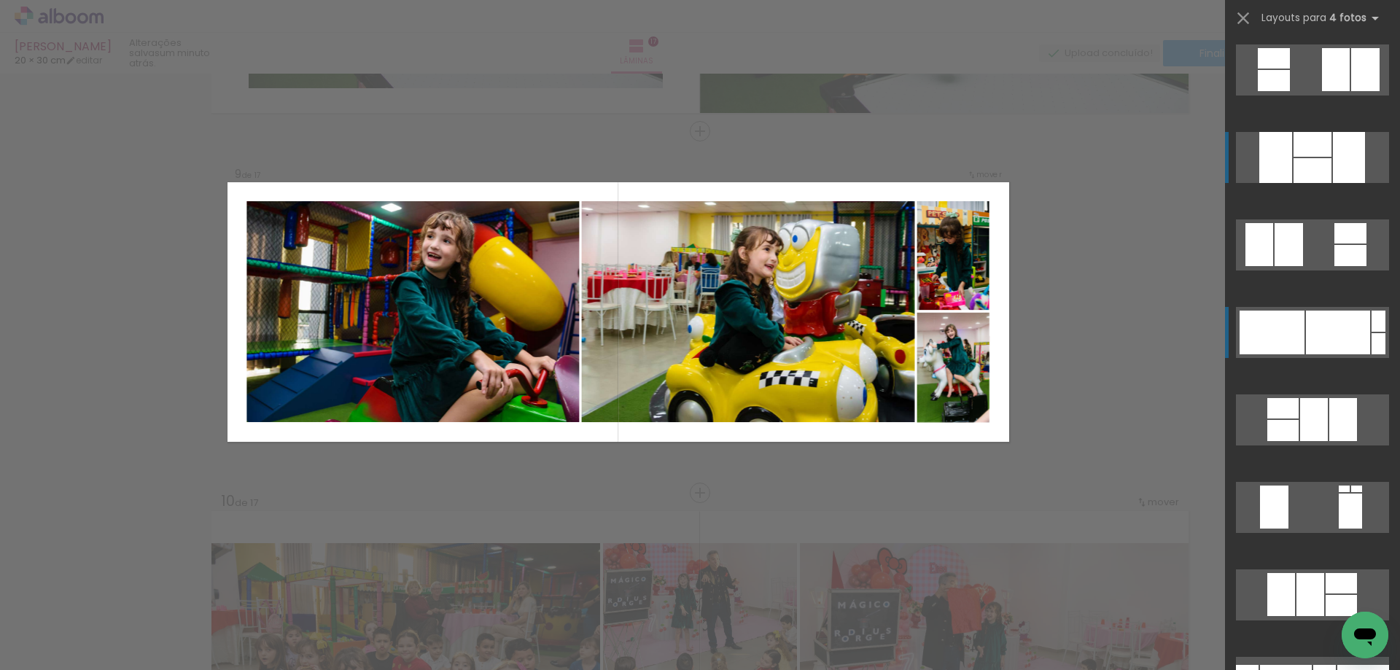
scroll to position [2845, 0]
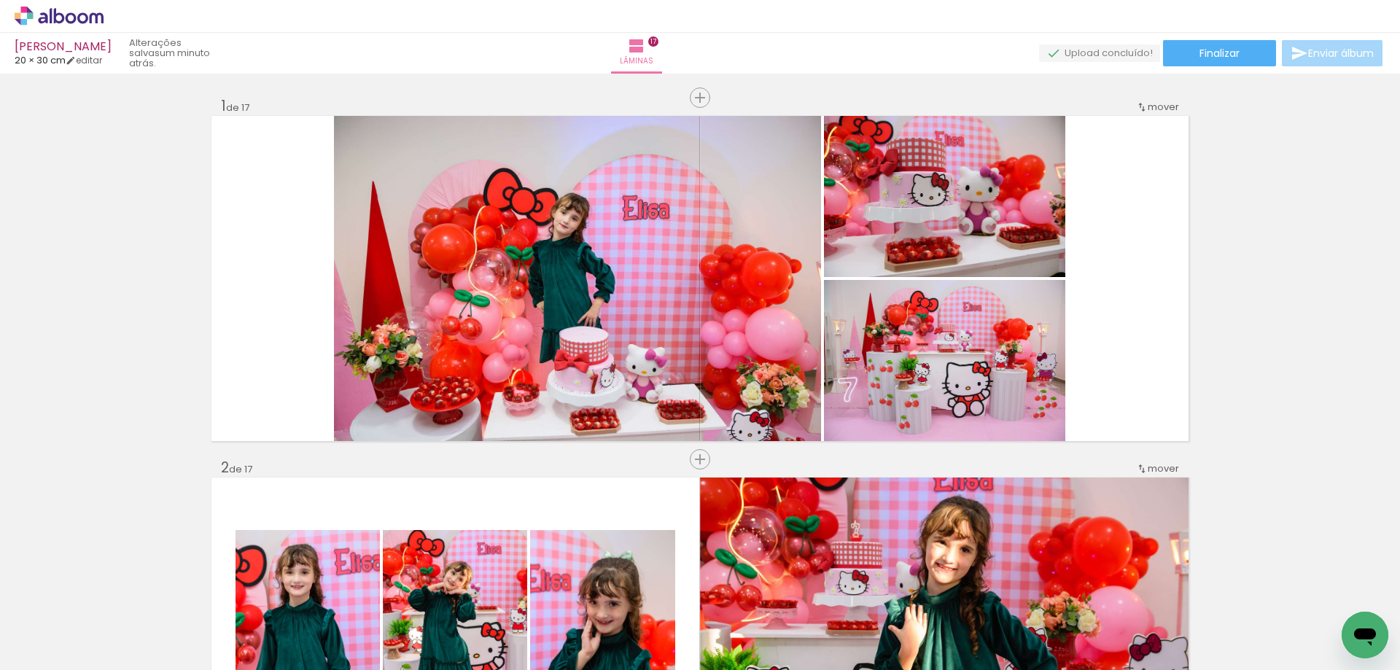
scroll to position [292, 0]
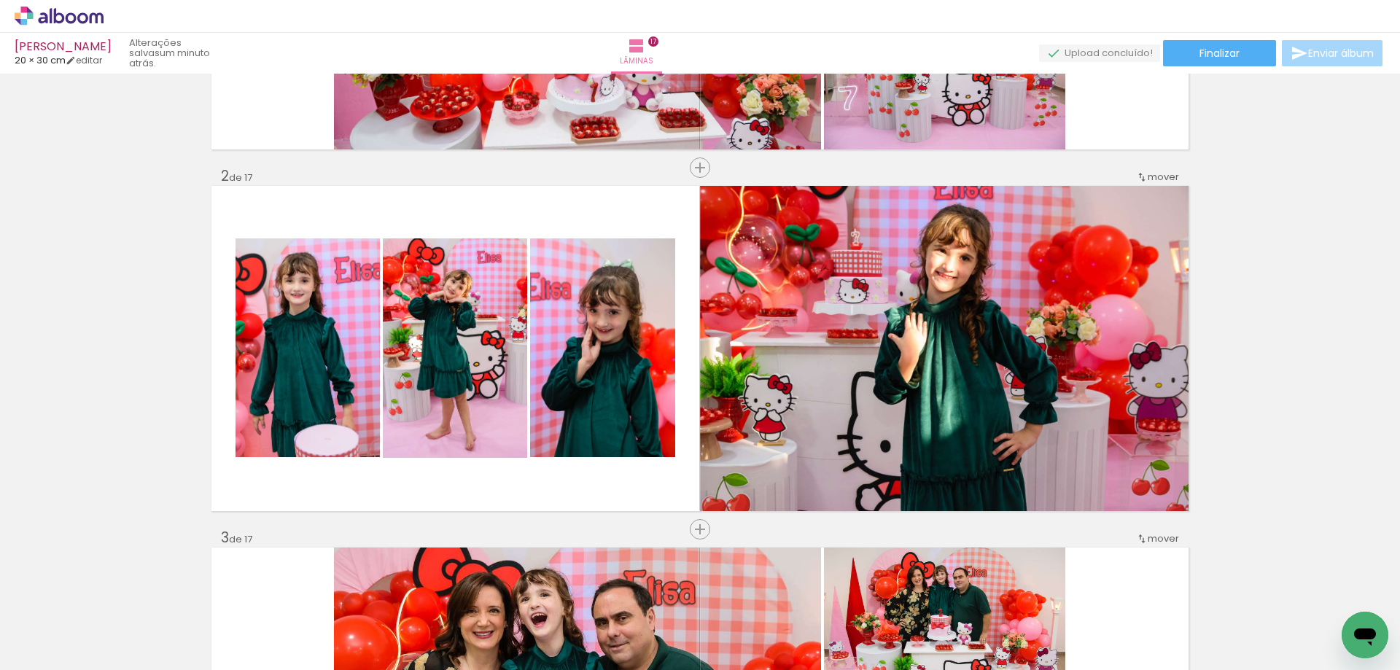
click at [65, 623] on input "Todas as fotos" at bounding box center [40, 626] width 55 height 12
click at [0, 0] on slot "Não utilizadas" at bounding box center [0, 0] width 0 height 0
type input "Não utilizadas"
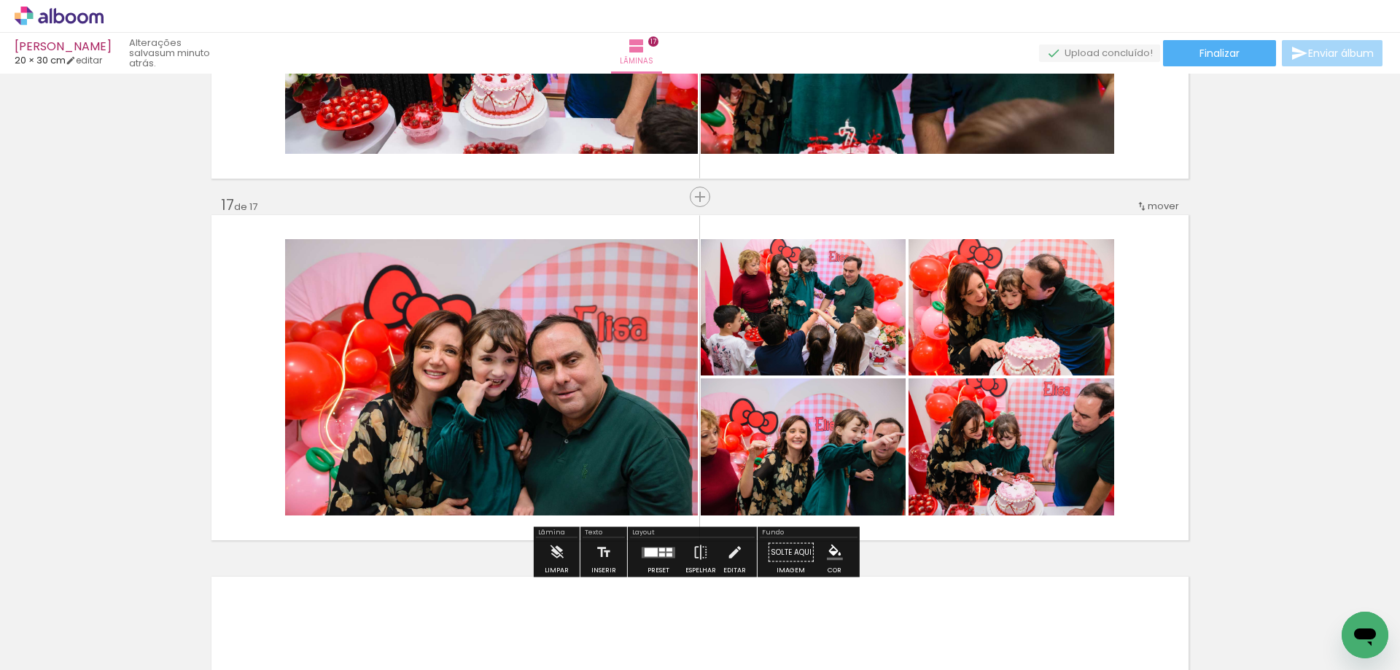
scroll to position [5905, 0]
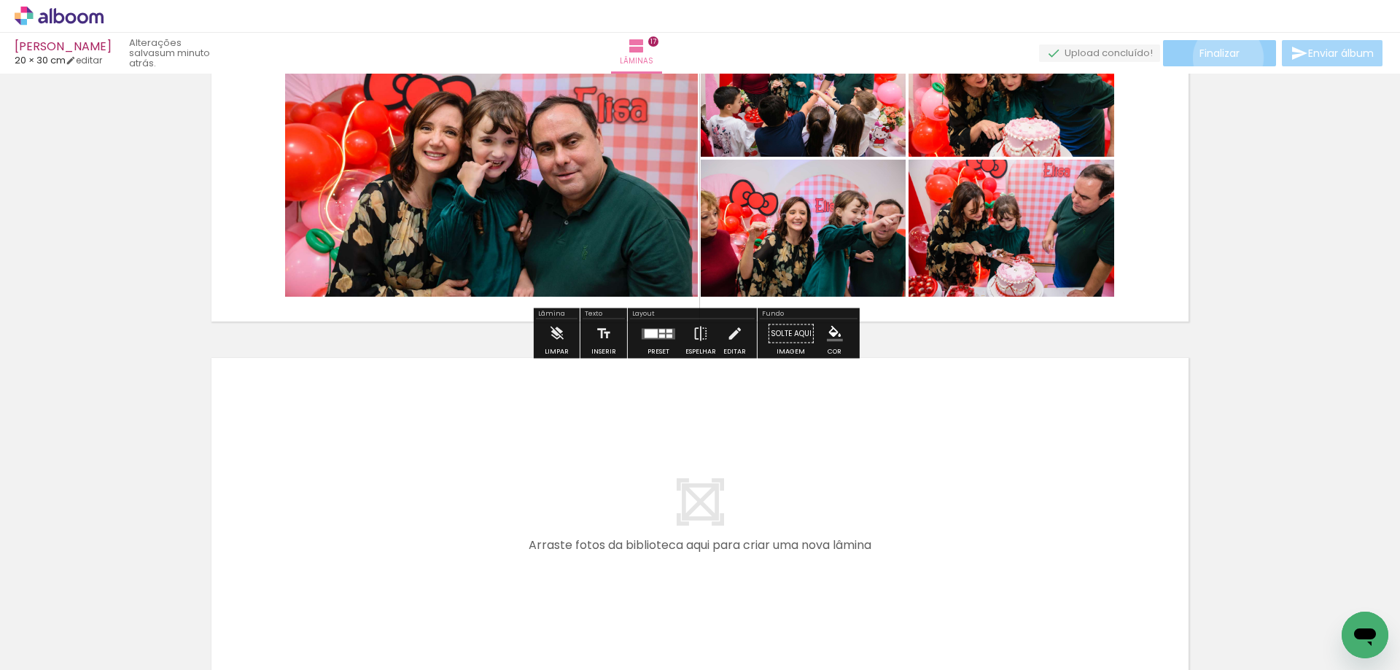
click at [1223, 58] on span "Finalizar" at bounding box center [1219, 53] width 40 height 10
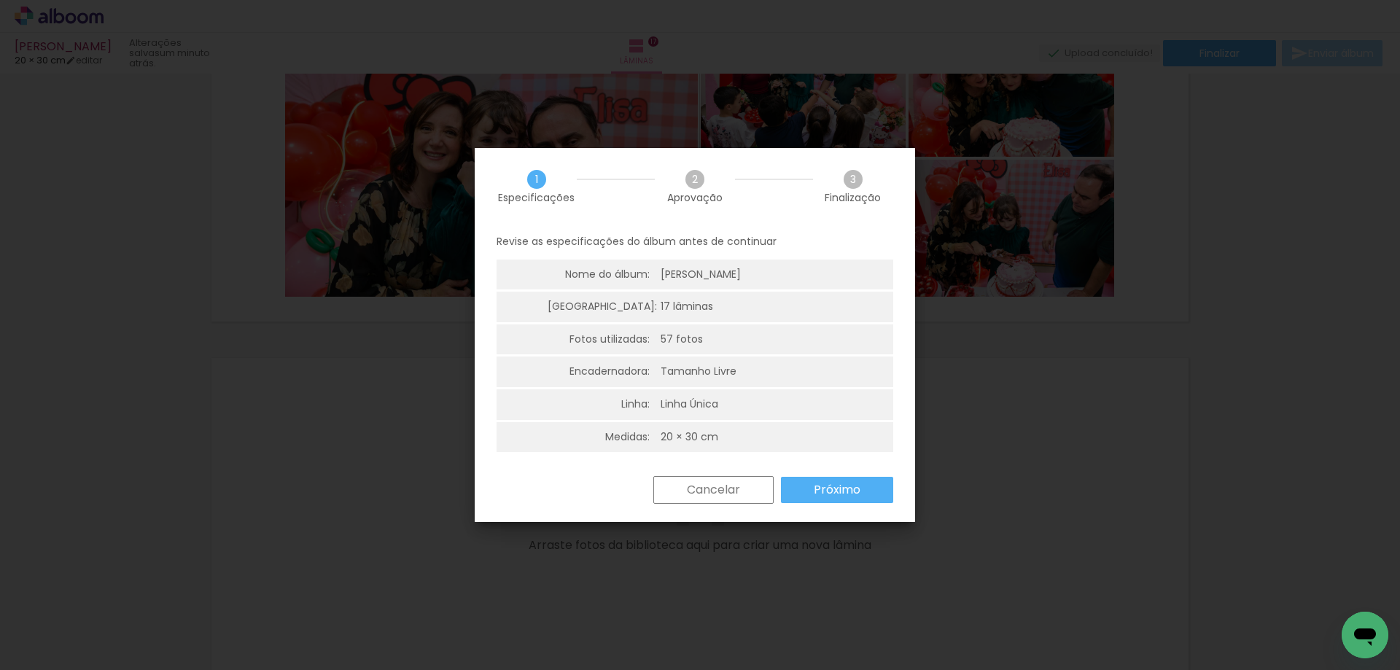
click at [0, 0] on slot "Próximo" at bounding box center [0, 0] width 0 height 0
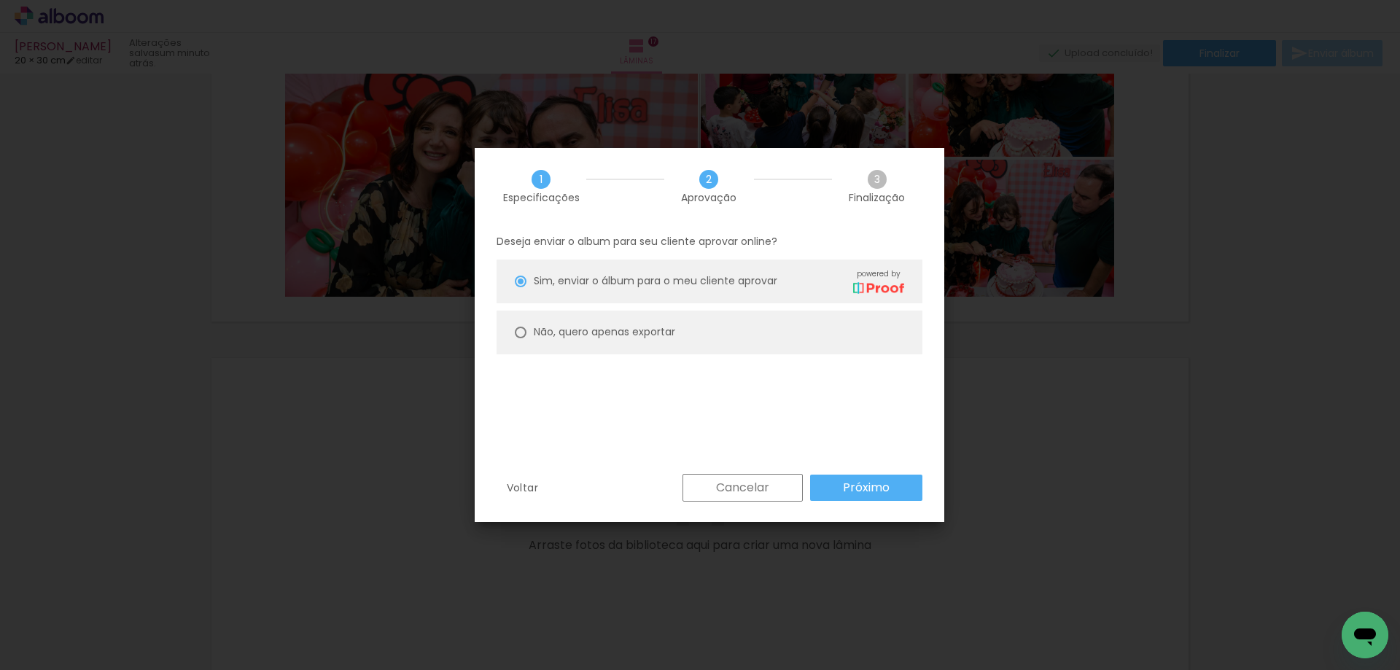
click at [787, 349] on paper-radio-button "Não, quero apenas exportar" at bounding box center [709, 333] width 426 height 44
type paper-radio-button "on"
click at [818, 494] on paper-button "Próximo" at bounding box center [866, 488] width 112 height 26
type input "Alta, 300 DPI"
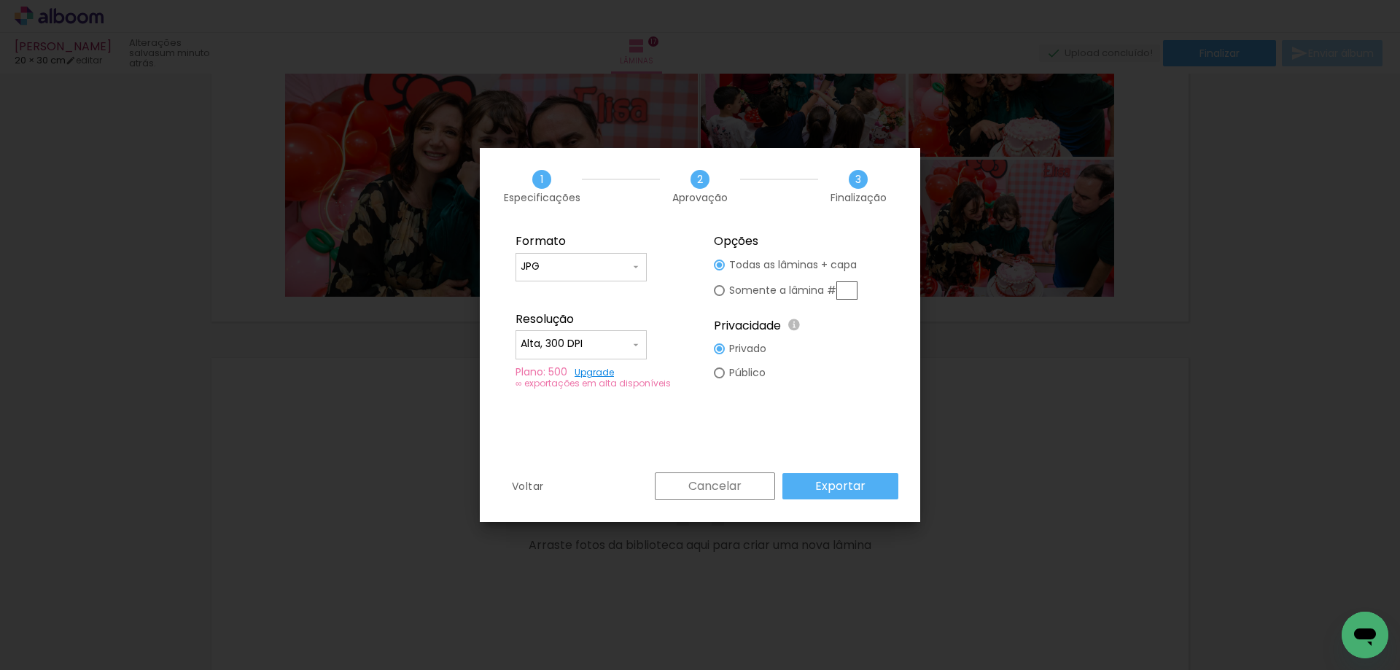
click at [0, 0] on slot "Exportar" at bounding box center [0, 0] width 0 height 0
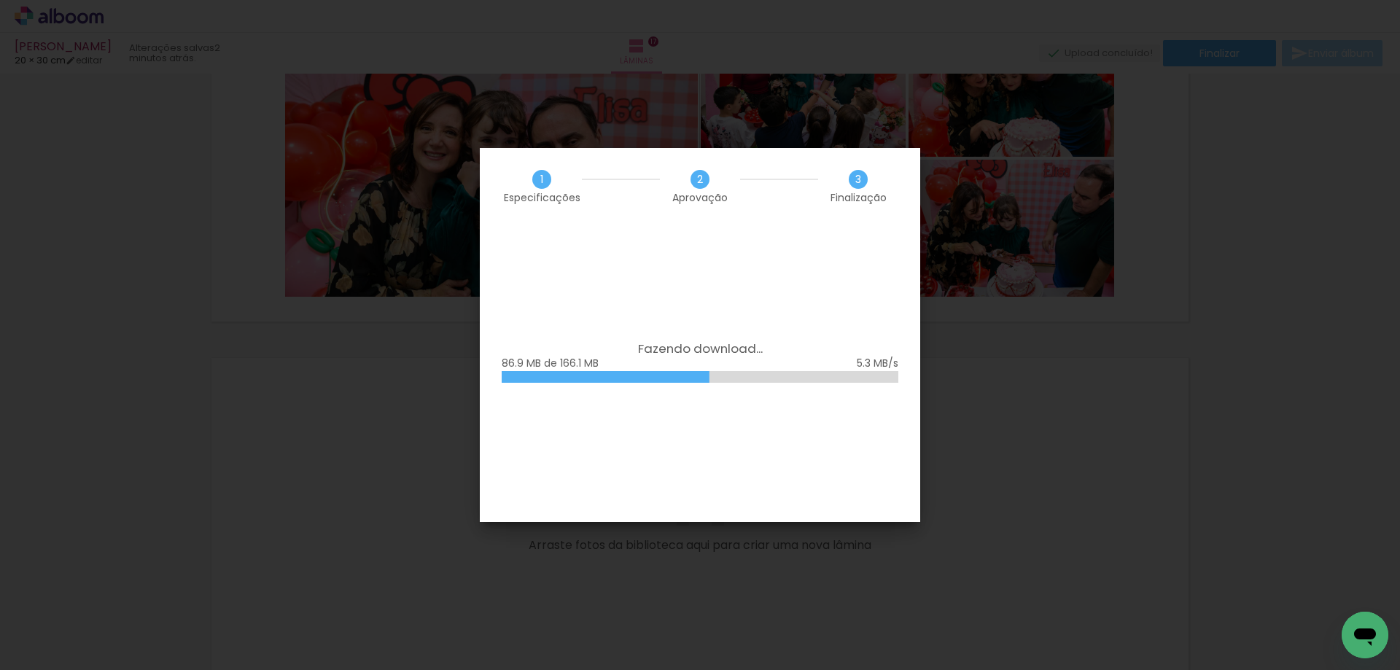
scroll to position [1750, 0]
click at [884, 408] on div "Fazendo download... 144.4 MB de 166.1 MB" at bounding box center [700, 373] width 440 height 297
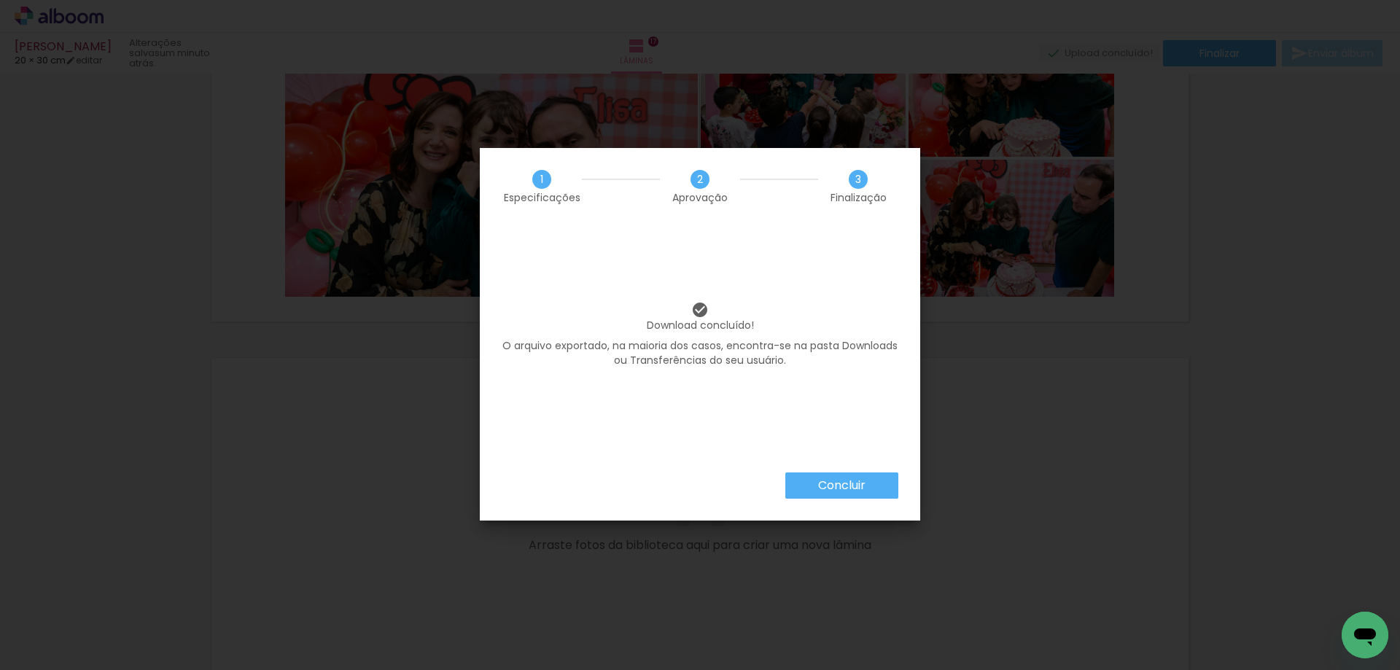
click at [874, 483] on paper-button "Concluir" at bounding box center [841, 485] width 113 height 26
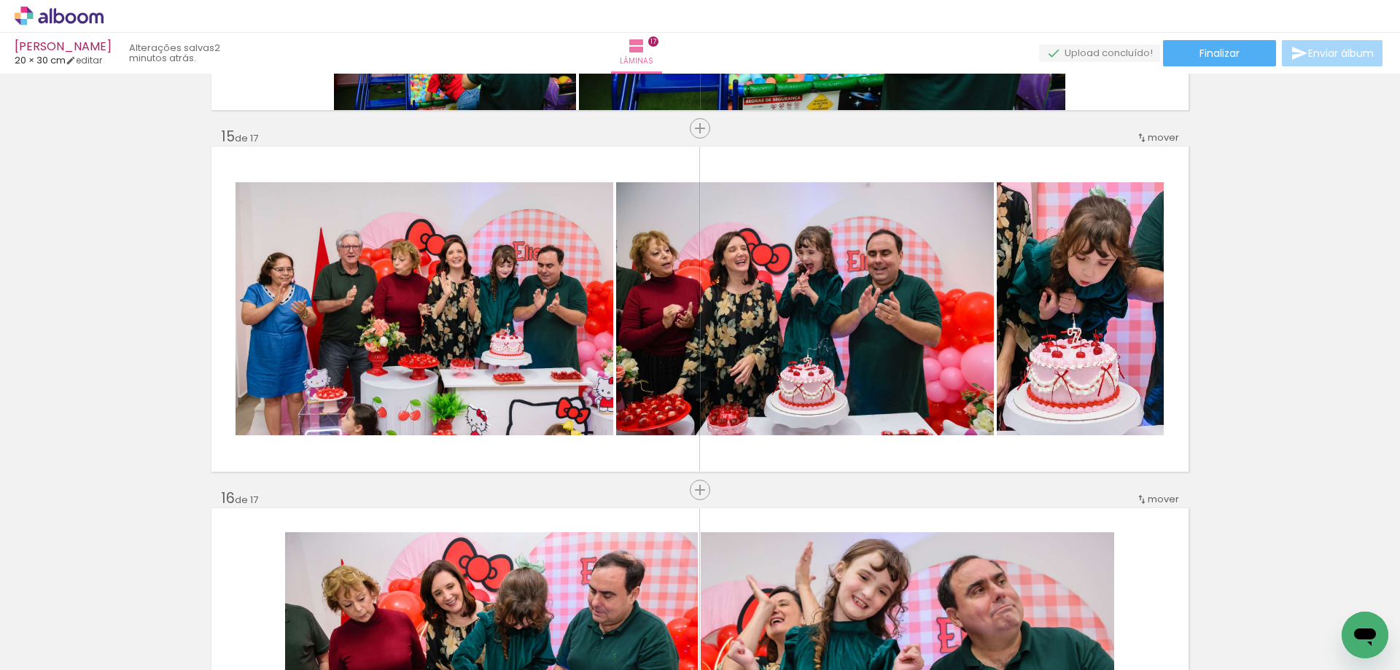
scroll to position [4967, 0]
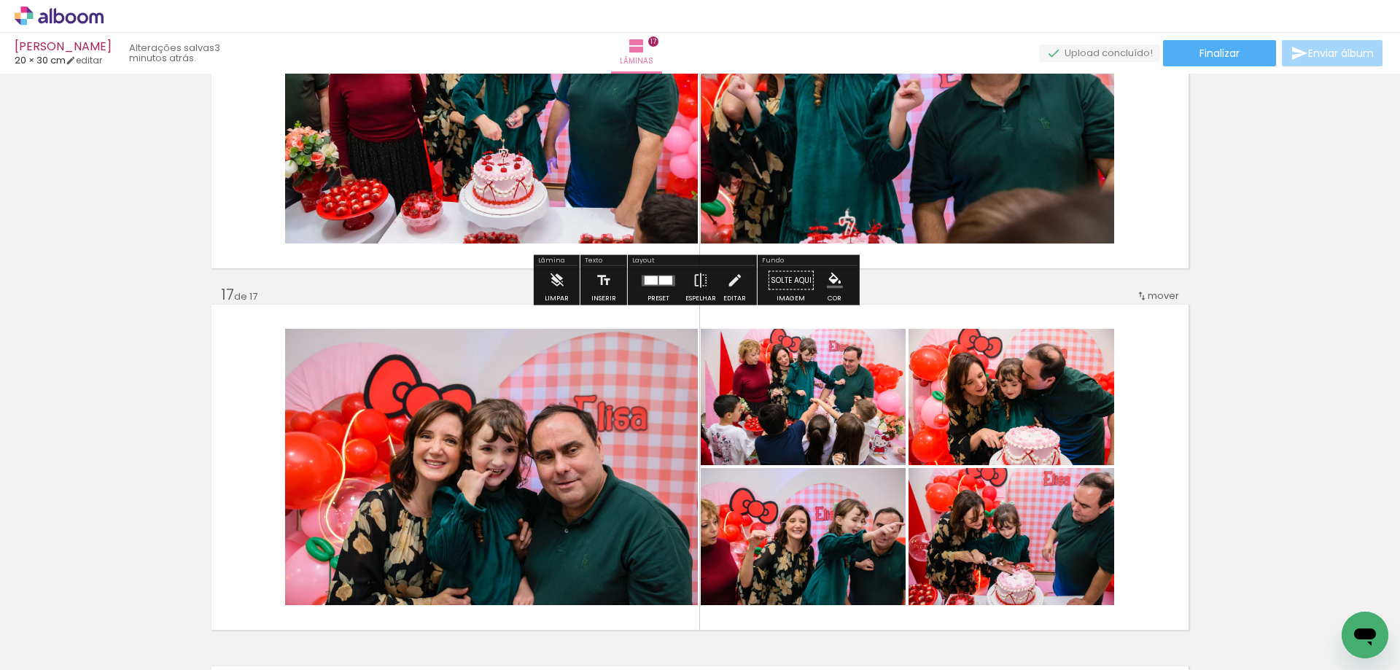
scroll to position [5759, 0]
